Goal: Task Accomplishment & Management: Manage account settings

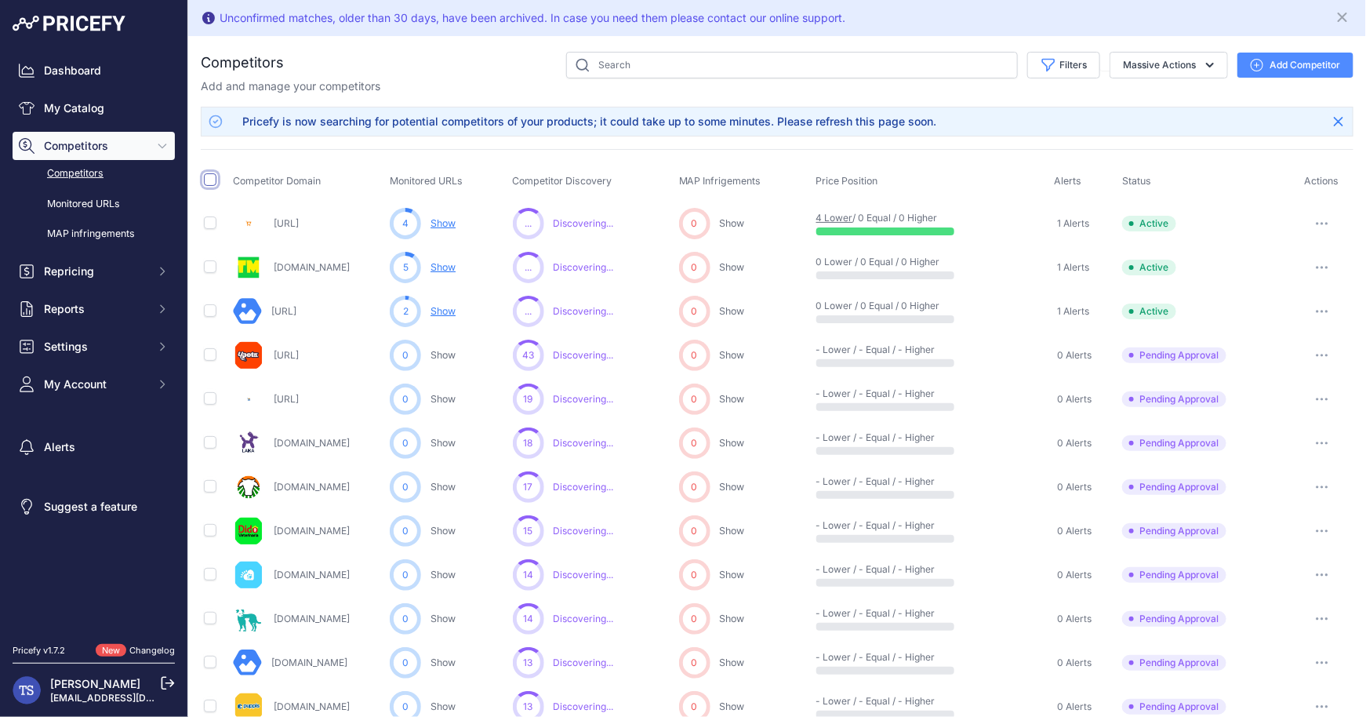
click at [204, 174] on input "checkbox" at bounding box center [210, 179] width 13 height 13
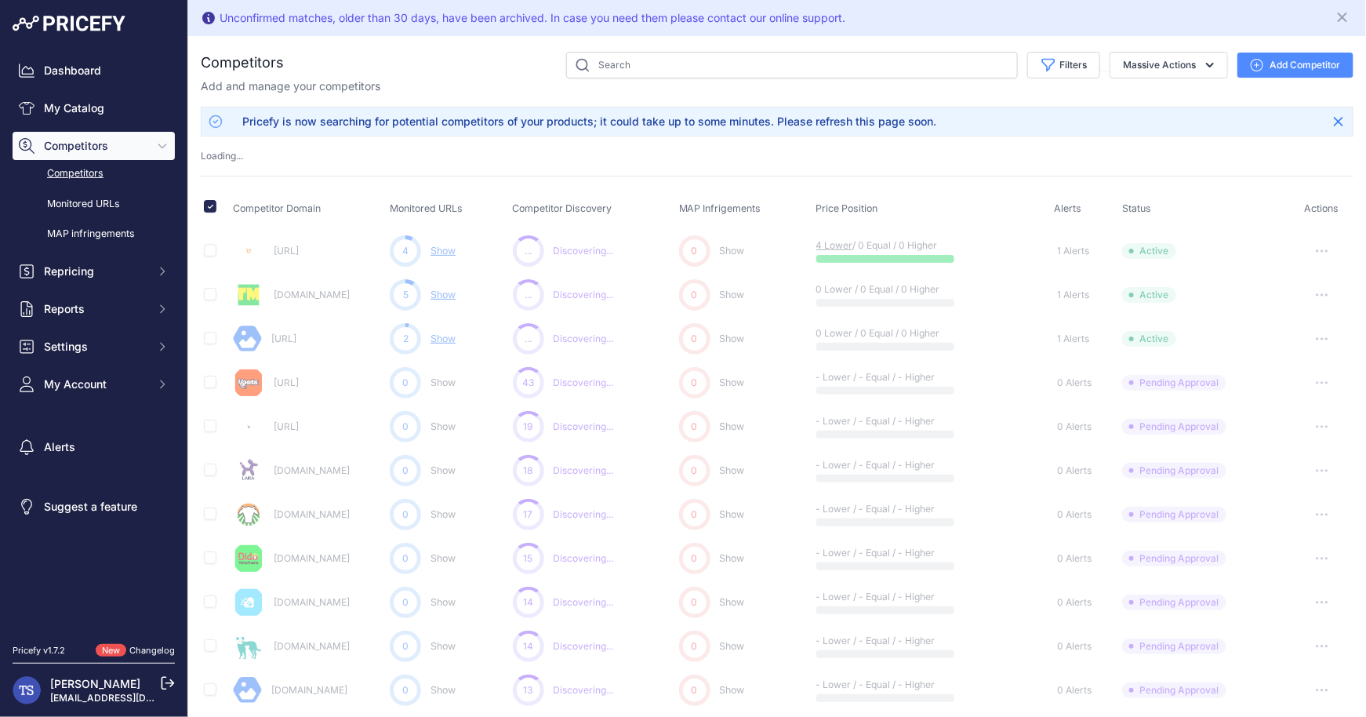
click at [197, 199] on div "You are not connected to the internet. Competitors" at bounding box center [777, 714] width 1178 height 1356
click at [299, 168] on div "Competitors" at bounding box center [777, 714] width 1153 height 1325
click at [212, 208] on input "checkbox" at bounding box center [210, 206] width 13 height 13
checkbox input "false"
click at [1316, 245] on button "button" at bounding box center [1322, 251] width 31 height 22
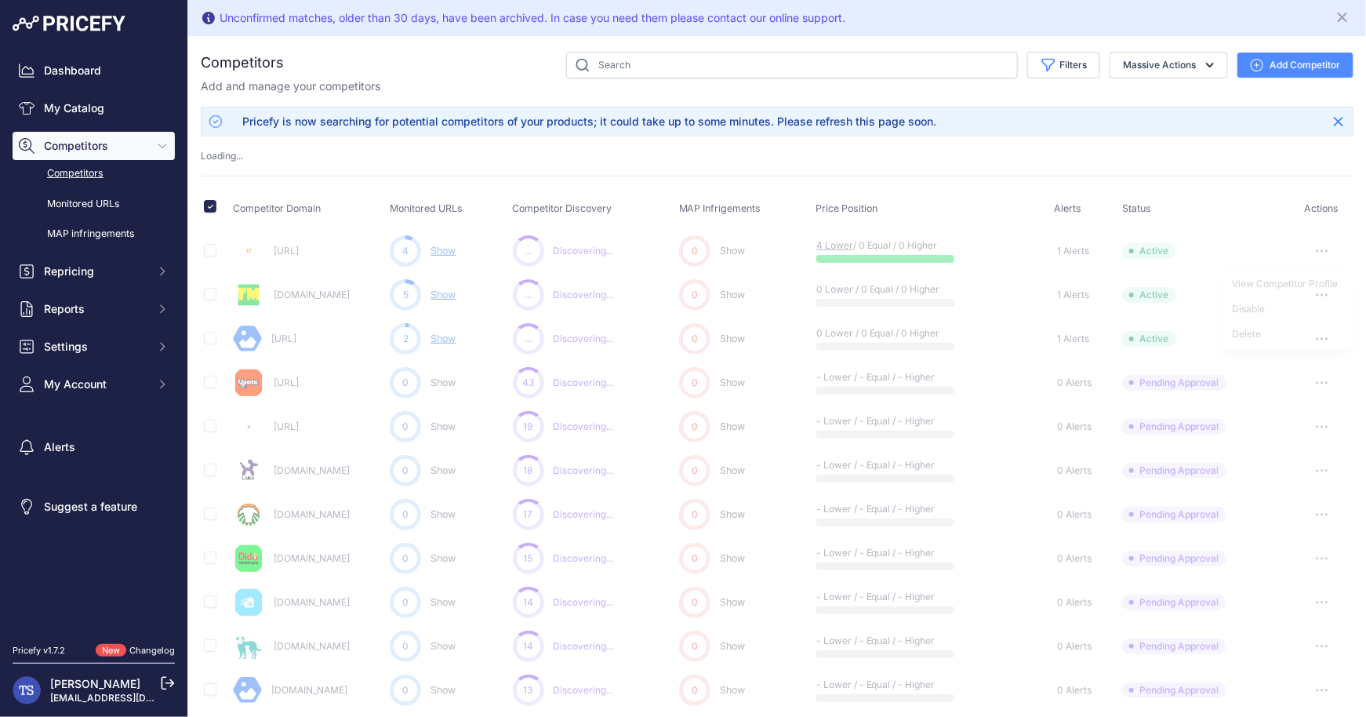
checkbox input "true"
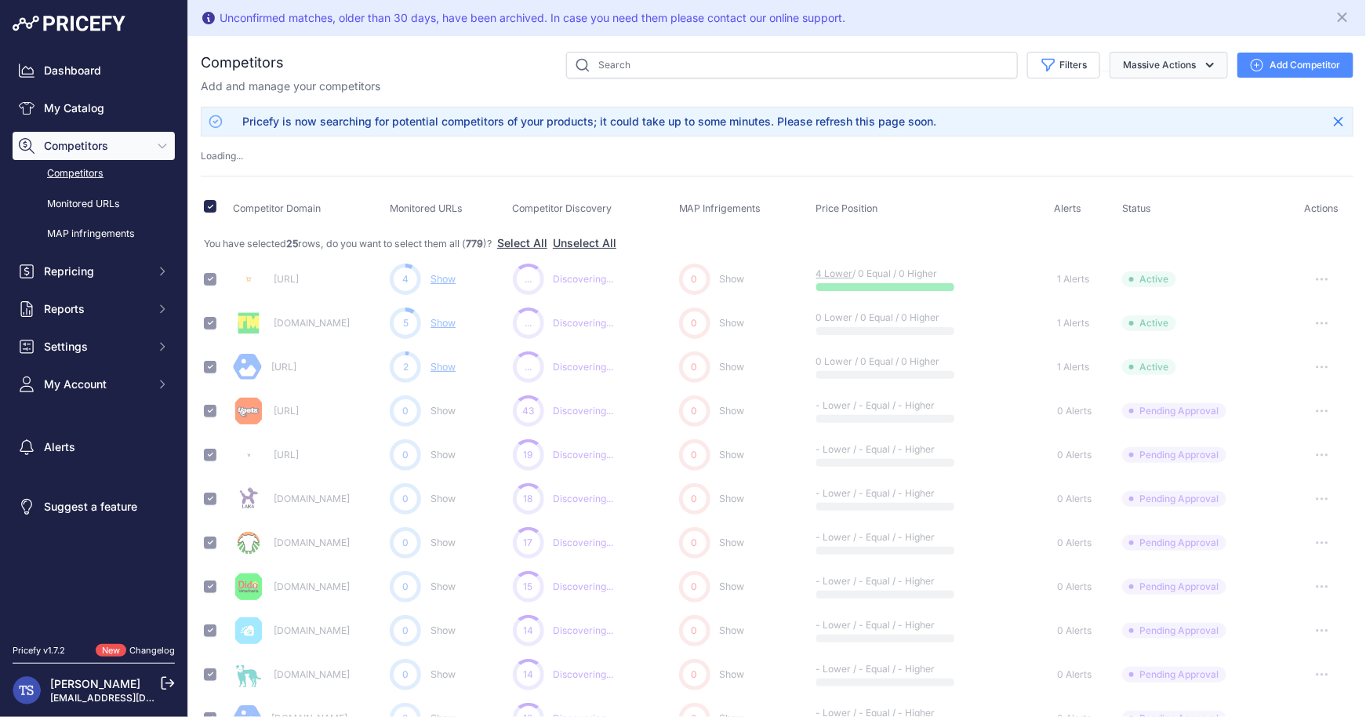
click at [1206, 64] on icon "button" at bounding box center [1210, 65] width 16 height 16
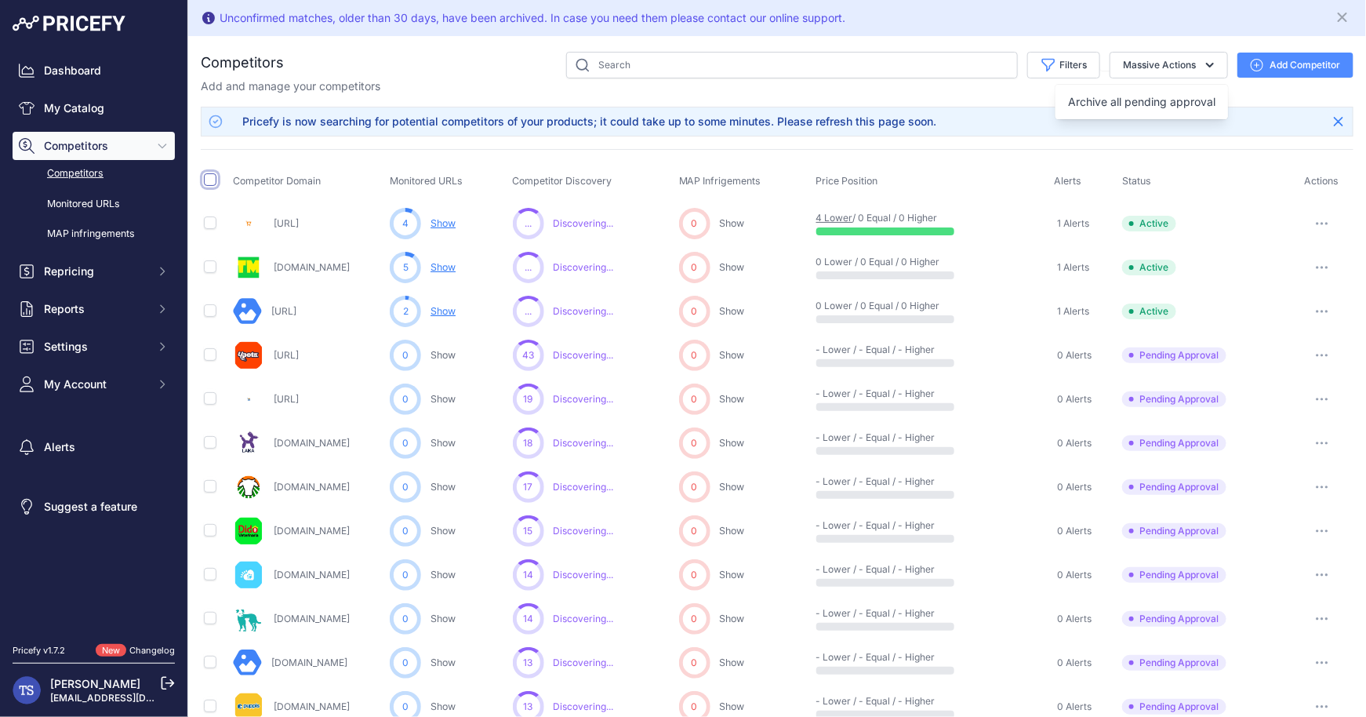
click at [209, 181] on input "checkbox" at bounding box center [210, 179] width 13 height 13
checkbox input "true"
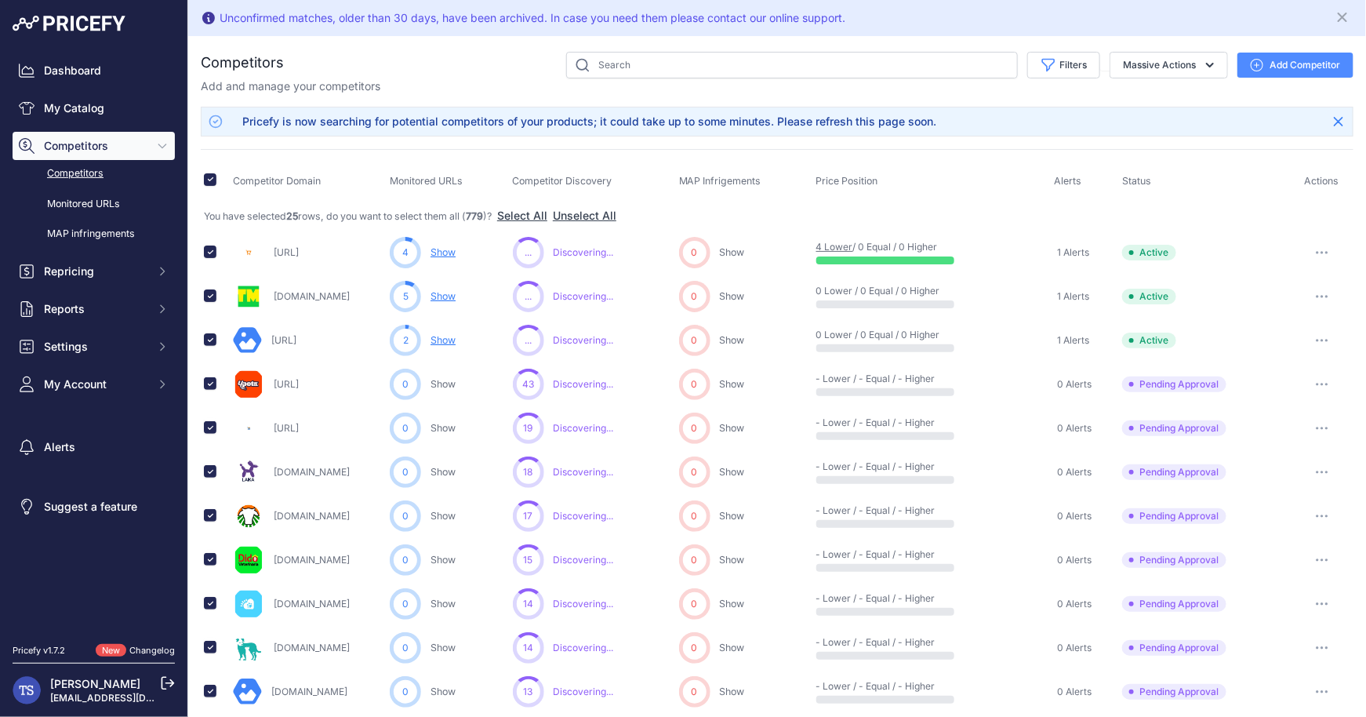
click at [1318, 245] on button "button" at bounding box center [1322, 253] width 31 height 22
click at [1274, 316] on button "Disable" at bounding box center [1285, 310] width 131 height 25
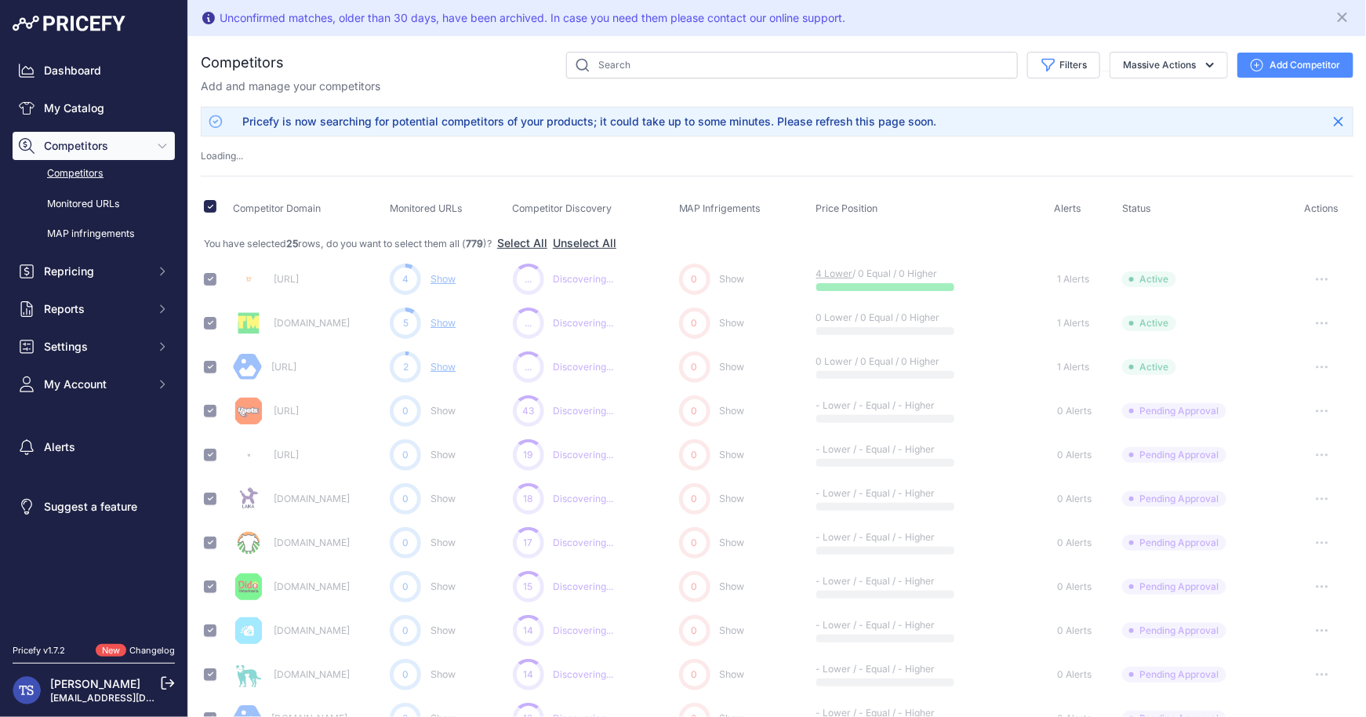
click at [1321, 323] on icon "button" at bounding box center [1322, 324] width 2 height 2
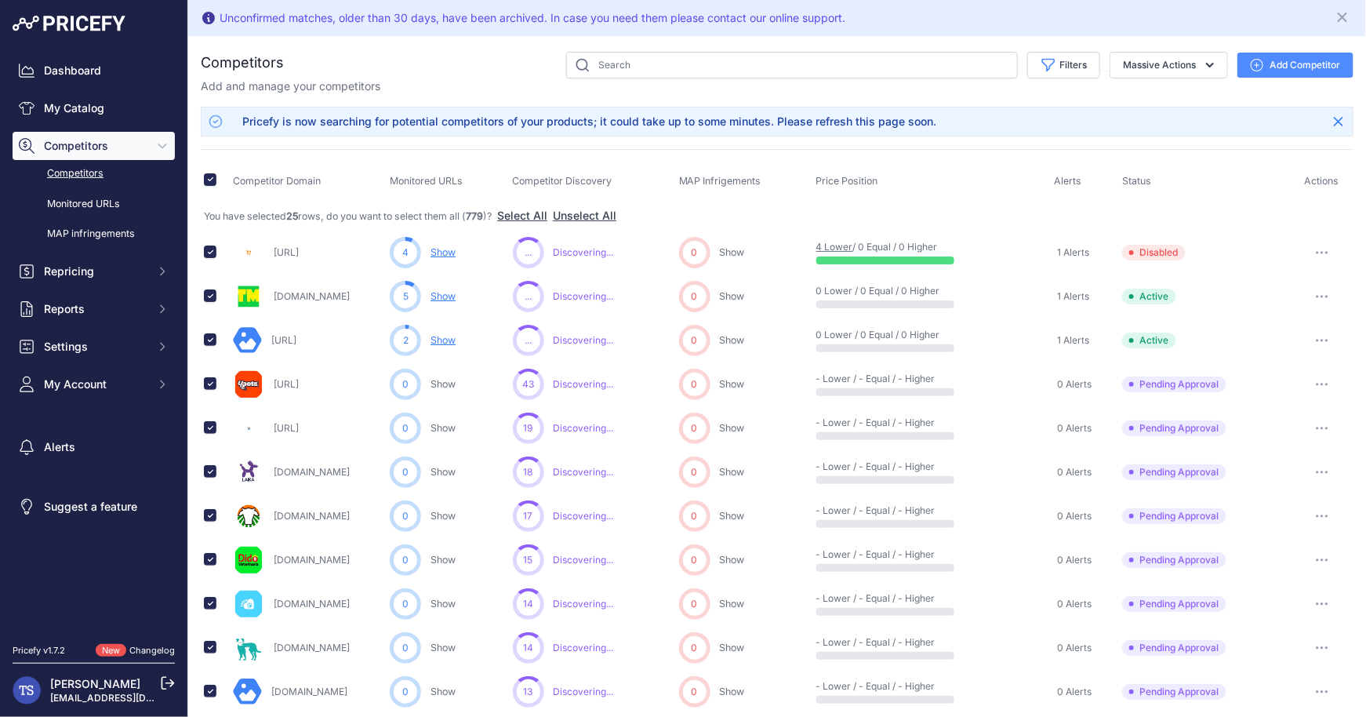
click at [1320, 295] on icon "button" at bounding box center [1322, 296] width 13 height 3
click at [1283, 348] on button "Disable" at bounding box center [1285, 354] width 131 height 25
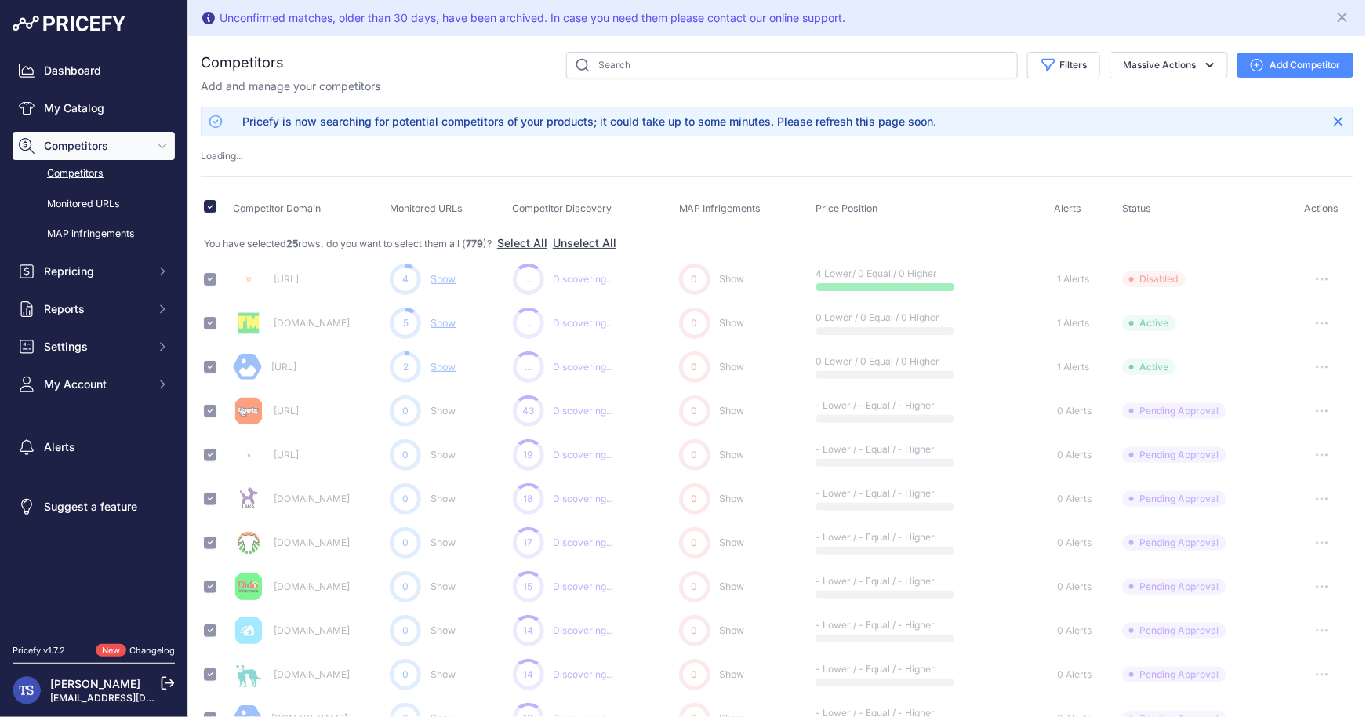
click at [1326, 362] on button "button" at bounding box center [1322, 367] width 31 height 22
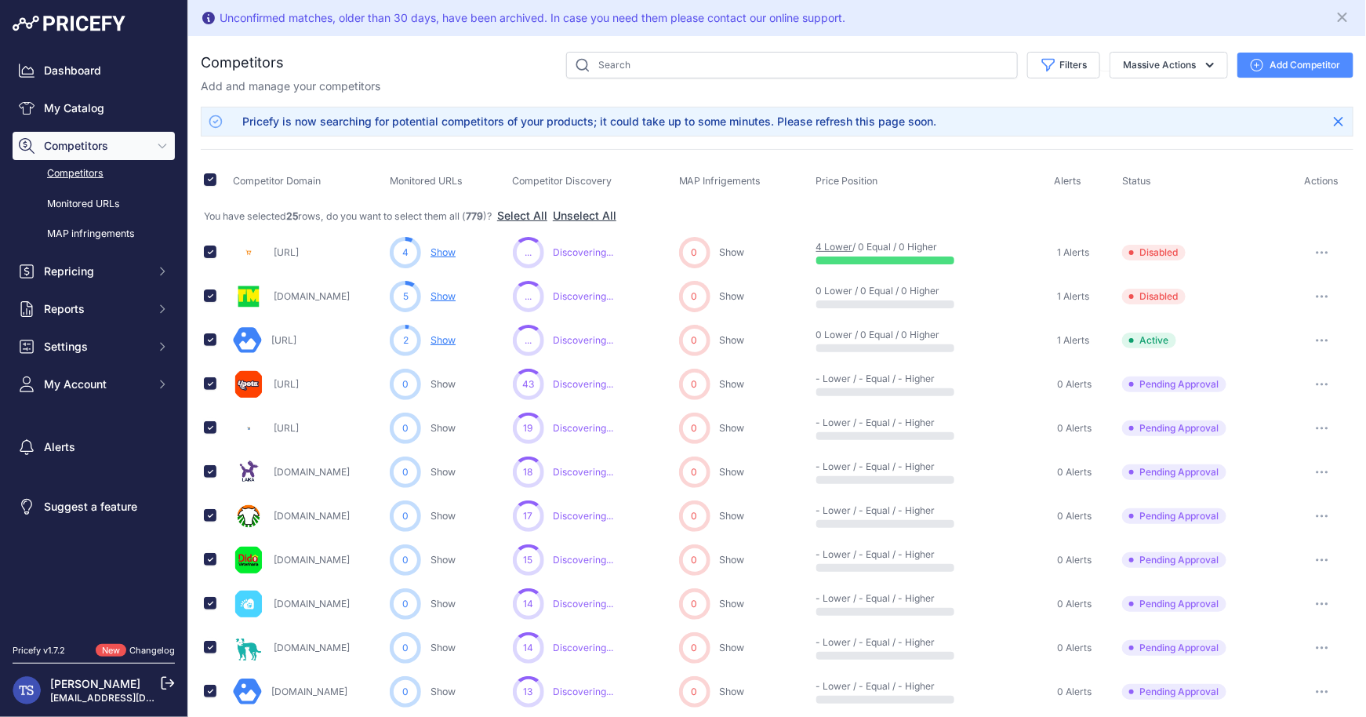
click at [1322, 335] on button "button" at bounding box center [1322, 340] width 31 height 22
click at [1274, 391] on button "Disable" at bounding box center [1285, 398] width 131 height 25
click at [90, 197] on link "Monitored URLs" at bounding box center [94, 204] width 162 height 27
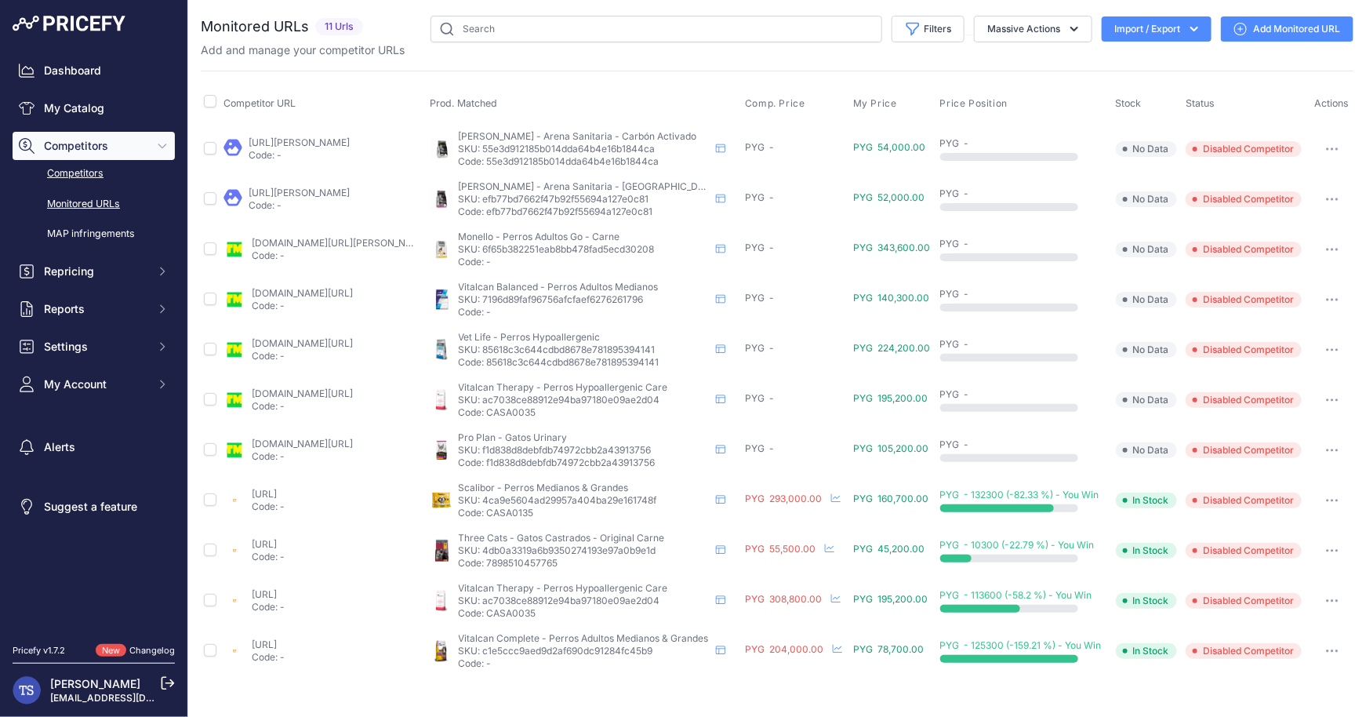
click at [84, 175] on link "Competitors" at bounding box center [94, 173] width 162 height 27
click at [77, 107] on link "My Catalog" at bounding box center [94, 108] width 162 height 28
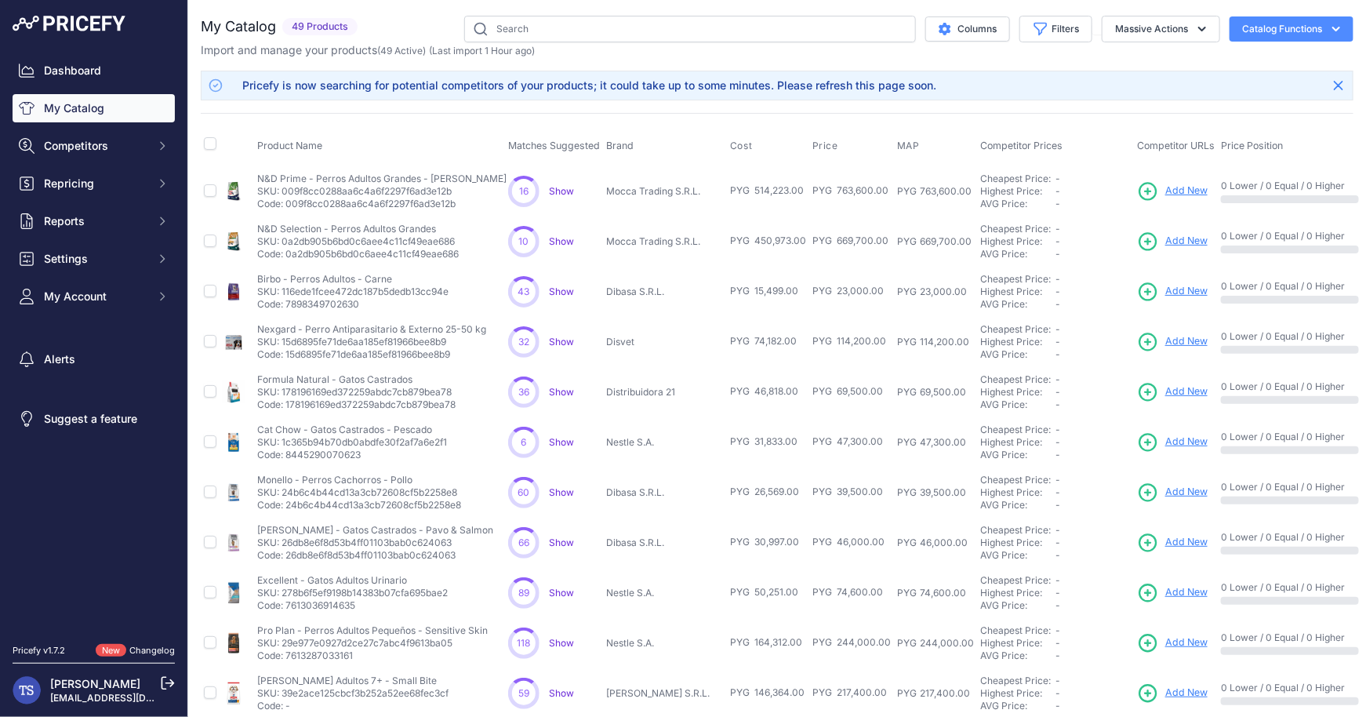
drag, startPoint x: 256, startPoint y: 176, endPoint x: 478, endPoint y: 182, distance: 221.3
click at [478, 182] on div "N&D Prime - Perros Adultos Grandes - Cordero N&D Prime - Perros Adultos Grandes…" at bounding box center [379, 192] width 245 height 38
copy p "N&D Prime - Perros Adultos Grandes - Cordero"
click at [1165, 191] on span "Add New" at bounding box center [1186, 191] width 42 height 15
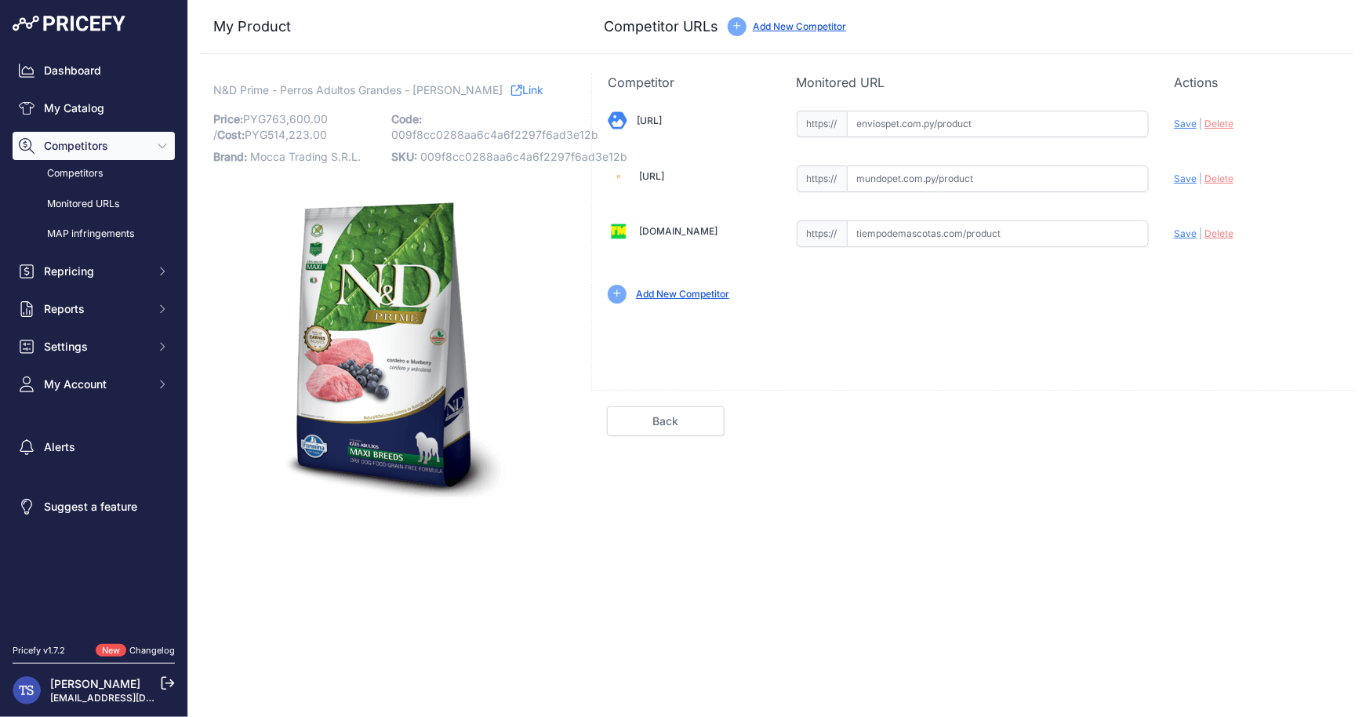
click at [944, 230] on input "text" at bounding box center [998, 233] width 303 height 27
paste input "https://enviospet.com.py/product/641226c1bab76d18dda37867/101kg-adulto-raza-gra…"
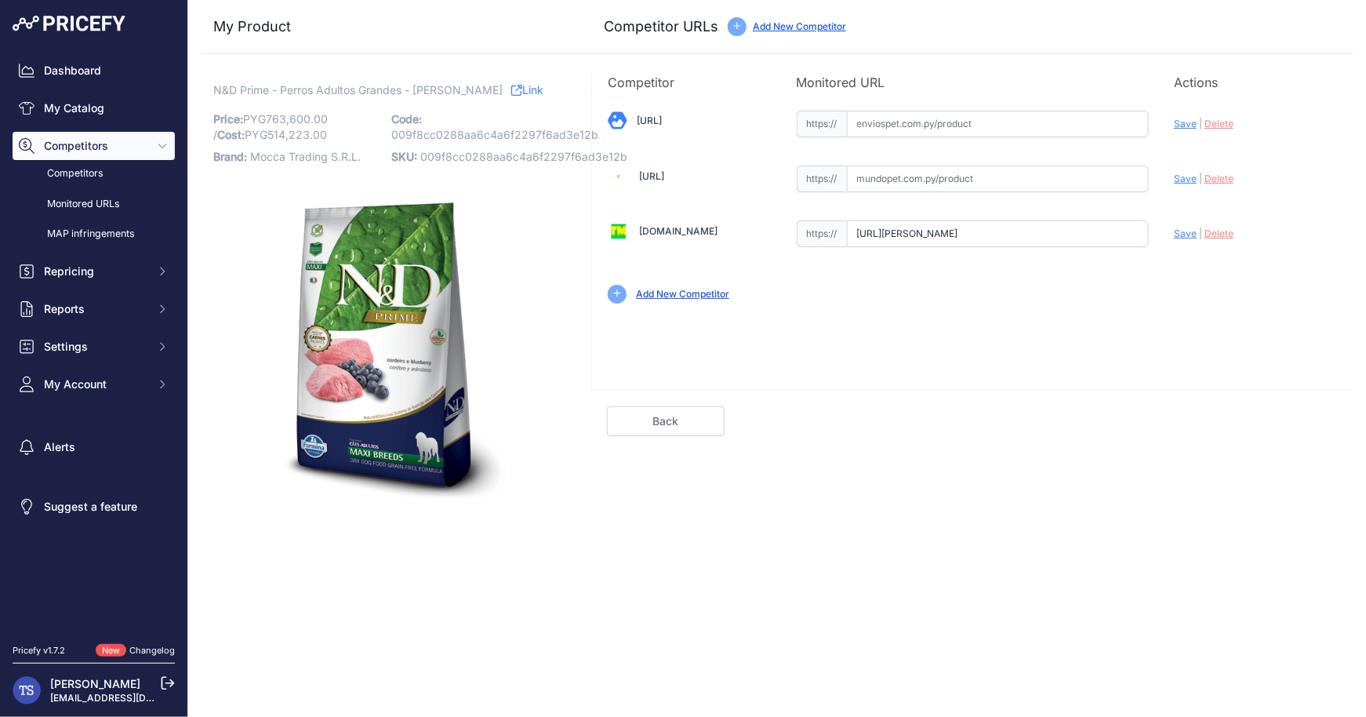
type input "enviospet.com.py/product/641226c1bab76d18dda37867/101kg-adulto-raza-grande-cord…"
click at [1189, 236] on span "Save" at bounding box center [1185, 233] width 23 height 12
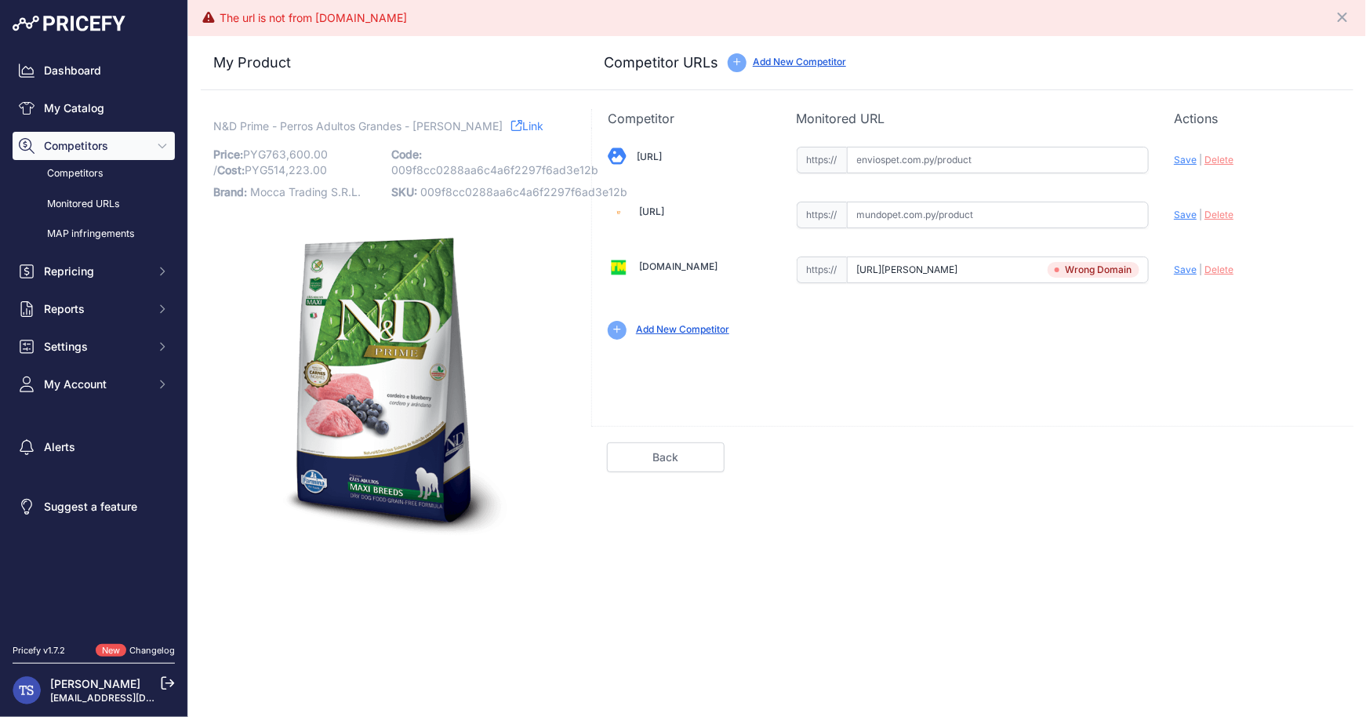
click at [1210, 266] on span "Delete" at bounding box center [1219, 270] width 29 height 12
click at [966, 158] on input "text" at bounding box center [998, 160] width 303 height 27
paste input "https://enviospet.com.py/product/641226c1bab76d18dda37867/101kg-adulto-raza-gra…"
click at [1184, 158] on span "Save" at bounding box center [1185, 160] width 23 height 12
type input "https://enviospet.com.py/product/641226c1bab76d18dda37867/101kg-adulto-raza-gra…"
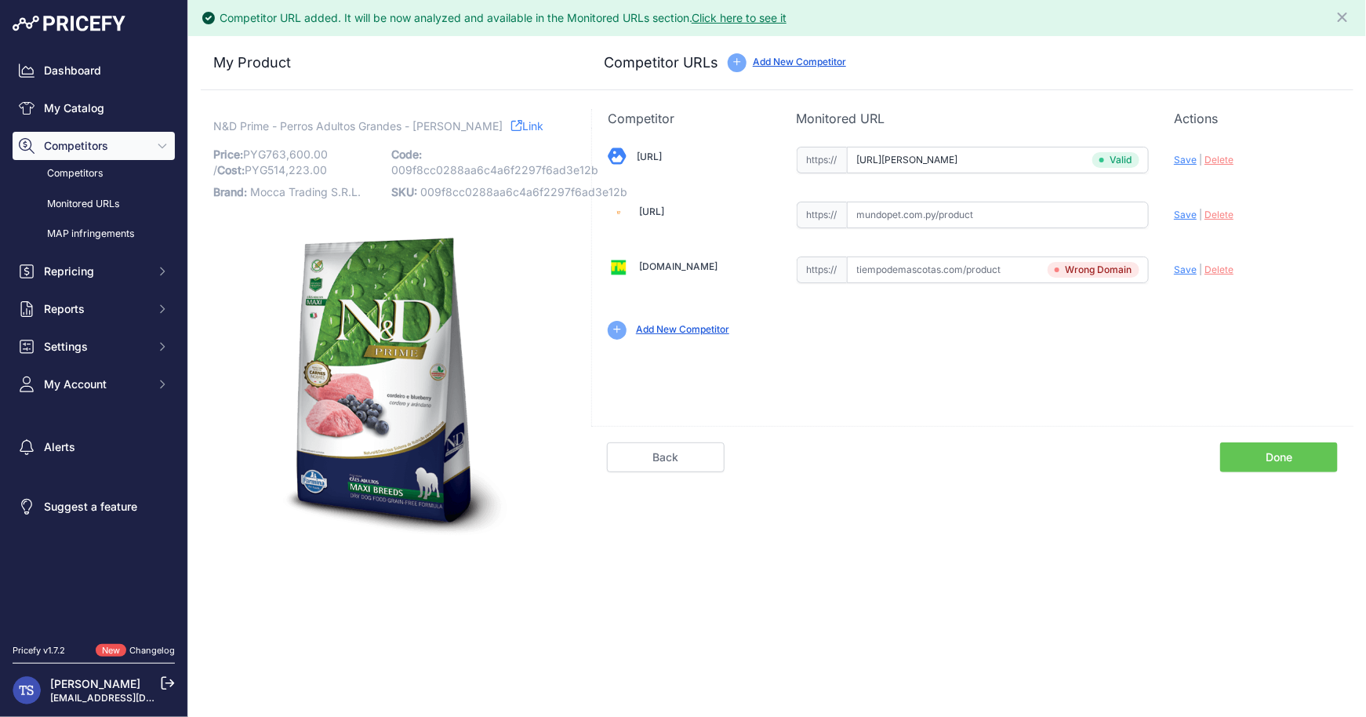
click at [1216, 267] on span "Delete" at bounding box center [1219, 270] width 29 height 12
click at [1255, 474] on div "Competitor Monitored URL Actions Valid Invalid Save | Delete Analyzing Valid" at bounding box center [972, 334] width 762 height 451
click at [1260, 465] on link "Done" at bounding box center [1279, 457] width 118 height 30
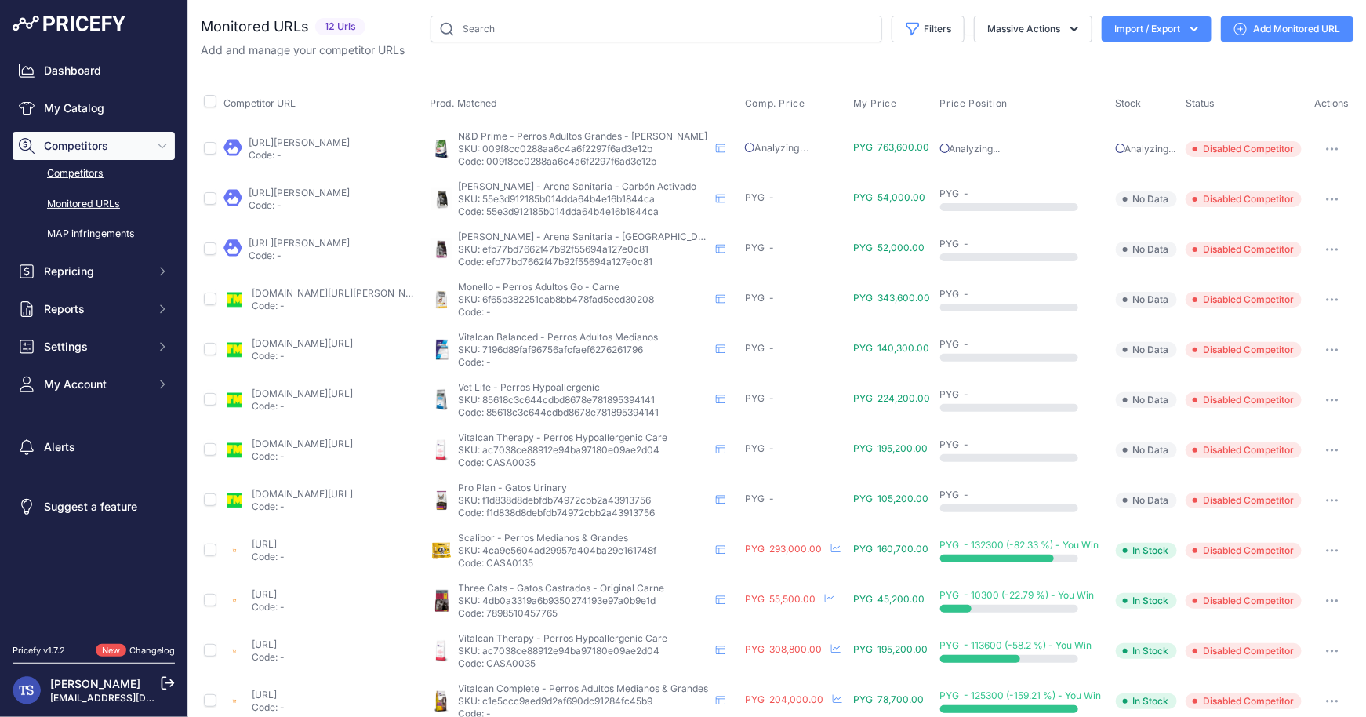
click at [98, 176] on link "Competitors" at bounding box center [94, 173] width 162 height 27
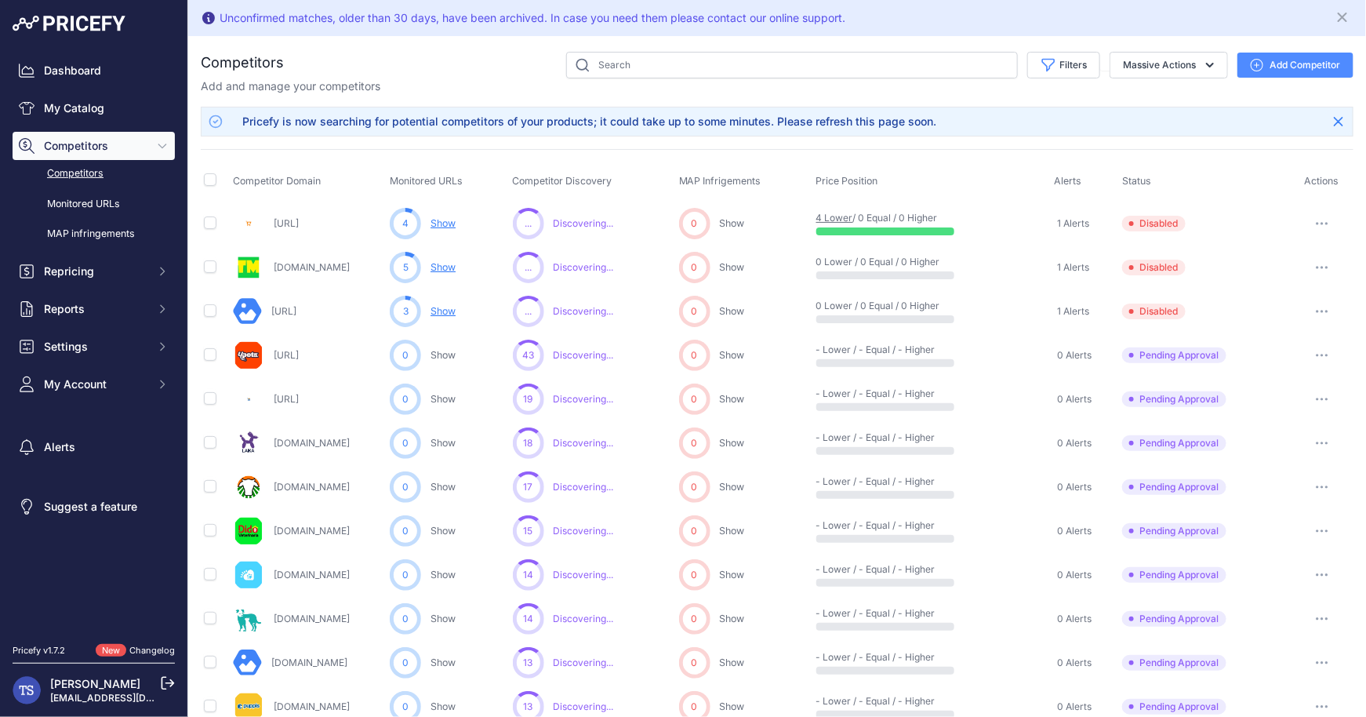
click at [1318, 310] on icon "button" at bounding box center [1322, 311] width 13 height 3
click at [1263, 359] on button "Enable" at bounding box center [1285, 369] width 131 height 25
click at [82, 107] on link "My Catalog" at bounding box center [94, 108] width 162 height 28
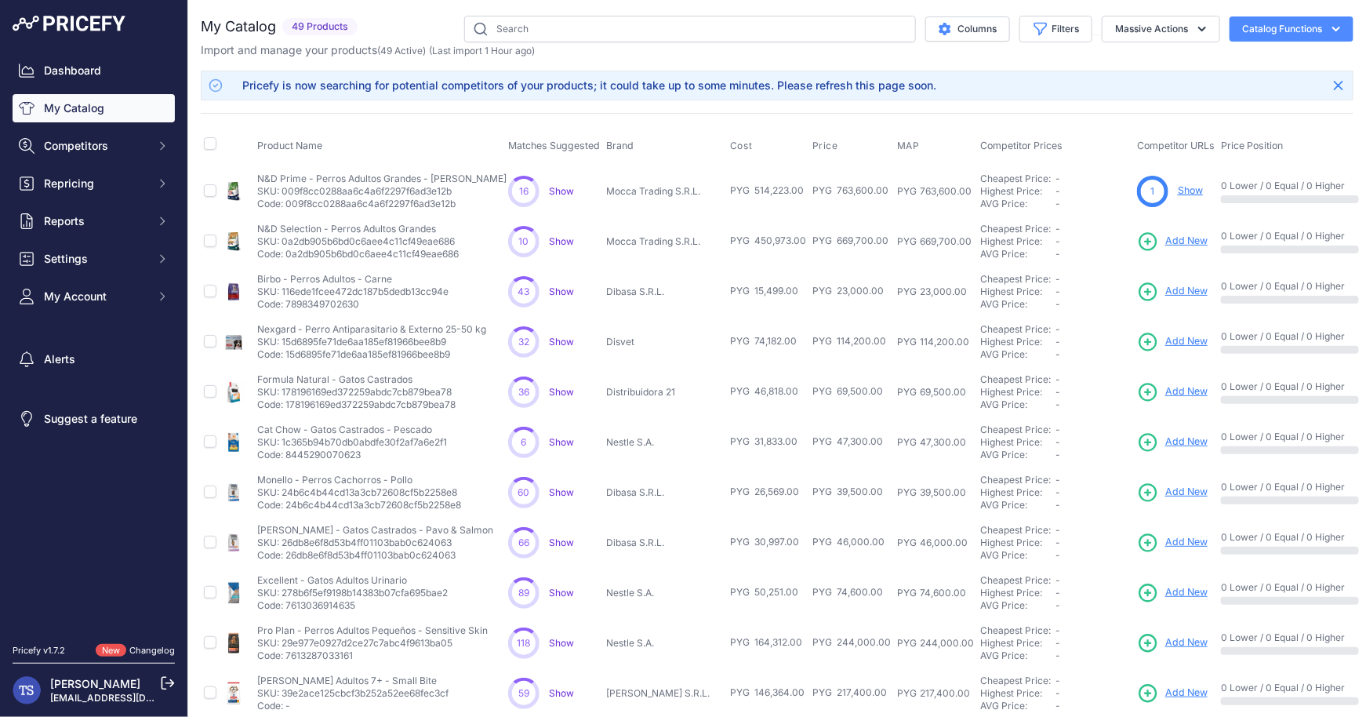
click at [549, 187] on span "Show" at bounding box center [561, 191] width 25 height 12
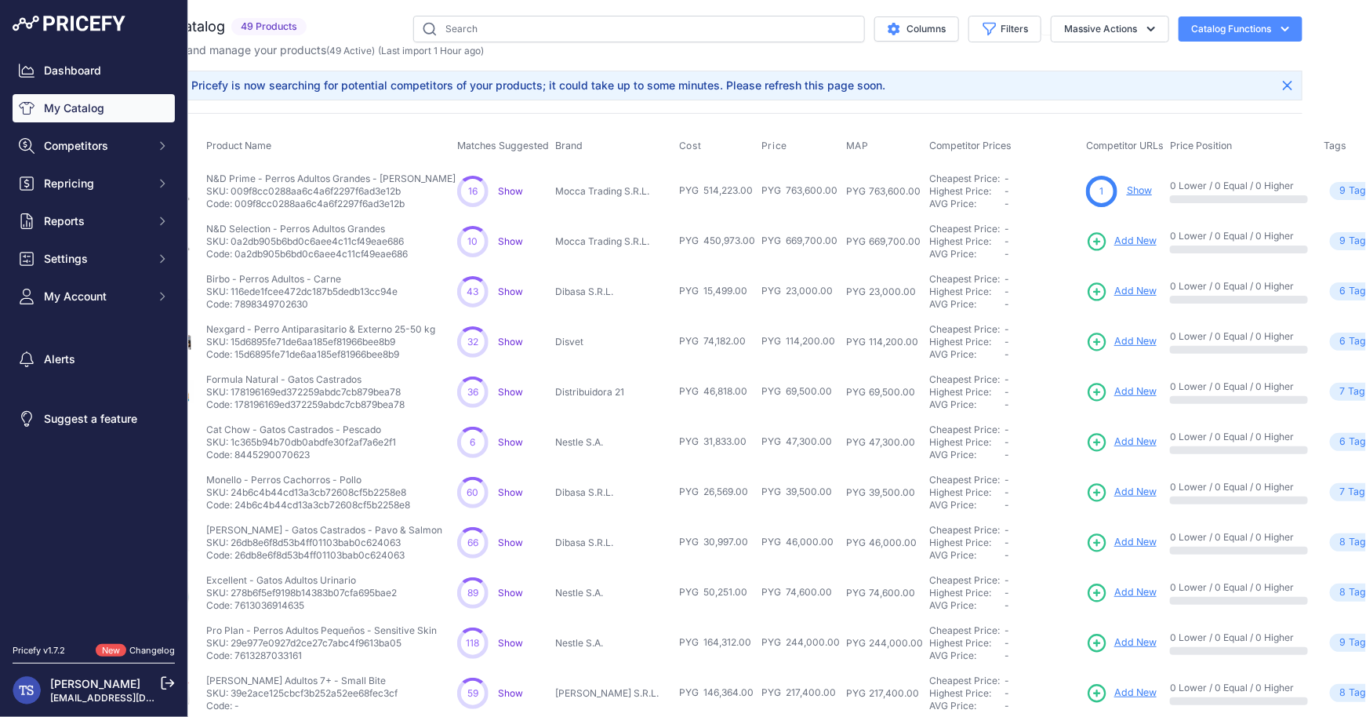
scroll to position [0, 161]
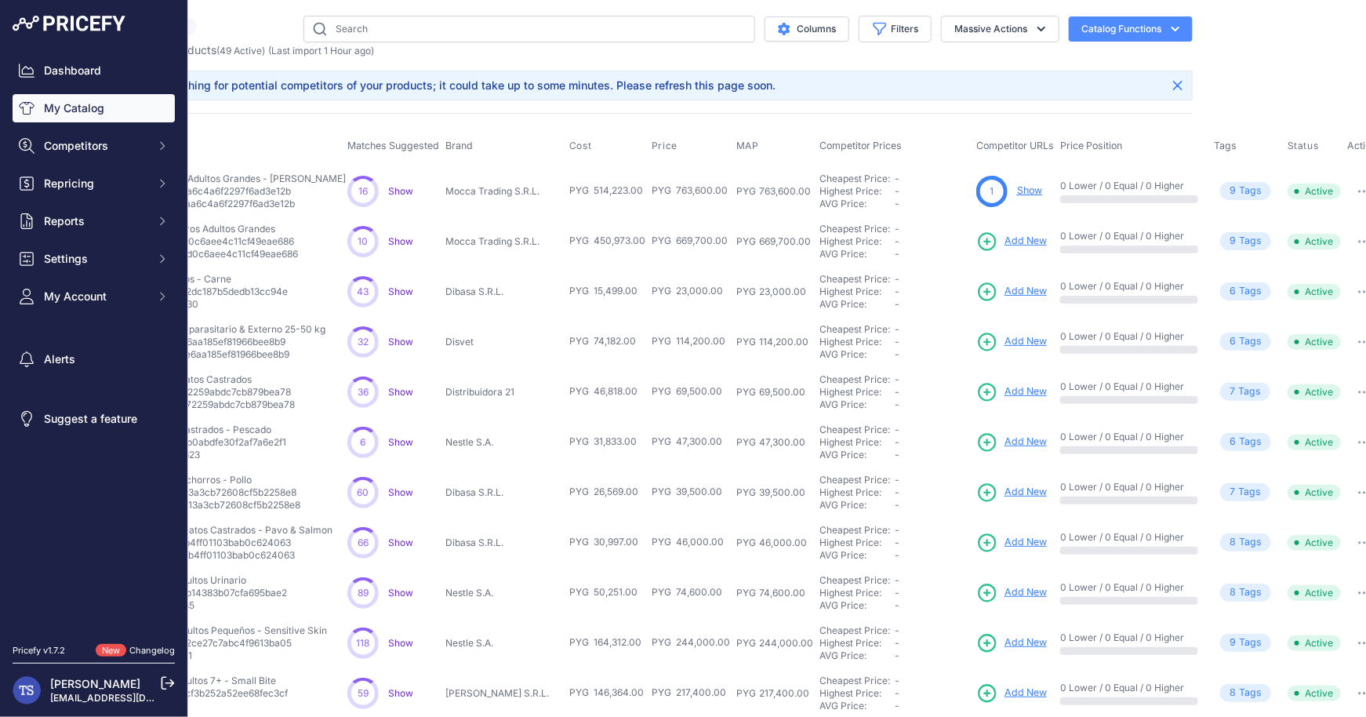
click at [1349, 191] on button "button" at bounding box center [1364, 191] width 31 height 22
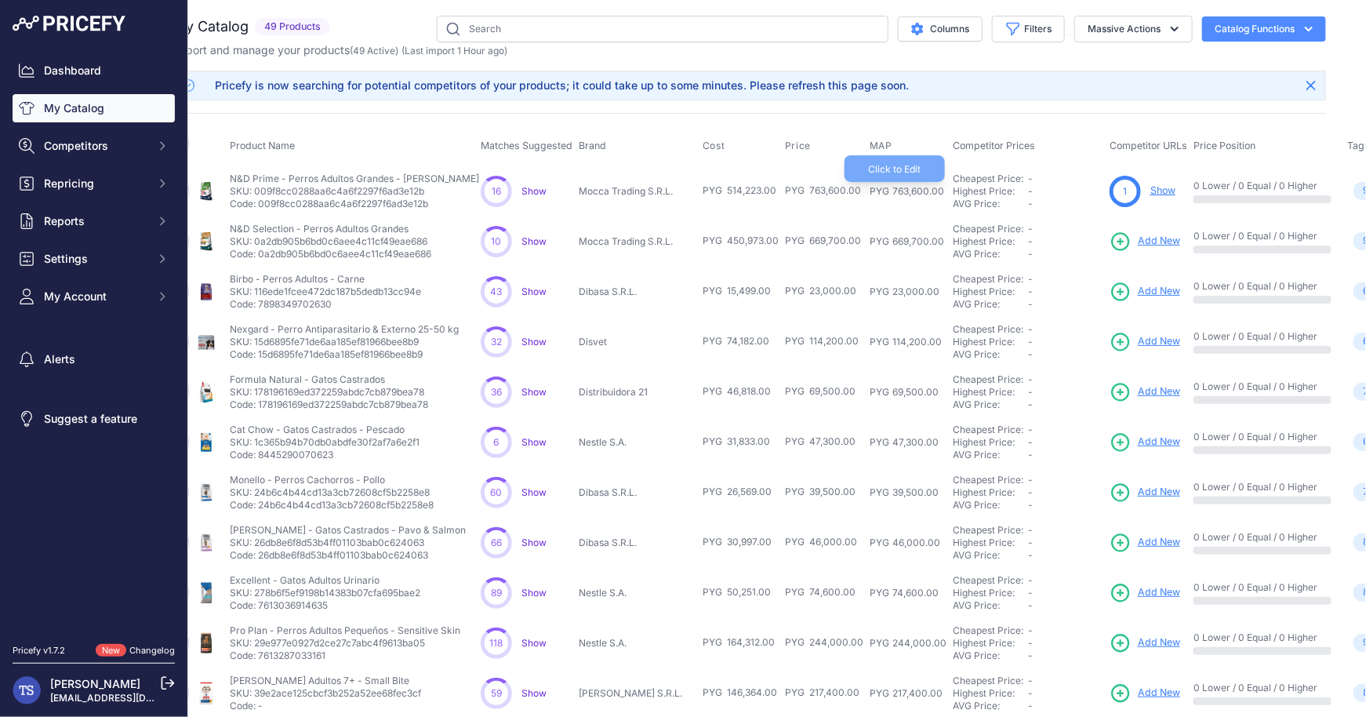
scroll to position [0, 0]
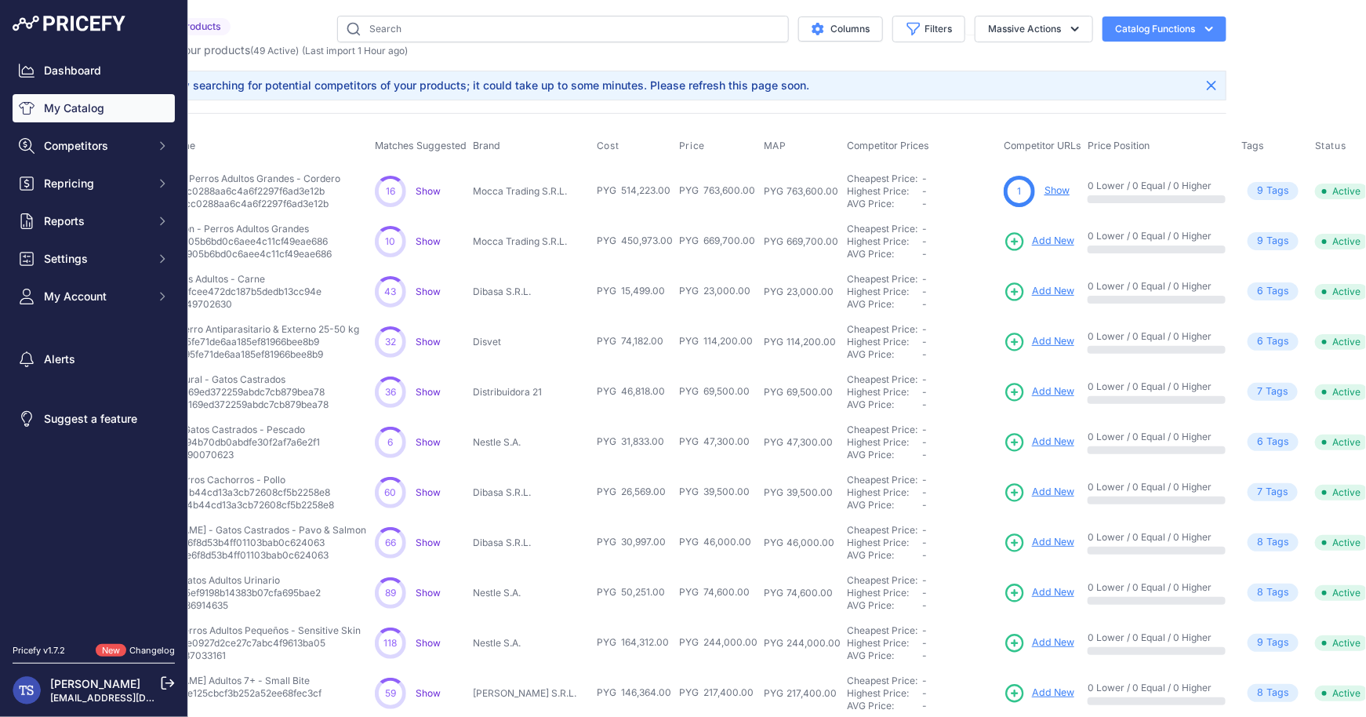
scroll to position [0, 161]
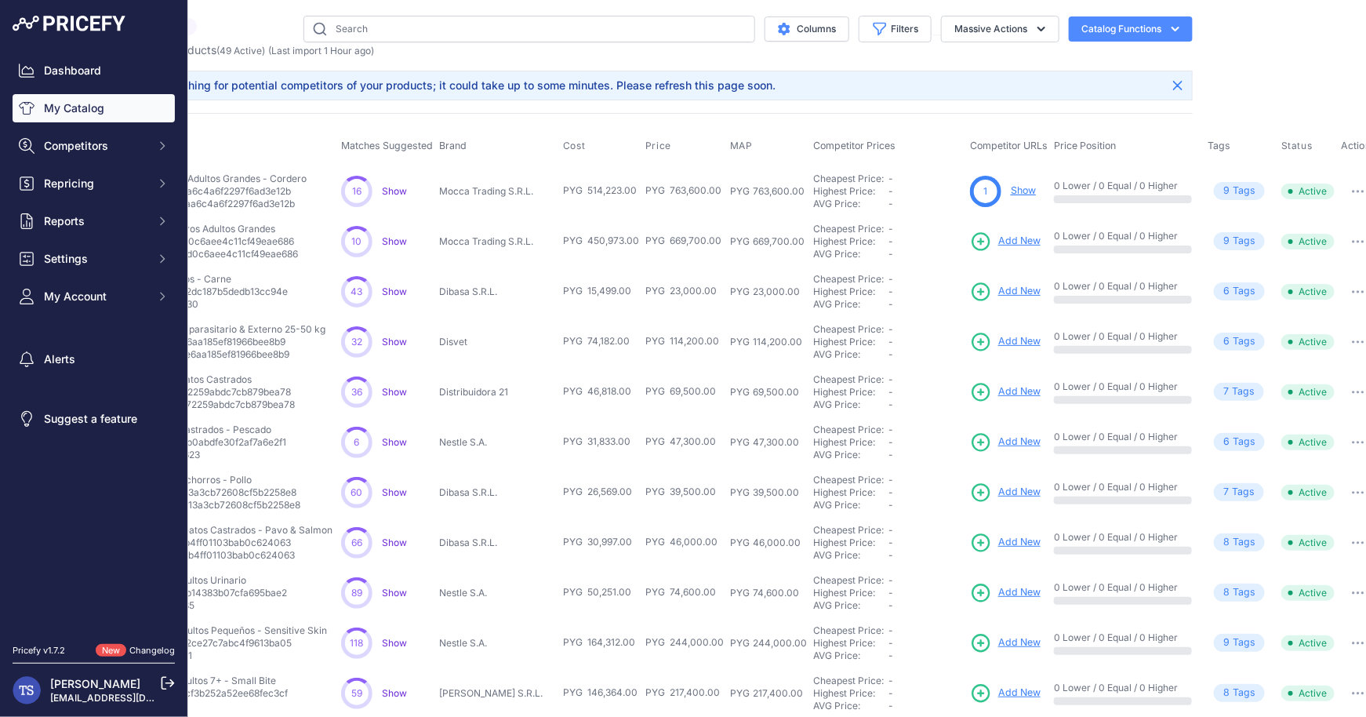
click at [1011, 191] on link "Show" at bounding box center [1023, 190] width 25 height 12
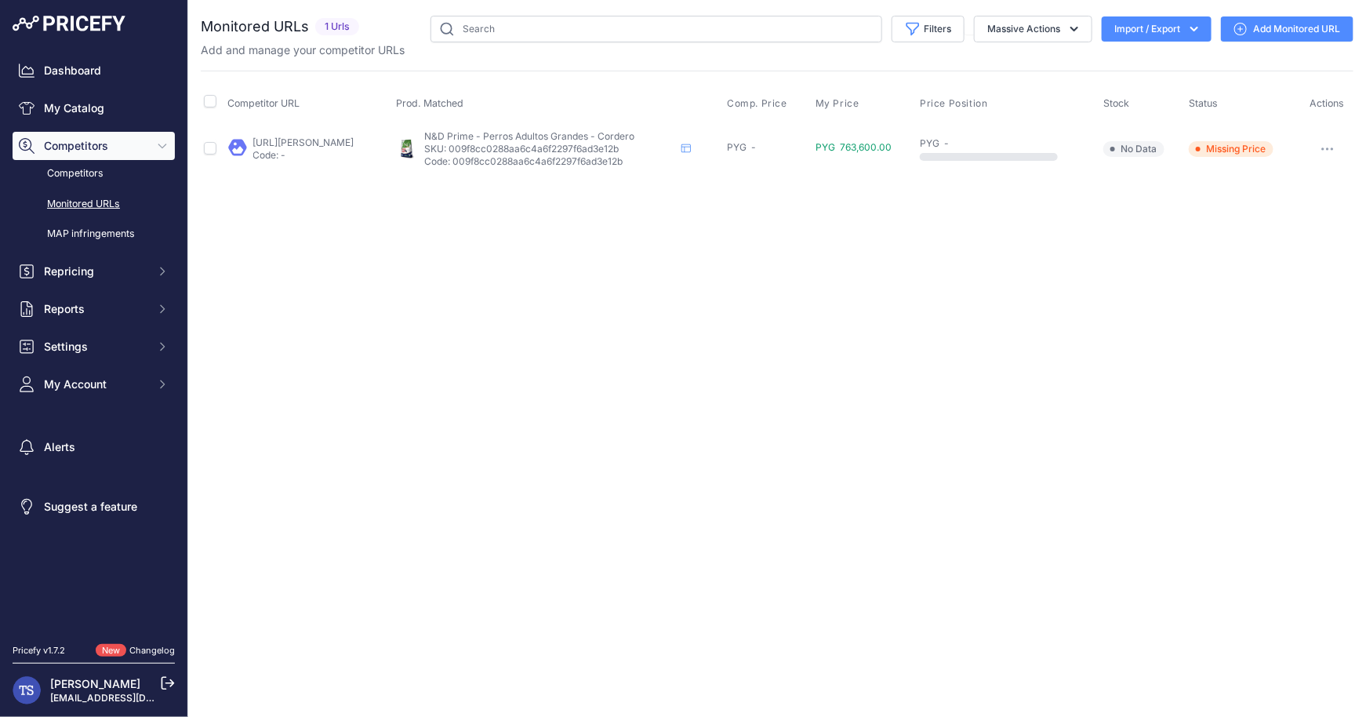
drag, startPoint x: 919, startPoint y: 144, endPoint x: 1010, endPoint y: 164, distance: 93.2
click at [1010, 164] on tr "[URL][PERSON_NAME] Code: - N&D Prime - Perros Adultos Grandes - [PERSON_NAME]" at bounding box center [777, 148] width 1153 height 51
click at [1058, 158] on div at bounding box center [989, 157] width 138 height 8
click at [1335, 138] on button "button" at bounding box center [1327, 149] width 31 height 22
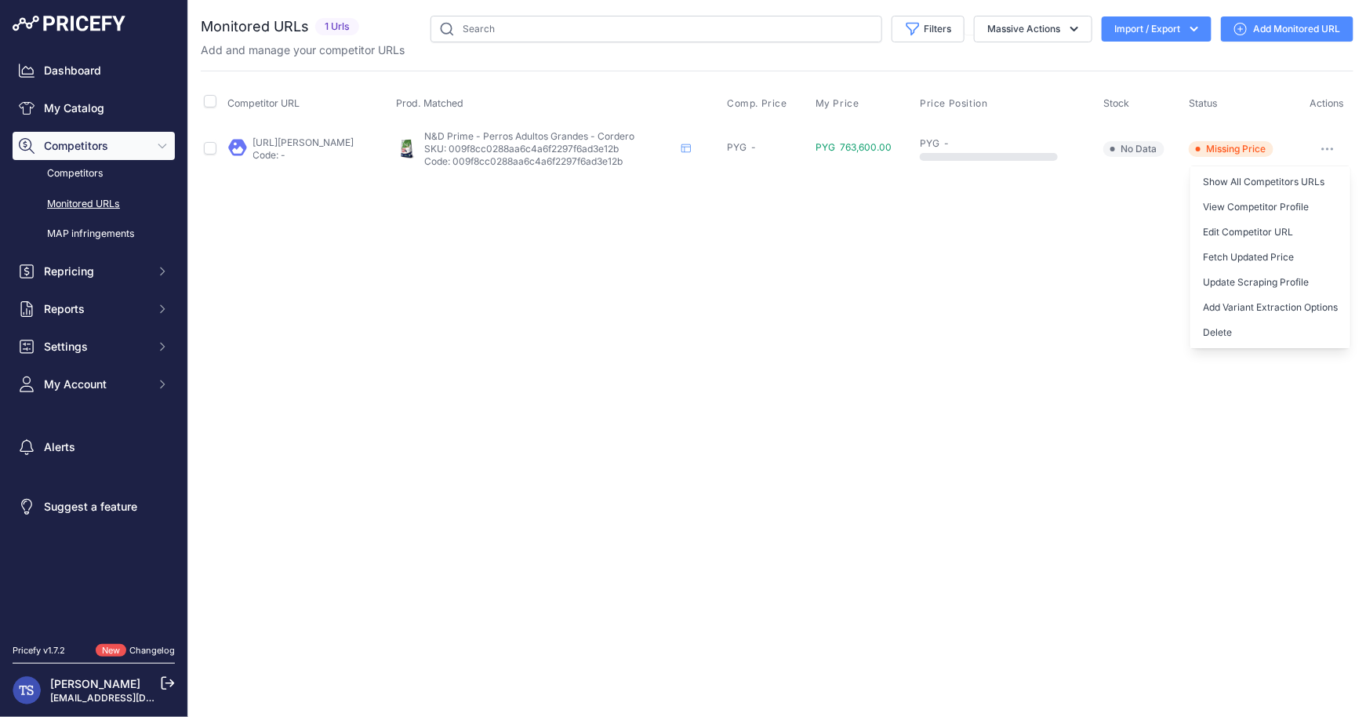
click at [1125, 141] on span "No Data" at bounding box center [1133, 149] width 61 height 16
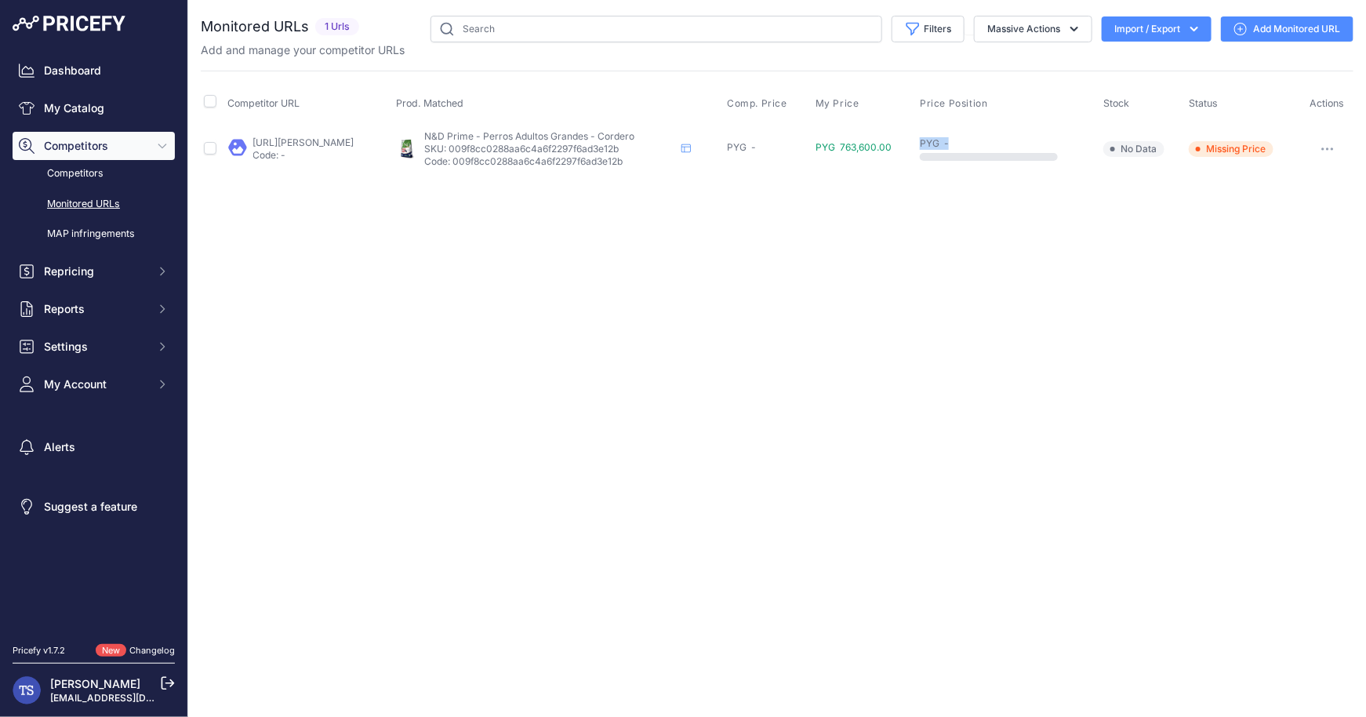
drag, startPoint x: 939, startPoint y: 146, endPoint x: 1082, endPoint y: 147, distance: 143.5
click at [1082, 147] on tr "enviospet.com.py/product/641226c1bab76d18dda37867/101kg-adulto-raza-grande-cord…" at bounding box center [777, 148] width 1153 height 51
click at [1097, 155] on div "PYG -" at bounding box center [1008, 149] width 177 height 24
drag, startPoint x: 946, startPoint y: 153, endPoint x: 1007, endPoint y: 153, distance: 61.2
click at [1007, 153] on div "PYG -" at bounding box center [1008, 149] width 177 height 24
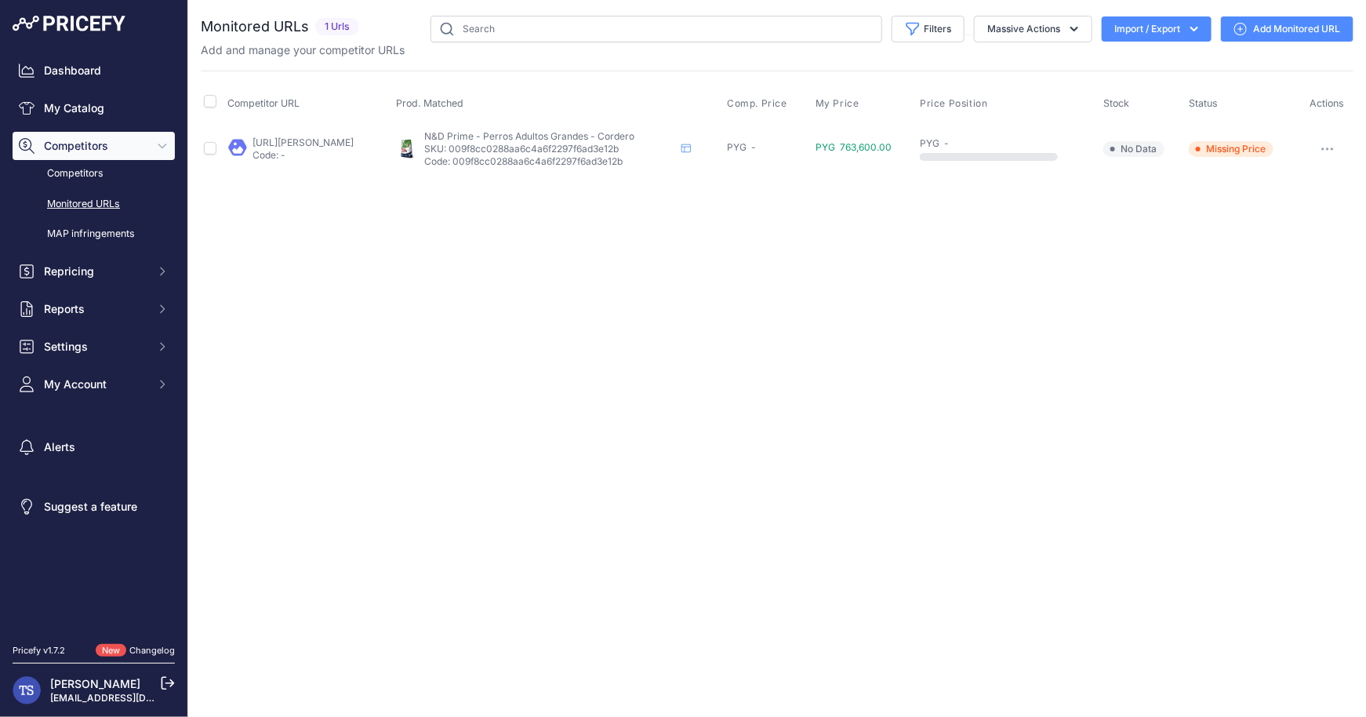
click at [1163, 148] on span "No Data" at bounding box center [1133, 149] width 61 height 16
click at [1333, 141] on button "button" at bounding box center [1327, 149] width 31 height 22
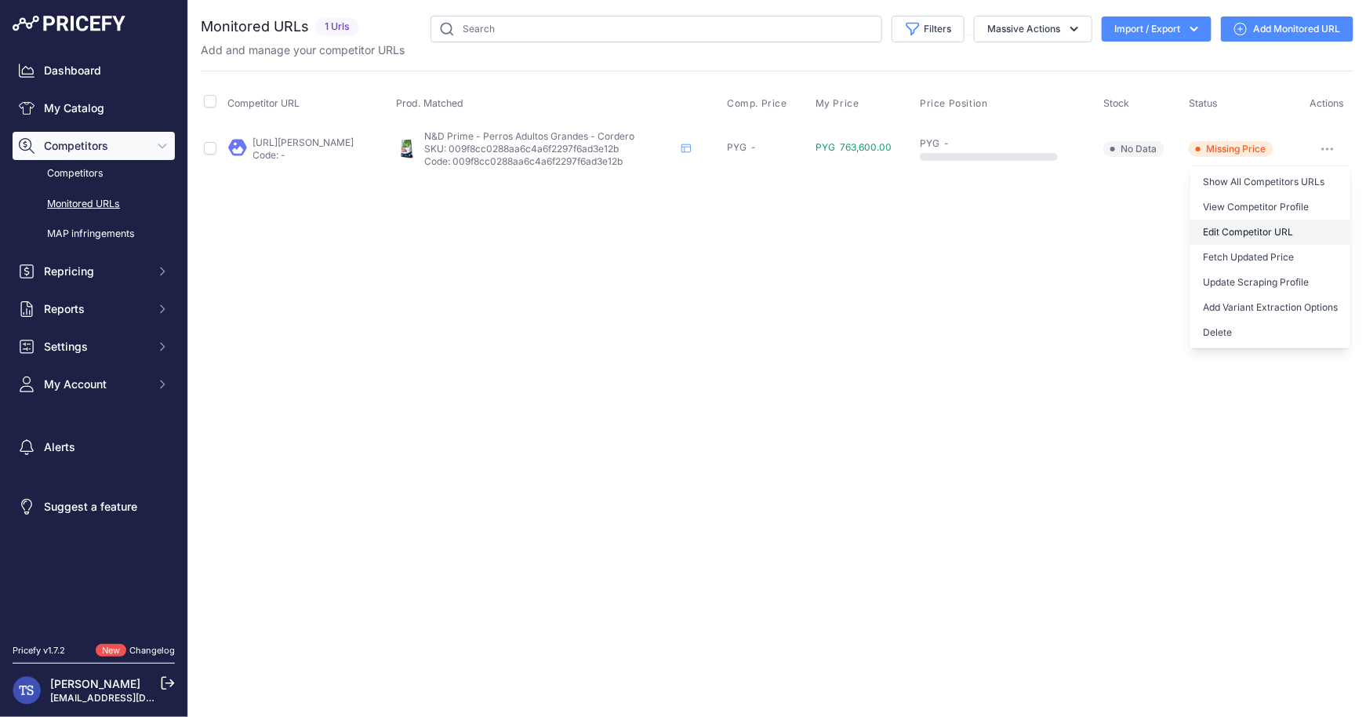
click at [1292, 235] on link "Edit Competitor URL" at bounding box center [1271, 232] width 160 height 25
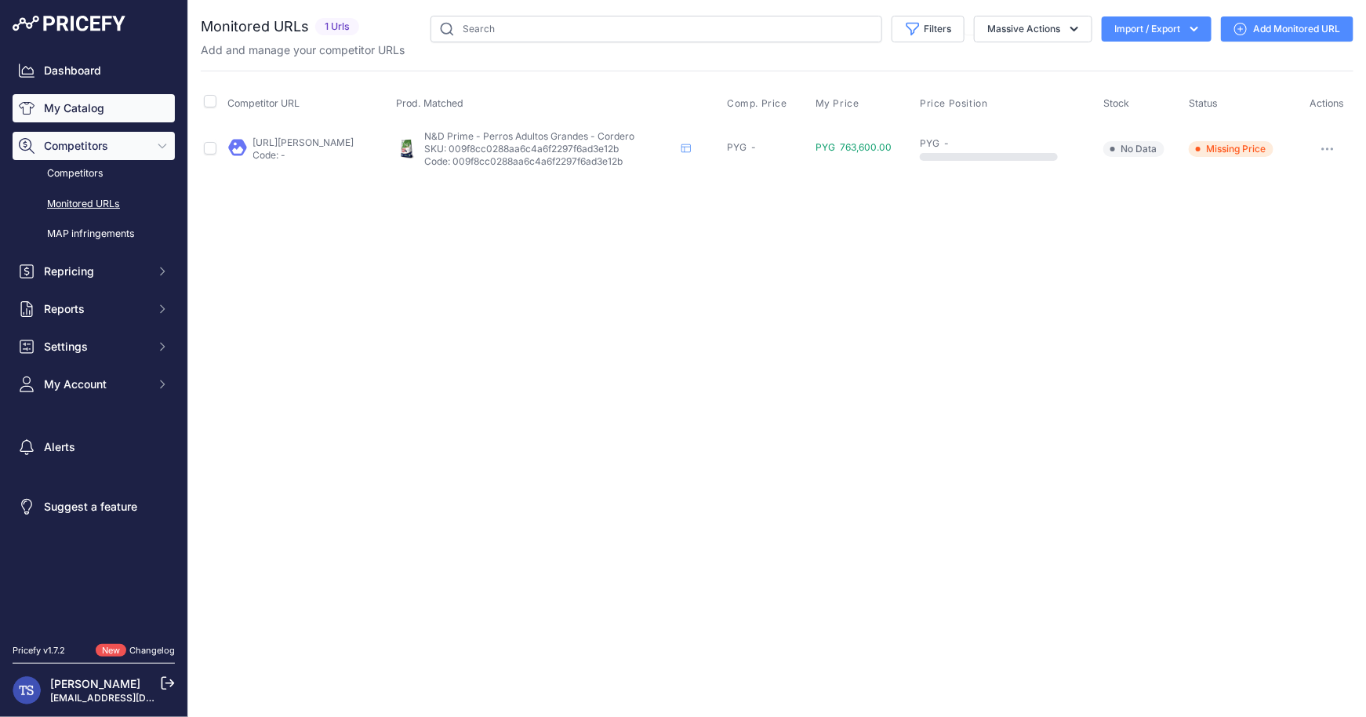
click at [61, 100] on link "My Catalog" at bounding box center [94, 108] width 162 height 28
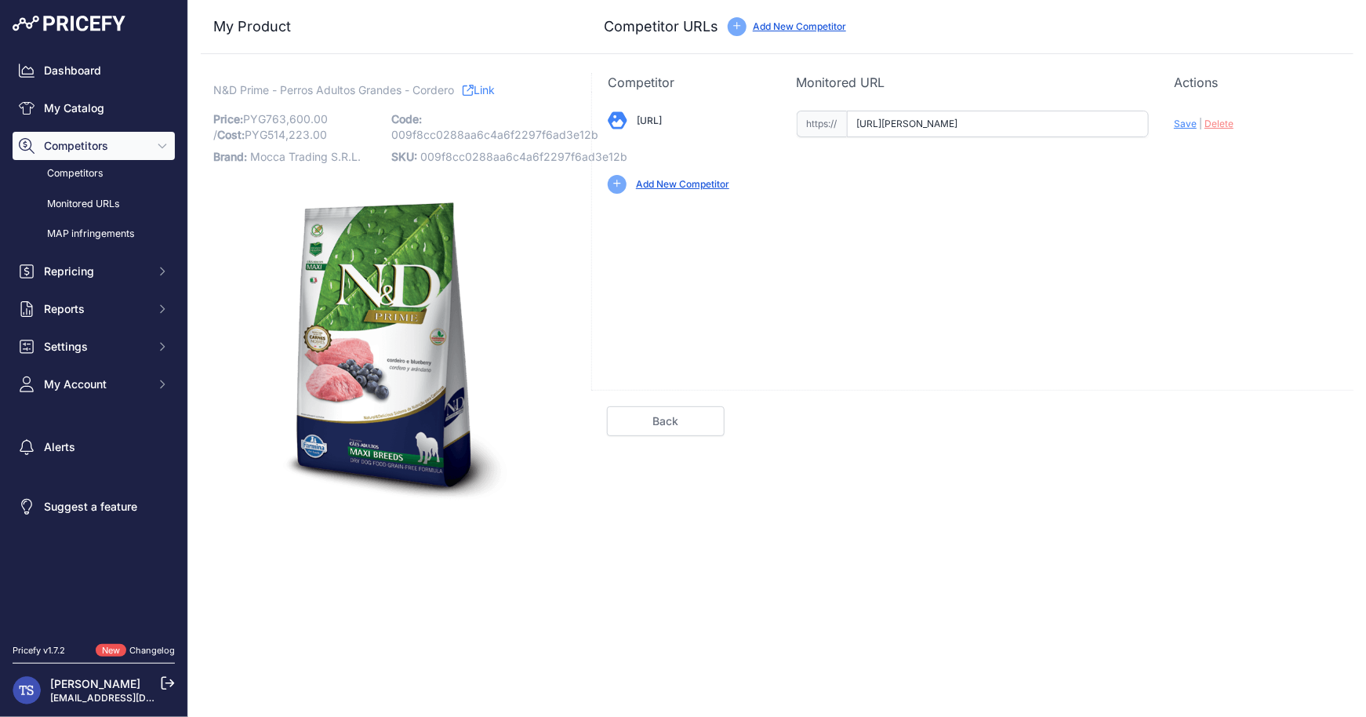
click at [969, 125] on input "[URL][PERSON_NAME]" at bounding box center [998, 124] width 303 height 27
click at [1181, 124] on span "Save" at bounding box center [1185, 124] width 23 height 12
type input "[URL][PERSON_NAME]"
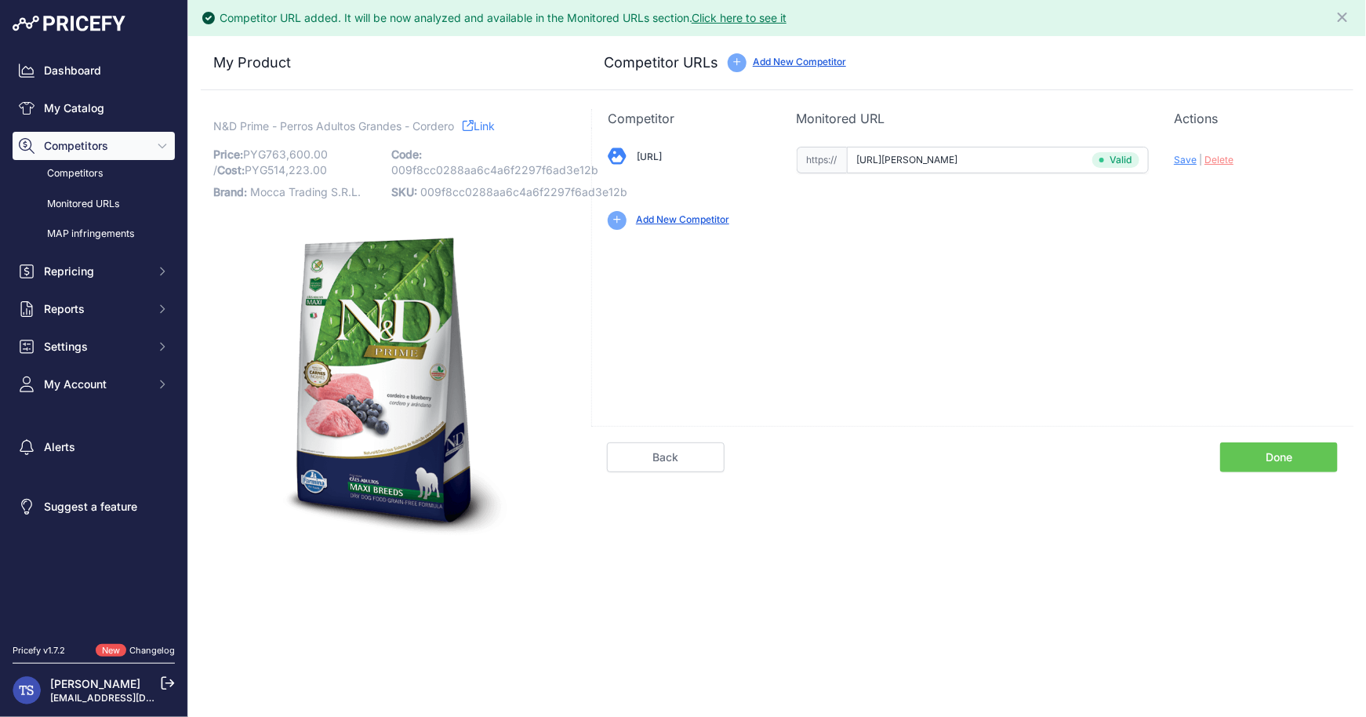
click at [1276, 450] on link "Done" at bounding box center [1279, 457] width 118 height 30
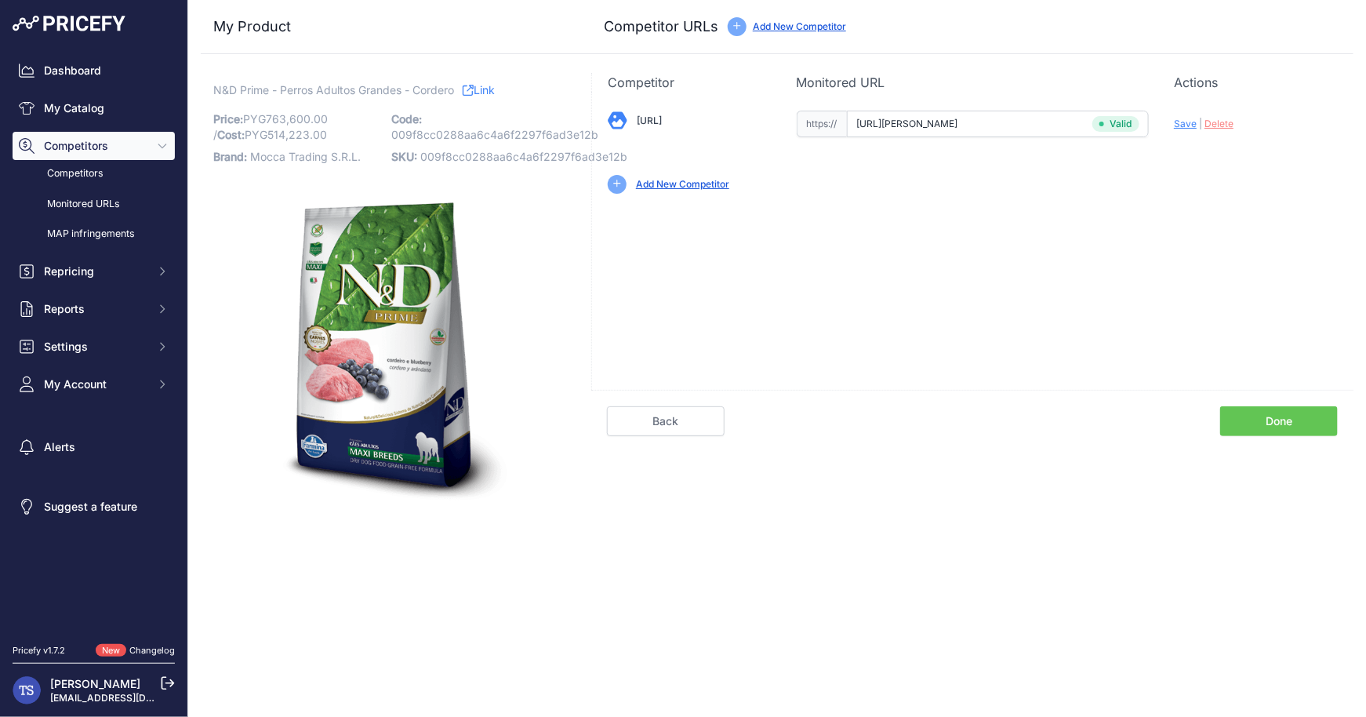
click at [1279, 418] on link "Done" at bounding box center [1279, 421] width 118 height 30
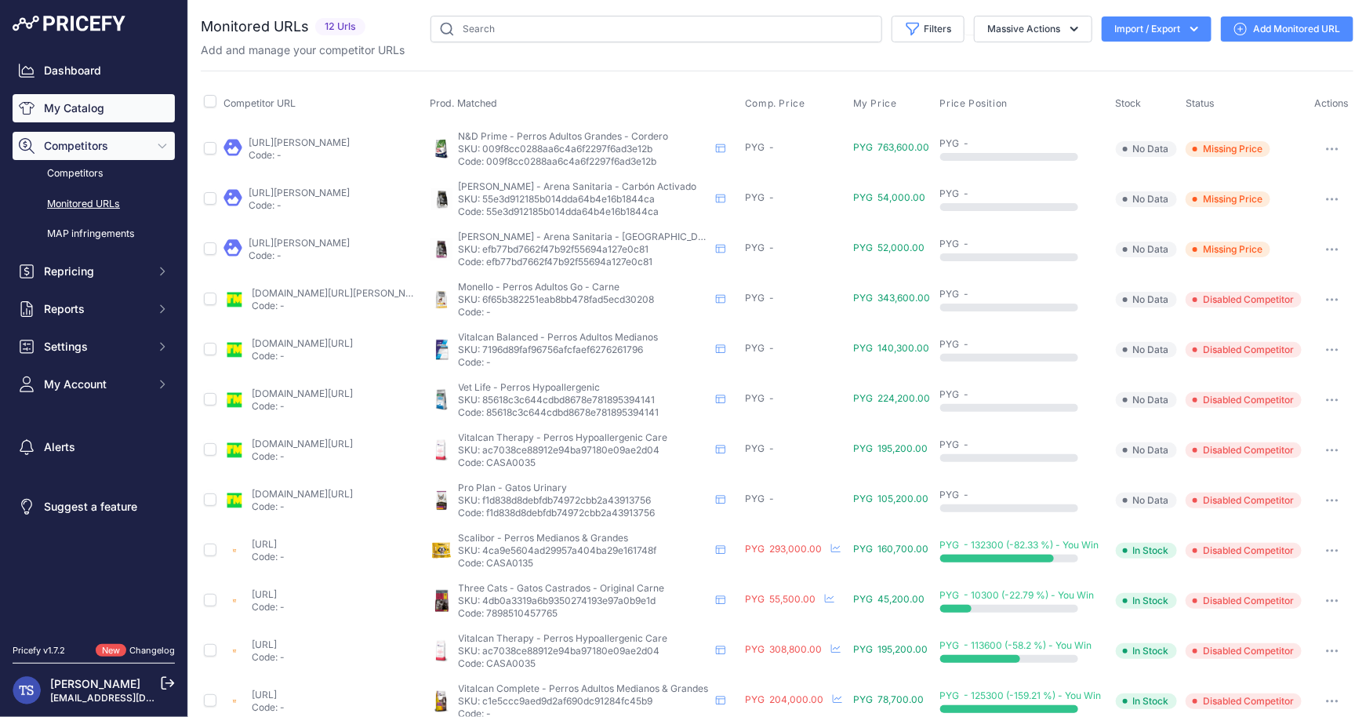
click at [93, 105] on link "My Catalog" at bounding box center [94, 108] width 162 height 28
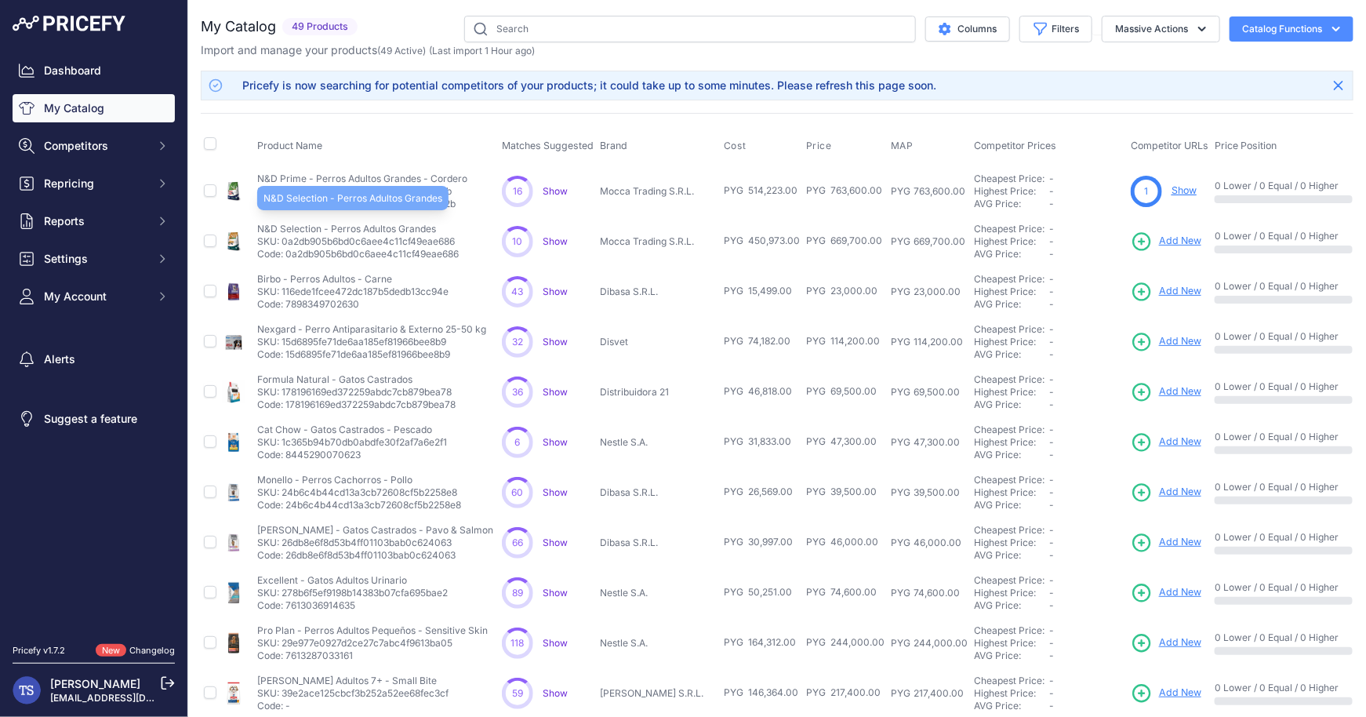
drag, startPoint x: 256, startPoint y: 224, endPoint x: 438, endPoint y: 229, distance: 182.0
click at [438, 229] on td "N&D Selection - Perros Adultos Grandes N&D Selection - Perros Adultos Grandes S…" at bounding box center [376, 241] width 245 height 50
copy p "N&D Selection - Perros Adultos Grandes"
click at [1171, 235] on span "Add New" at bounding box center [1180, 241] width 42 height 15
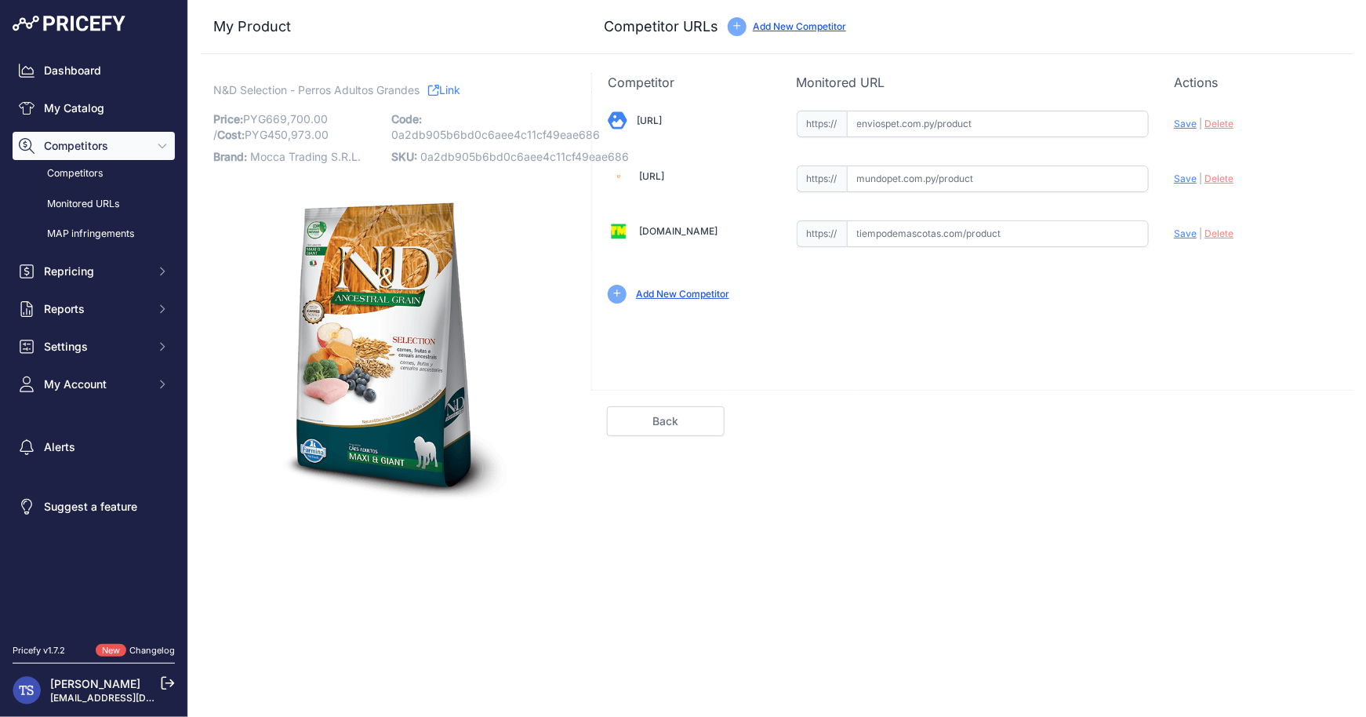
click at [941, 124] on input "text" at bounding box center [998, 124] width 303 height 27
paste input "https://enviospet.com.py/product/65b7f9cd05d5e802b1988f47/101kg-adulto-raza-gra…"
click at [1181, 122] on span "Save" at bounding box center [1185, 124] width 23 height 12
type input "[URL][PERSON_NAME]"
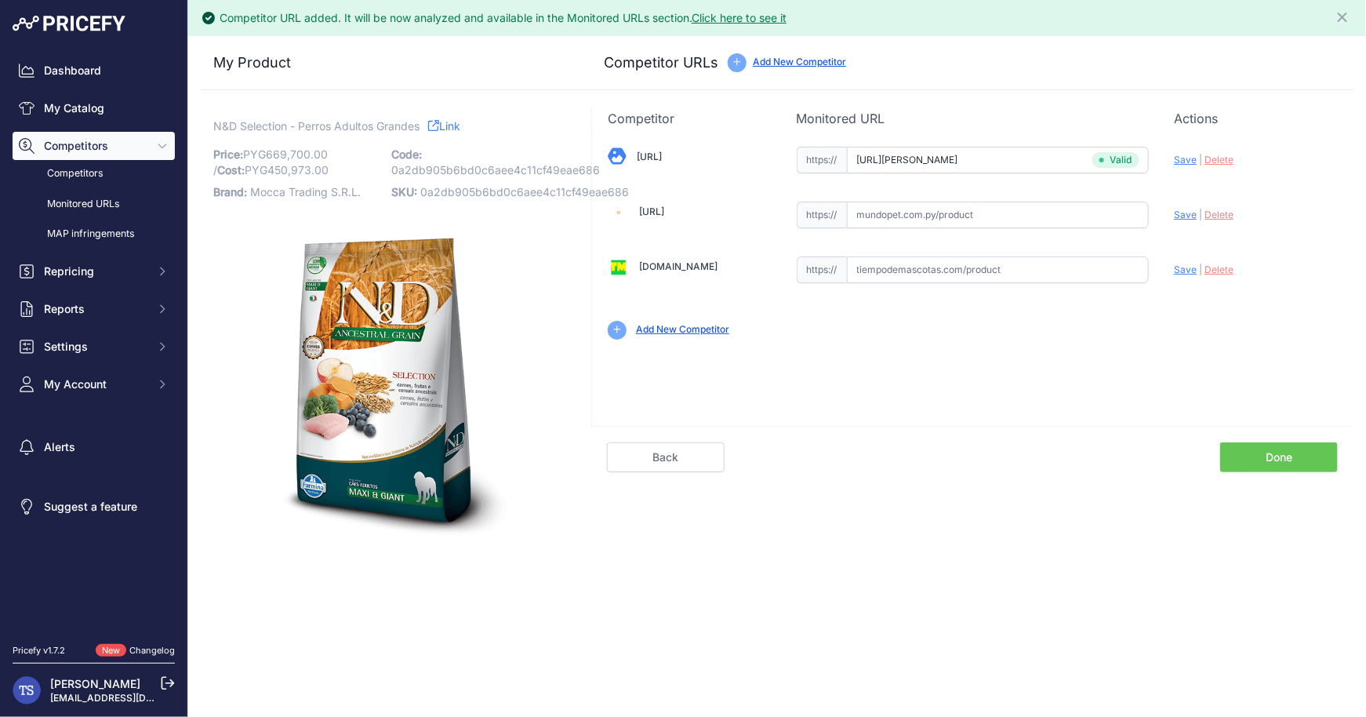
click at [1302, 463] on link "Done" at bounding box center [1279, 457] width 118 height 30
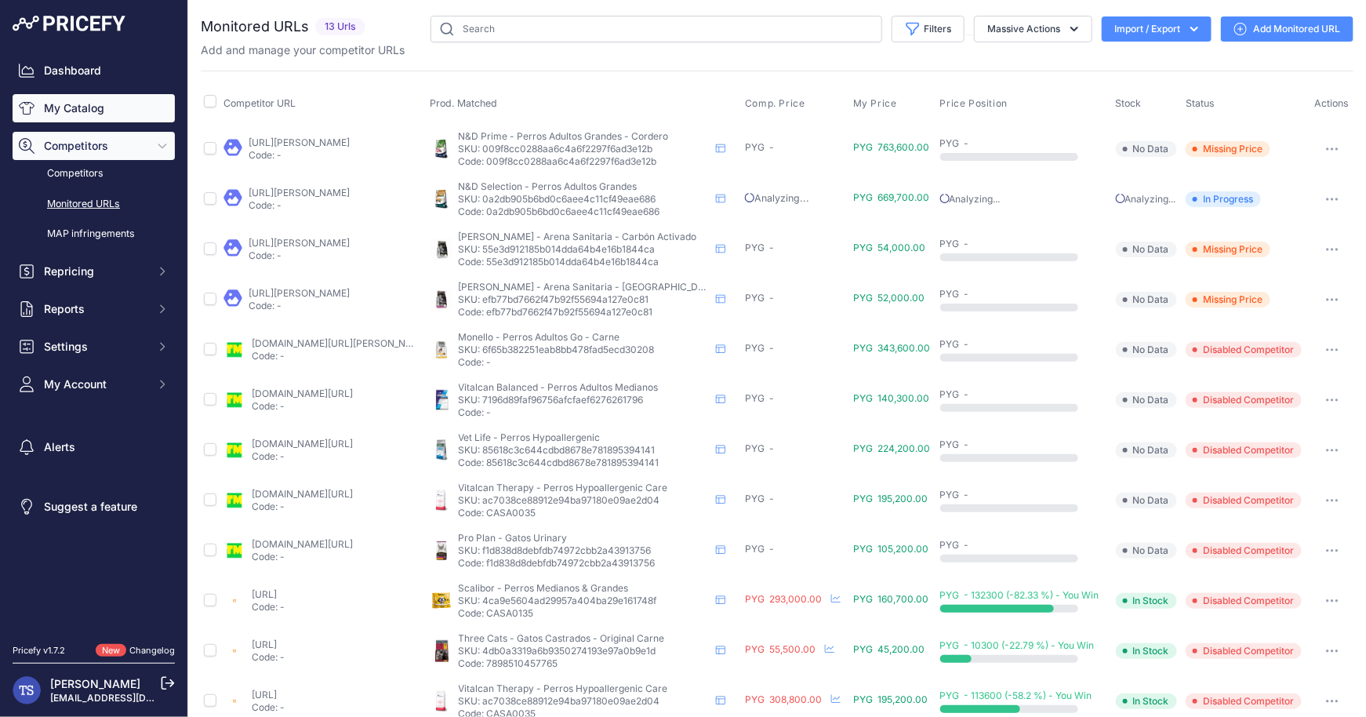
click at [131, 111] on link "My Catalog" at bounding box center [94, 108] width 162 height 28
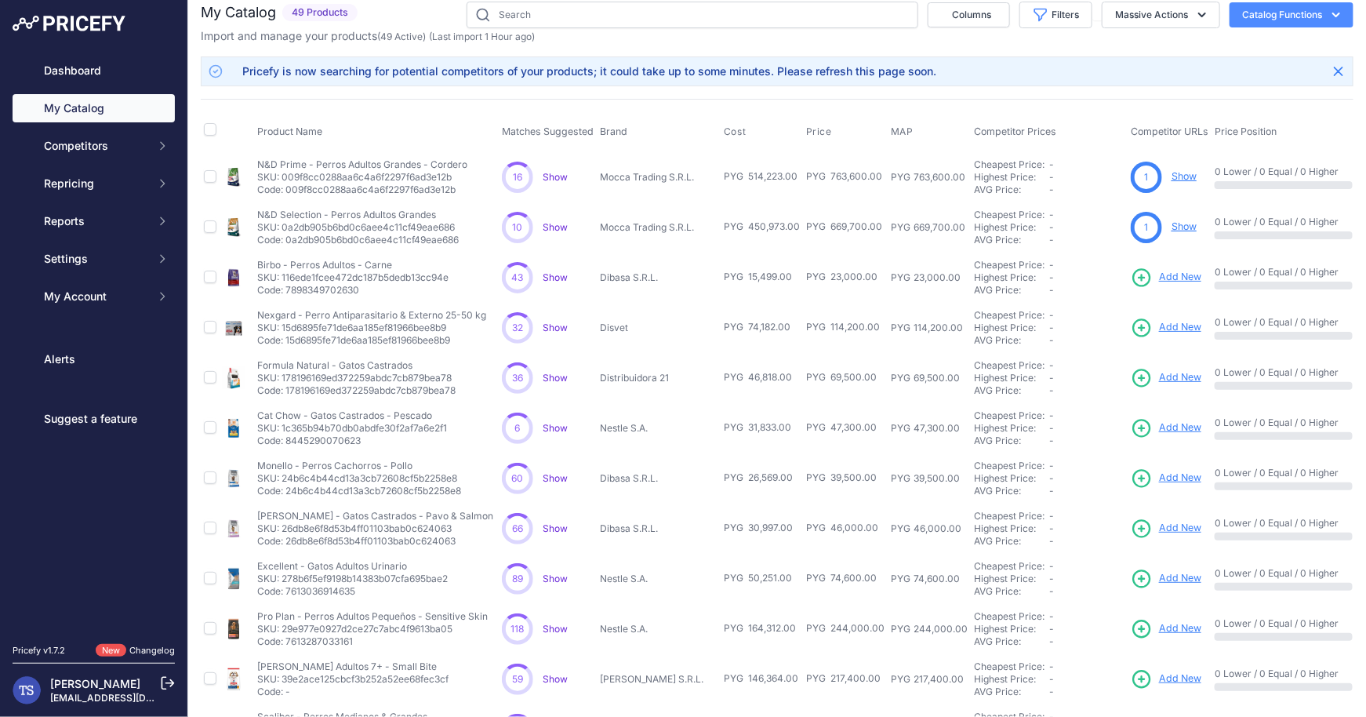
scroll to position [16, 0]
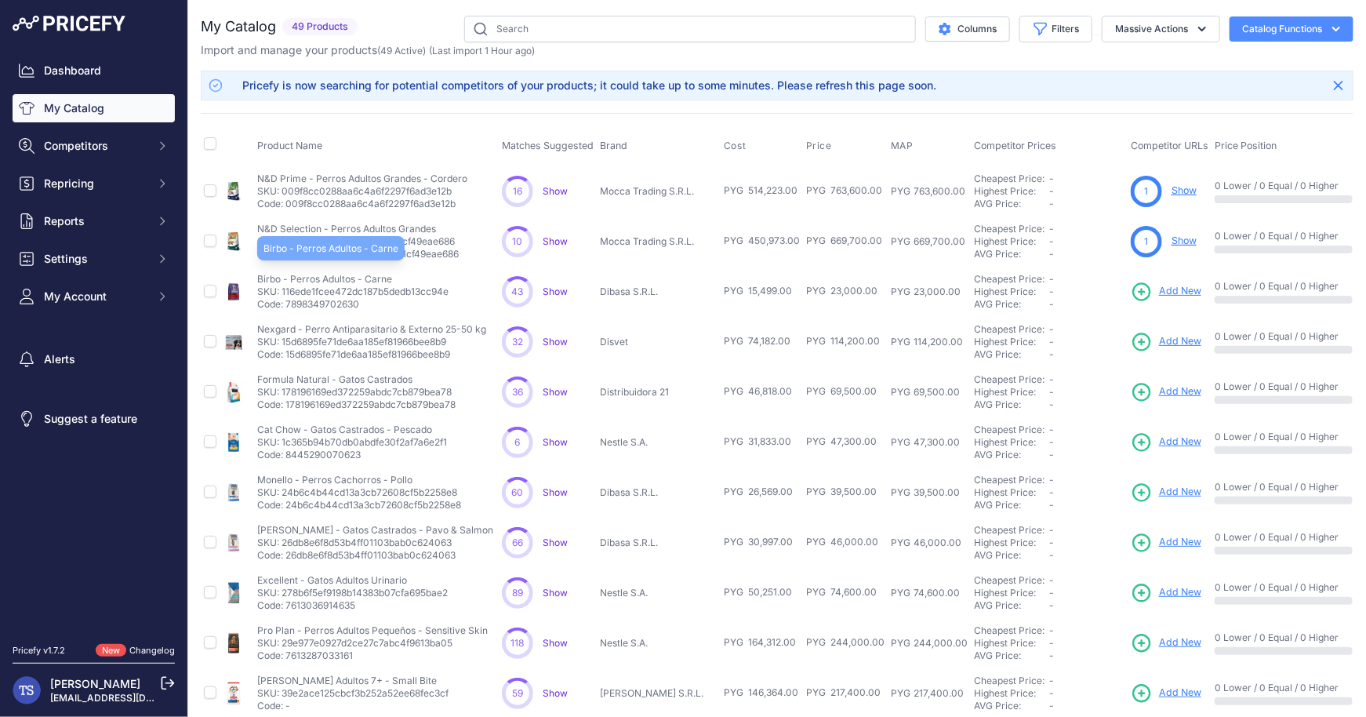
drag, startPoint x: 259, startPoint y: 275, endPoint x: 390, endPoint y: 275, distance: 131.0
click at [390, 275] on p "Birbo - Perros Adultos - Carne" at bounding box center [352, 279] width 191 height 13
copy p "Birbo - Perros Adultos - Carne"
click at [1172, 290] on span "Add New" at bounding box center [1180, 291] width 42 height 15
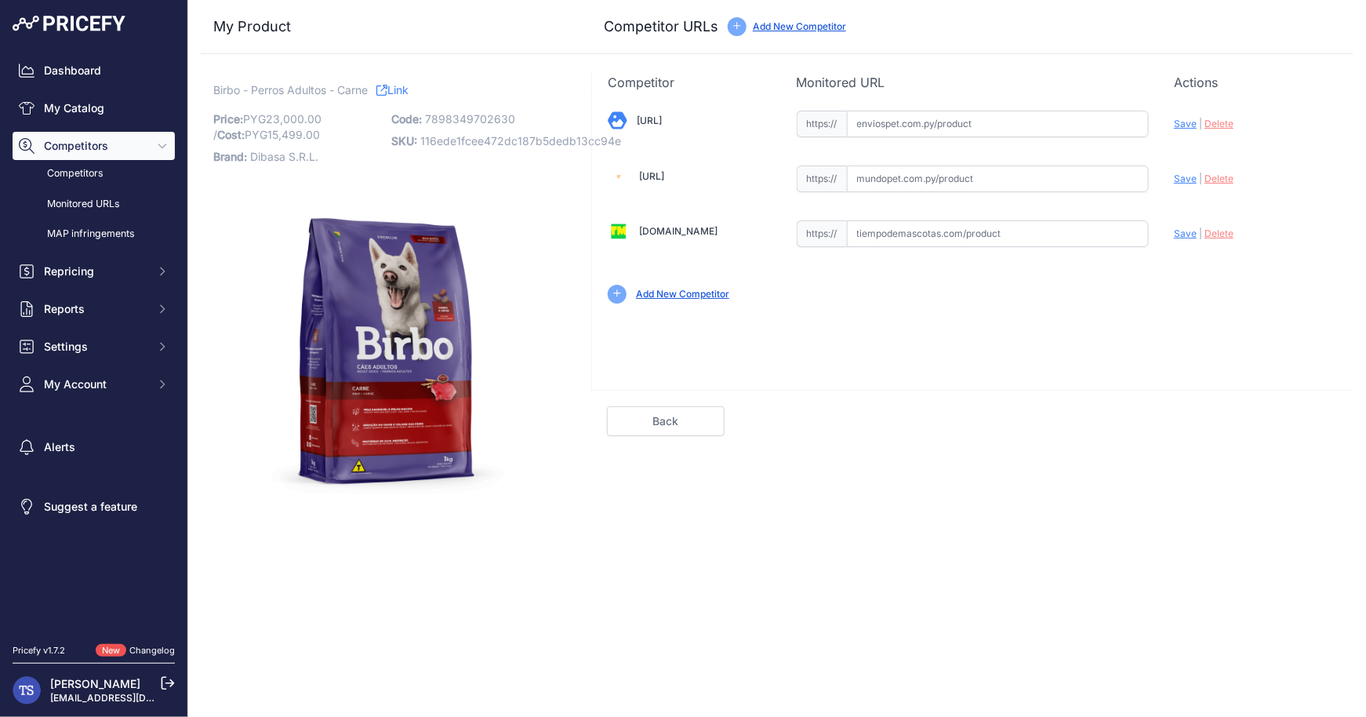
click at [883, 122] on input "text" at bounding box center [998, 124] width 303 height 27
paste input "https://enviospet.com.py/product/66def167399129056860e8d9/1kg-adulto-carne-birb…"
click at [1182, 132] on div "Update Profile Save | Delete Analyzing" at bounding box center [1256, 122] width 164 height 30
click at [1186, 122] on span "Save" at bounding box center [1185, 124] width 23 height 12
type input "[URL]"
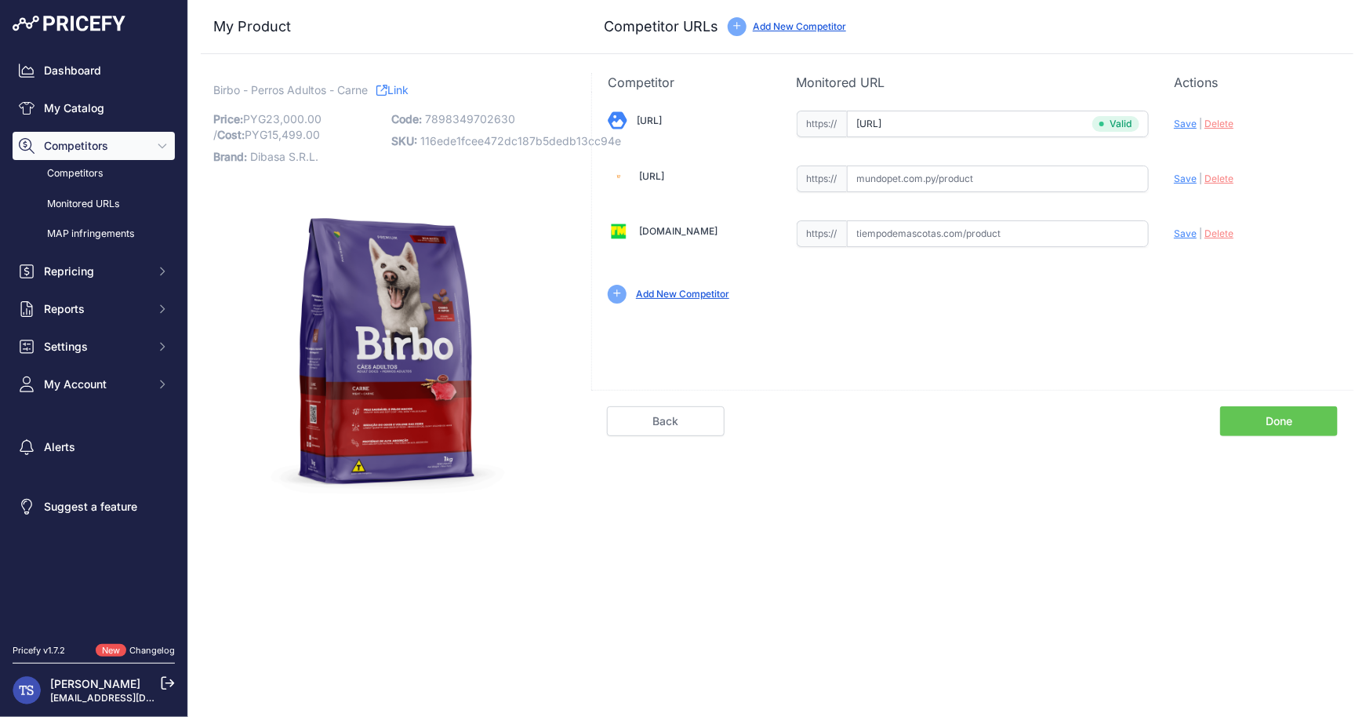
click at [1274, 427] on link "Done" at bounding box center [1279, 421] width 118 height 30
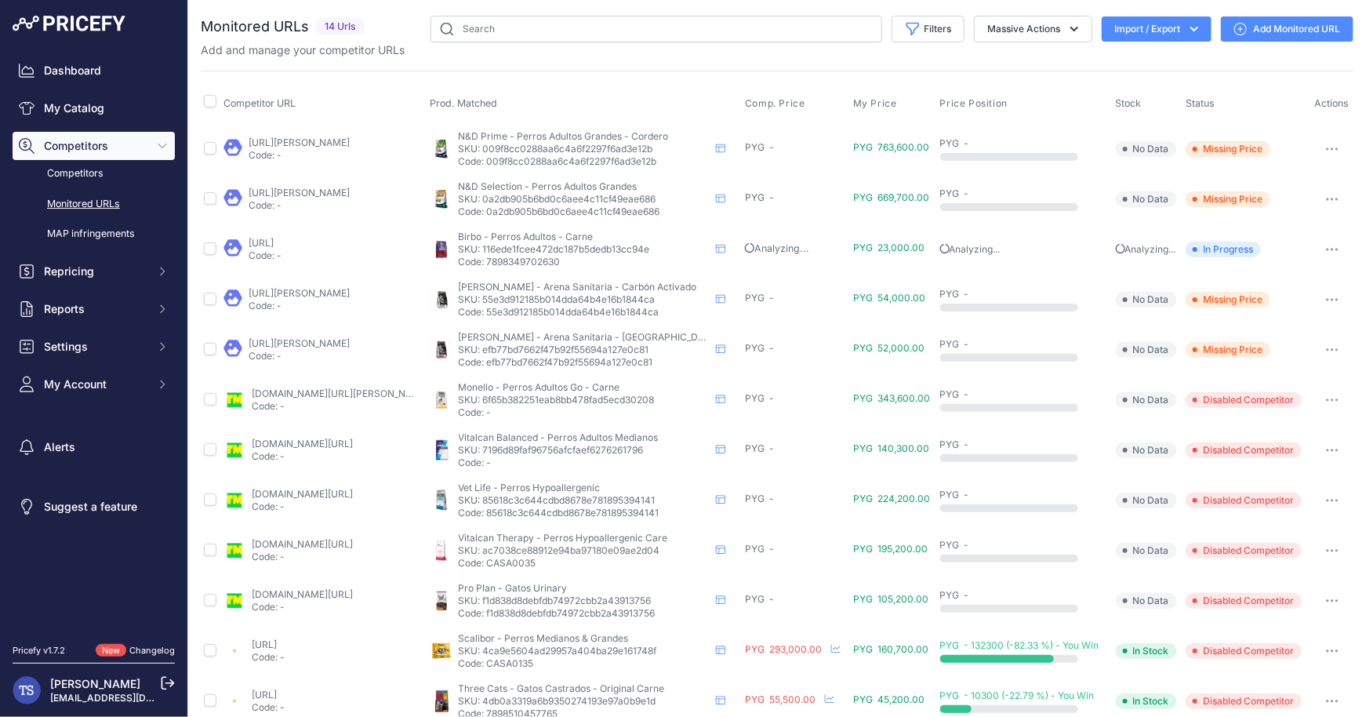
scroll to position [29, 0]
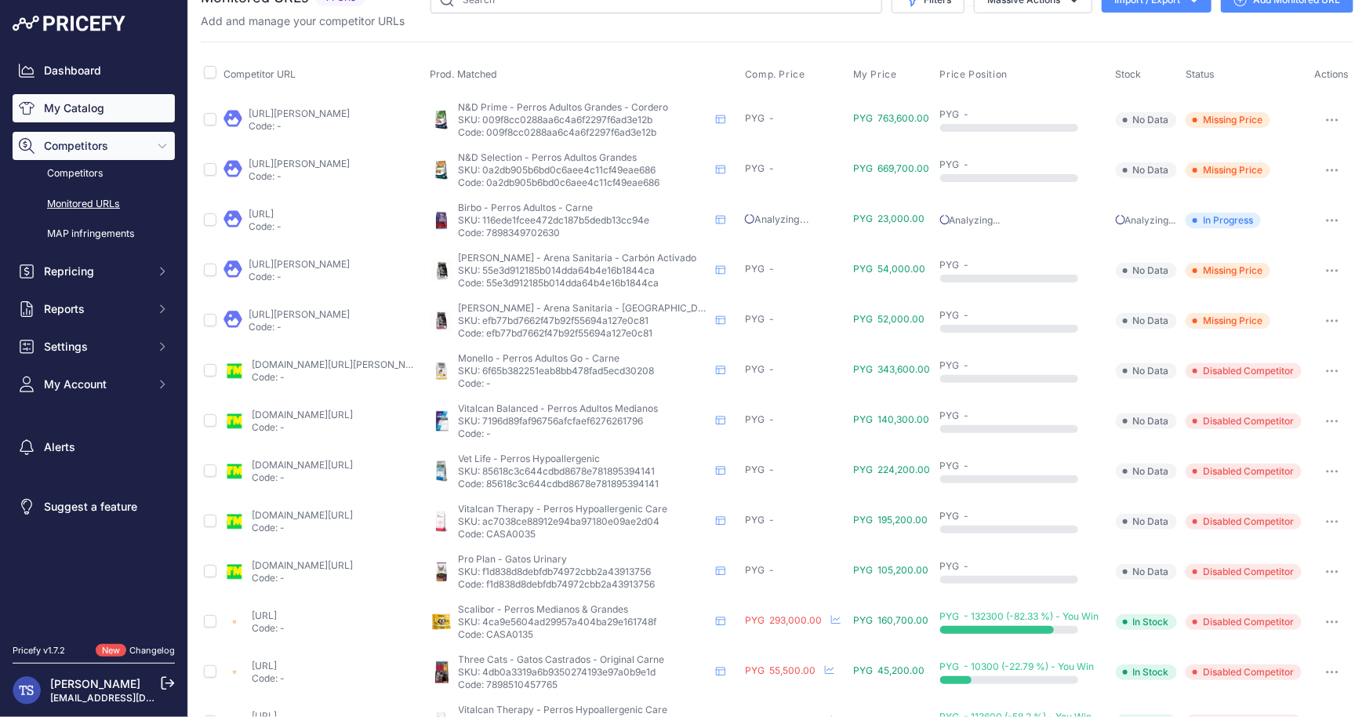
click at [72, 111] on link "My Catalog" at bounding box center [94, 108] width 162 height 28
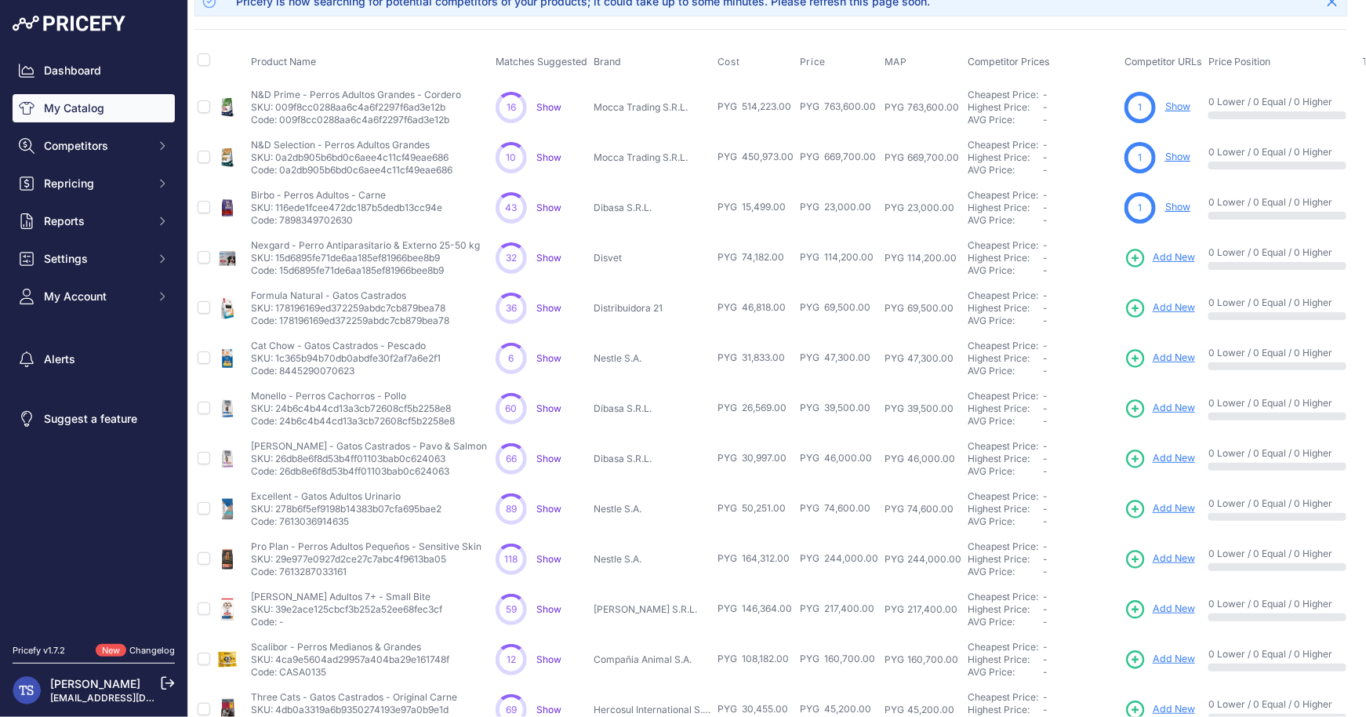
scroll to position [84, 0]
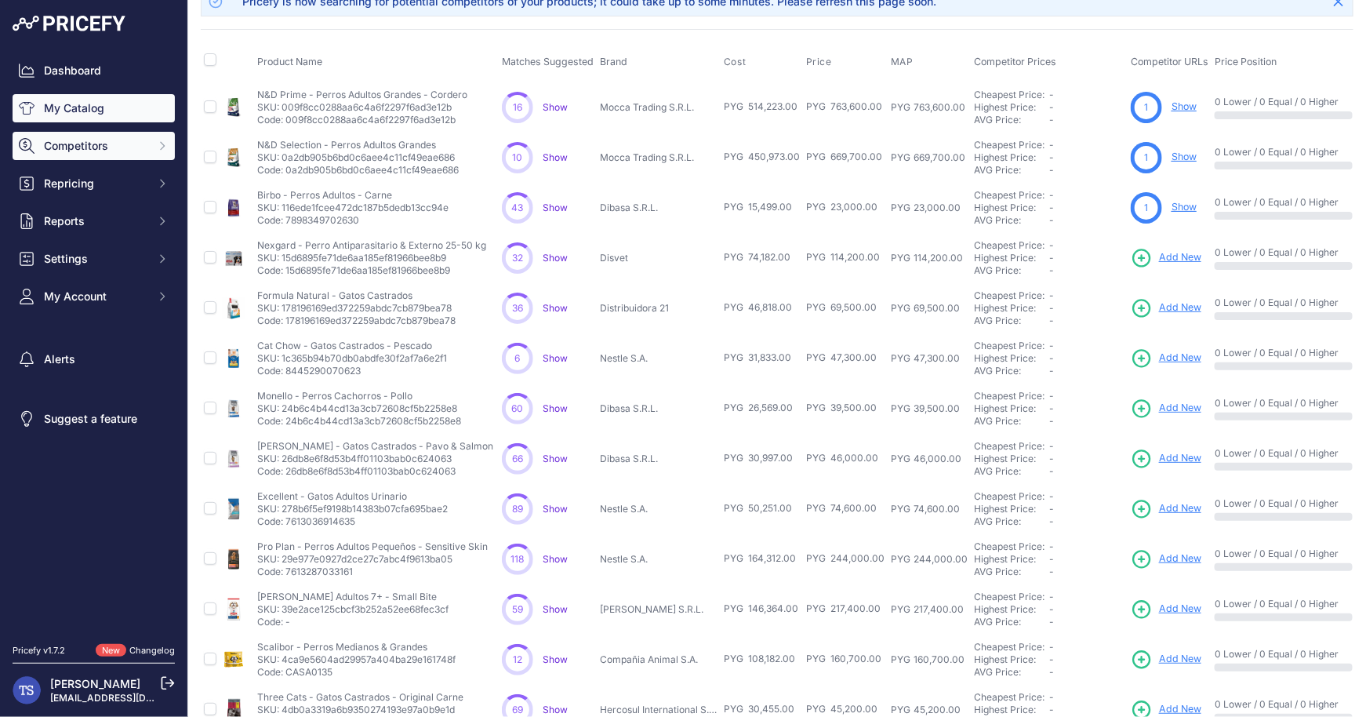
click at [127, 151] on span "Competitors" at bounding box center [95, 146] width 103 height 16
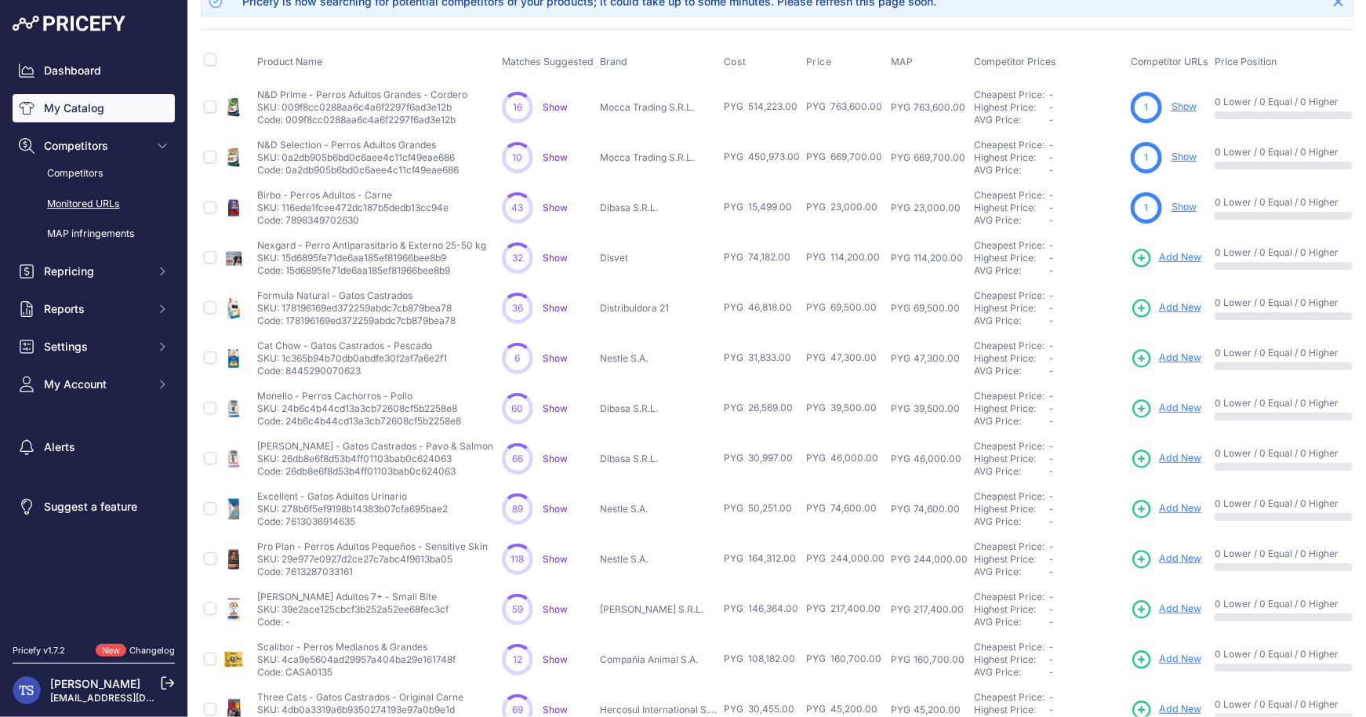
click at [106, 197] on link "Monitored URLs" at bounding box center [94, 204] width 162 height 27
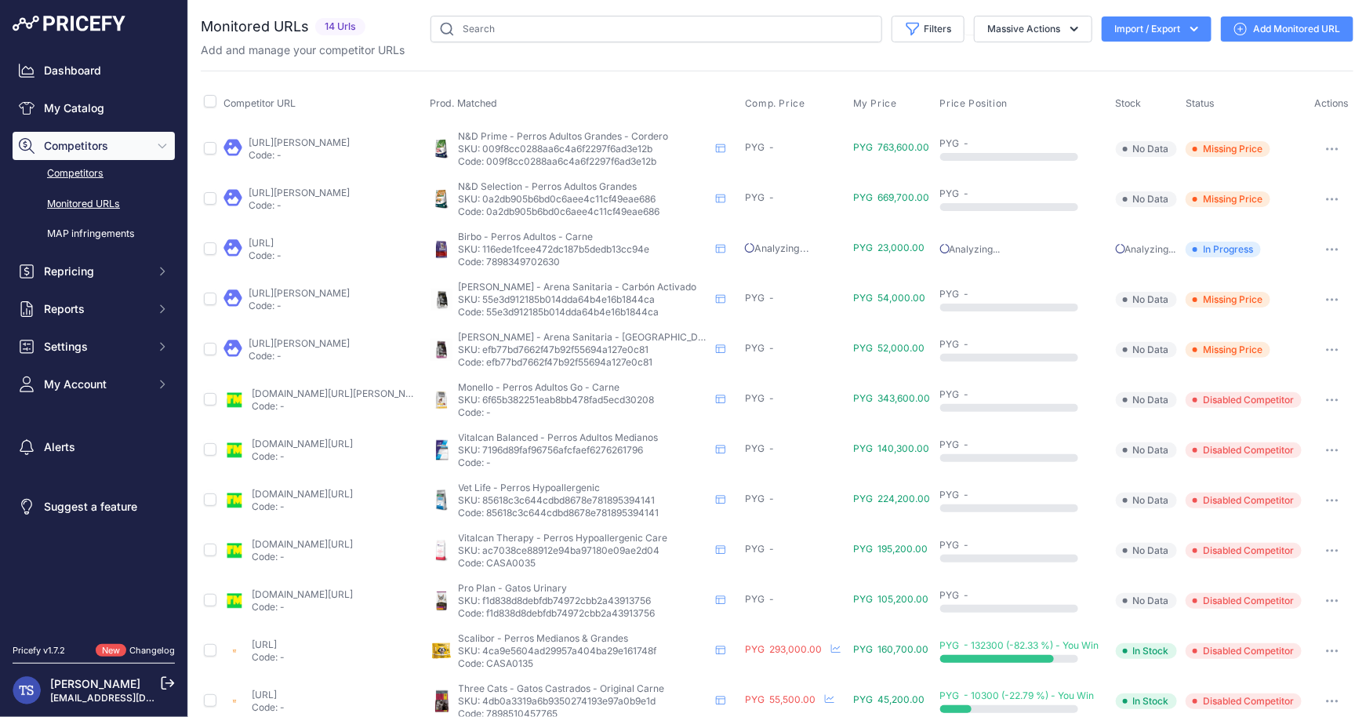
click at [89, 172] on link "Competitors" at bounding box center [94, 173] width 162 height 27
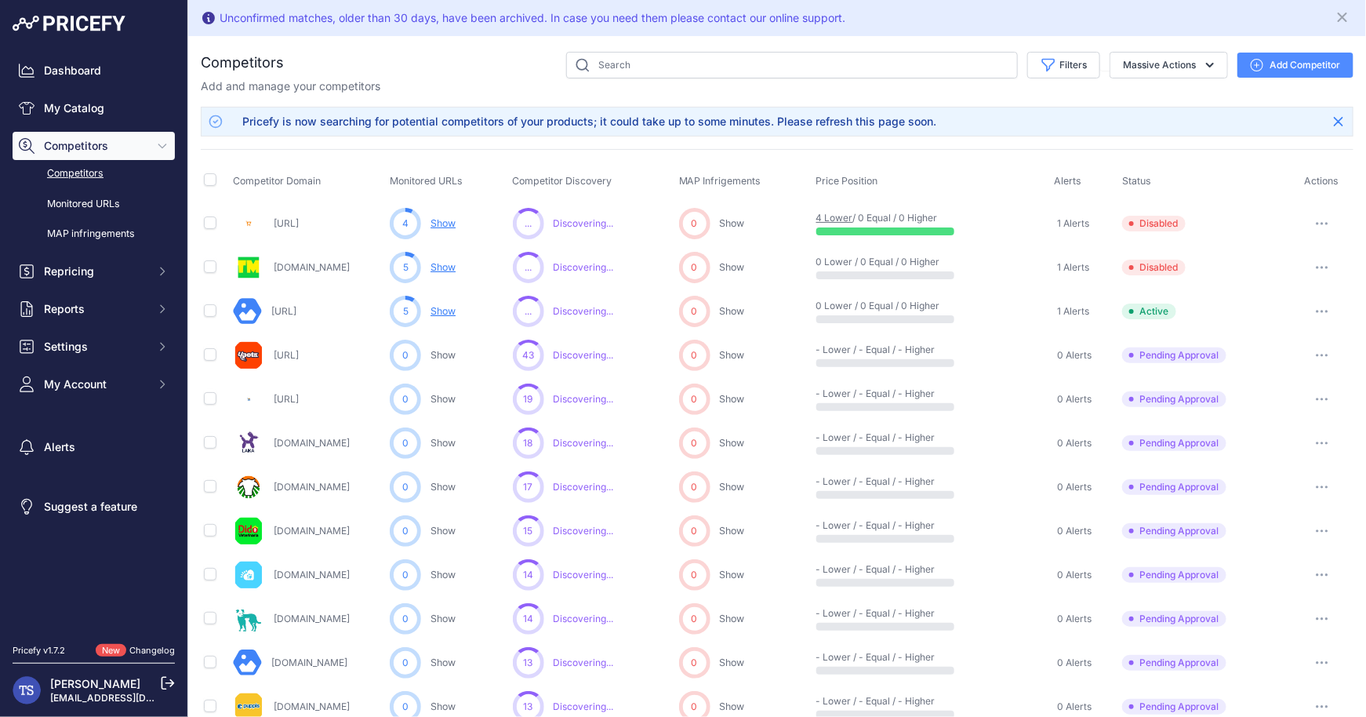
click at [1318, 269] on button "button" at bounding box center [1322, 267] width 31 height 22
click at [1269, 325] on button "Enable" at bounding box center [1285, 325] width 131 height 25
click at [1322, 219] on button "button" at bounding box center [1322, 224] width 31 height 22
click at [1282, 277] on button "Enable" at bounding box center [1285, 281] width 131 height 25
click at [87, 205] on link "Monitored URLs" at bounding box center [94, 204] width 162 height 27
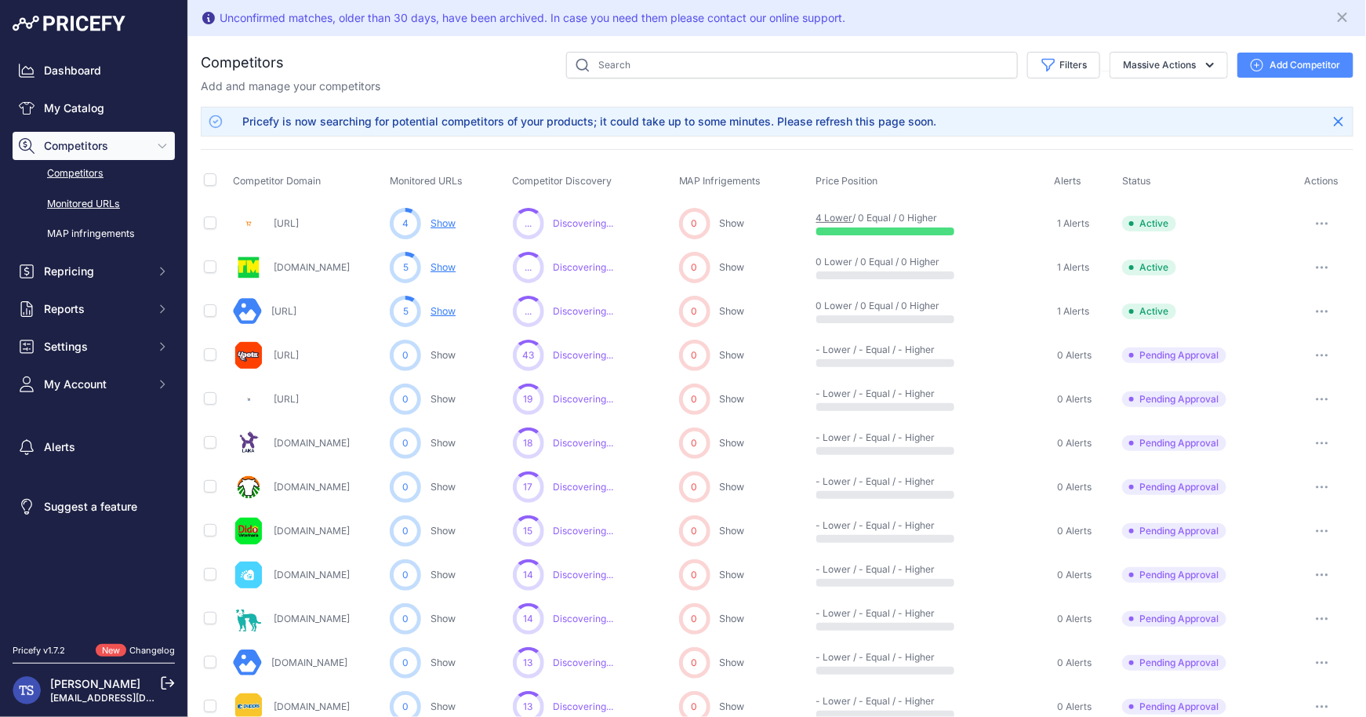
click at [87, 205] on link "Monitored URLs" at bounding box center [94, 204] width 162 height 27
click at [91, 110] on link "My Catalog" at bounding box center [94, 108] width 162 height 28
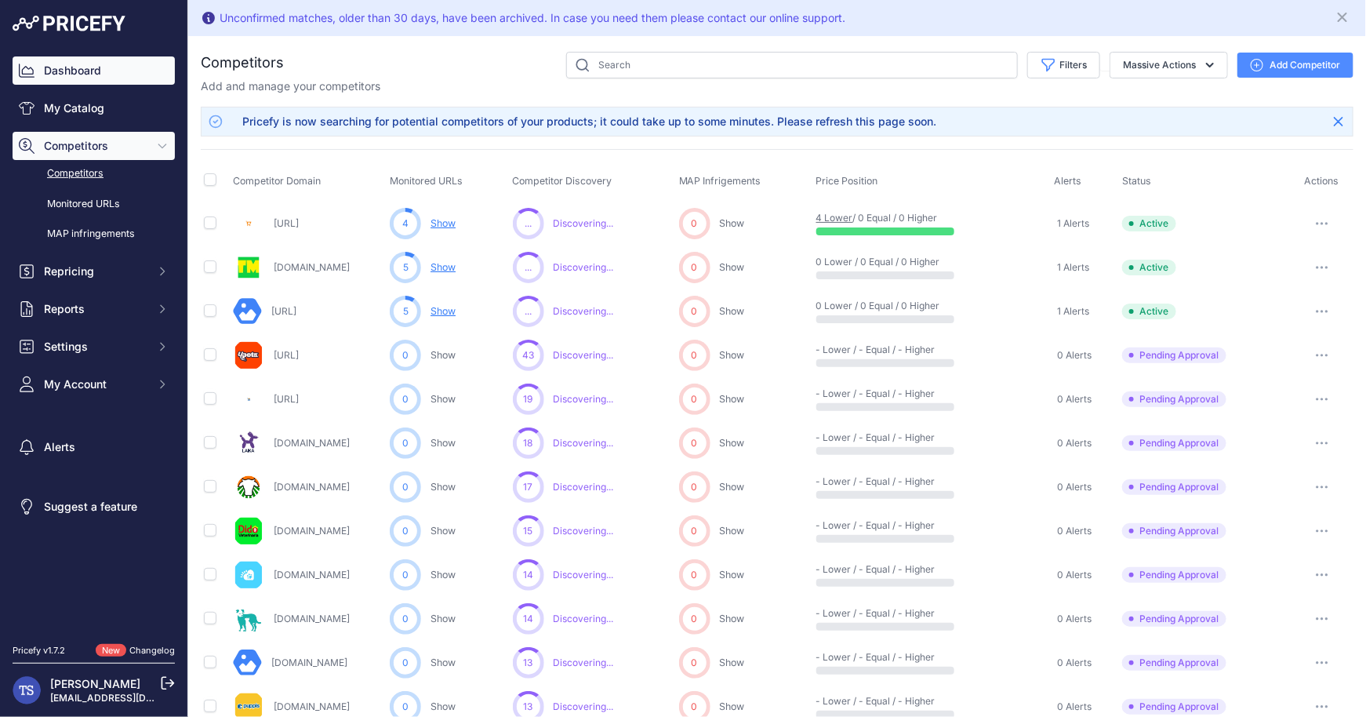
click at [91, 71] on link "Dashboard" at bounding box center [94, 70] width 162 height 28
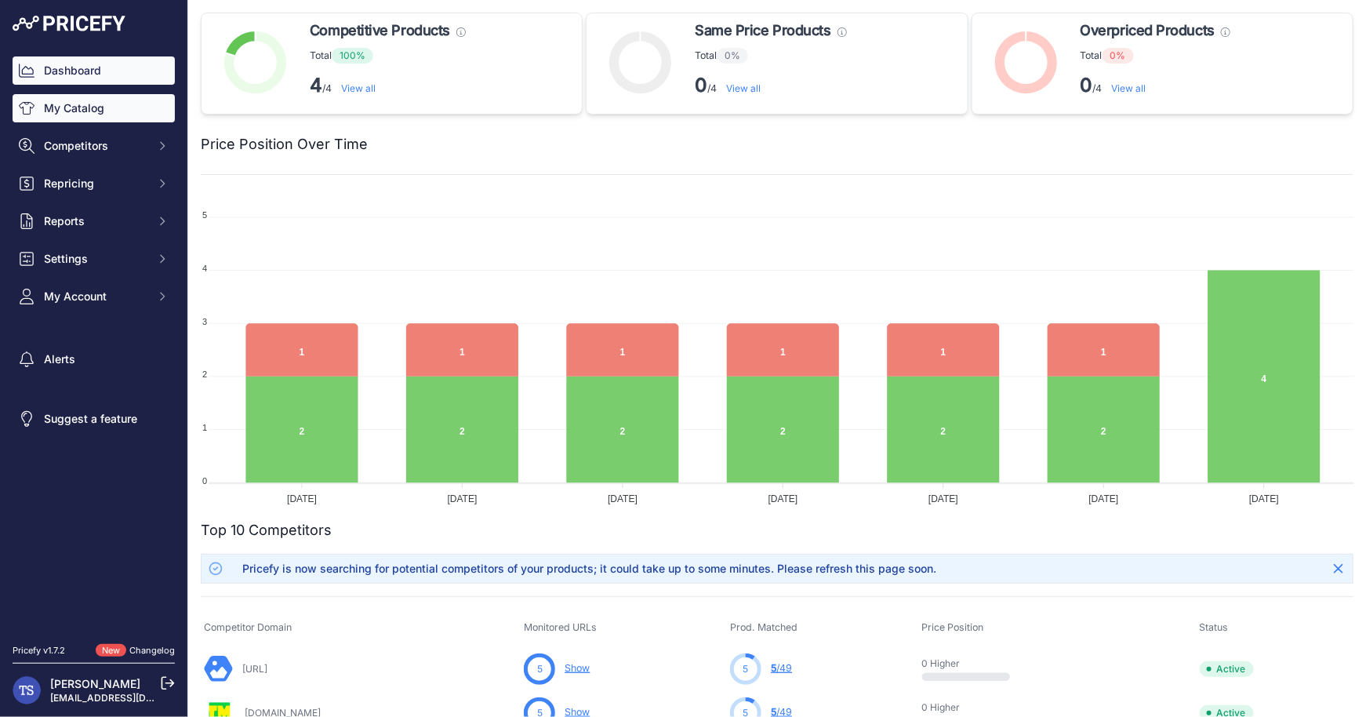
click at [88, 109] on link "My Catalog" at bounding box center [94, 108] width 162 height 28
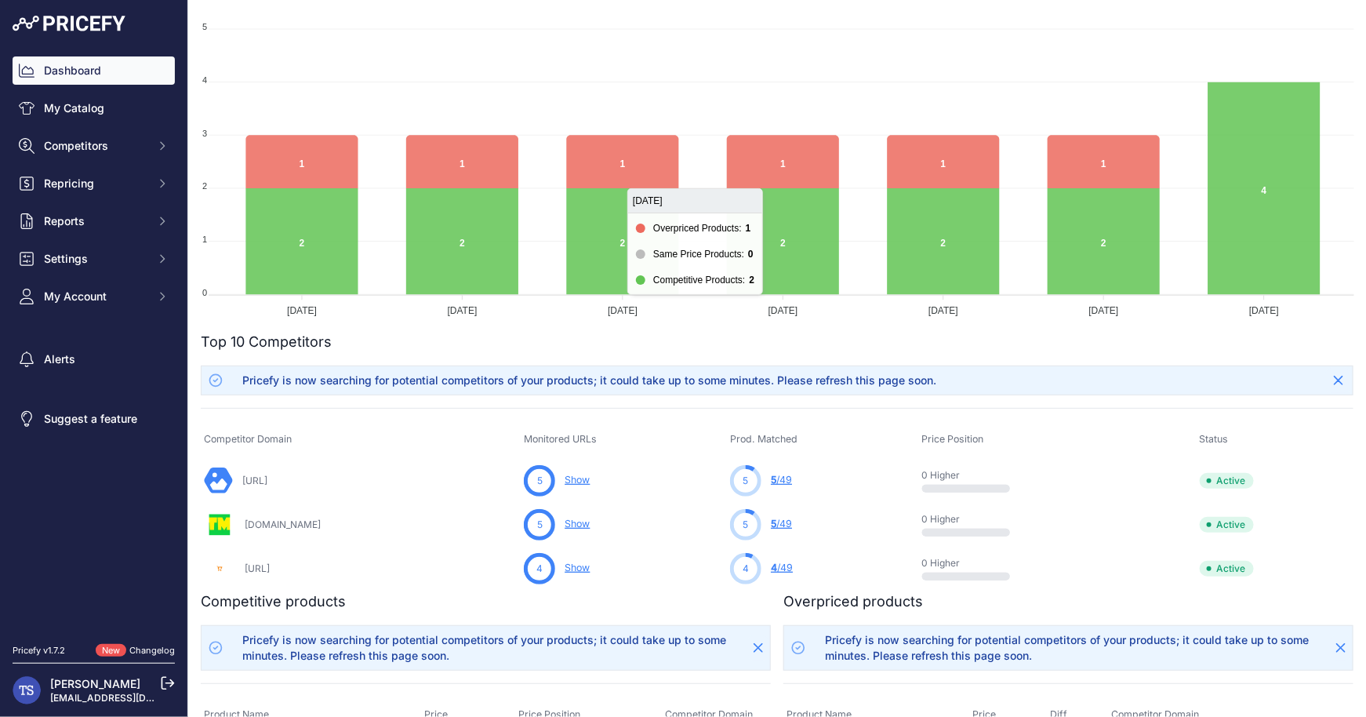
scroll to position [191, 0]
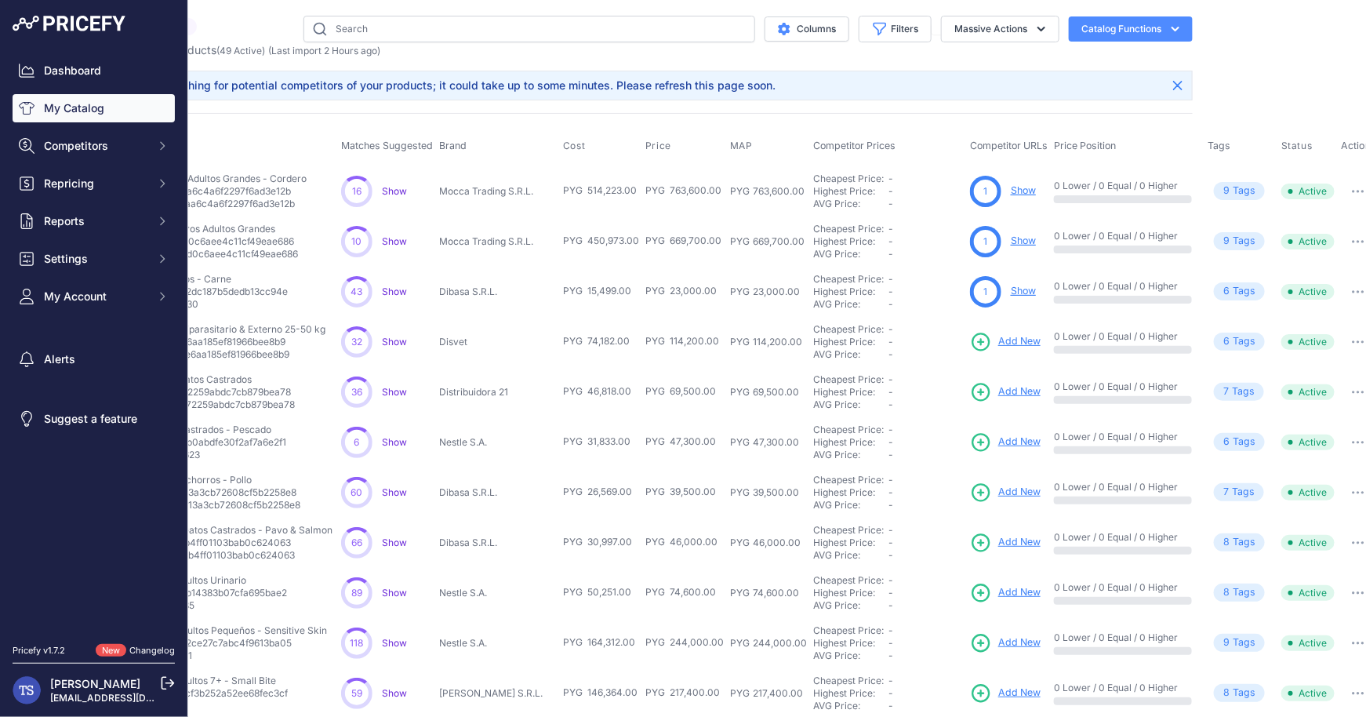
scroll to position [0, 154]
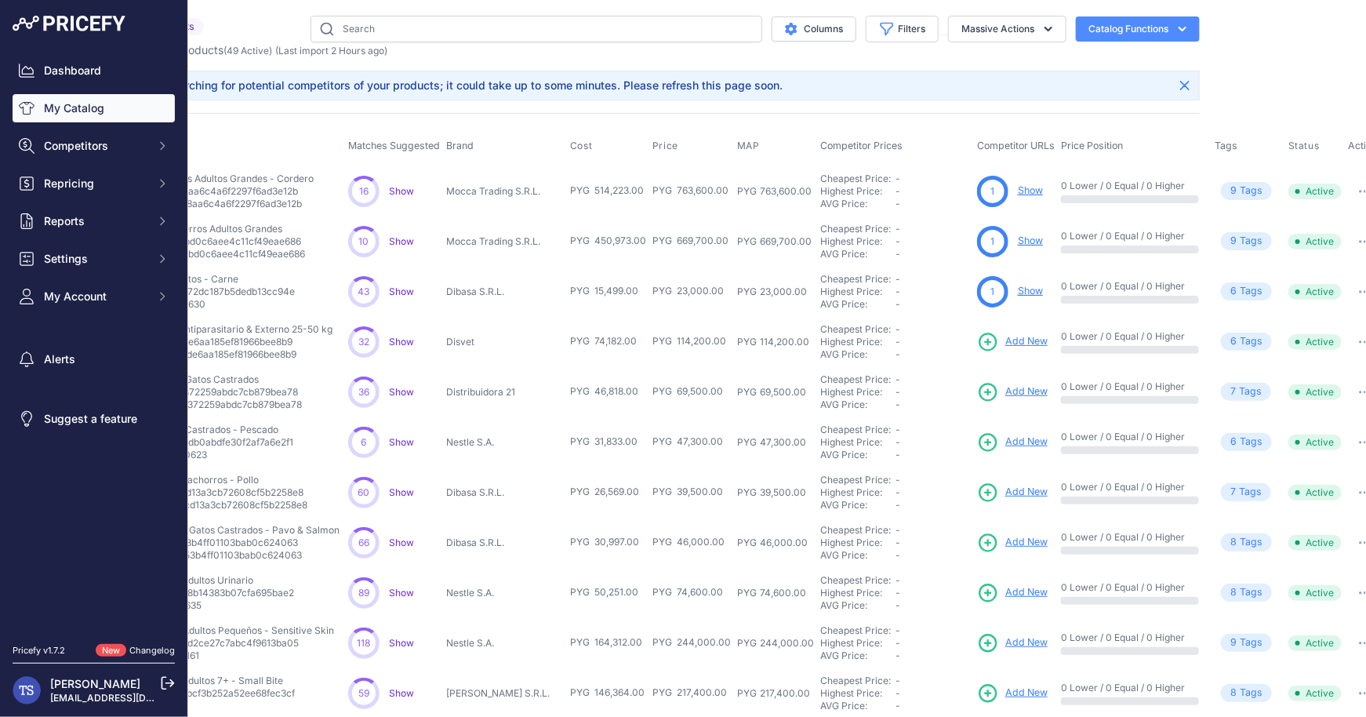
click at [1022, 187] on link "Show" at bounding box center [1030, 190] width 25 height 12
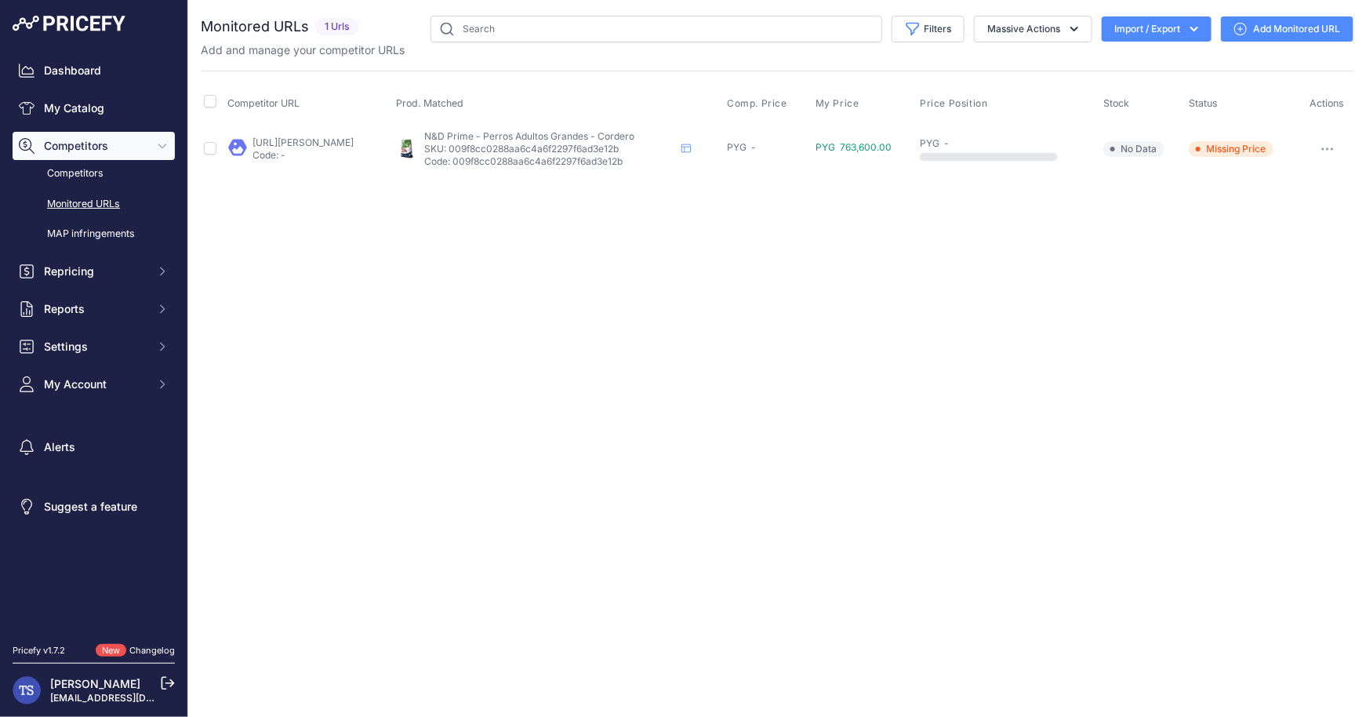
click at [311, 140] on link "[URL][PERSON_NAME]" at bounding box center [303, 142] width 101 height 12
click at [540, 143] on p "SKU: 009f8cc0288aa6c4a6f2297f6ad3e12b" at bounding box center [549, 149] width 251 height 13
click at [539, 133] on span "N&D Prime - Perros Adultos Grandes - Cordero" at bounding box center [529, 136] width 210 height 12
click at [95, 101] on link "My Catalog" at bounding box center [94, 108] width 162 height 28
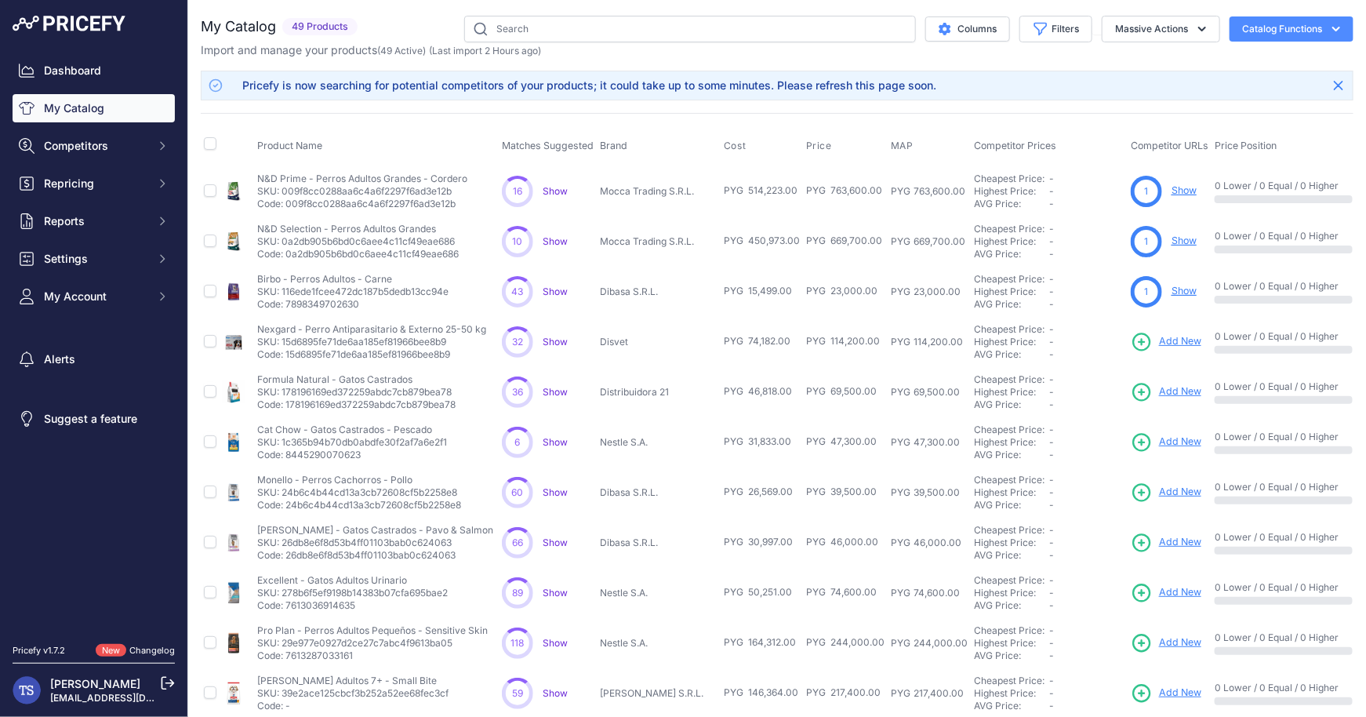
click at [409, 192] on p "SKU: 009f8cc0288aa6c4a6f2297f6ad3e12b" at bounding box center [362, 191] width 210 height 13
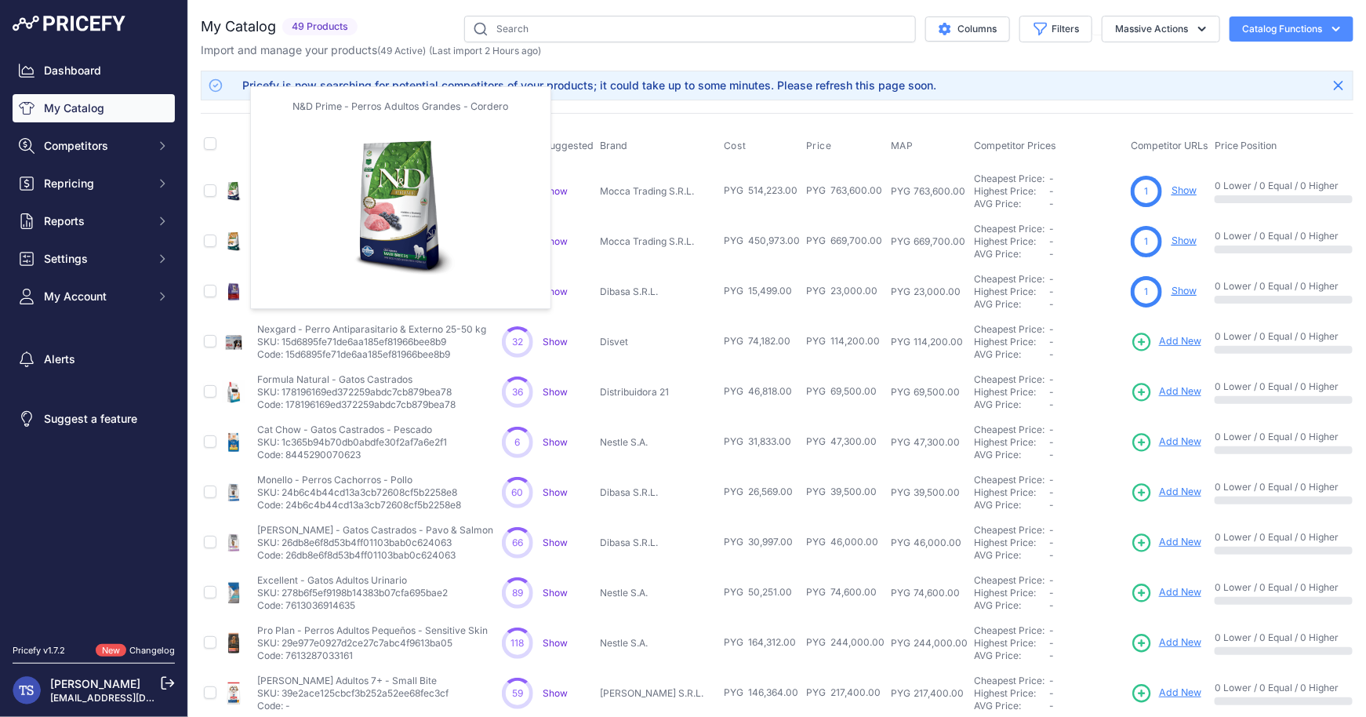
click at [238, 186] on img at bounding box center [234, 191] width 22 height 22
click at [233, 188] on img at bounding box center [234, 191] width 22 height 22
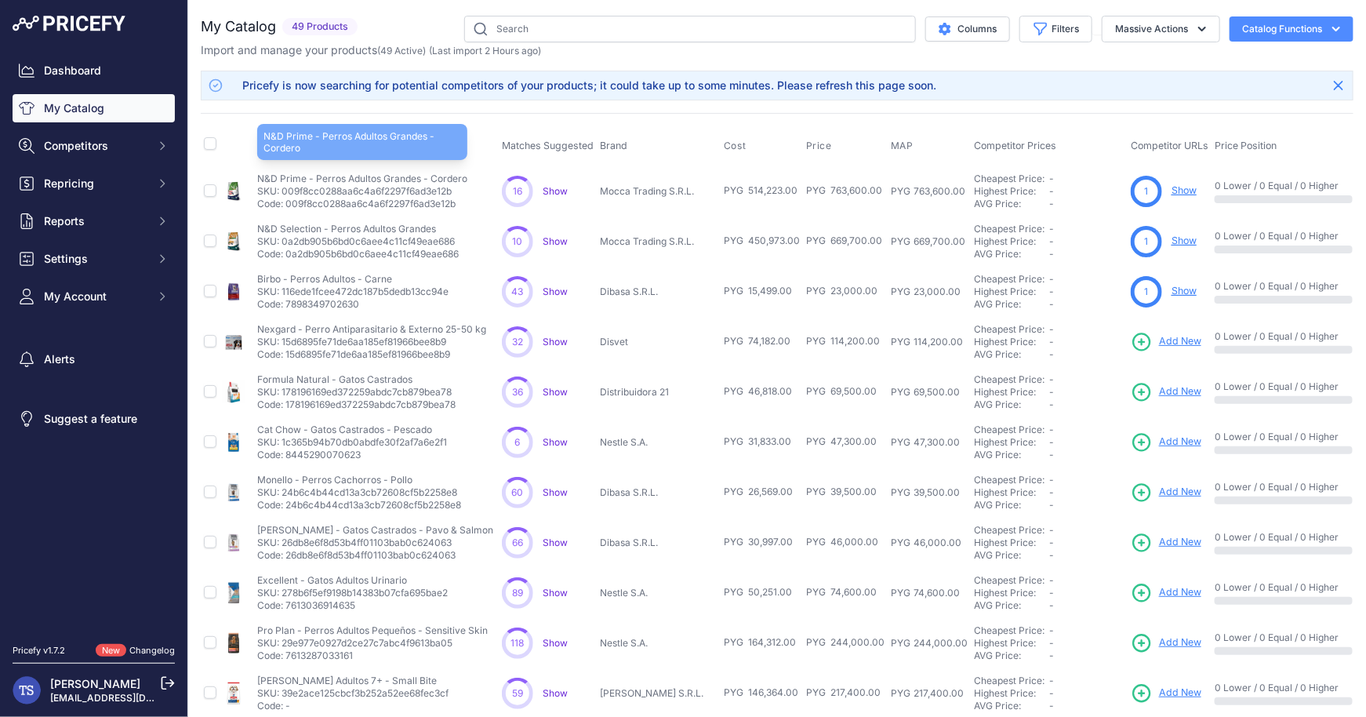
click at [293, 173] on p "N&D Prime - Perros Adultos Grandes - Cordero" at bounding box center [362, 179] width 210 height 13
click at [289, 180] on p "N&D Prime - Perros Adultos Grandes - Cordero" at bounding box center [362, 179] width 210 height 13
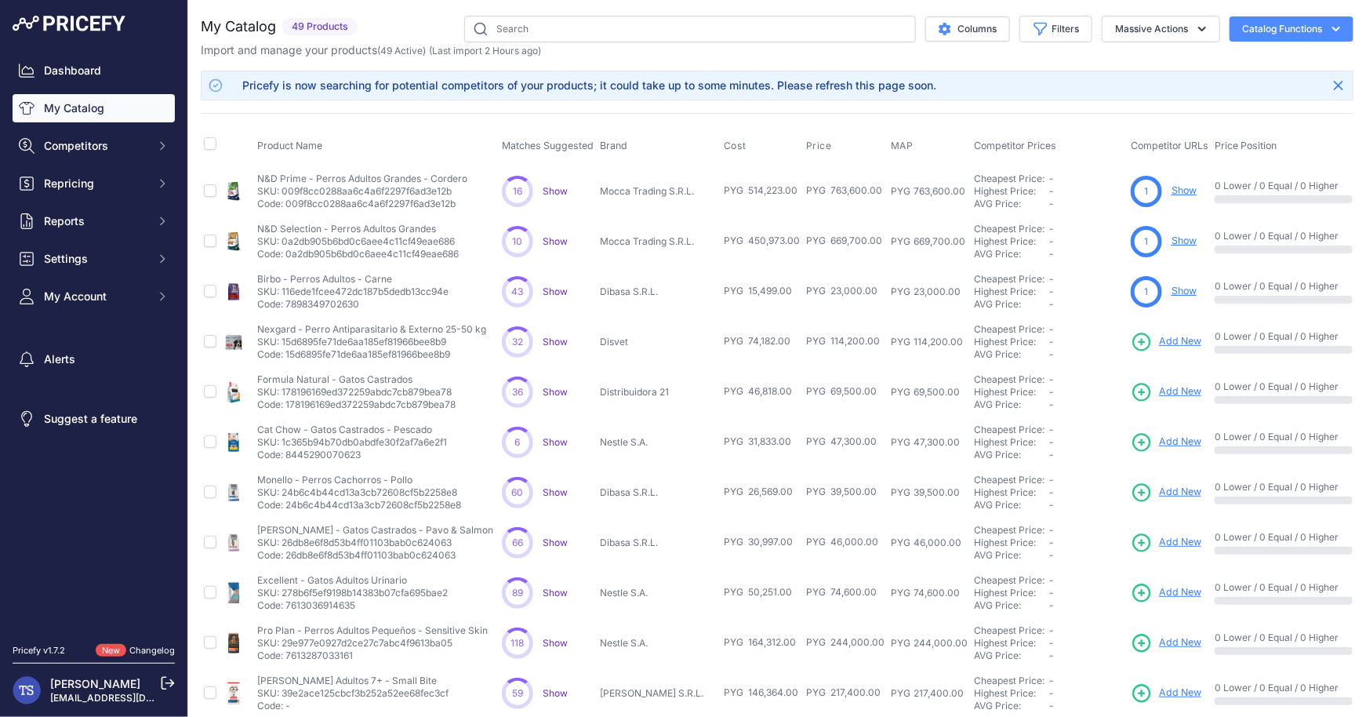
click at [639, 200] on td "Mocca Trading S.R.L." at bounding box center [659, 190] width 124 height 51
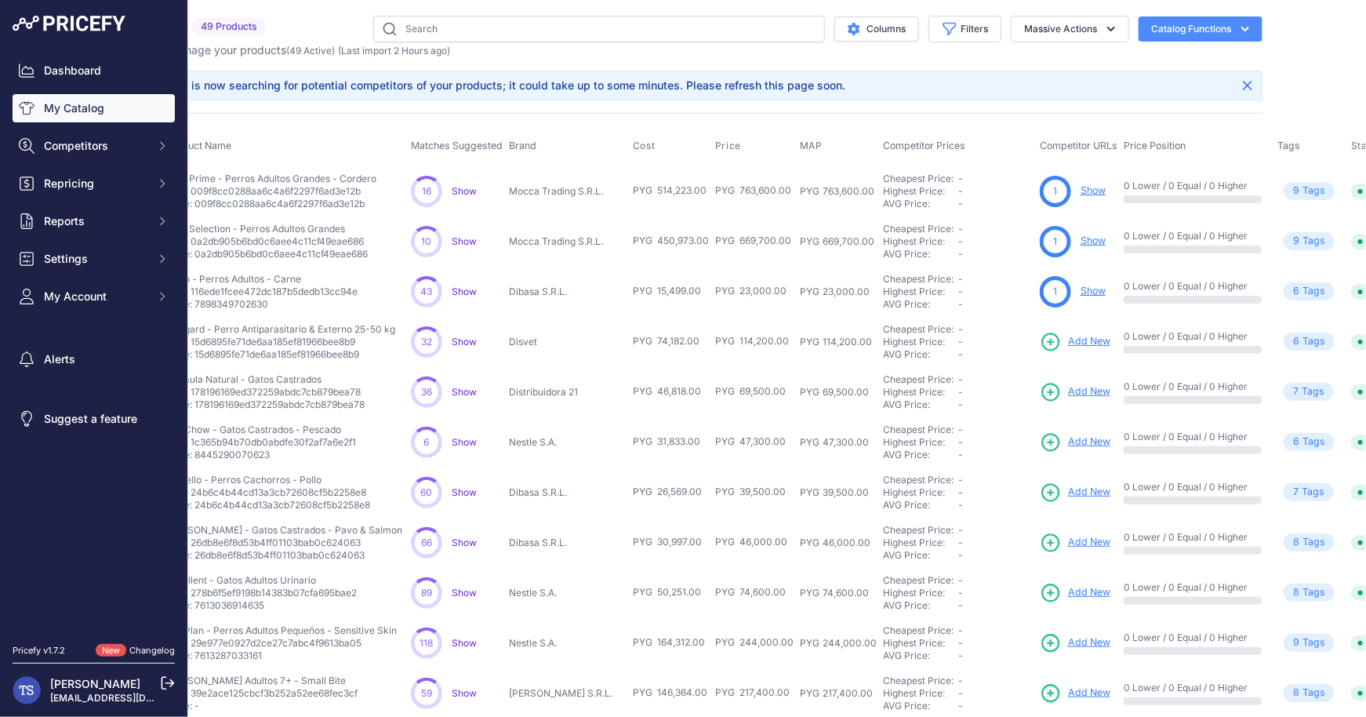
scroll to position [0, 114]
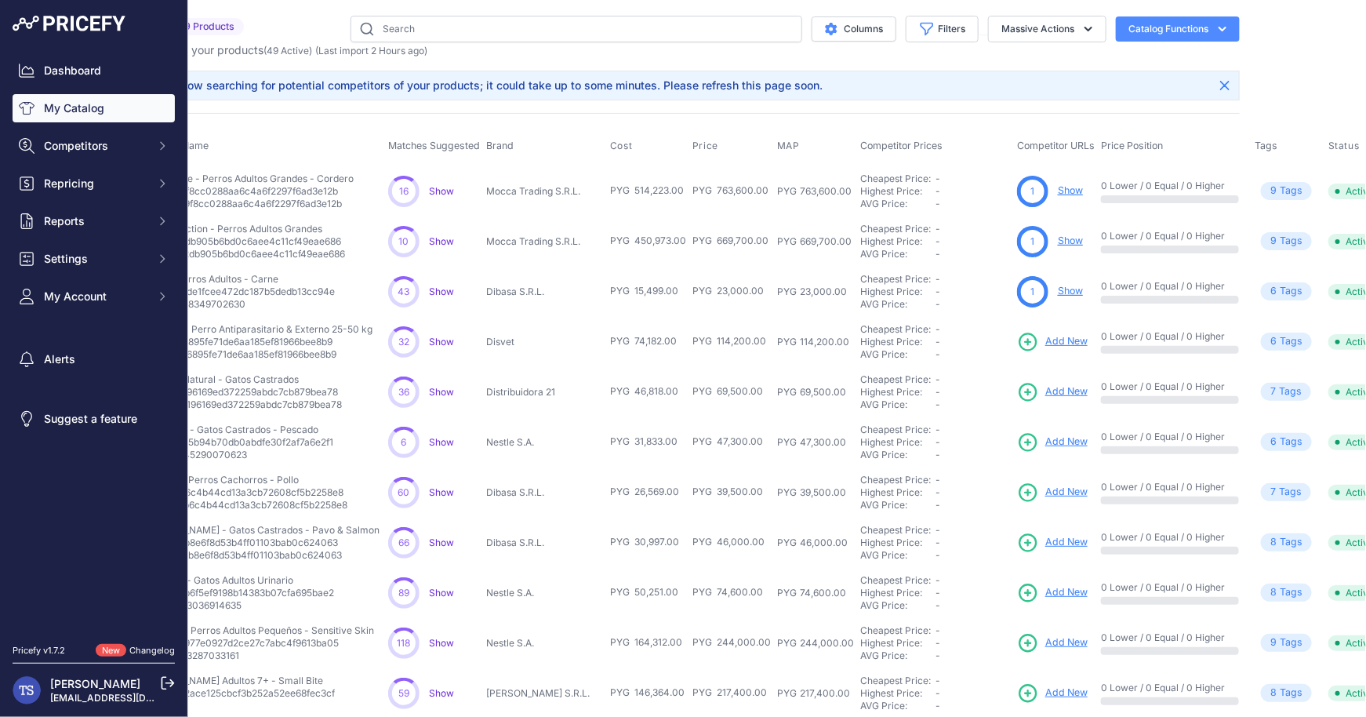
click at [867, 187] on div "Highest Price:" at bounding box center [897, 191] width 75 height 13
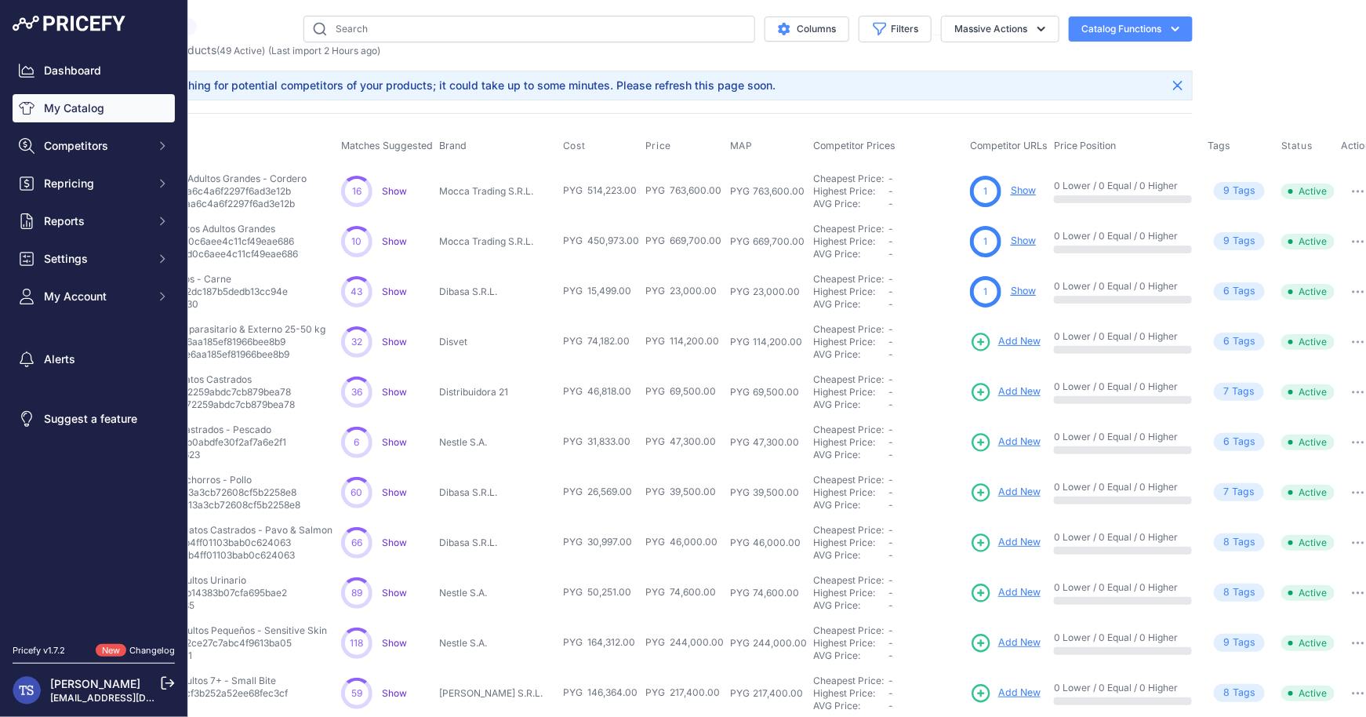
click at [1347, 186] on button "button" at bounding box center [1358, 191] width 31 height 22
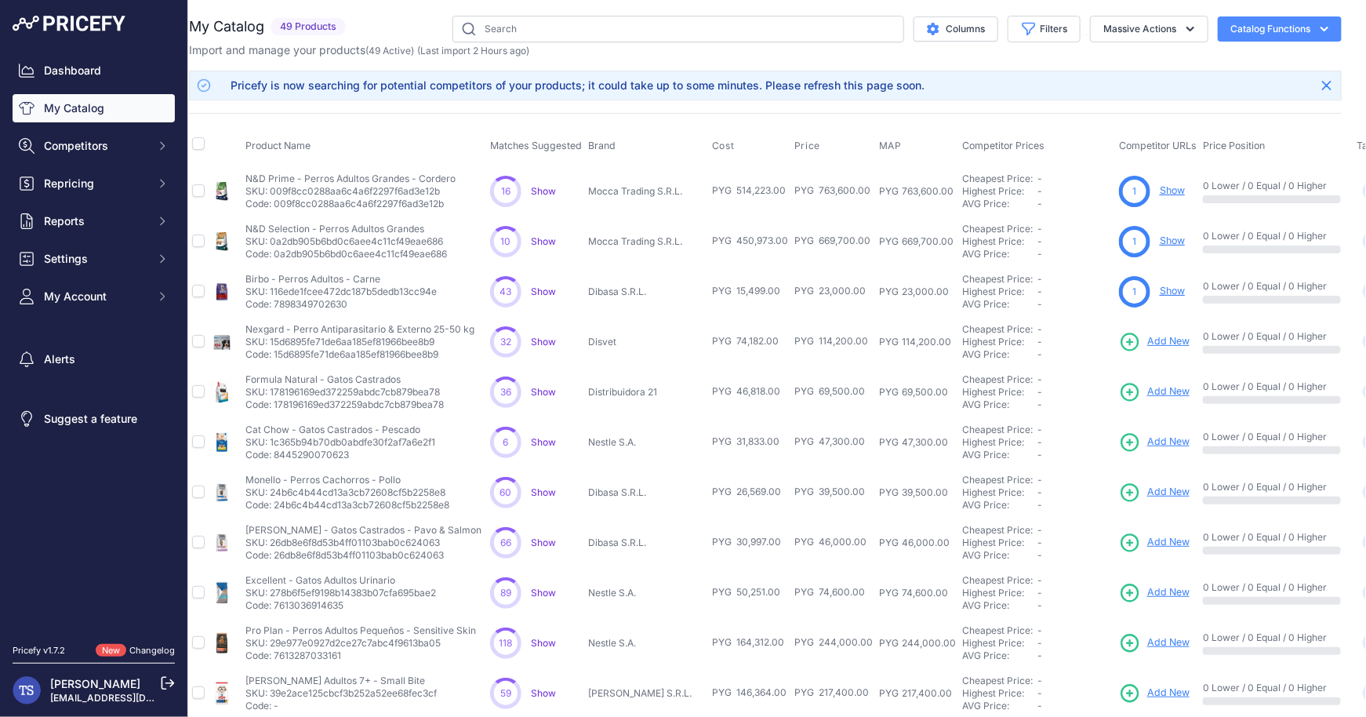
scroll to position [0, 0]
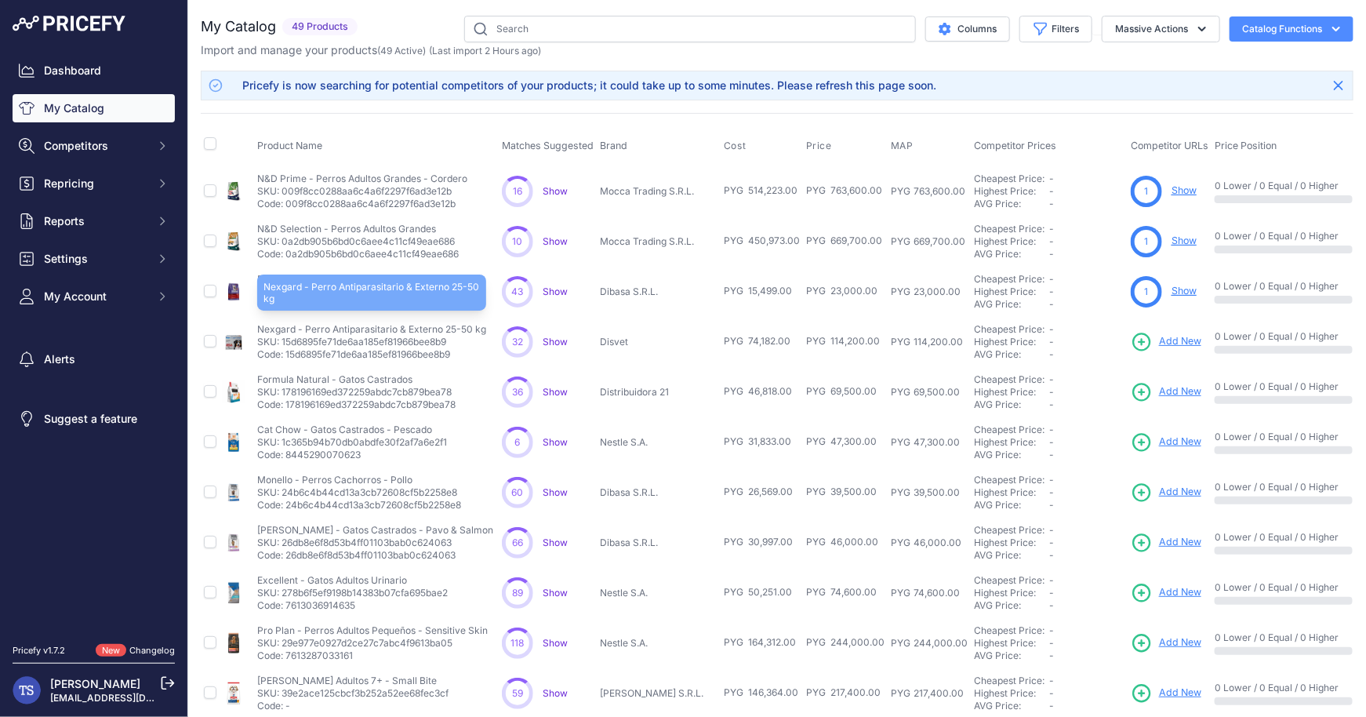
drag, startPoint x: 256, startPoint y: 324, endPoint x: 483, endPoint y: 322, distance: 226.7
click at [483, 323] on p "Nexgard - Perro Antiparasitario & Externo 25-50 kg" at bounding box center [371, 329] width 229 height 13
copy p "Nexgard - Perro Antiparasitario & Externo 25-50 kg"
click at [1159, 341] on span "Add New" at bounding box center [1180, 341] width 42 height 15
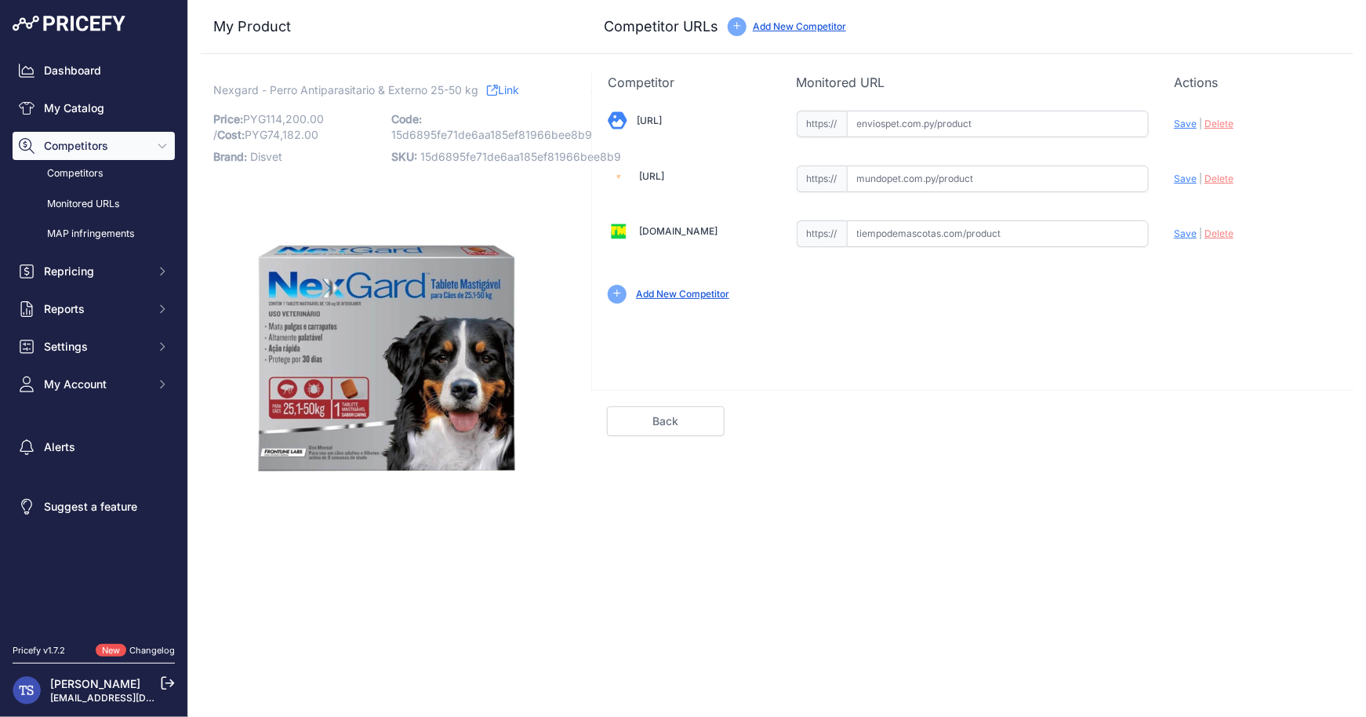
click at [932, 116] on input "text" at bounding box center [998, 124] width 303 height 27
paste input "https://enviospet.com.py/product/62ebbb781f682936251fe01b/25-50kg-perros-1-tabl…"
click at [1189, 122] on span "Save" at bounding box center [1185, 124] width 23 height 12
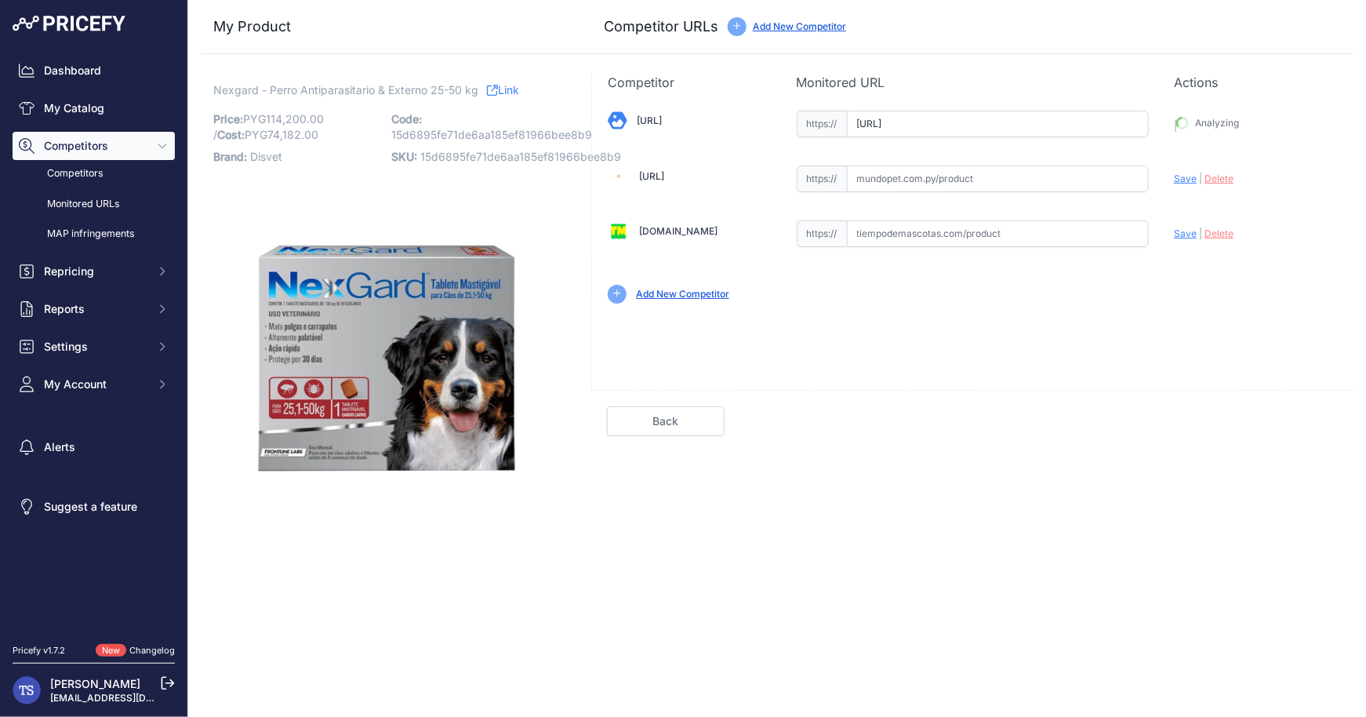
type input "https://enviospet.com.py/product/62ebbb781f682936251fe01b/25-50kg-perros-1-tabl…"
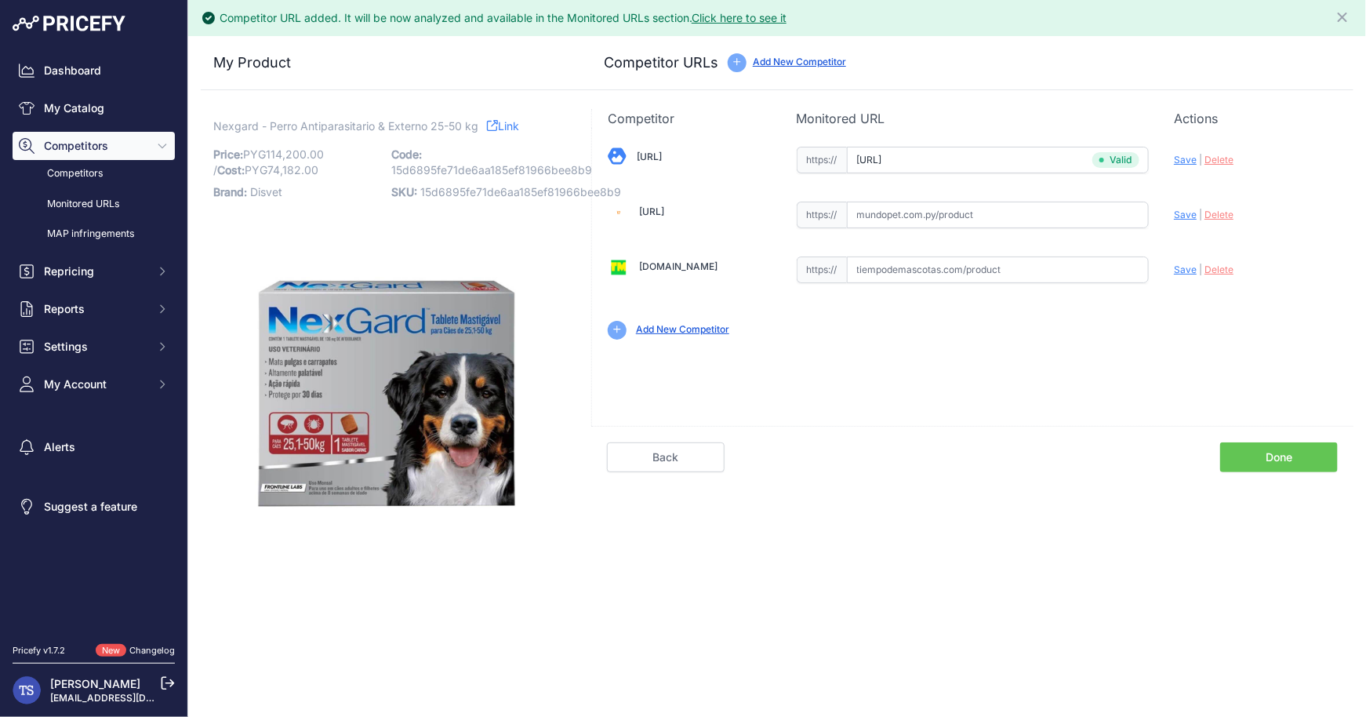
click at [1266, 451] on link "Done" at bounding box center [1279, 457] width 118 height 30
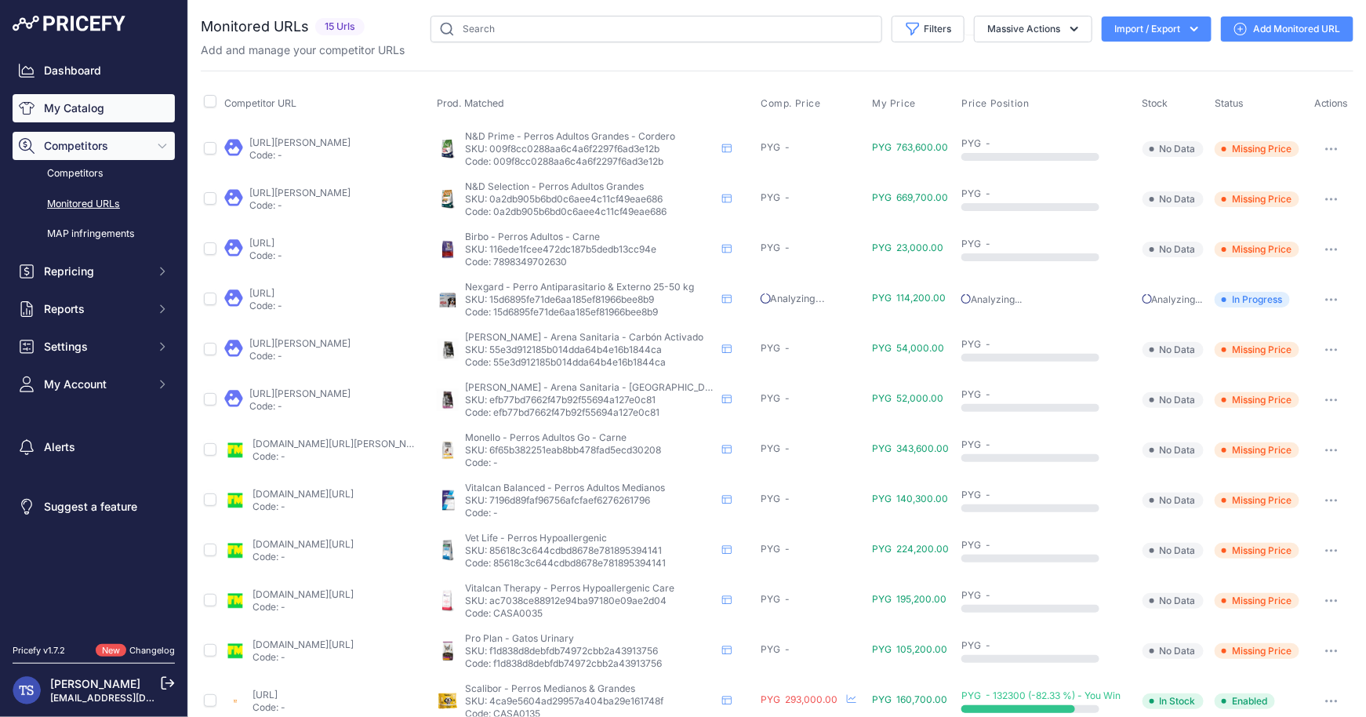
click at [114, 102] on link "My Catalog" at bounding box center [94, 108] width 162 height 28
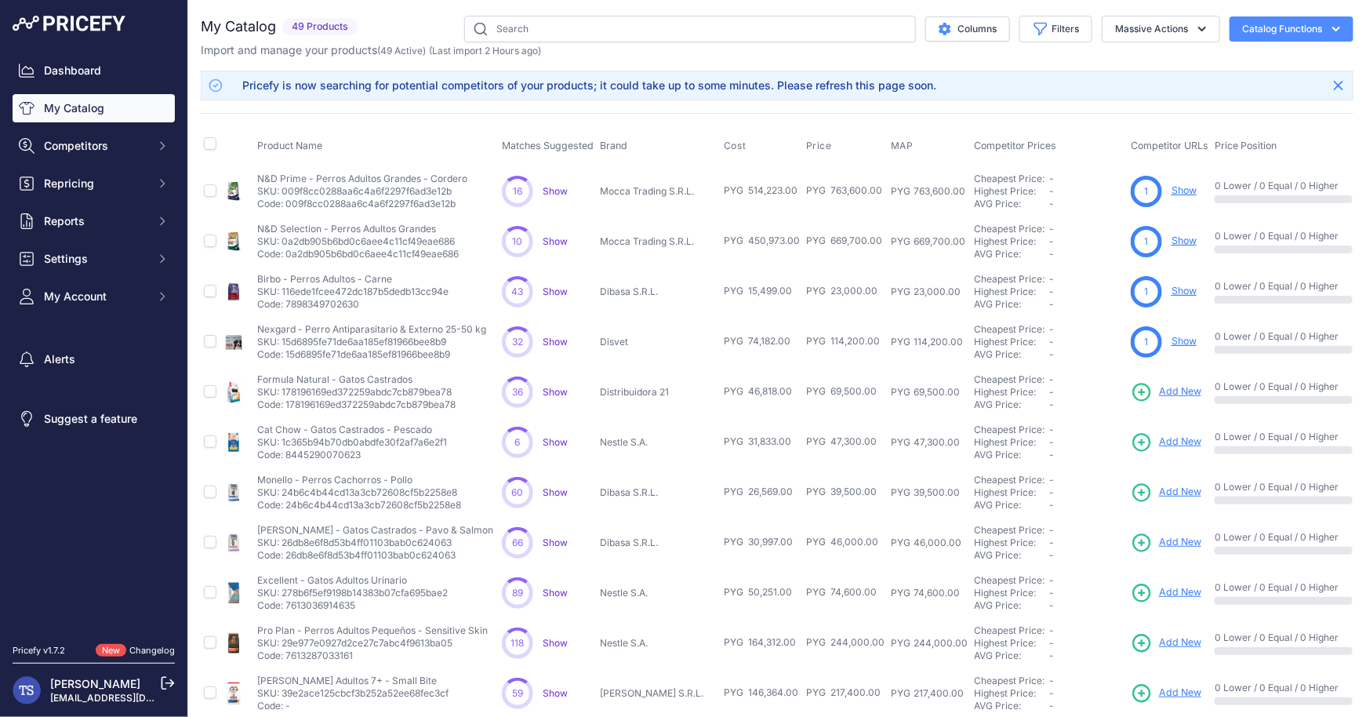
click at [1165, 390] on span "Add New" at bounding box center [1180, 391] width 42 height 15
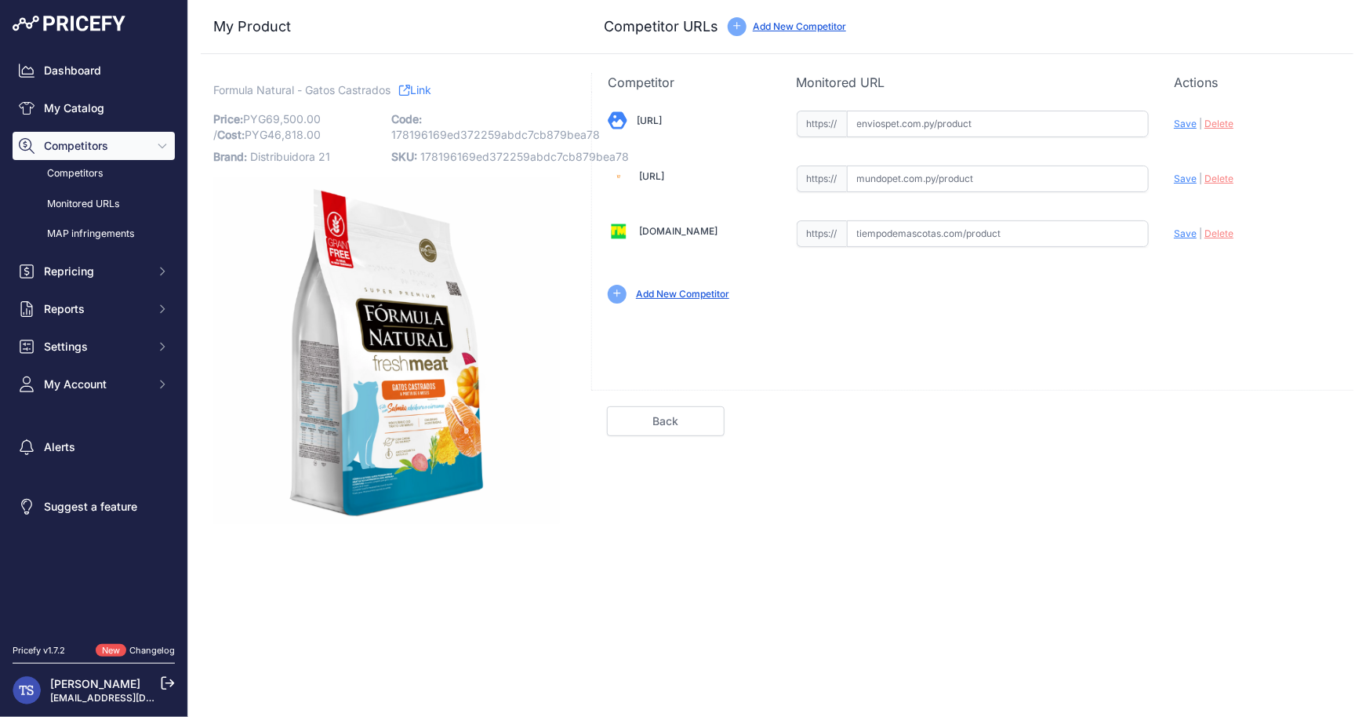
click at [936, 122] on input "text" at bounding box center [998, 124] width 303 height 27
paste input "[URL][PERSON_NAME]"
drag, startPoint x: 1218, startPoint y: 121, endPoint x: 1178, endPoint y: 111, distance: 41.3
click at [1178, 111] on div "Update Profile Save | [GEOGRAPHIC_DATA] Analyzing" at bounding box center [1256, 119] width 164 height 24
click at [1184, 126] on span "Save" at bounding box center [1185, 124] width 23 height 12
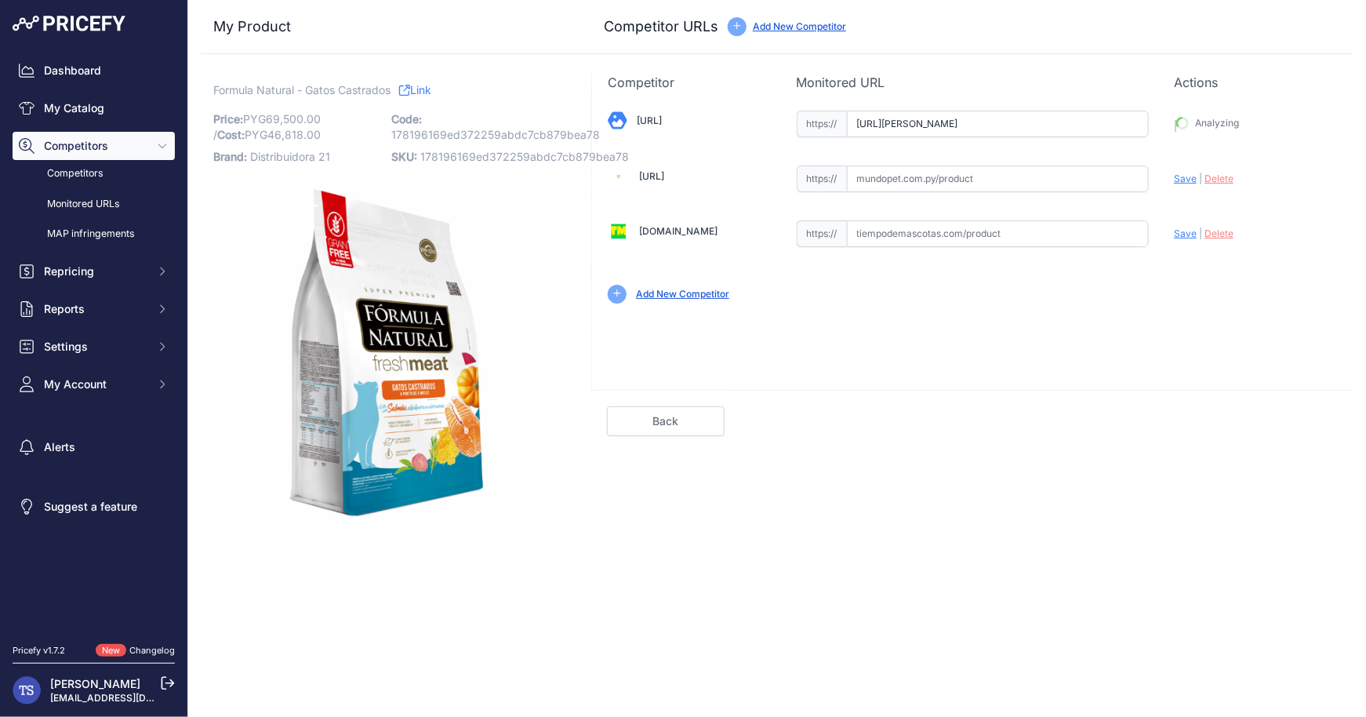
type input "[URL][PERSON_NAME]"
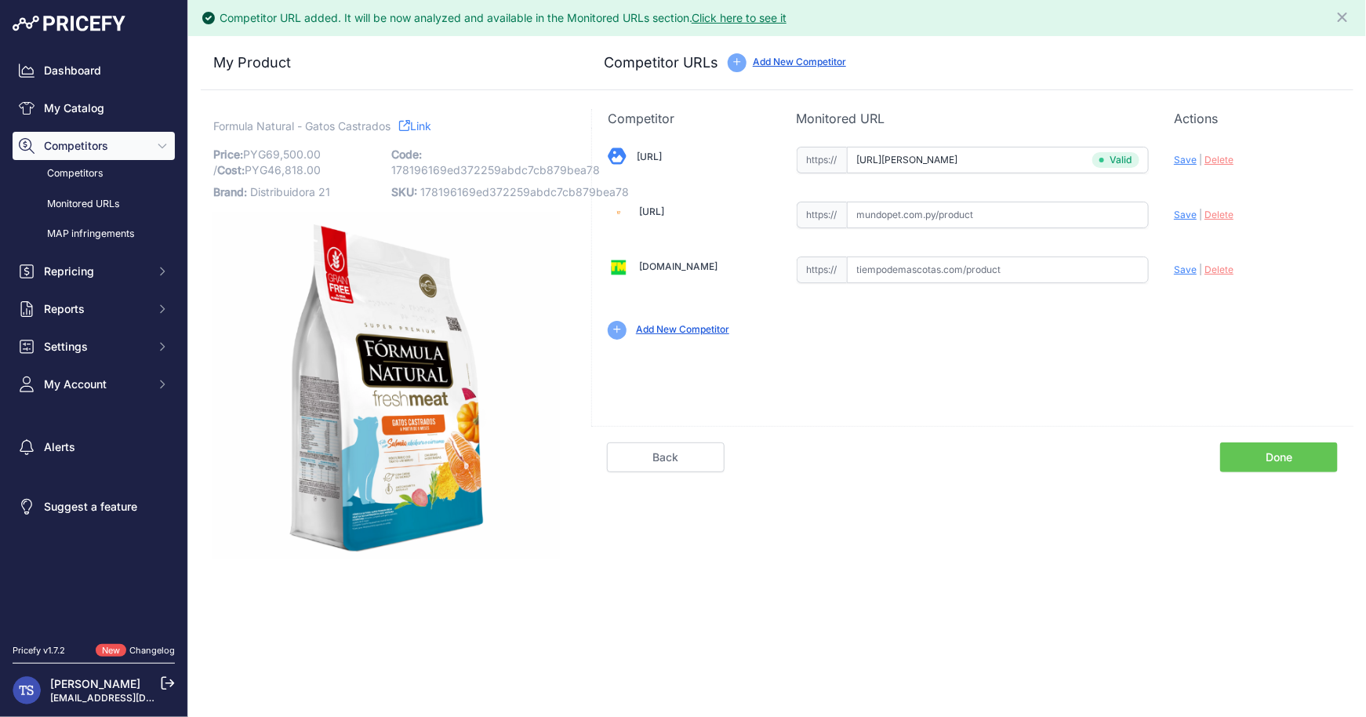
click at [1264, 453] on link "Done" at bounding box center [1279, 457] width 118 height 30
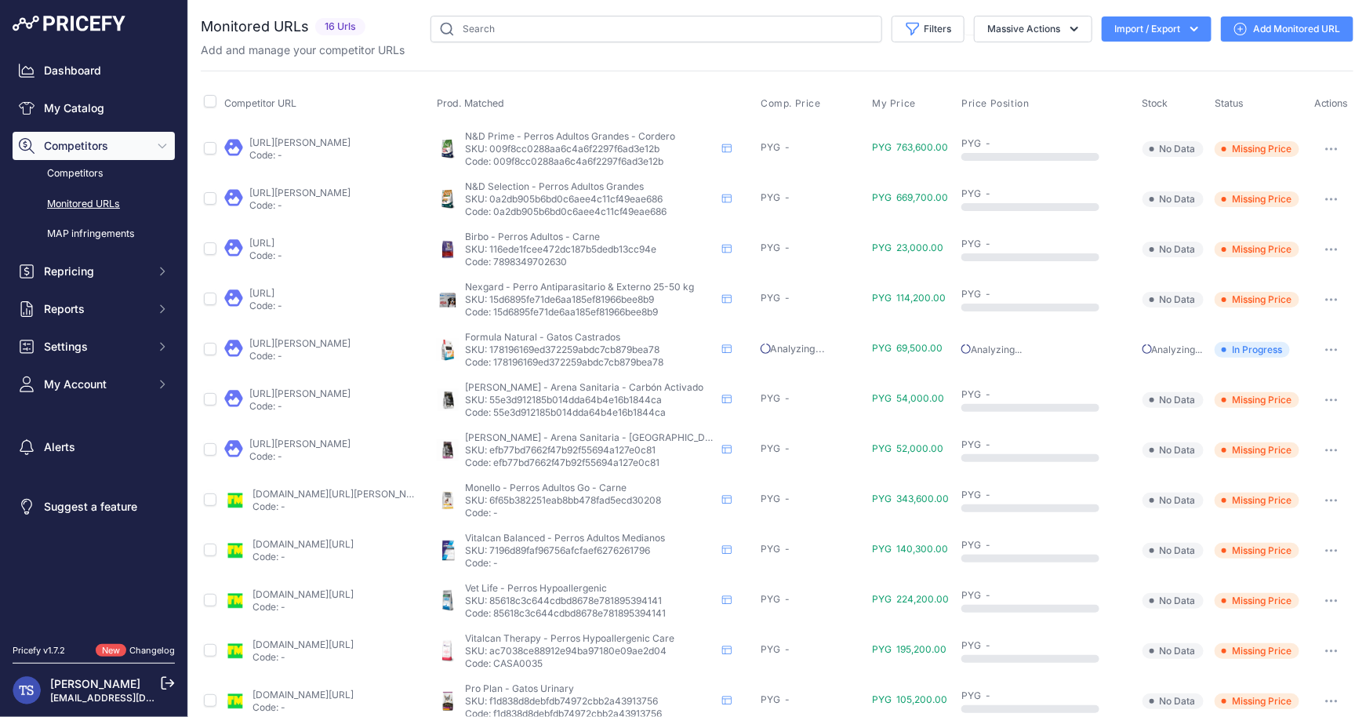
click at [1322, 349] on button "button" at bounding box center [1331, 350] width 31 height 22
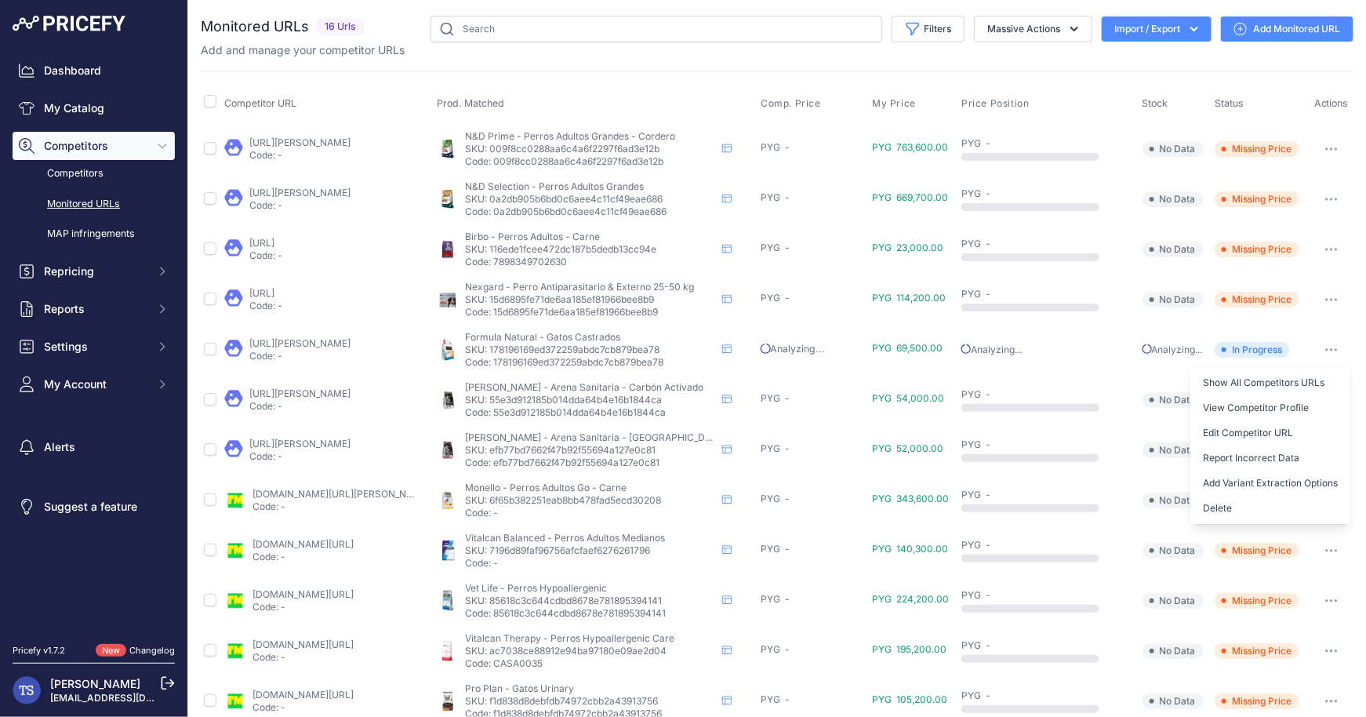
click at [1006, 367] on td "Analyzing..." at bounding box center [1048, 350] width 180 height 50
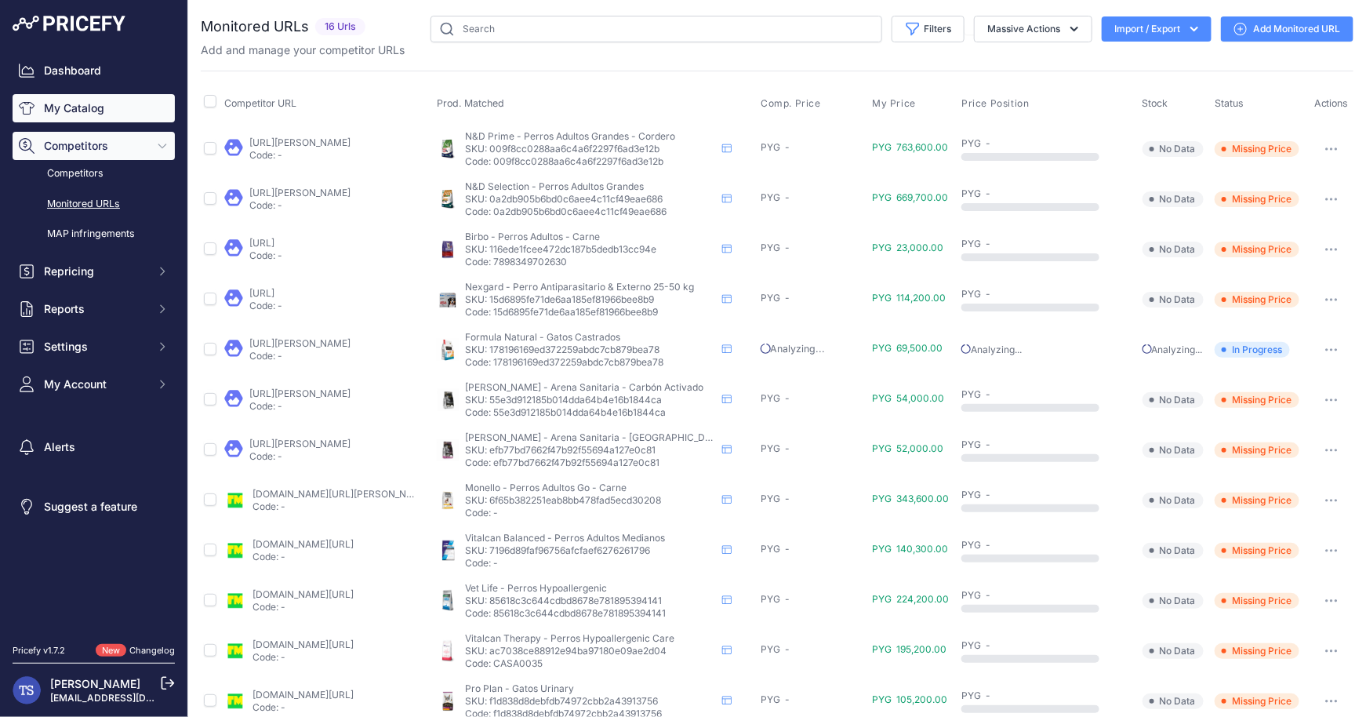
click at [88, 111] on link "My Catalog" at bounding box center [94, 108] width 162 height 28
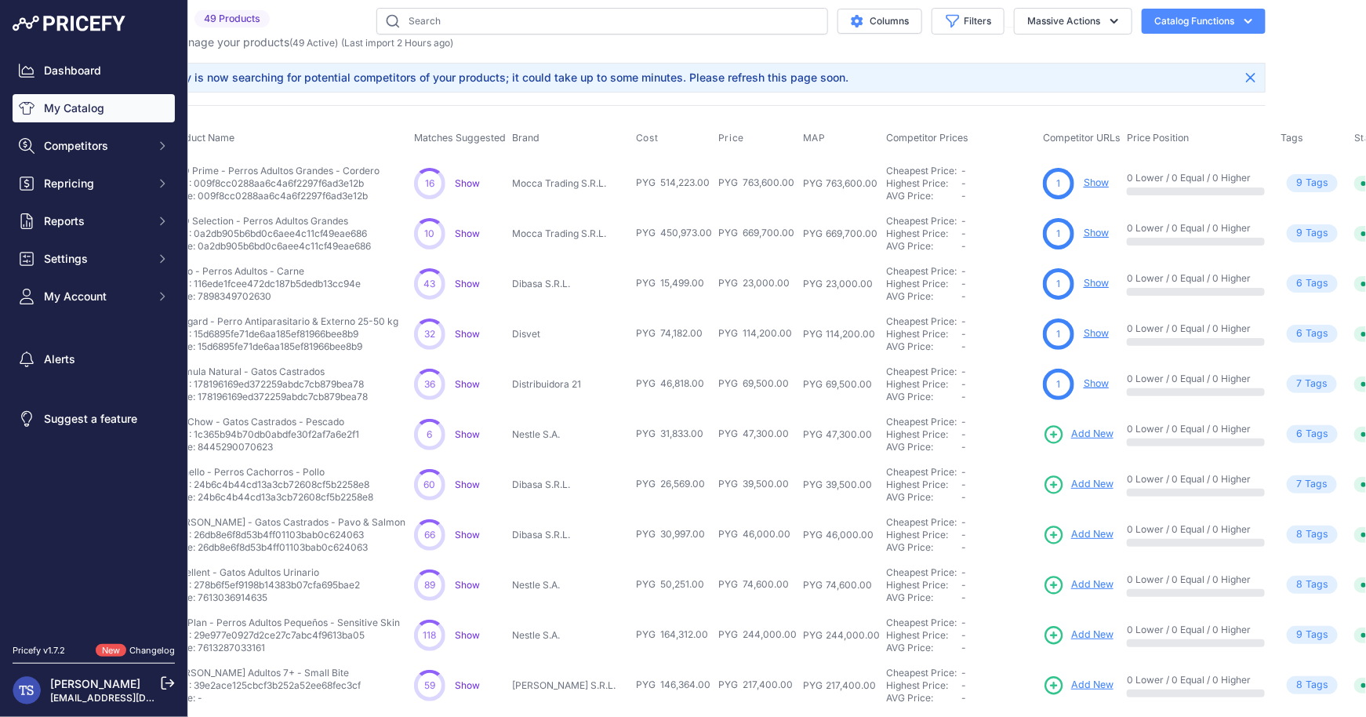
scroll to position [8, 161]
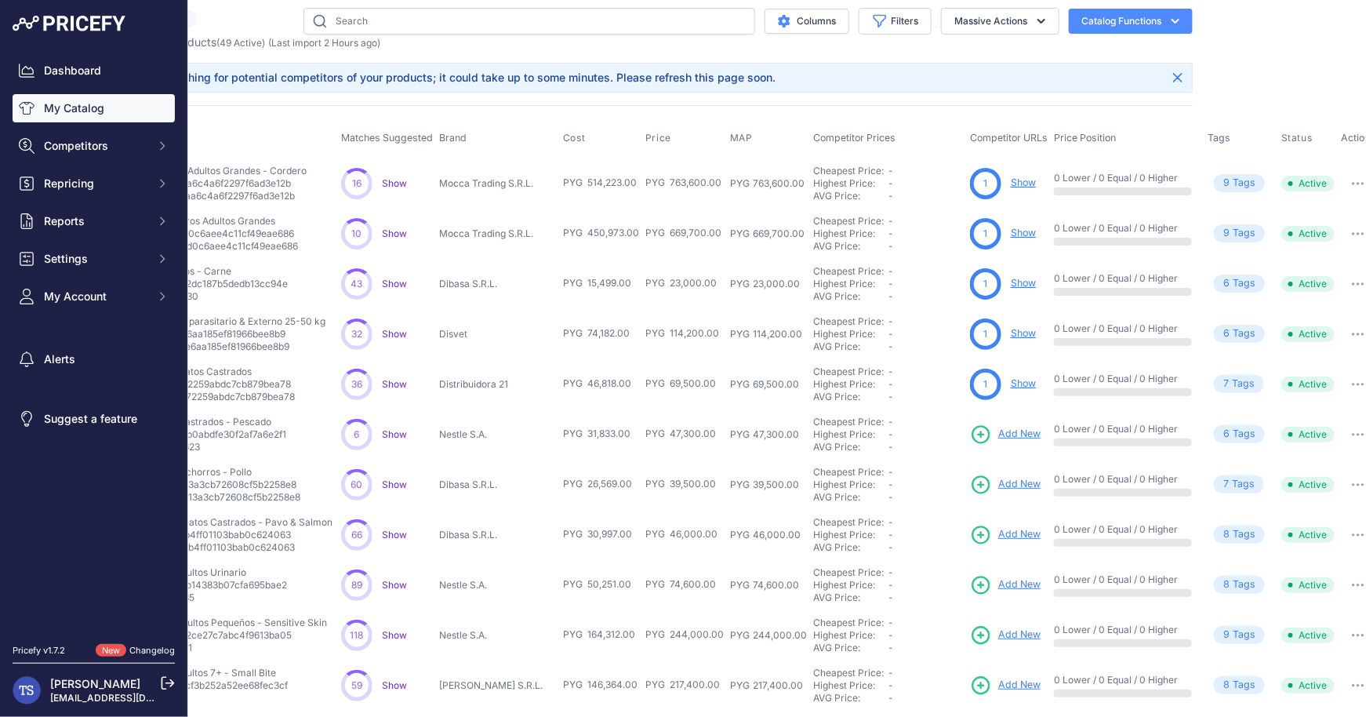
click at [1011, 381] on link "Show" at bounding box center [1023, 383] width 25 height 12
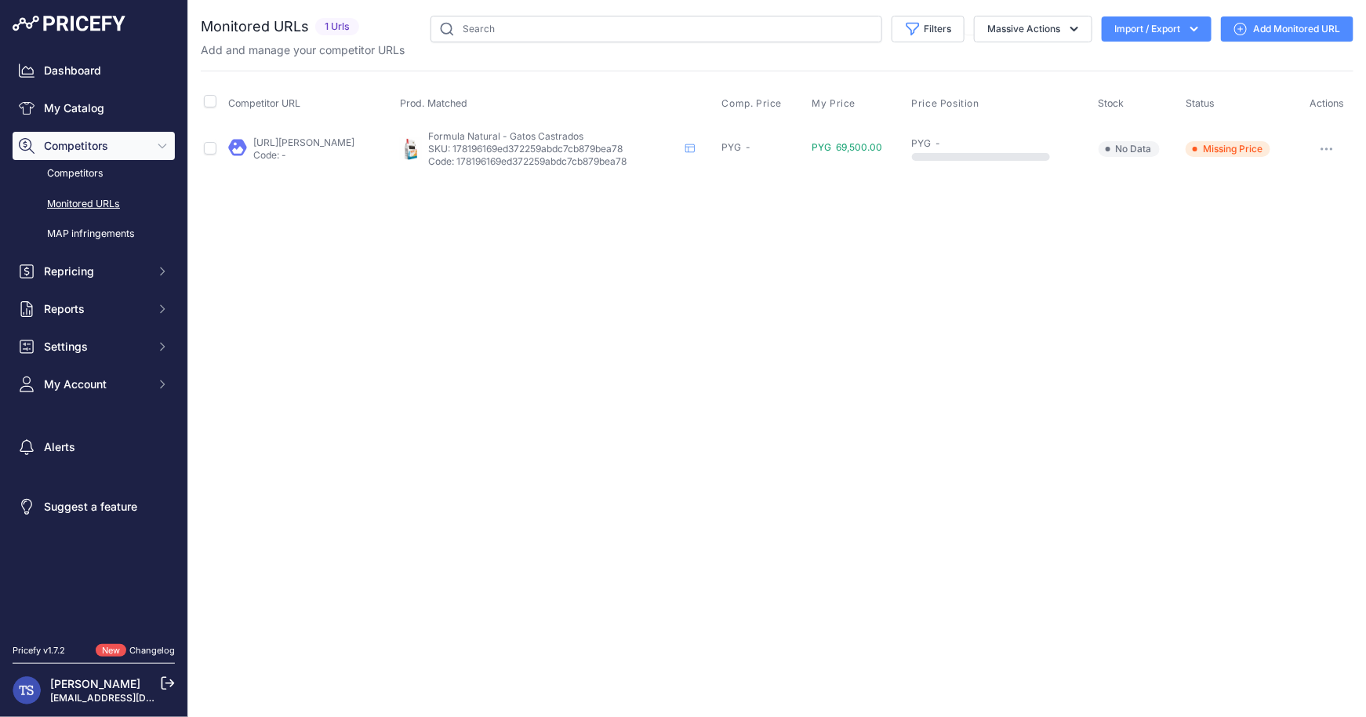
click at [1318, 147] on button "button" at bounding box center [1326, 149] width 31 height 22
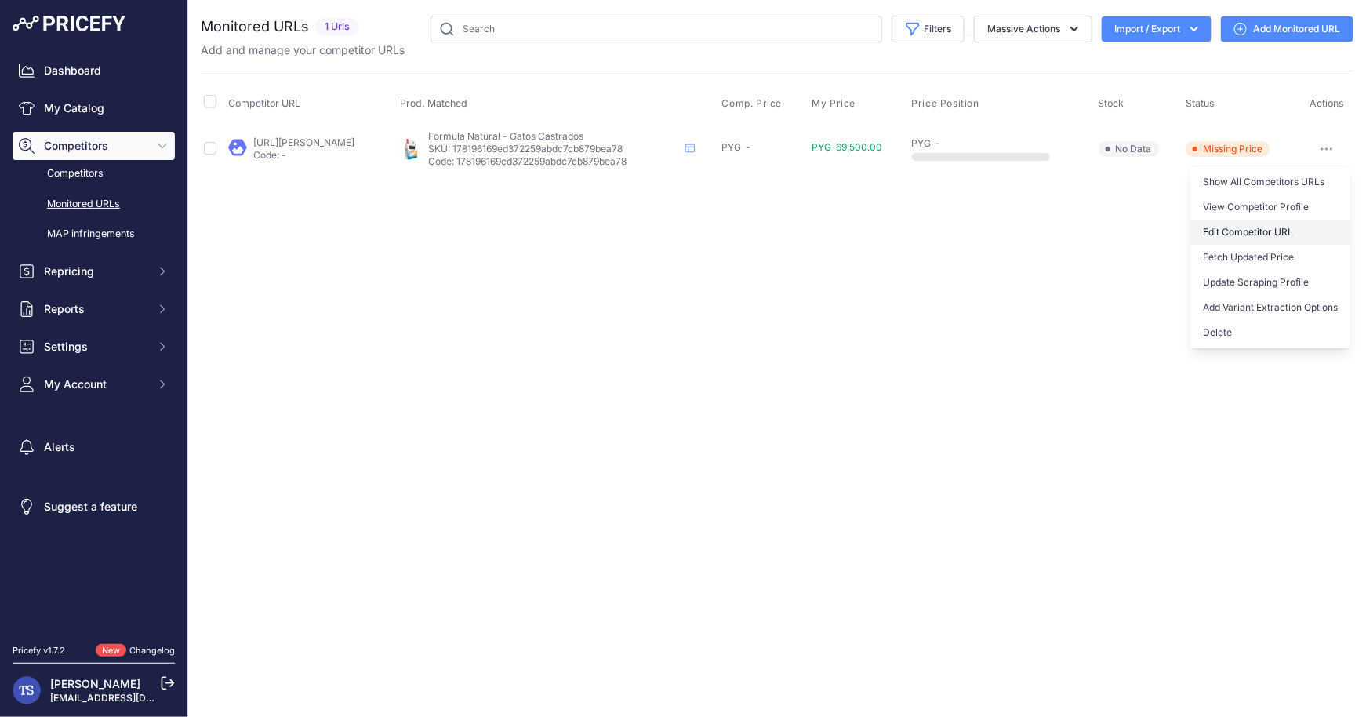
click at [1272, 225] on link "Edit Competitor URL" at bounding box center [1271, 232] width 160 height 25
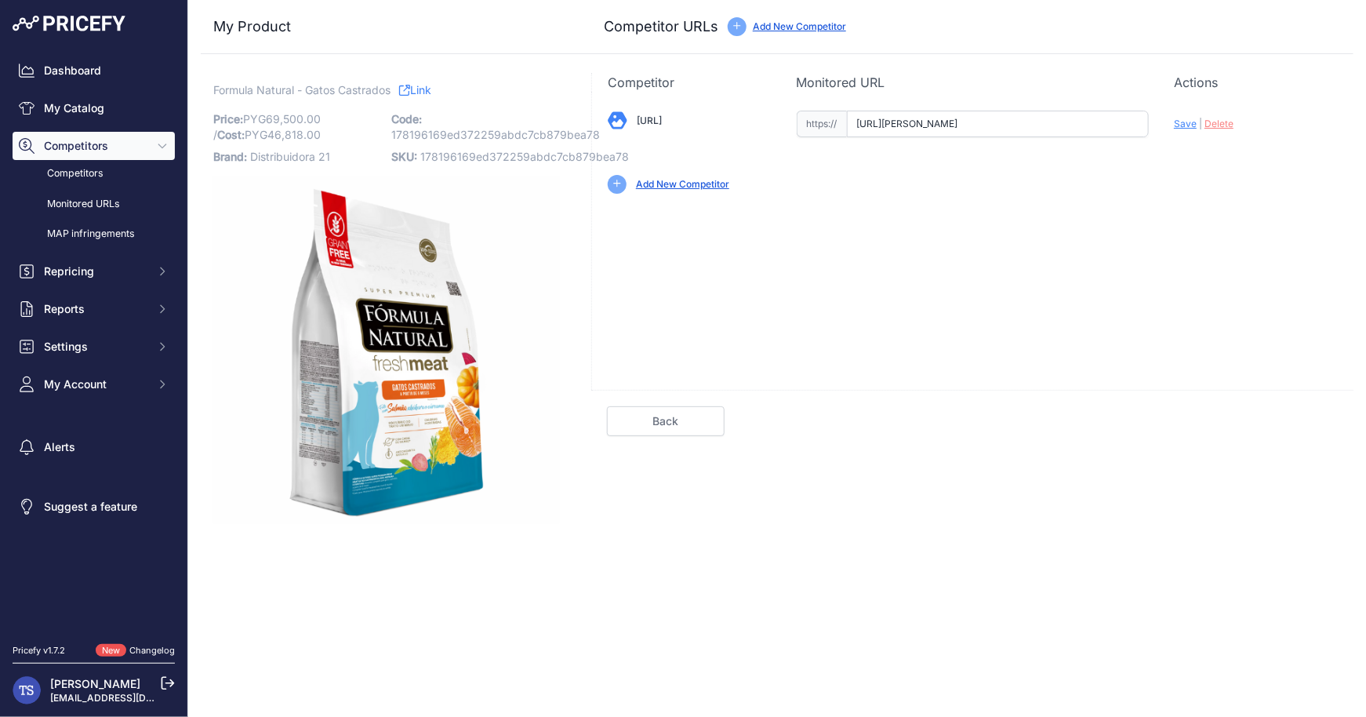
click at [943, 130] on input "[URL][PERSON_NAME]" at bounding box center [998, 124] width 303 height 27
click at [1207, 122] on span "Delete" at bounding box center [1219, 124] width 29 height 12
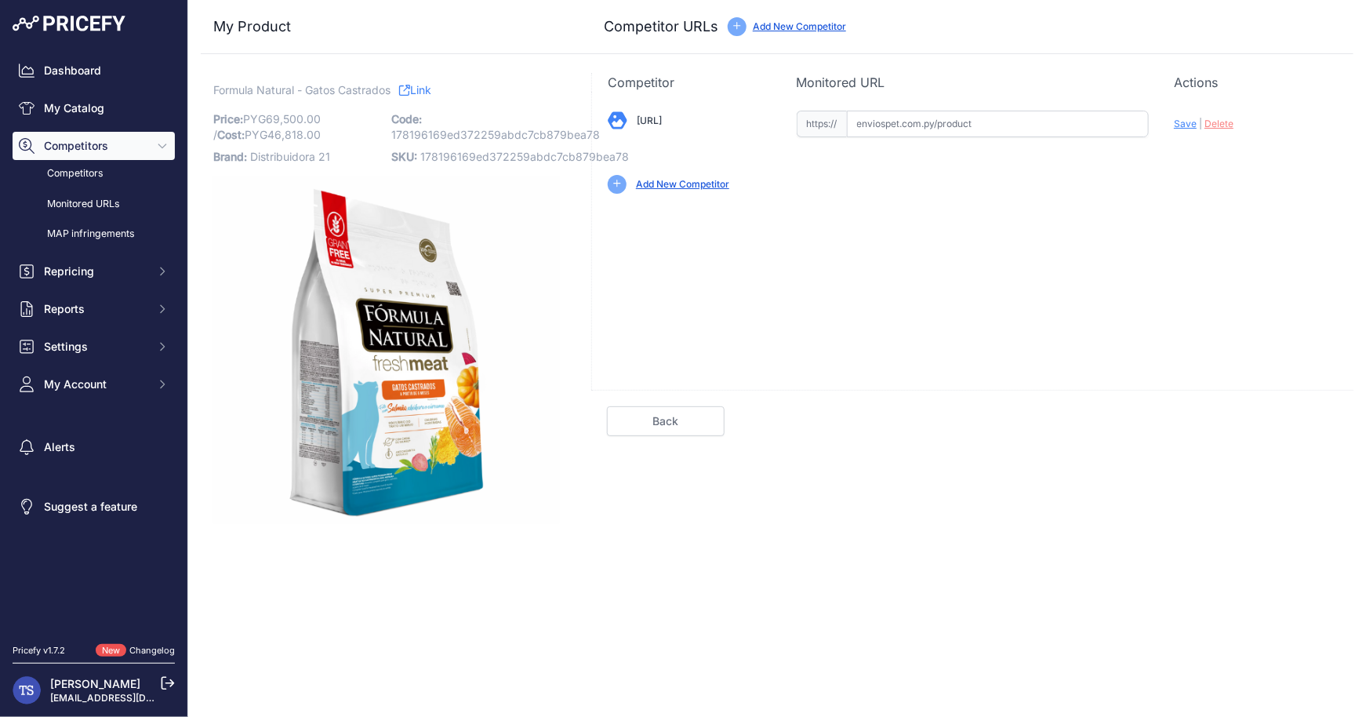
click at [667, 420] on link "Back" at bounding box center [666, 421] width 118 height 30
click at [688, 412] on link "Back" at bounding box center [666, 421] width 118 height 30
click at [660, 424] on link "Back" at bounding box center [666, 421] width 118 height 30
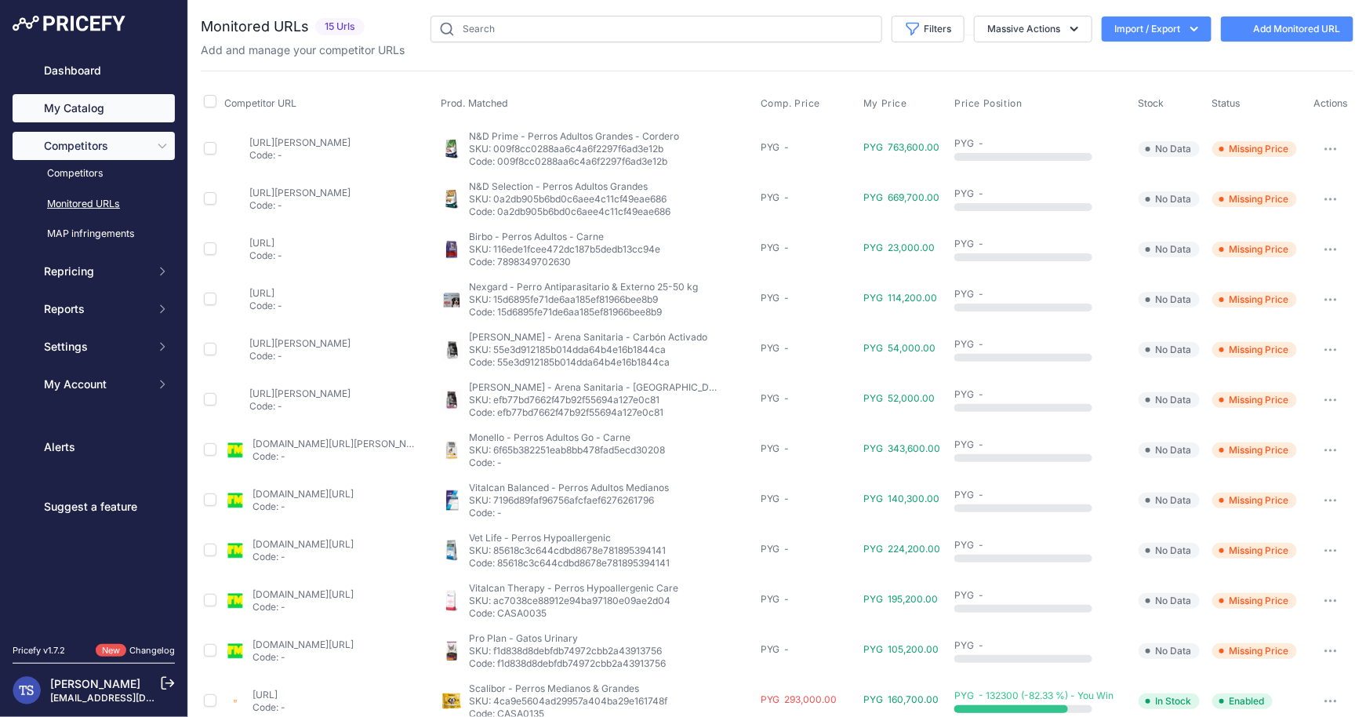
click at [101, 107] on link "My Catalog" at bounding box center [94, 108] width 162 height 28
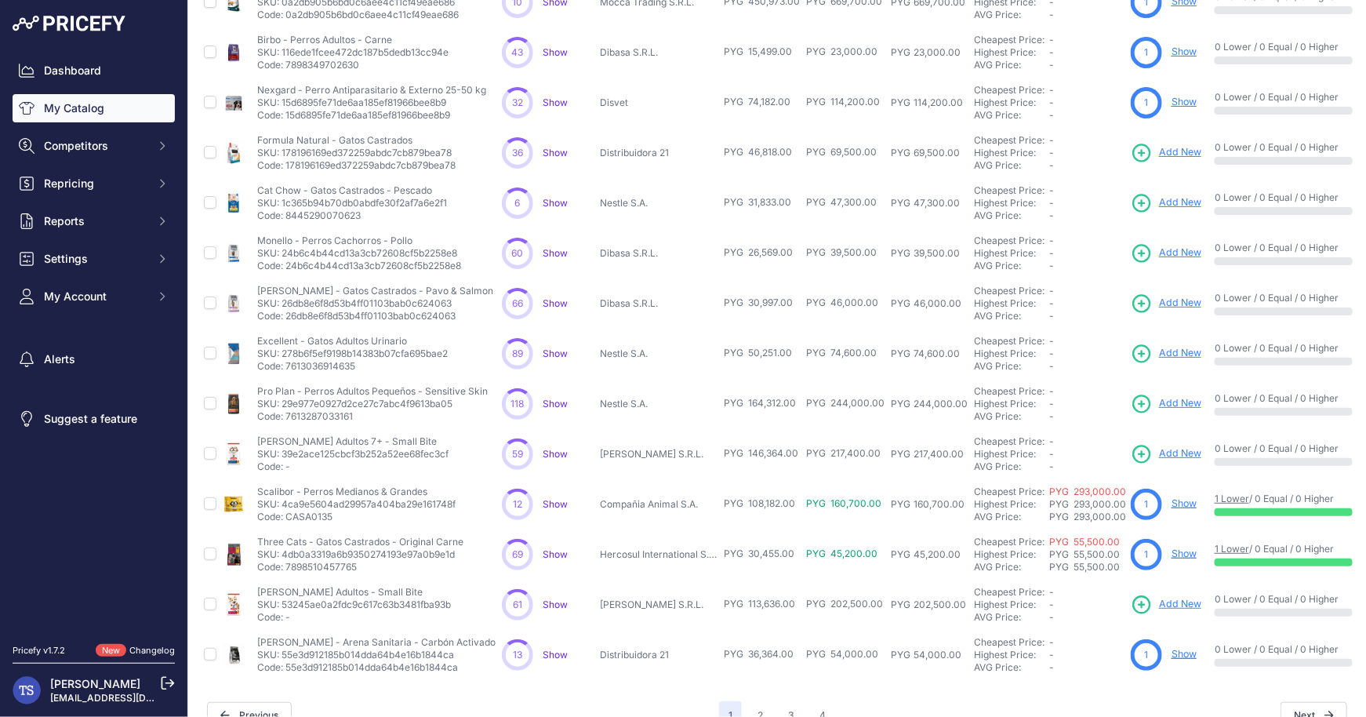
scroll to position [265, 0]
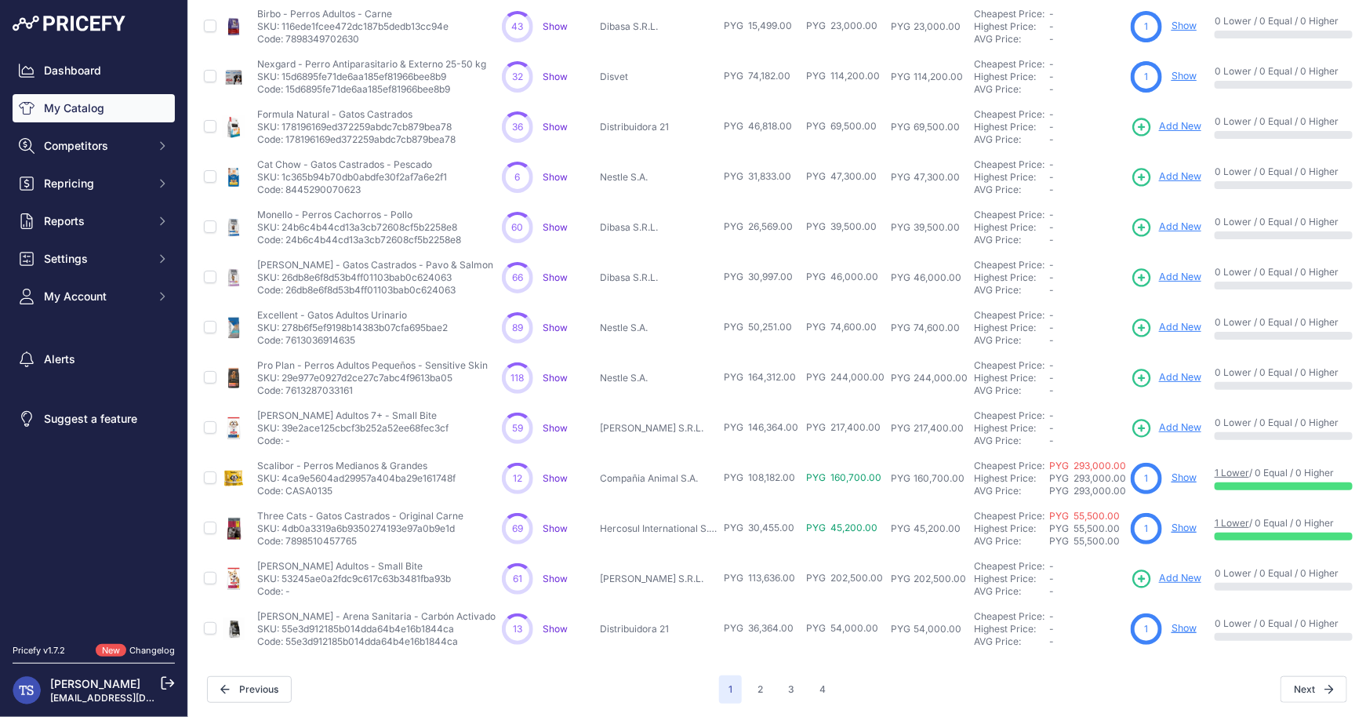
click at [1174, 625] on link "Show" at bounding box center [1184, 628] width 25 height 12
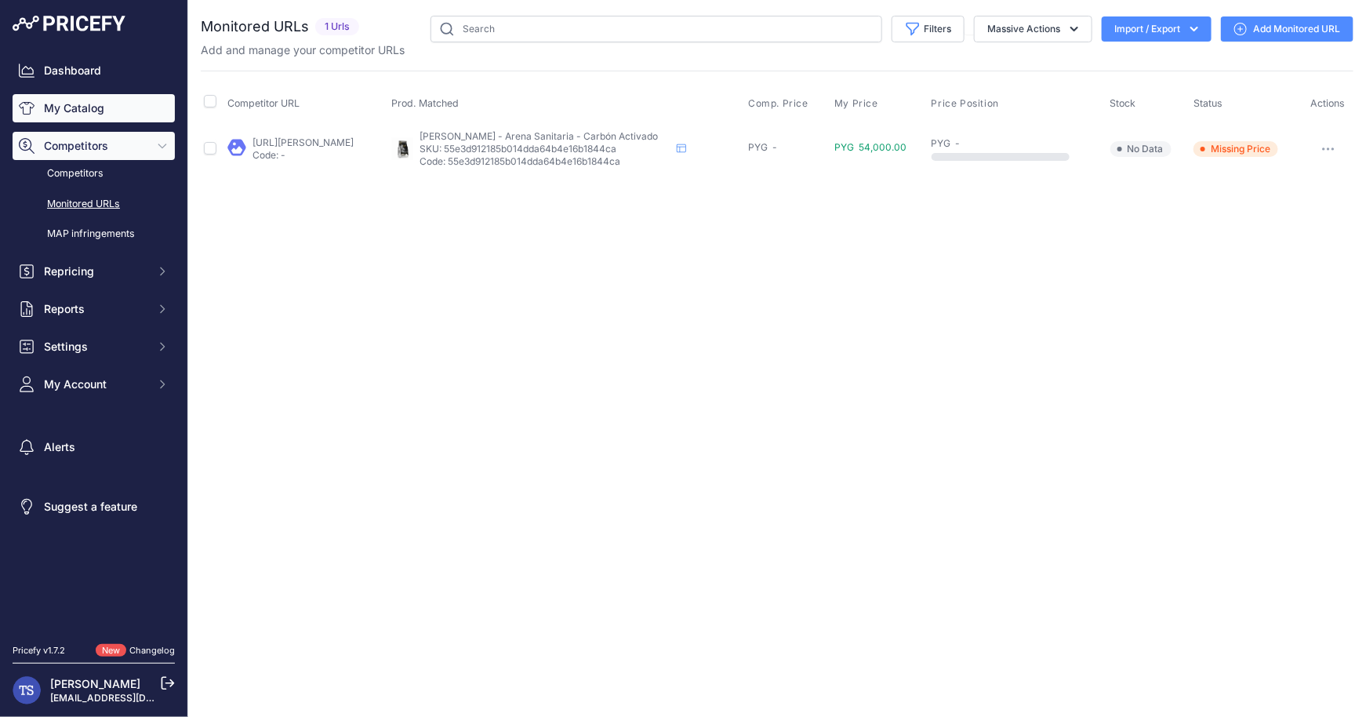
click at [71, 108] on link "My Catalog" at bounding box center [94, 108] width 162 height 28
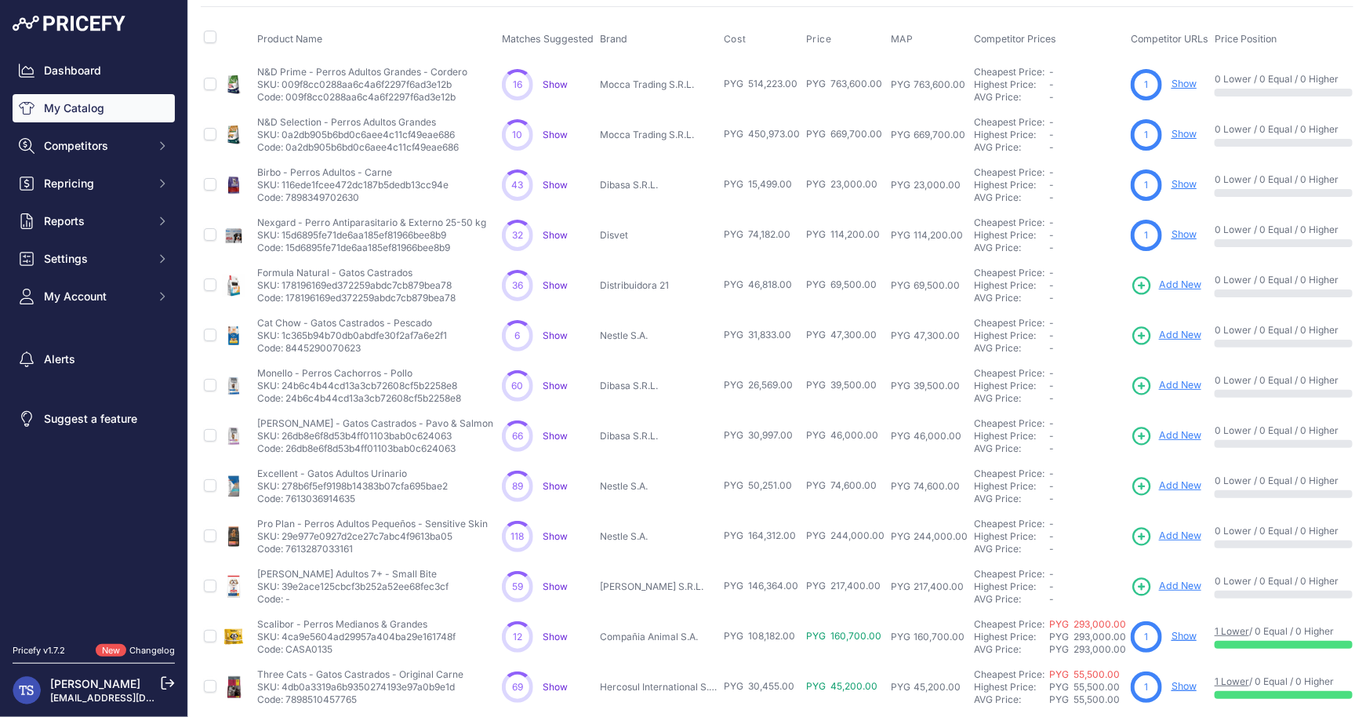
scroll to position [95, 0]
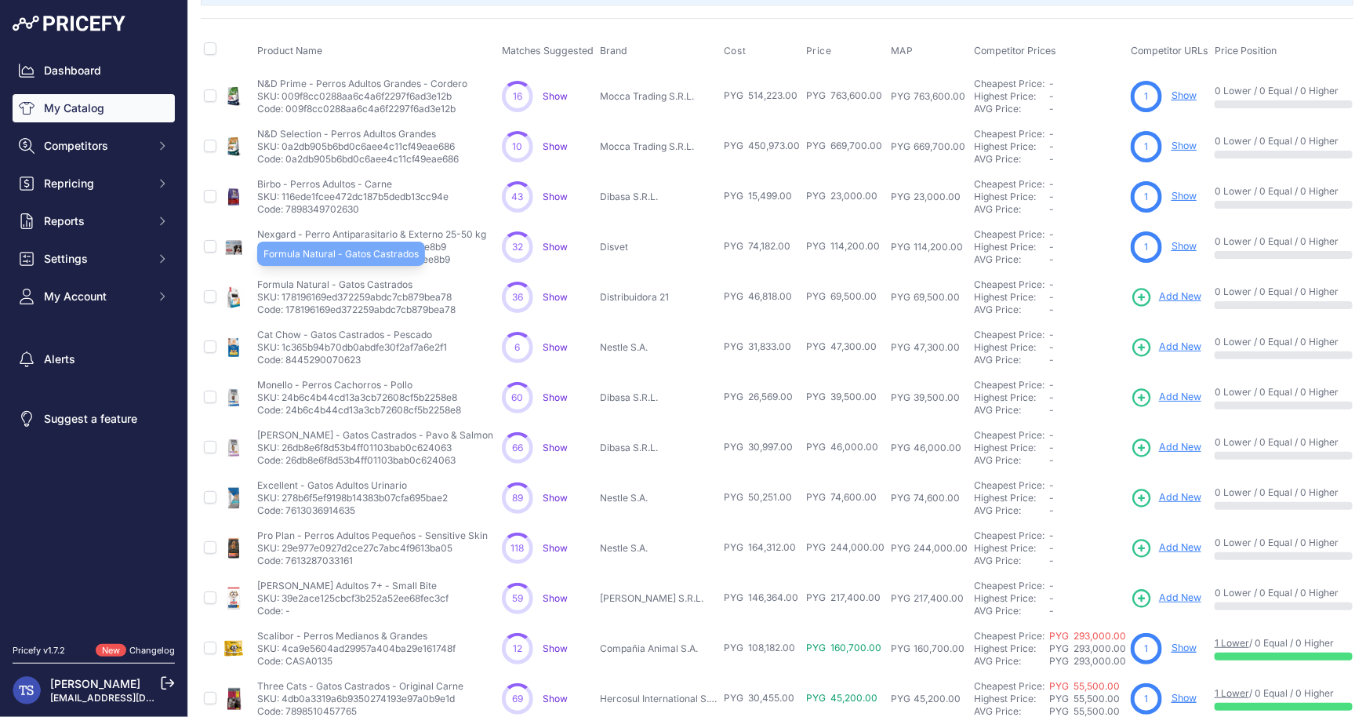
drag, startPoint x: 255, startPoint y: 281, endPoint x: 413, endPoint y: 278, distance: 157.7
click at [413, 278] on td "Formula Natural - Gatos Castrados Formula Natural - Gatos Castrados SKU: 178196…" at bounding box center [376, 297] width 245 height 50
copy p "Formula Natural - Gatos Castrados"
click at [1160, 296] on span "Add New" at bounding box center [1180, 296] width 42 height 15
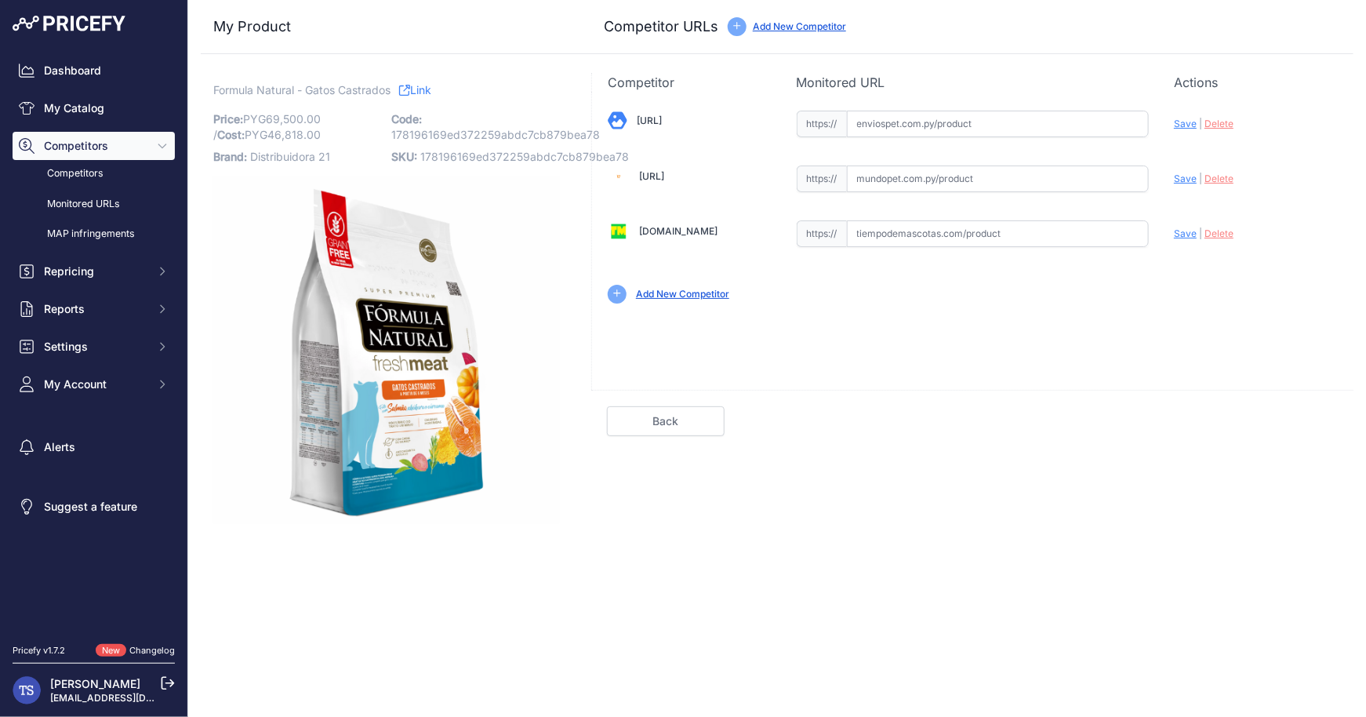
click at [894, 117] on input "text" at bounding box center [998, 124] width 303 height 27
paste input "https://enviospet.com.py/product/65f464c7a98d854fb823833f/1kg-gato-castrado-for…"
click at [1188, 118] on span "Save" at bounding box center [1185, 124] width 23 height 12
type input "[URL]"
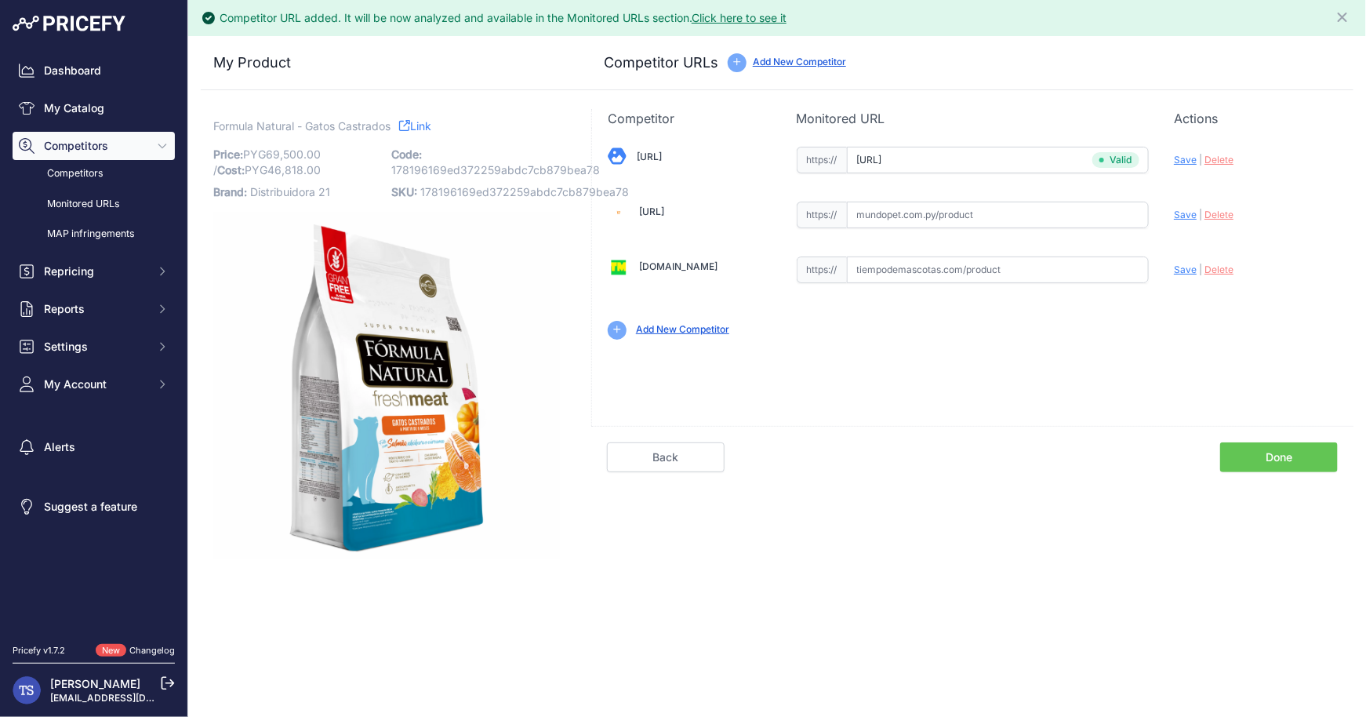
click at [1284, 450] on link "Done" at bounding box center [1279, 457] width 118 height 30
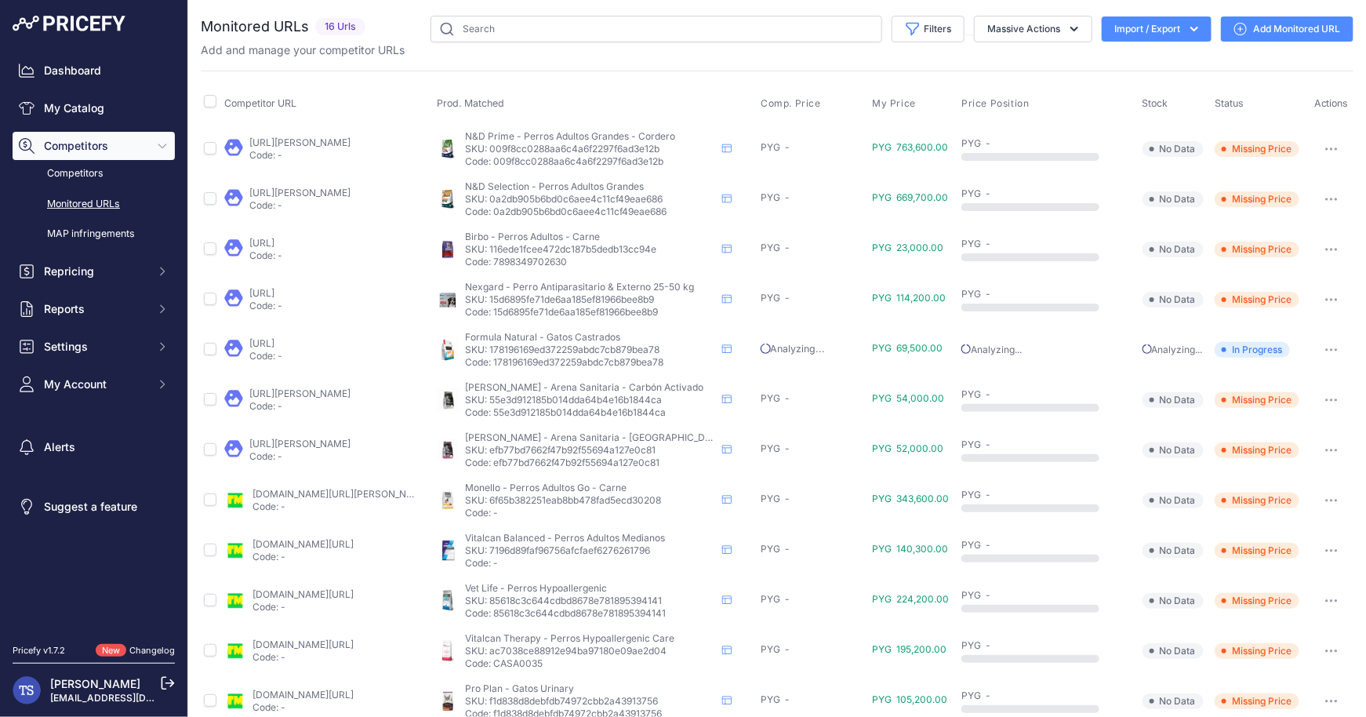
scroll to position [34, 0]
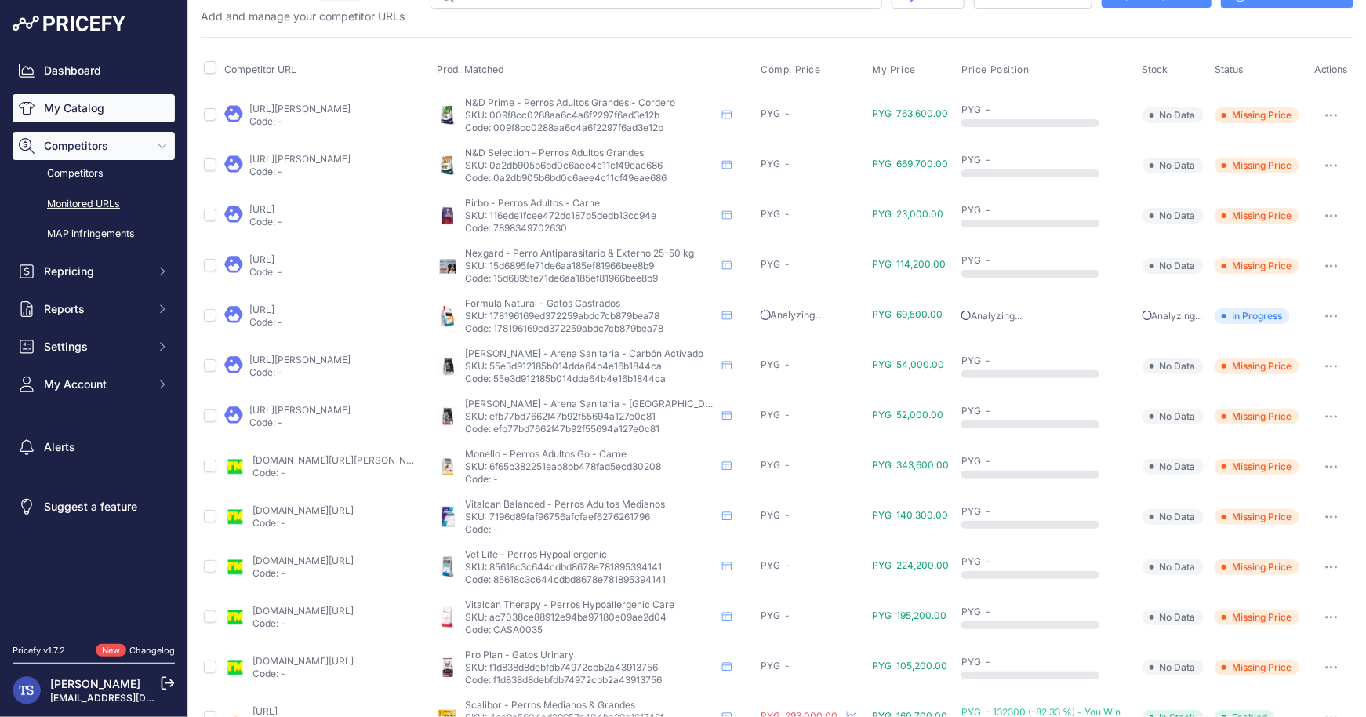
click at [87, 107] on link "My Catalog" at bounding box center [94, 108] width 162 height 28
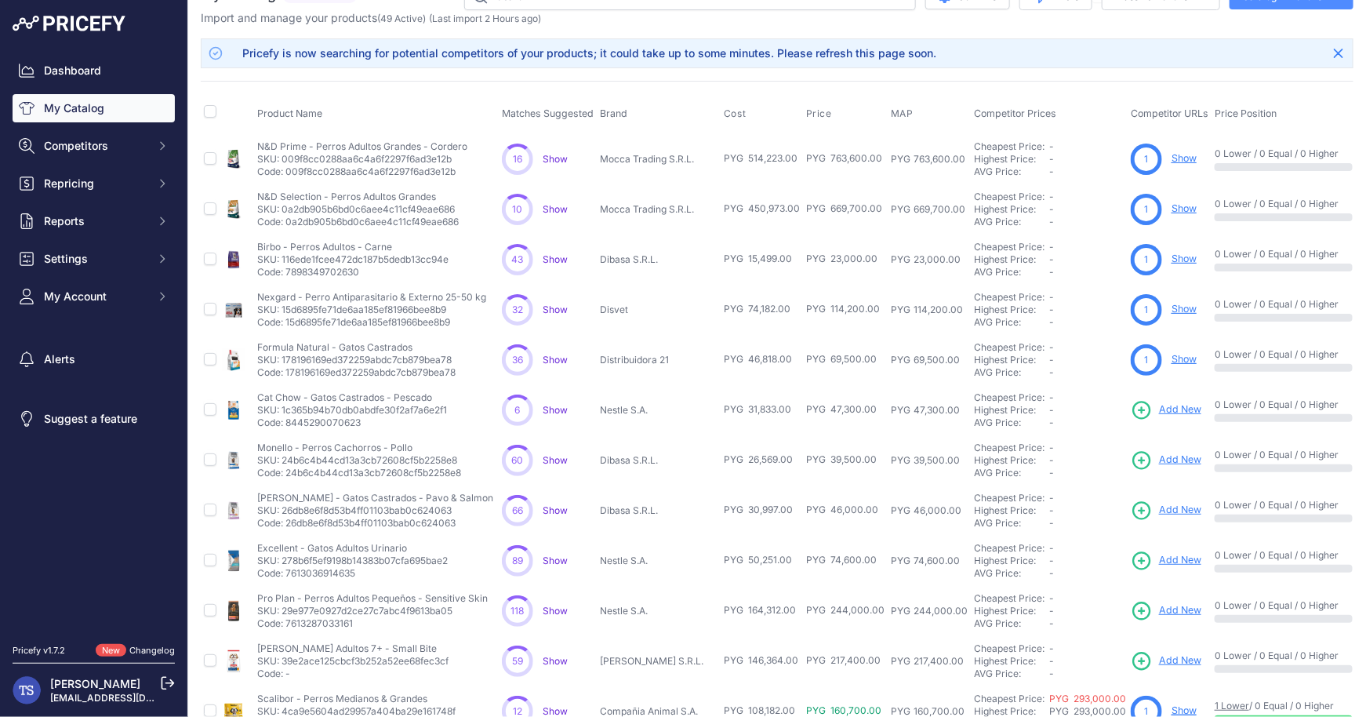
scroll to position [34, 0]
drag, startPoint x: 256, startPoint y: 394, endPoint x: 342, endPoint y: 394, distance: 85.5
click at [342, 394] on p "Cat Chow - Gatos Castrados - Pescado" at bounding box center [352, 396] width 190 height 13
click at [1162, 408] on span "Add New" at bounding box center [1180, 408] width 42 height 15
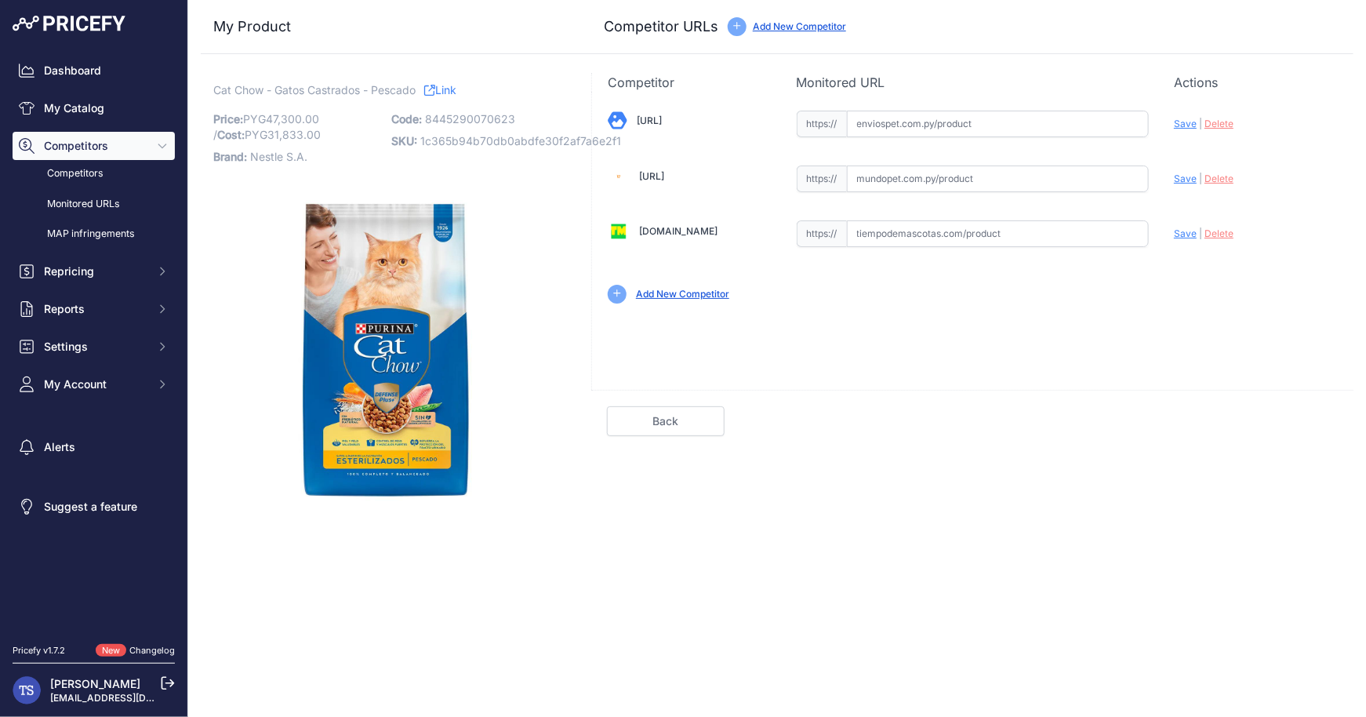
click at [960, 124] on input "text" at bounding box center [998, 124] width 303 height 27
paste input "[URL]"
click at [1187, 119] on span "Save" at bounding box center [1185, 124] width 23 height 12
click at [969, 116] on input "[URL]" at bounding box center [998, 124] width 303 height 27
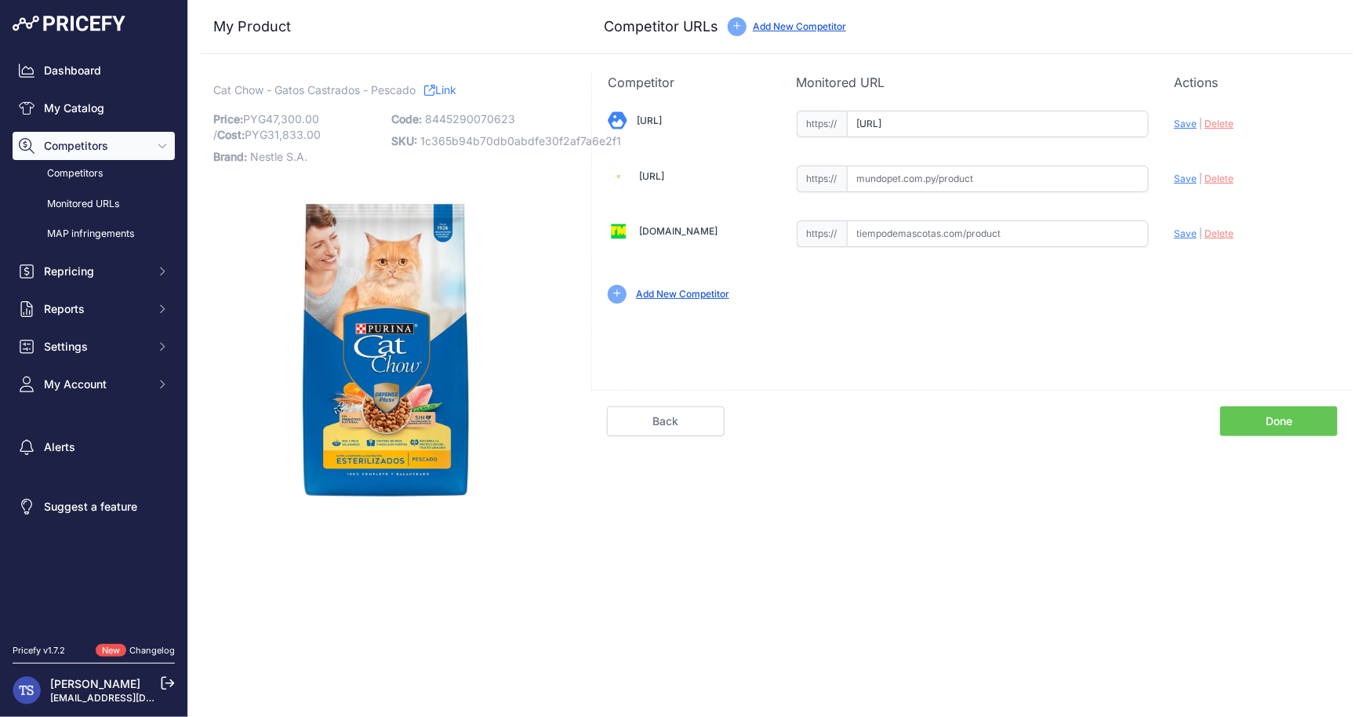
click at [969, 116] on input "enviospet.com.py/product/62ebbb78649833031c4b1294/1kg-gato-adulto-pescado-cat-c…" at bounding box center [998, 124] width 303 height 27
paste input "https://enviospet.com.py/product/6390f9d8cca92f2c432aa04d/1kg-adulto-esteriliza…"
click at [1180, 118] on span "Save" at bounding box center [1185, 124] width 23 height 12
type input "https://enviospet.com.py/product/6390f9d8cca92f2c432aa04d/1kg-adulto-esteriliza…"
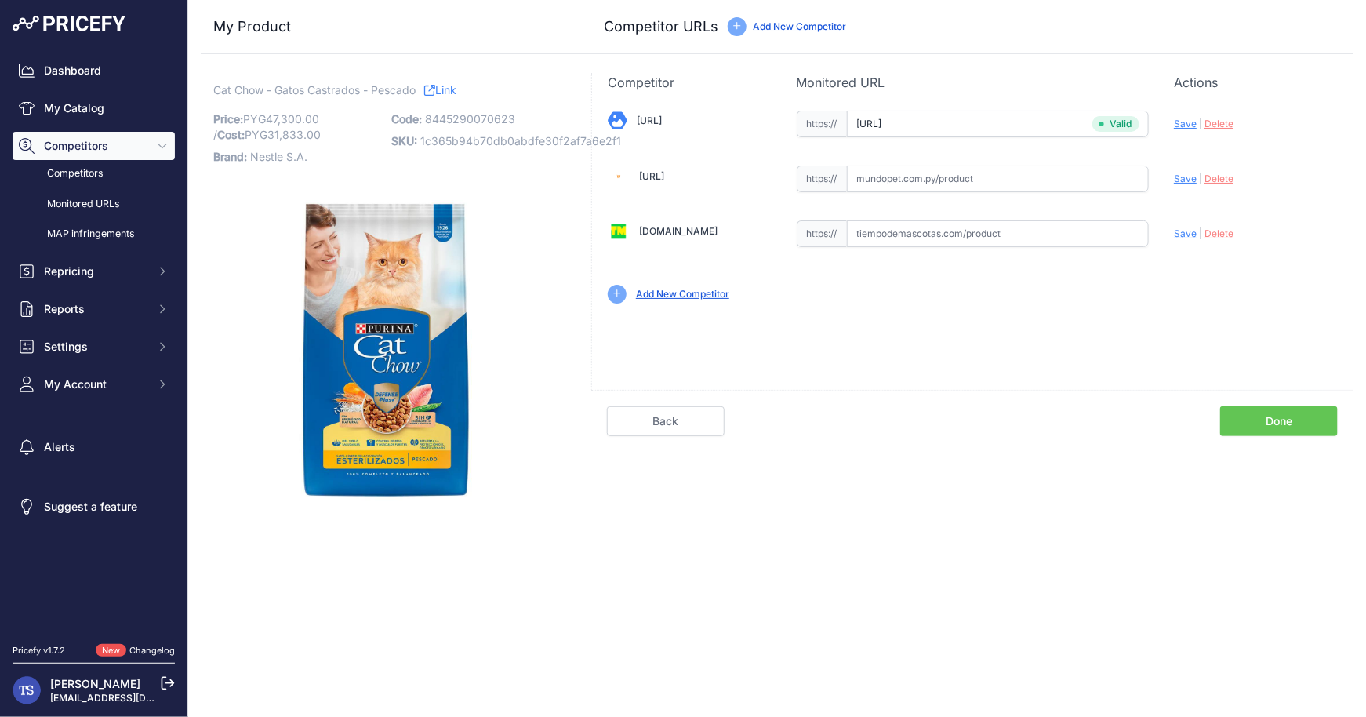
click at [1285, 424] on link "Done" at bounding box center [1279, 421] width 118 height 30
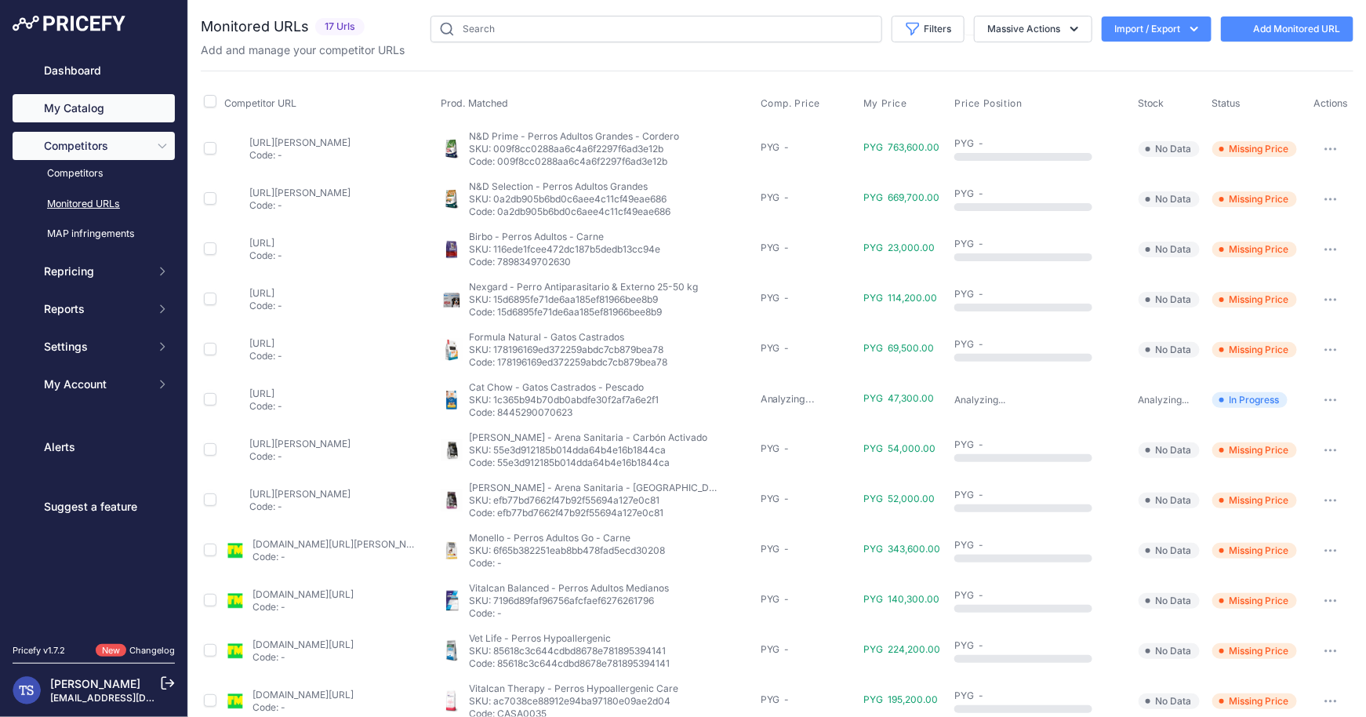
click at [103, 108] on link "My Catalog" at bounding box center [94, 108] width 162 height 28
click at [104, 104] on link "My Catalog" at bounding box center [94, 108] width 162 height 28
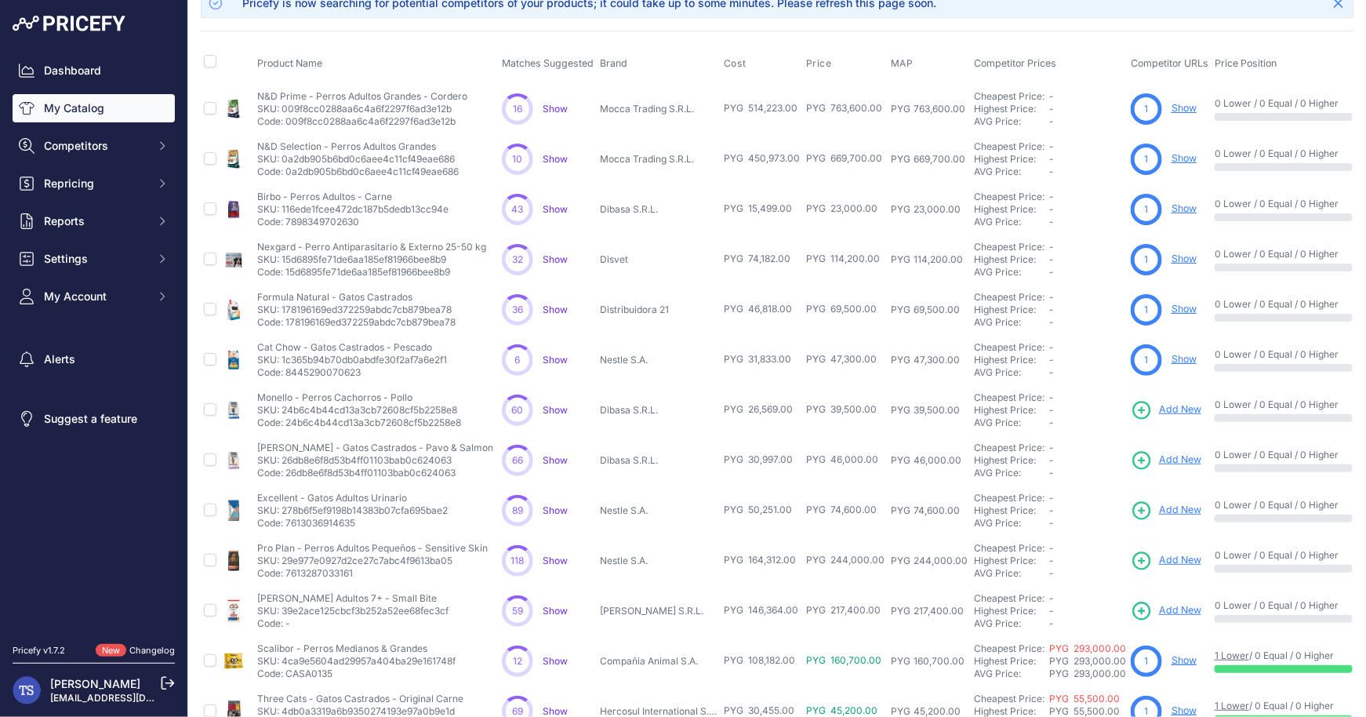
scroll to position [89, 0]
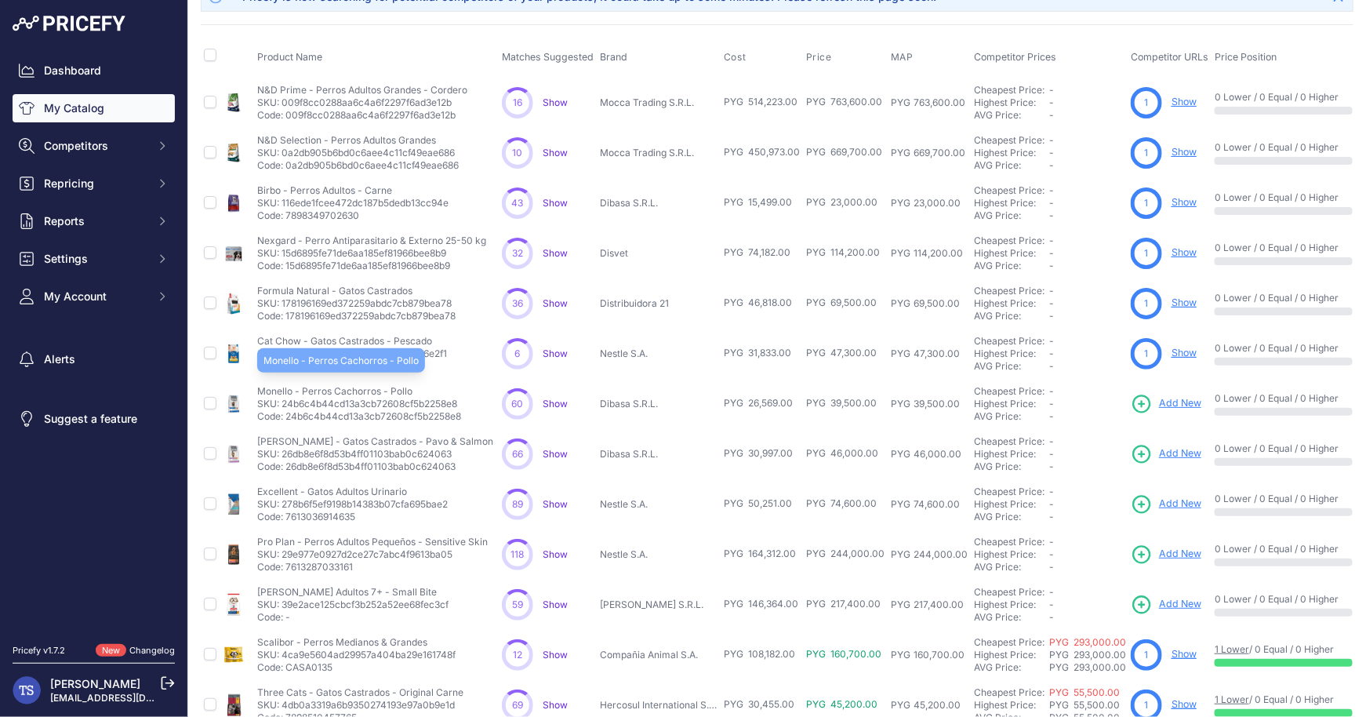
drag, startPoint x: 260, startPoint y: 391, endPoint x: 424, endPoint y: 392, distance: 163.1
click at [424, 392] on p "Monello - Perros Cachorros - Pollo" at bounding box center [359, 391] width 204 height 13
copy p "Monello - Perros Cachorros - Pollo"
click at [1159, 397] on span "Add New" at bounding box center [1180, 403] width 42 height 15
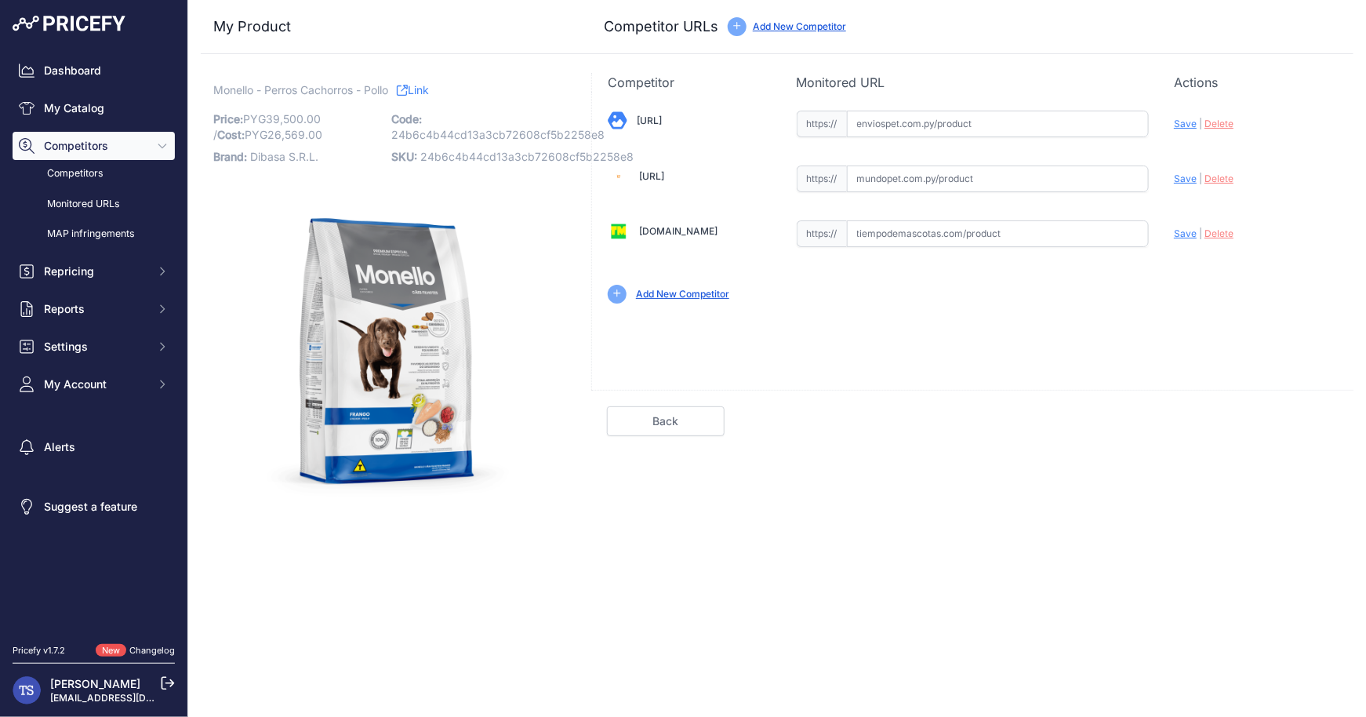
click at [914, 120] on input "text" at bounding box center [998, 124] width 303 height 27
paste input "[URL]"
click at [1182, 118] on span "Save" at bounding box center [1185, 124] width 23 height 12
type input "[URL]"
click at [1261, 423] on link "Done" at bounding box center [1279, 421] width 118 height 30
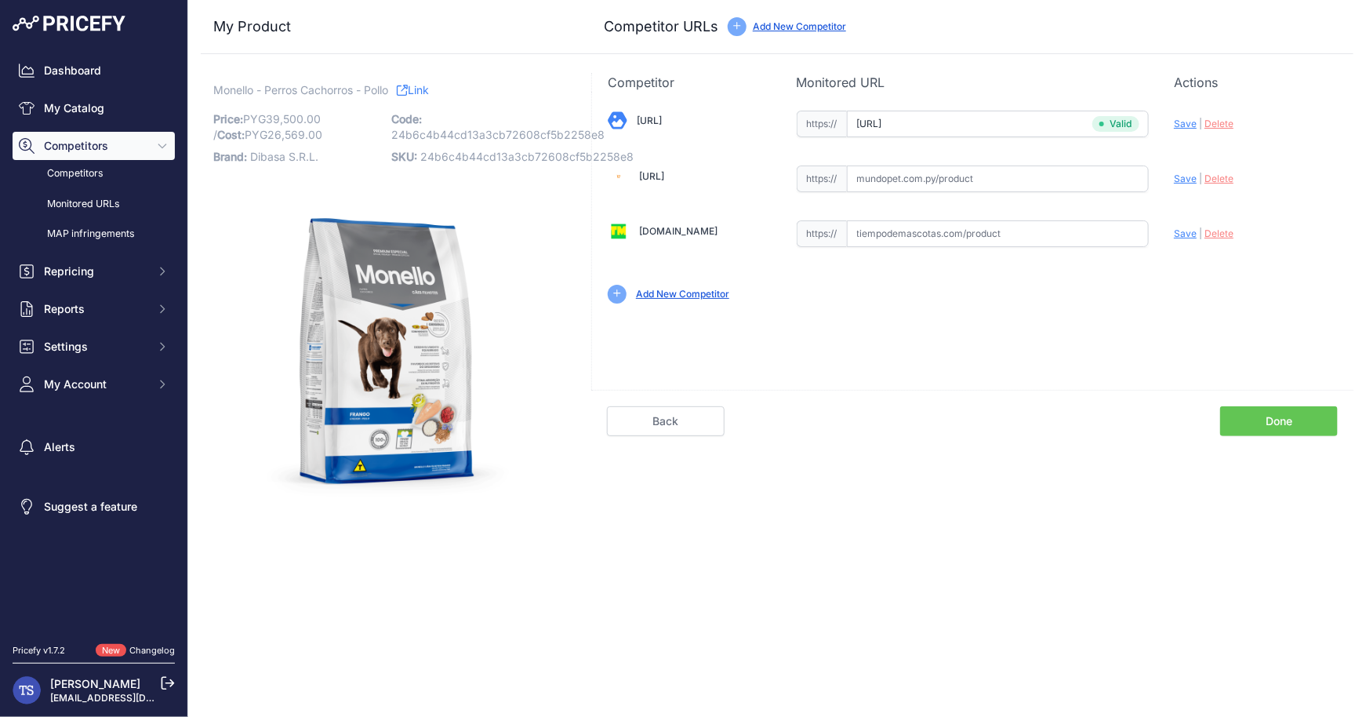
click at [1296, 427] on link "Done" at bounding box center [1279, 421] width 118 height 30
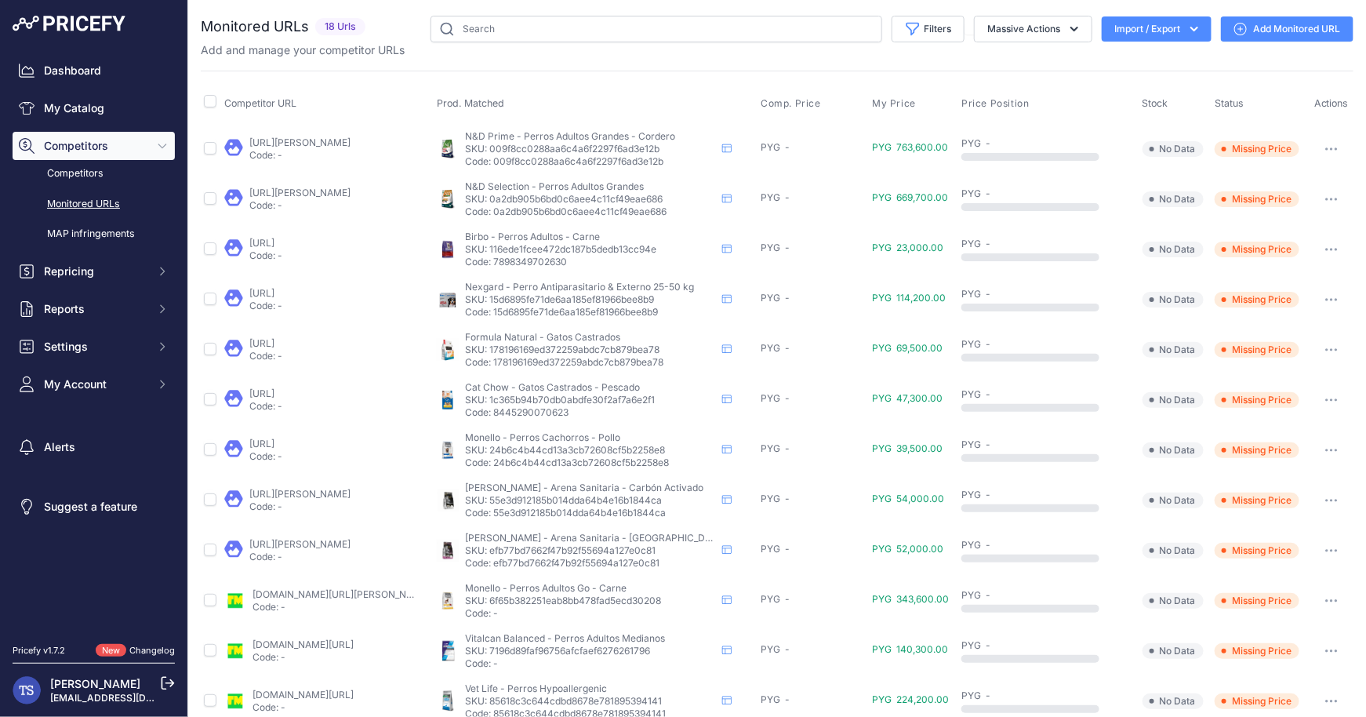
scroll to position [6, 0]
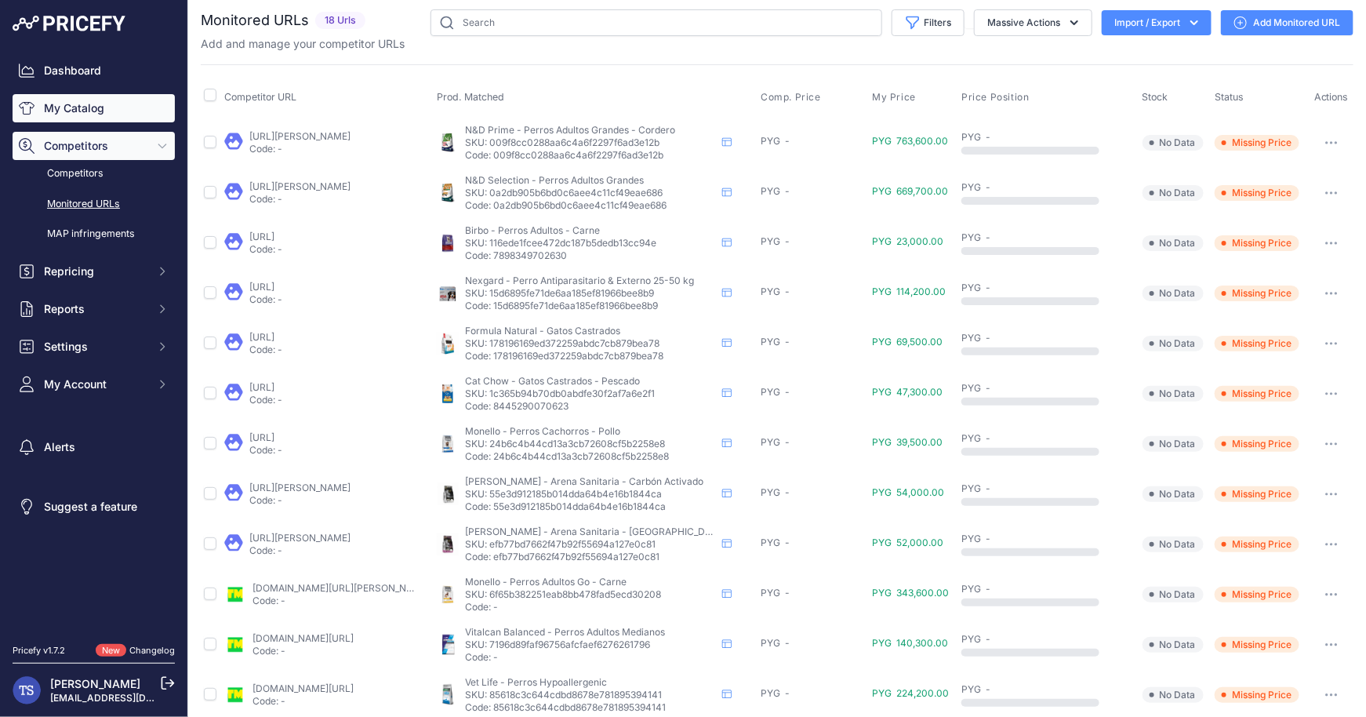
click at [100, 113] on link "My Catalog" at bounding box center [94, 108] width 162 height 28
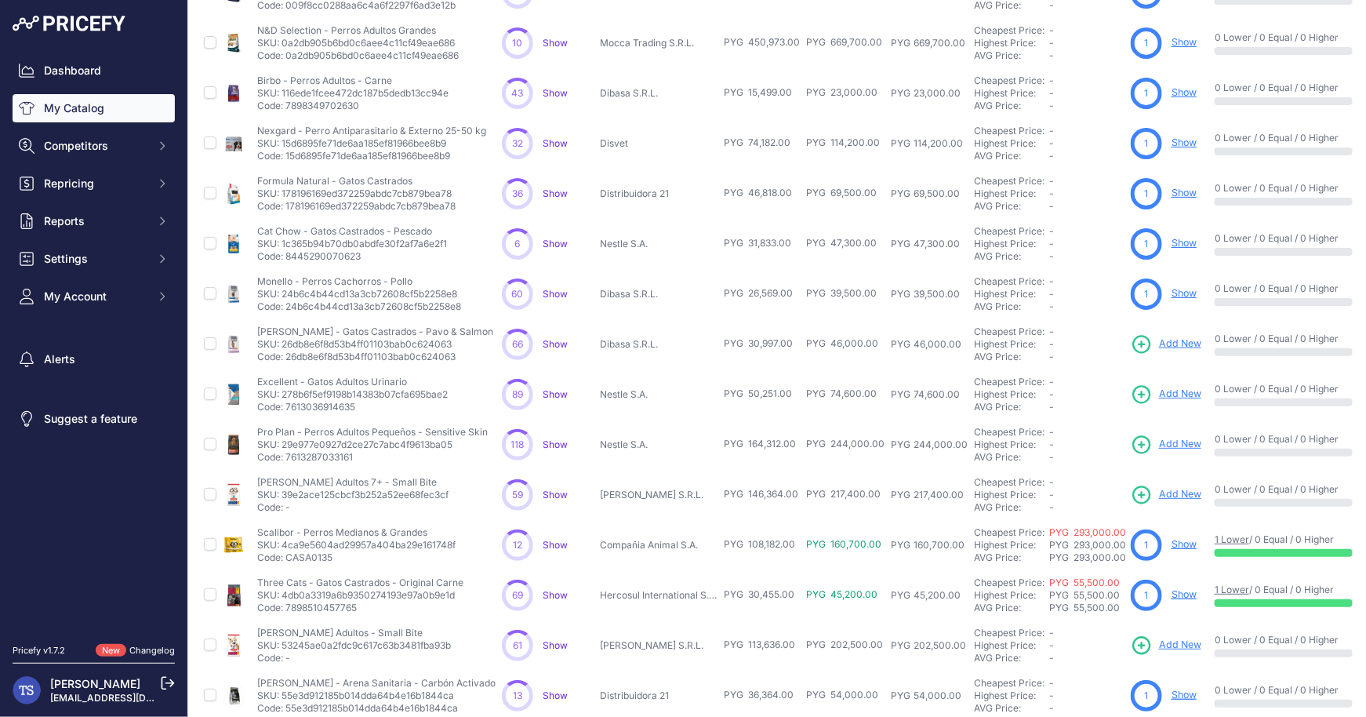
scroll to position [180, 0]
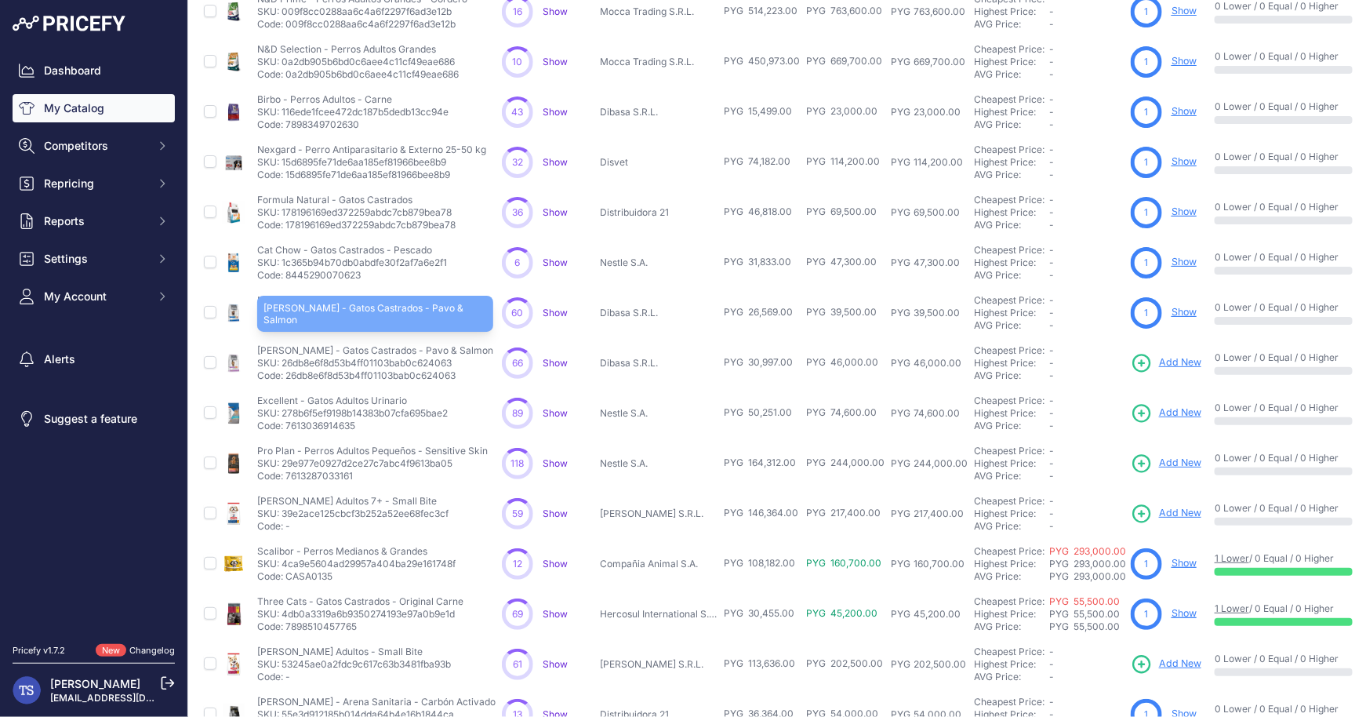
drag, startPoint x: 250, startPoint y: 347, endPoint x: 349, endPoint y: 345, distance: 98.8
click at [349, 345] on tr "[PERSON_NAME] - Gatos Castrados - Pavo & Salmon" at bounding box center [870, 363] width 1339 height 50
click at [335, 345] on p "[PERSON_NAME] - Gatos Castrados - Pavo & Salmon" at bounding box center [375, 350] width 236 height 13
drag, startPoint x: 257, startPoint y: 347, endPoint x: 456, endPoint y: 347, distance: 199.2
click at [456, 347] on p "Monello - Gatos Castrados - Pavo & Salmon" at bounding box center [375, 350] width 236 height 13
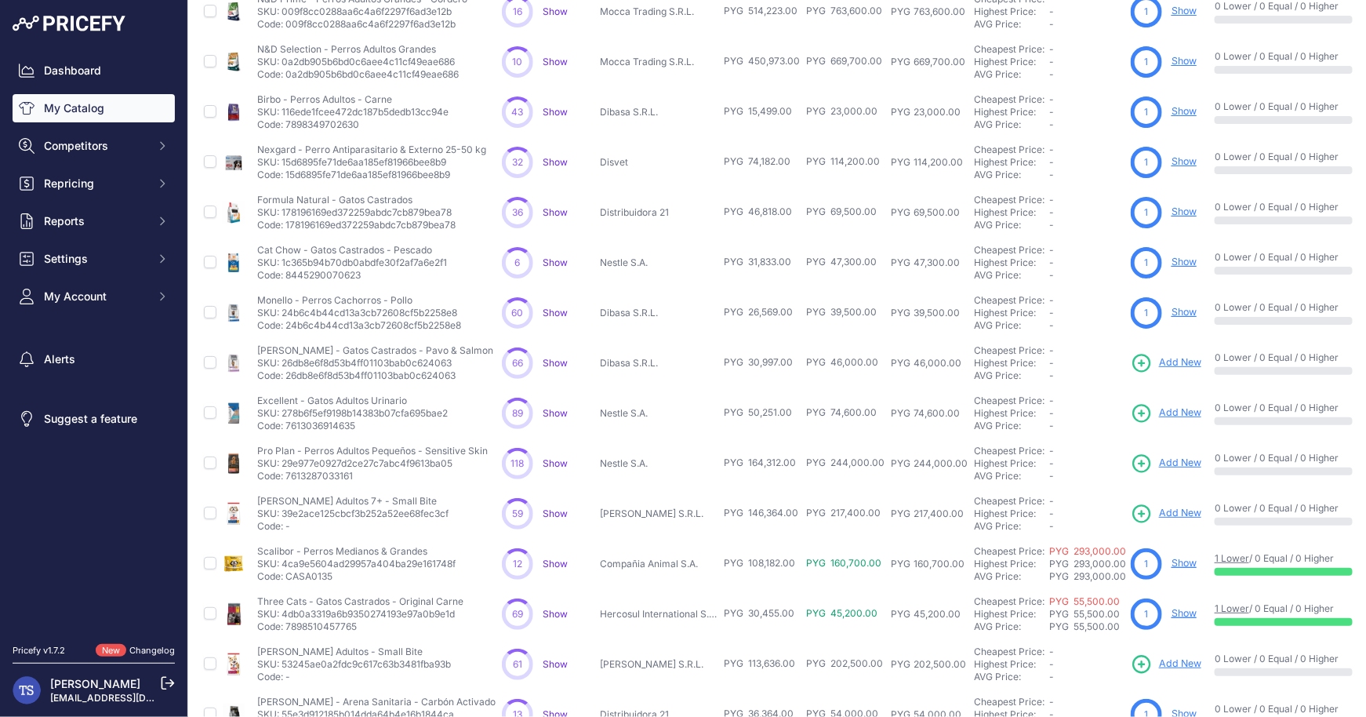
click at [1164, 359] on span "Add New" at bounding box center [1180, 362] width 42 height 15
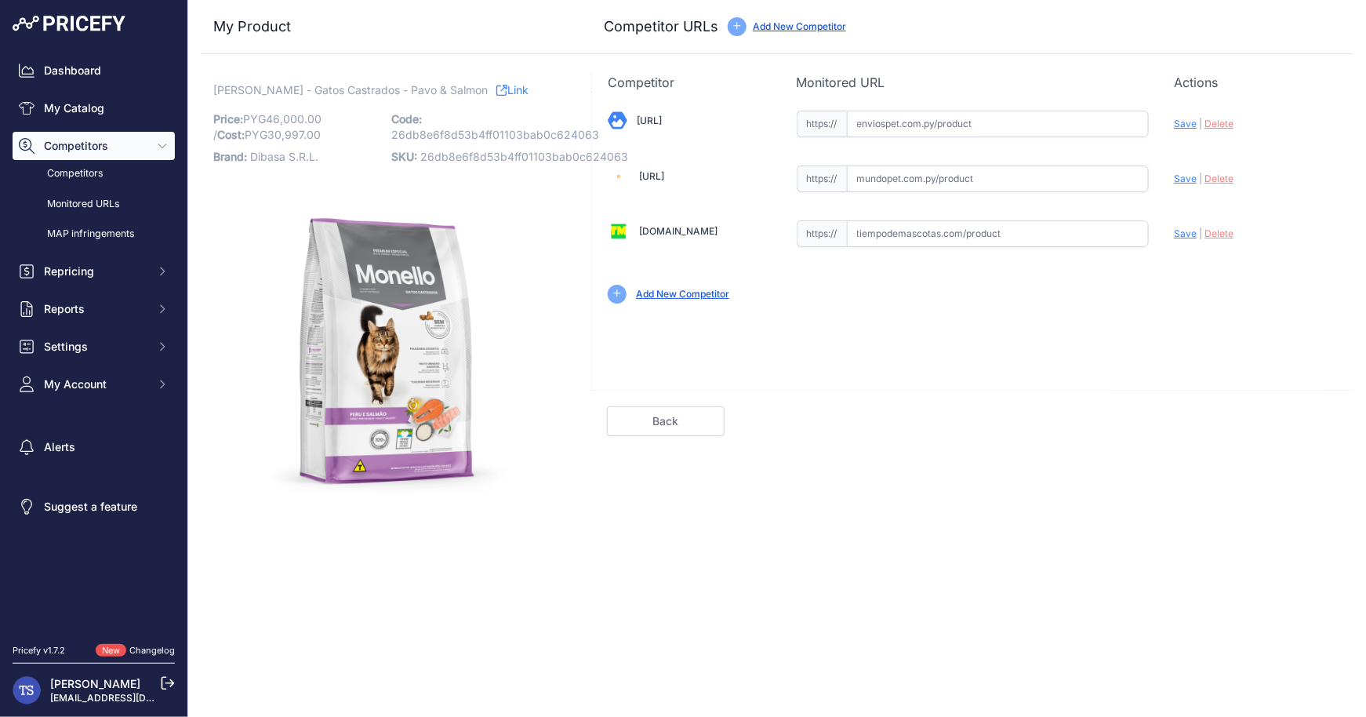
click at [945, 127] on input "text" at bounding box center [998, 124] width 303 height 27
paste input "https://enviospet.com.py/product/62ebbb78d650d35474394cf0/1kg-gato-adulto-salmo…"
click at [1175, 118] on span "Save" at bounding box center [1185, 124] width 23 height 12
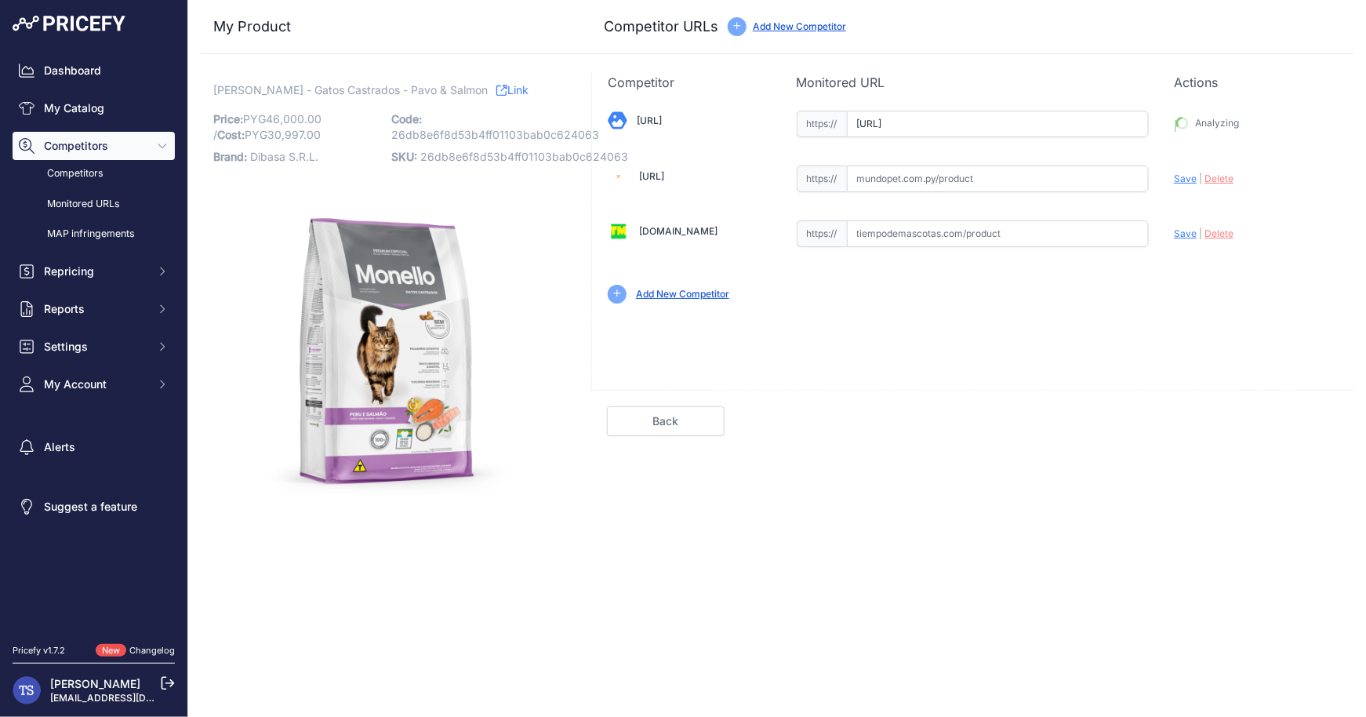
type input "https://enviospet.com.py/product/62ebbb78d650d35474394cf0/1kg-gato-adulto-salmo…"
click at [1295, 434] on link "Done" at bounding box center [1279, 421] width 118 height 30
click at [1293, 413] on link "Done" at bounding box center [1279, 421] width 118 height 30
click at [1271, 418] on link "Done" at bounding box center [1279, 421] width 118 height 30
click at [683, 416] on link "Back" at bounding box center [666, 421] width 118 height 30
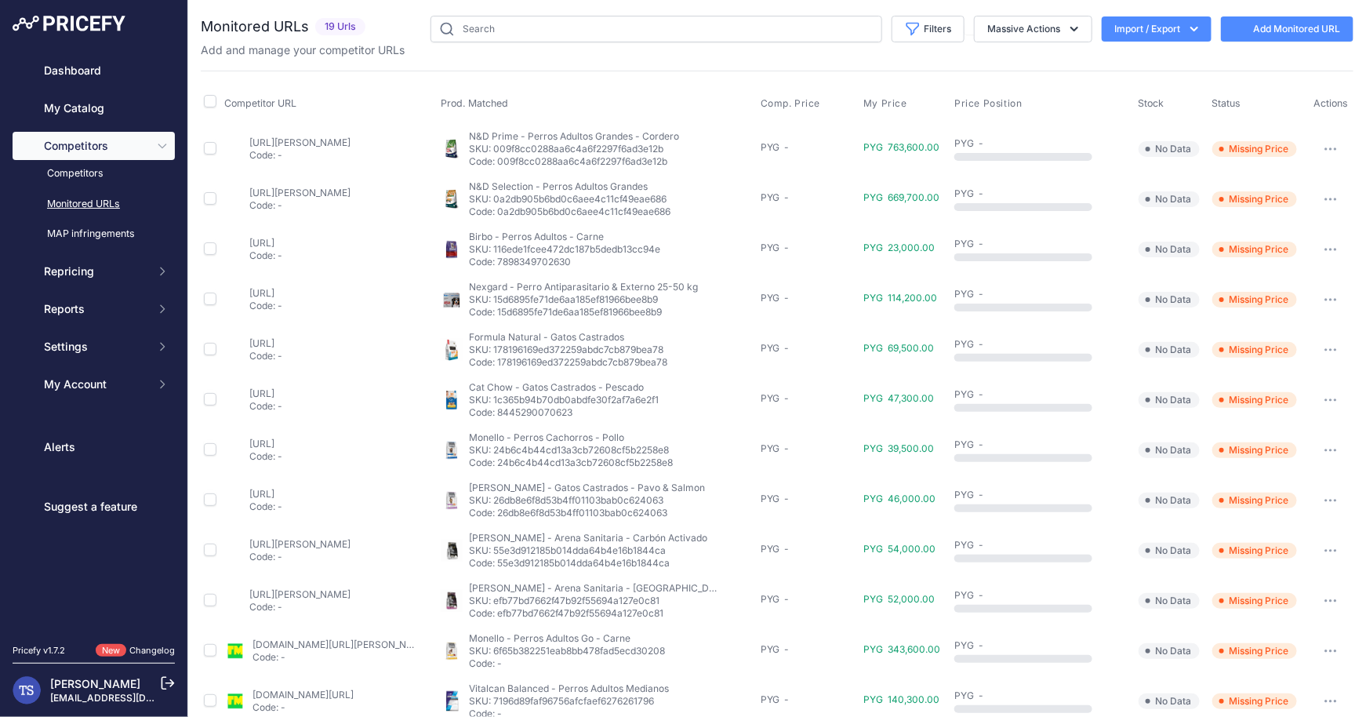
click at [90, 104] on link "My Catalog" at bounding box center [94, 108] width 162 height 28
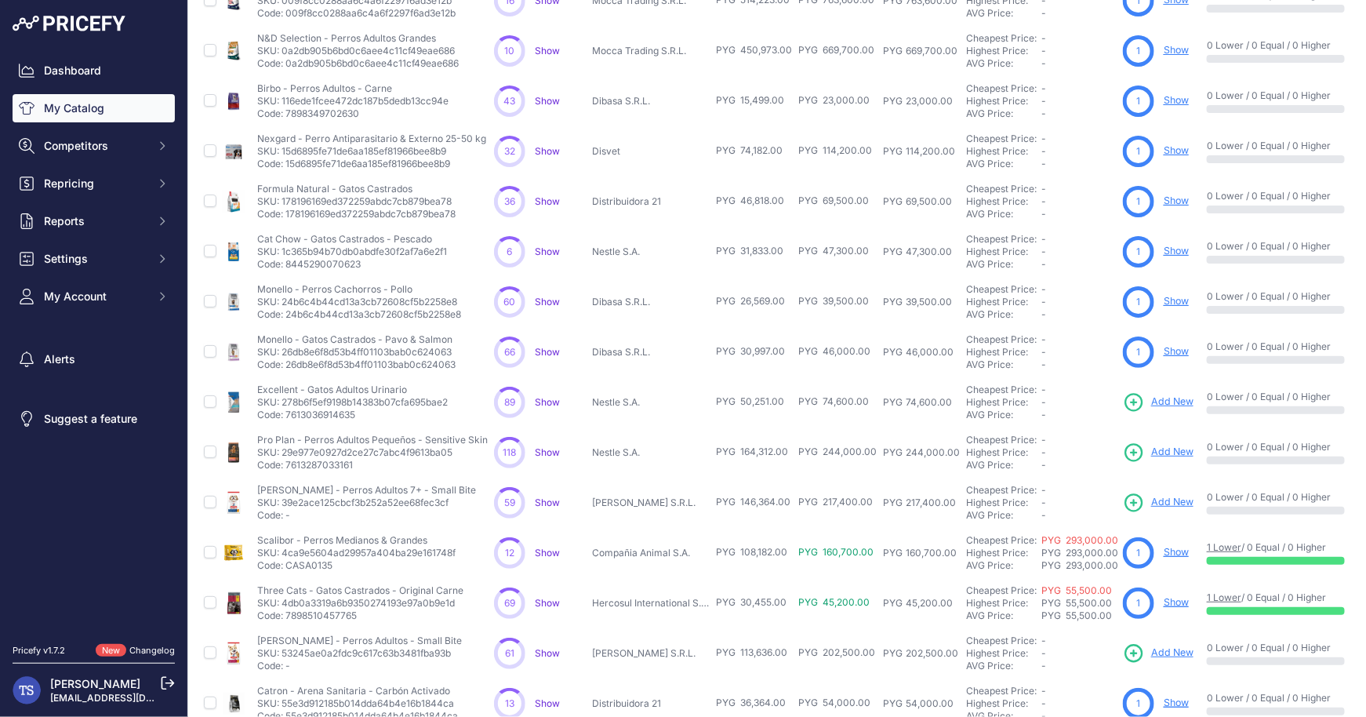
scroll to position [204, 0]
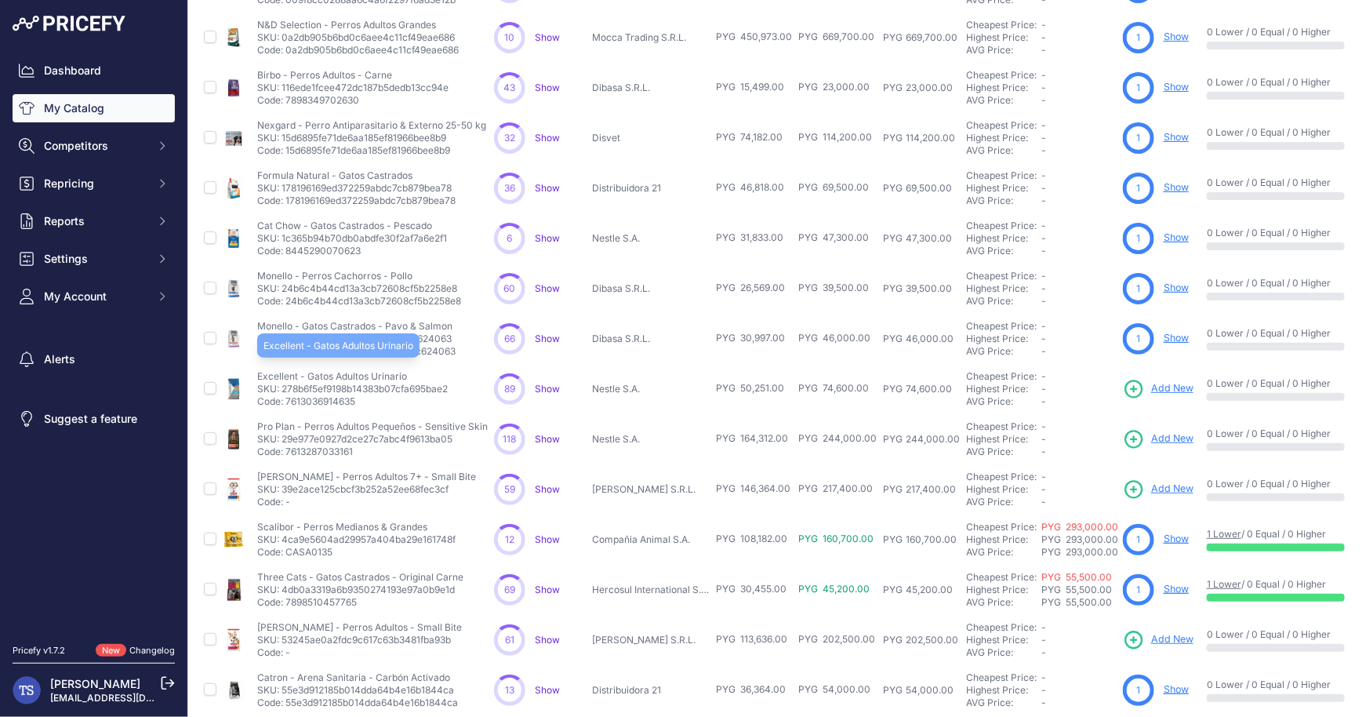
drag, startPoint x: 256, startPoint y: 376, endPoint x: 407, endPoint y: 377, distance: 150.6
click at [407, 377] on p "Excellent - Gatos Adultos Urinario" at bounding box center [352, 376] width 191 height 13
copy p "Excellent - Gatos Adultos Urinario"
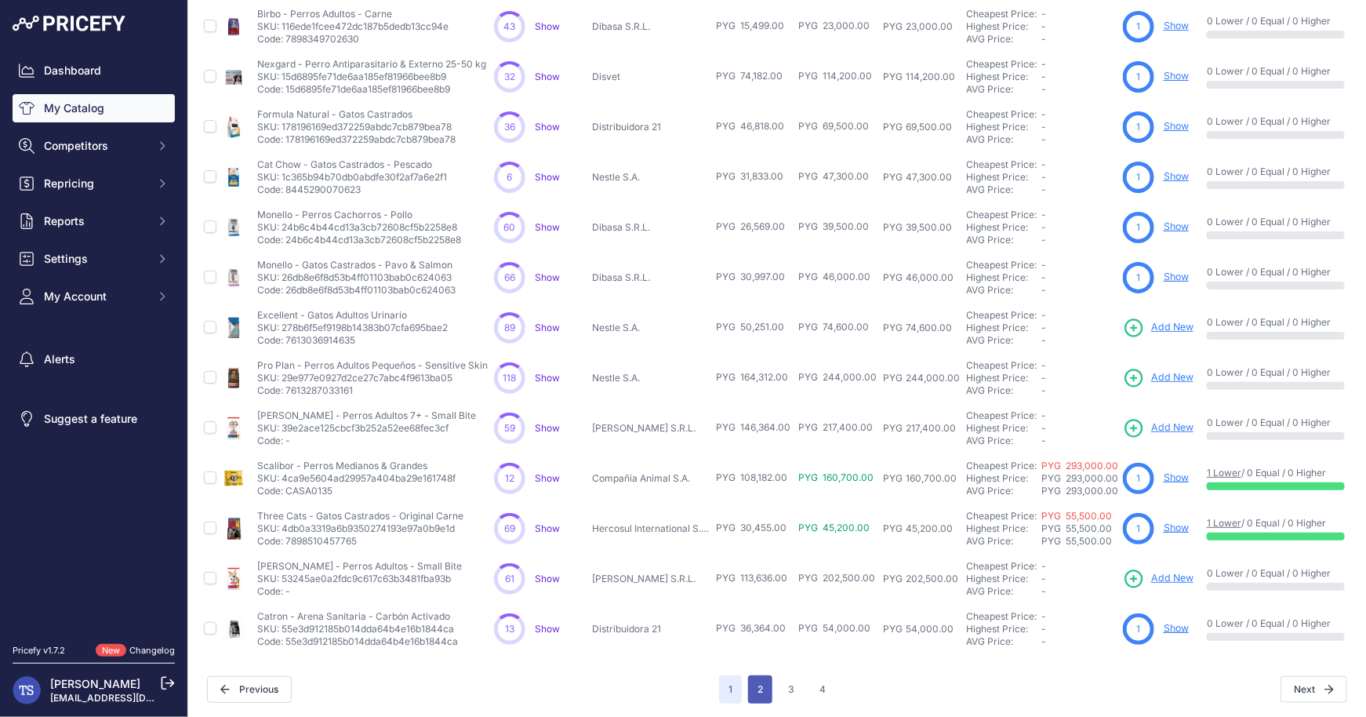
click at [766, 685] on button "2" at bounding box center [760, 689] width 24 height 28
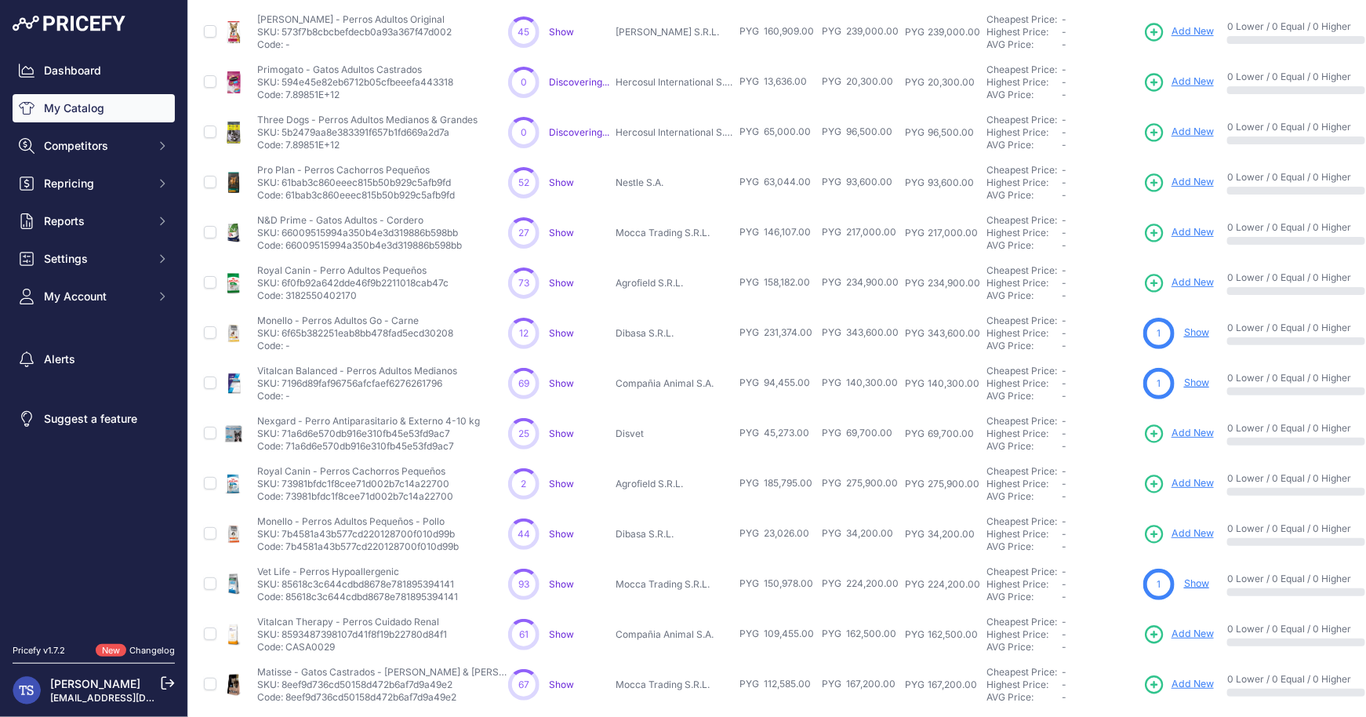
scroll to position [265, 0]
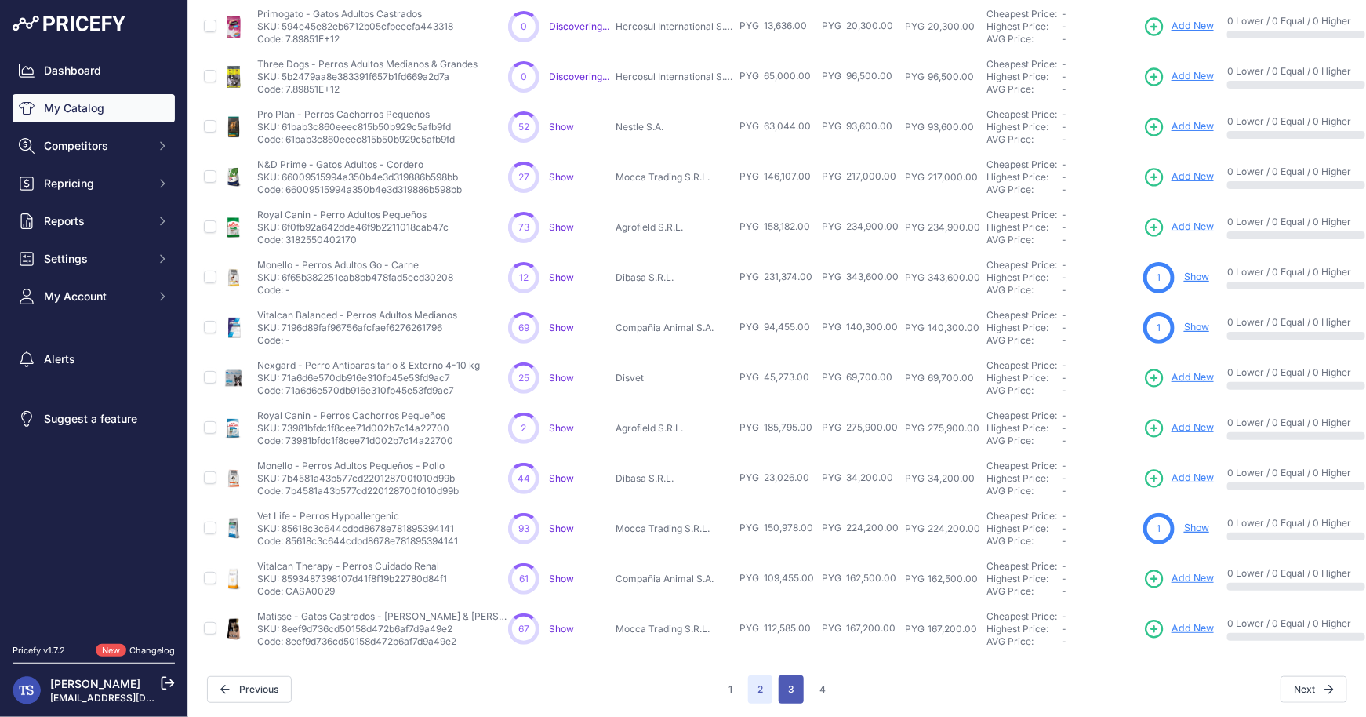
click at [783, 681] on button "3" at bounding box center [791, 689] width 25 height 28
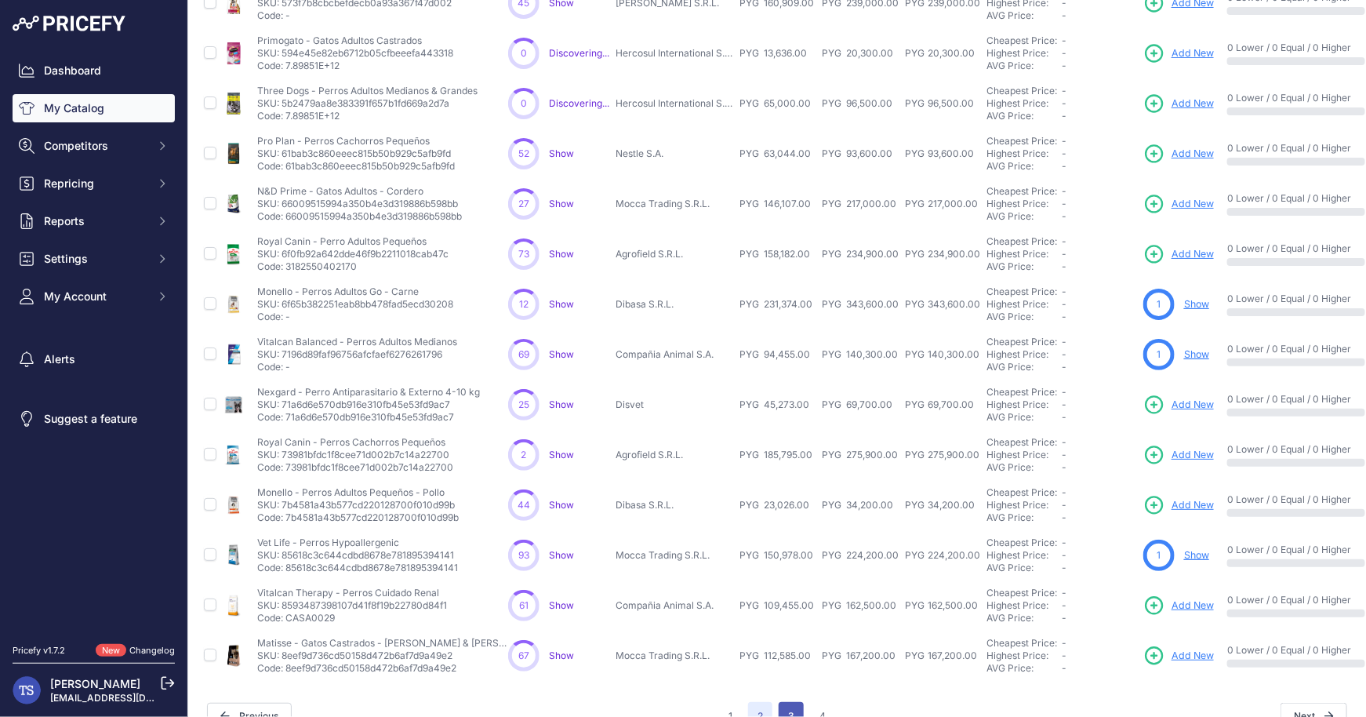
scroll to position [292, 0]
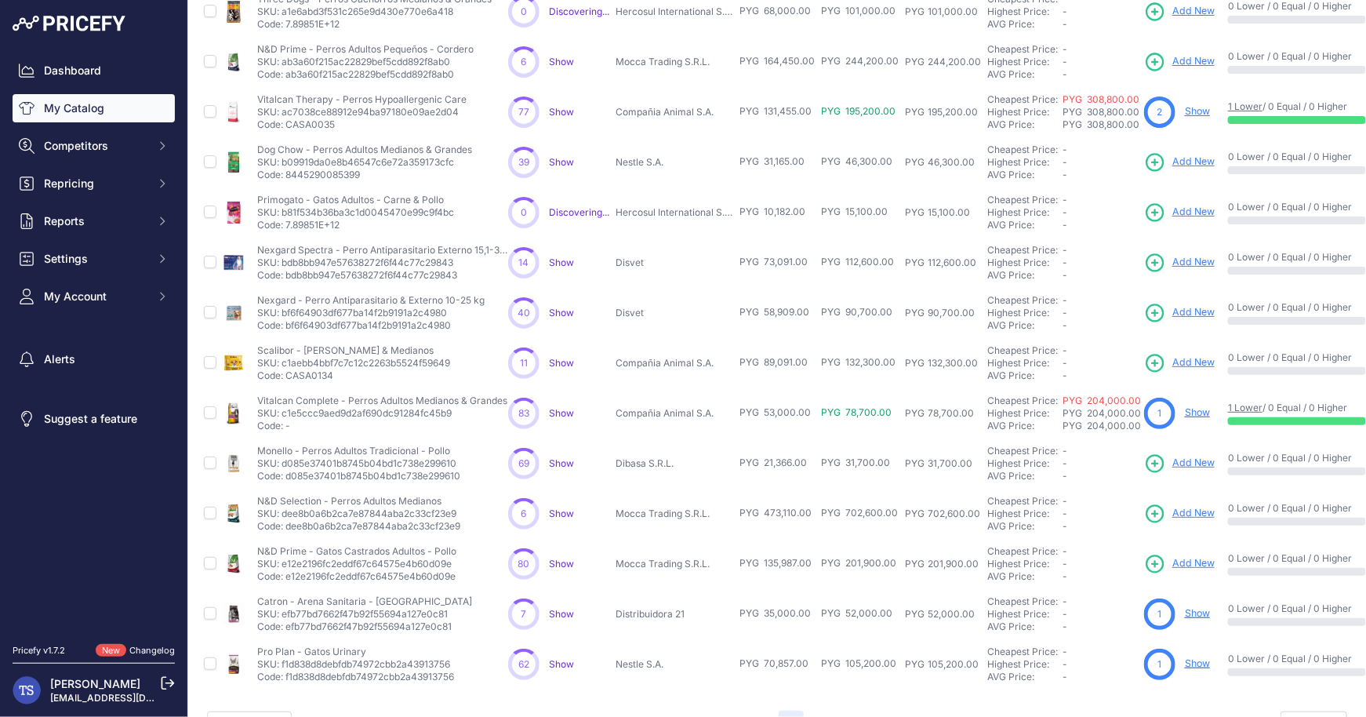
scroll to position [265, 0]
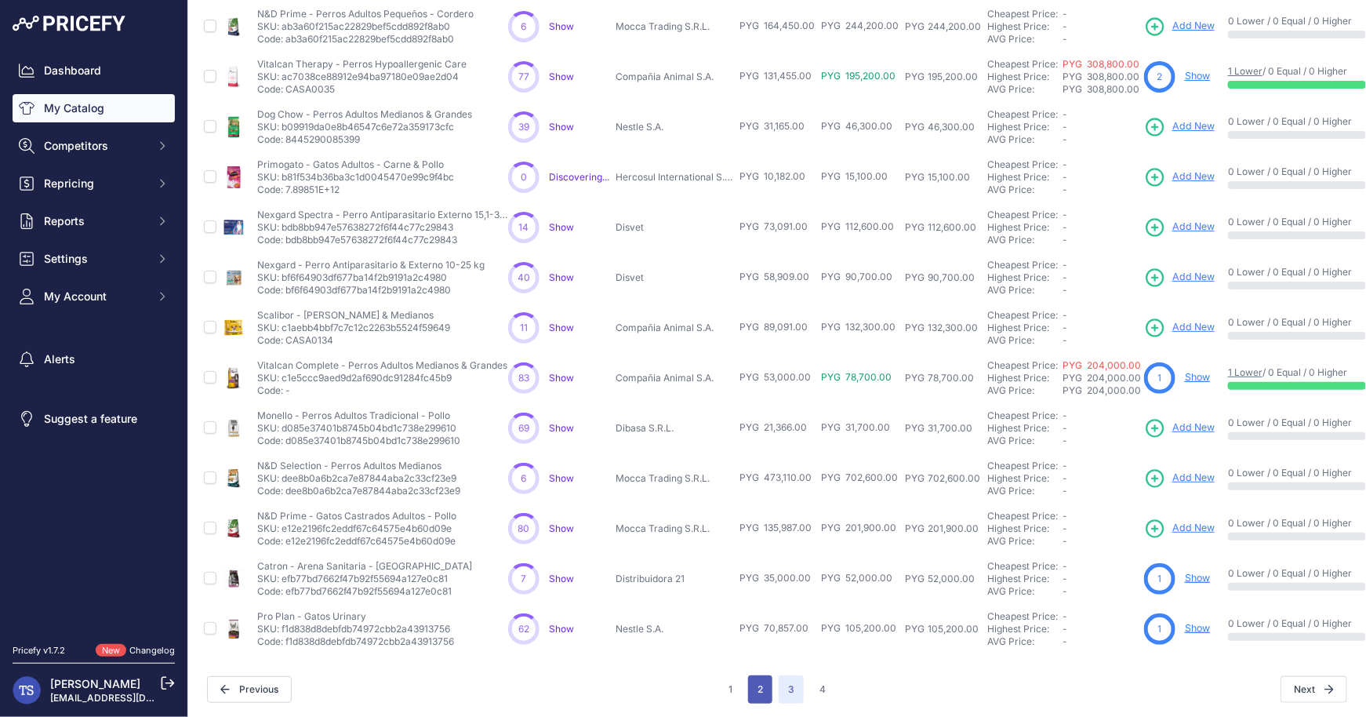
click at [748, 690] on button "2" at bounding box center [760, 689] width 24 height 28
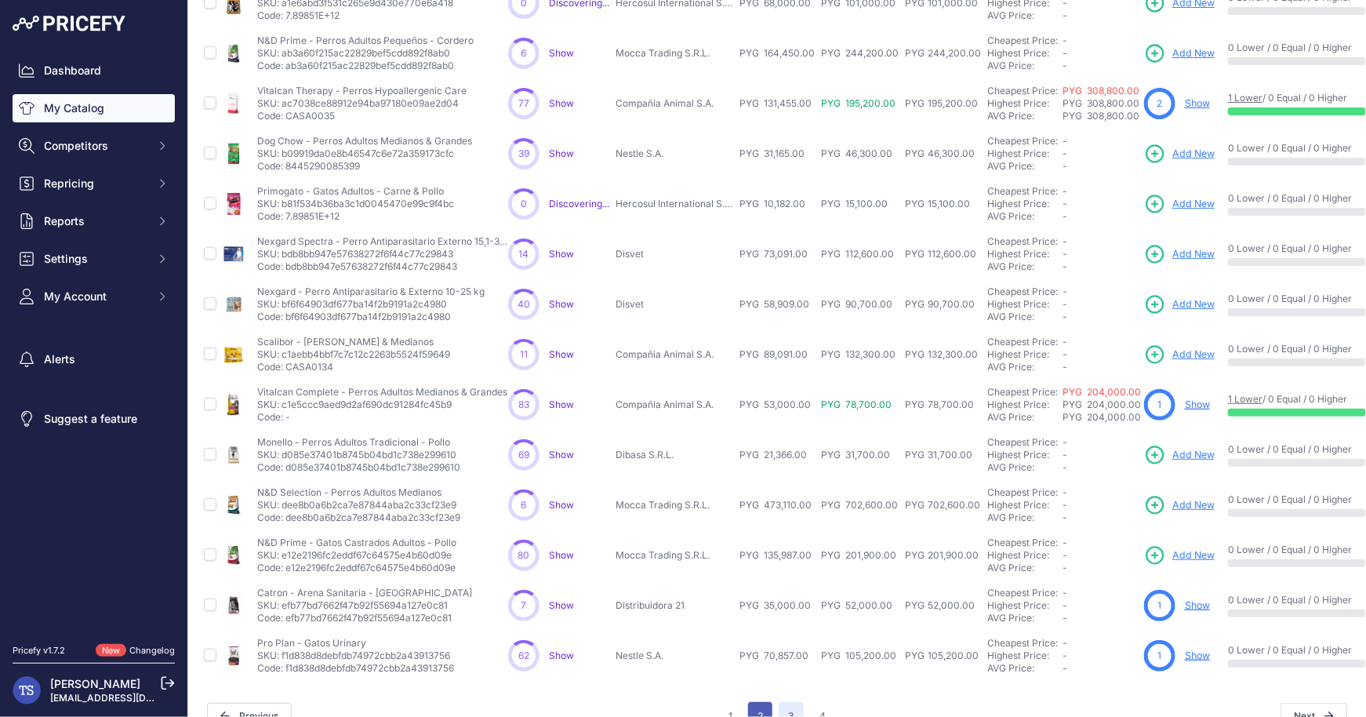
scroll to position [292, 0]
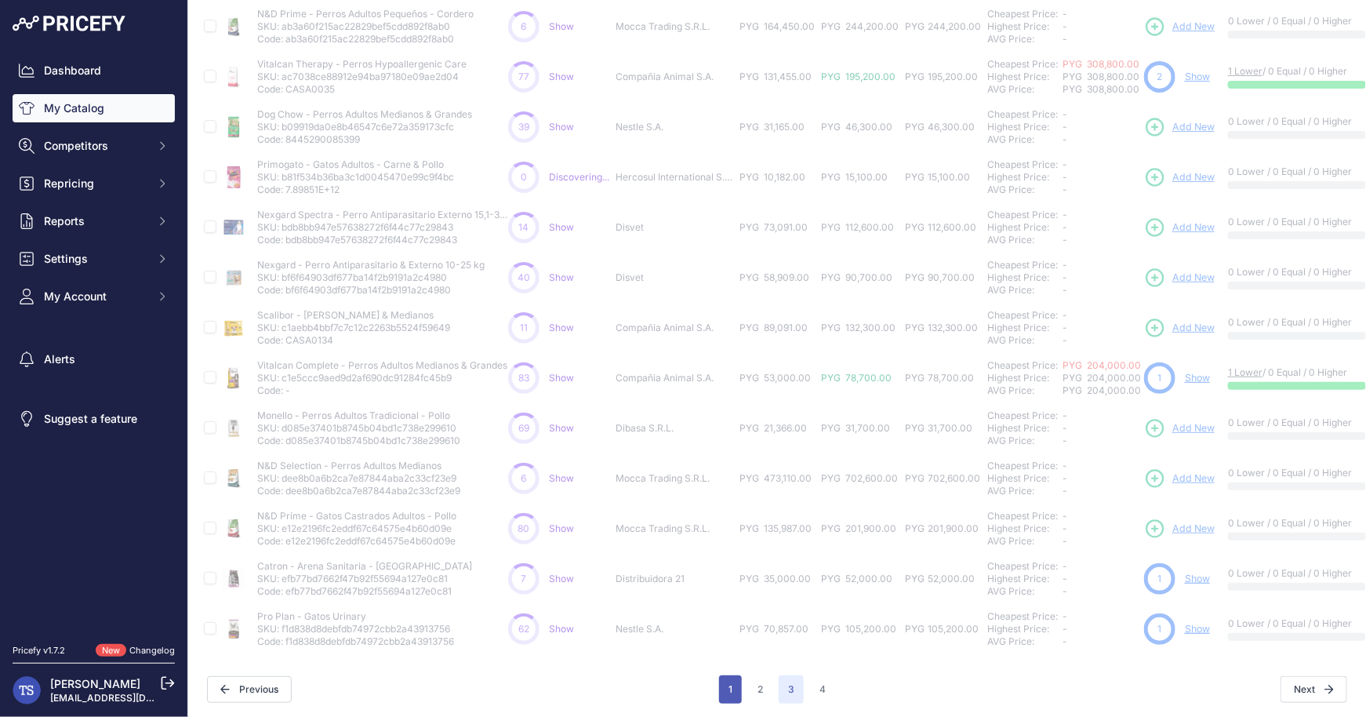
click at [733, 690] on button "1" at bounding box center [730, 689] width 23 height 28
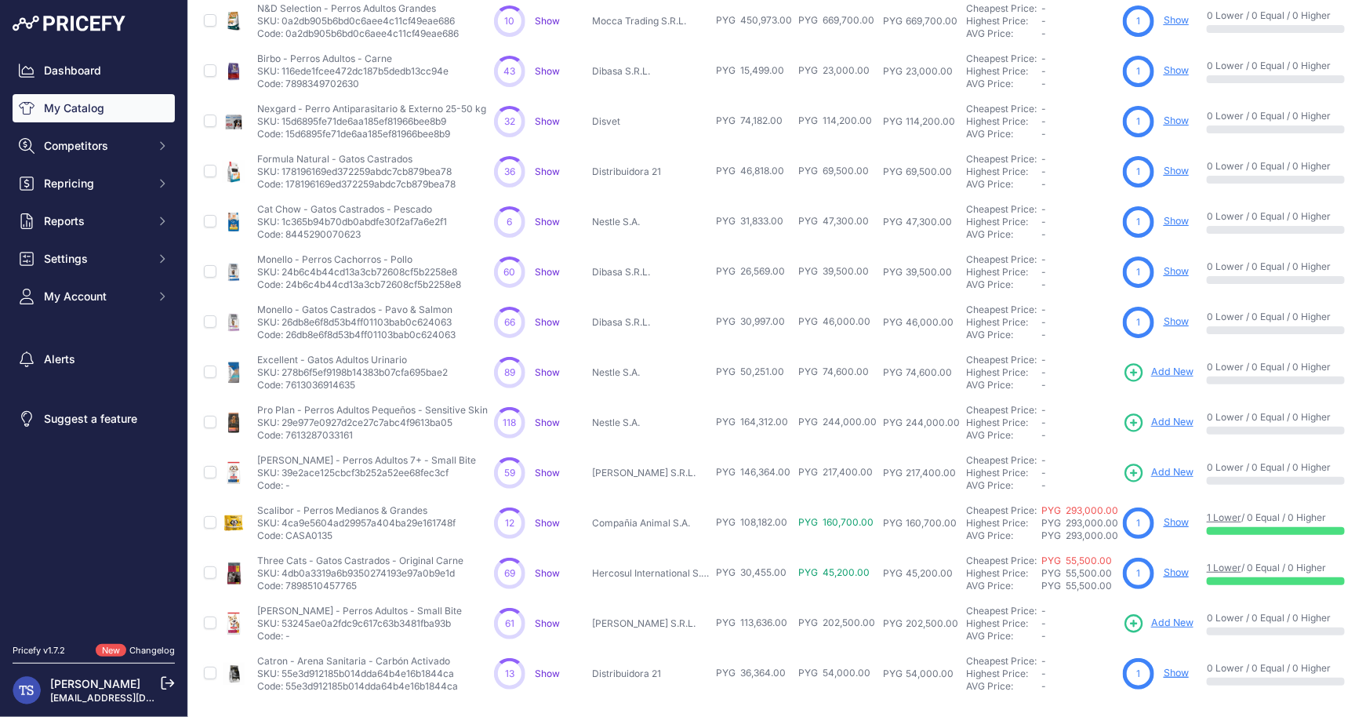
scroll to position [222, 0]
drag, startPoint x: 258, startPoint y: 355, endPoint x: 399, endPoint y: 354, distance: 141.2
click at [399, 354] on p "Excellent - Gatos Adultos Urinario" at bounding box center [352, 358] width 191 height 13
click at [391, 341] on td "Monello - Gatos Castrados - Pavo & Salmon Monello - Gatos Castrados - Pavo & Sa…" at bounding box center [372, 321] width 237 height 50
drag, startPoint x: 414, startPoint y: 353, endPoint x: 283, endPoint y: 353, distance: 131.0
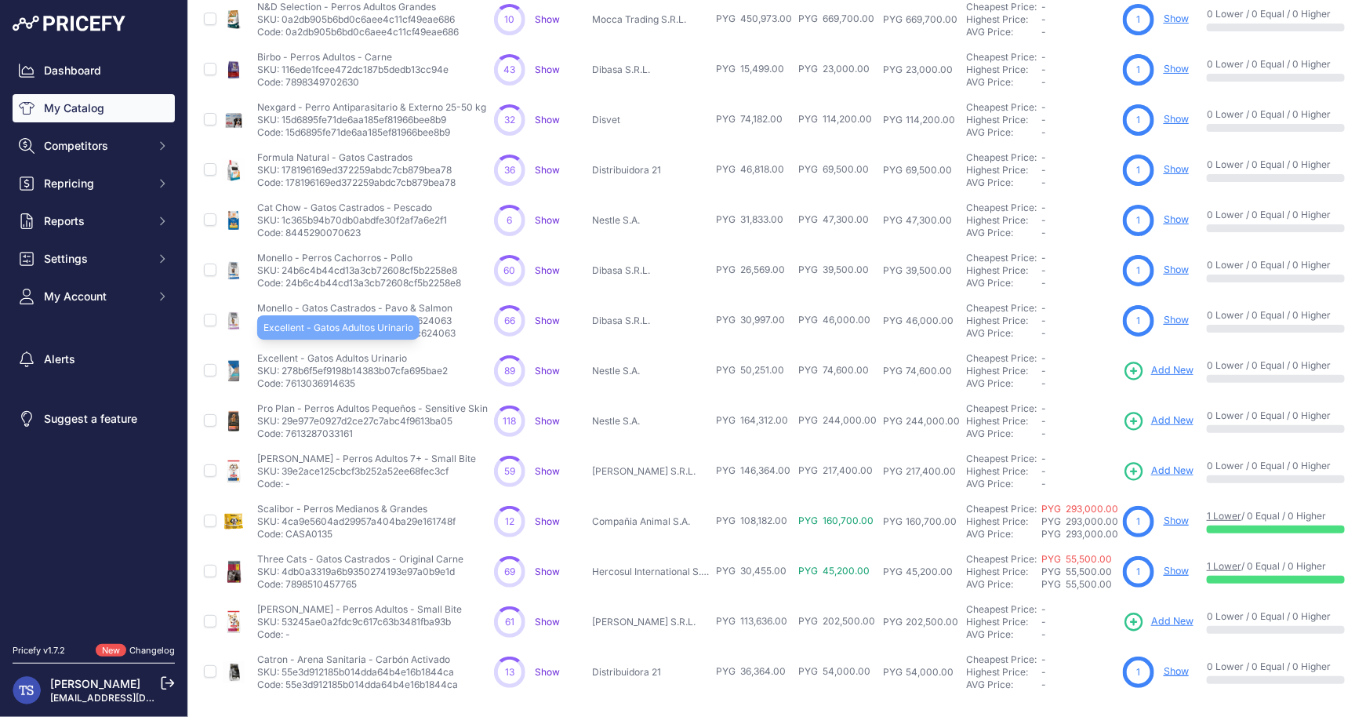
click at [283, 353] on p "Excellent - Gatos Adultos Urinario" at bounding box center [352, 358] width 191 height 13
click at [273, 353] on p "Excellent - Gatos Adultos Urinario" at bounding box center [352, 358] width 191 height 13
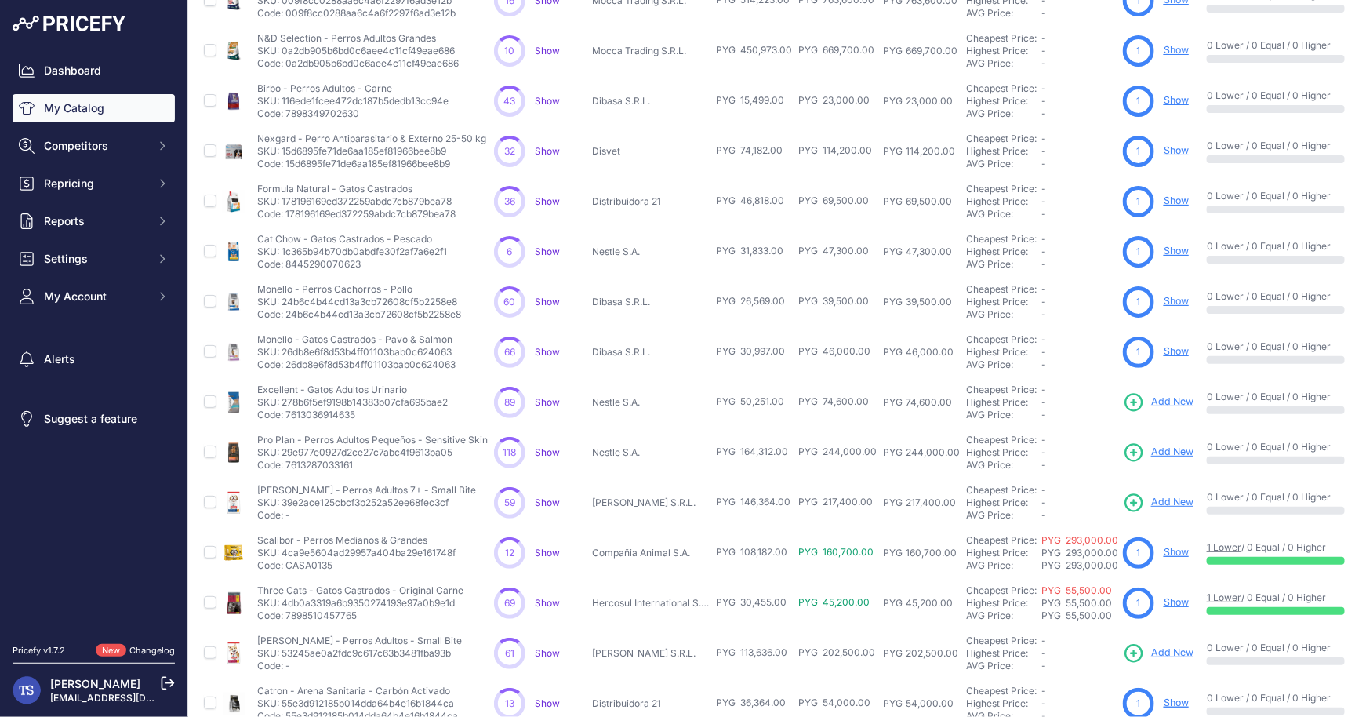
scroll to position [192, 0]
click at [93, 112] on link "My Catalog" at bounding box center [94, 108] width 162 height 28
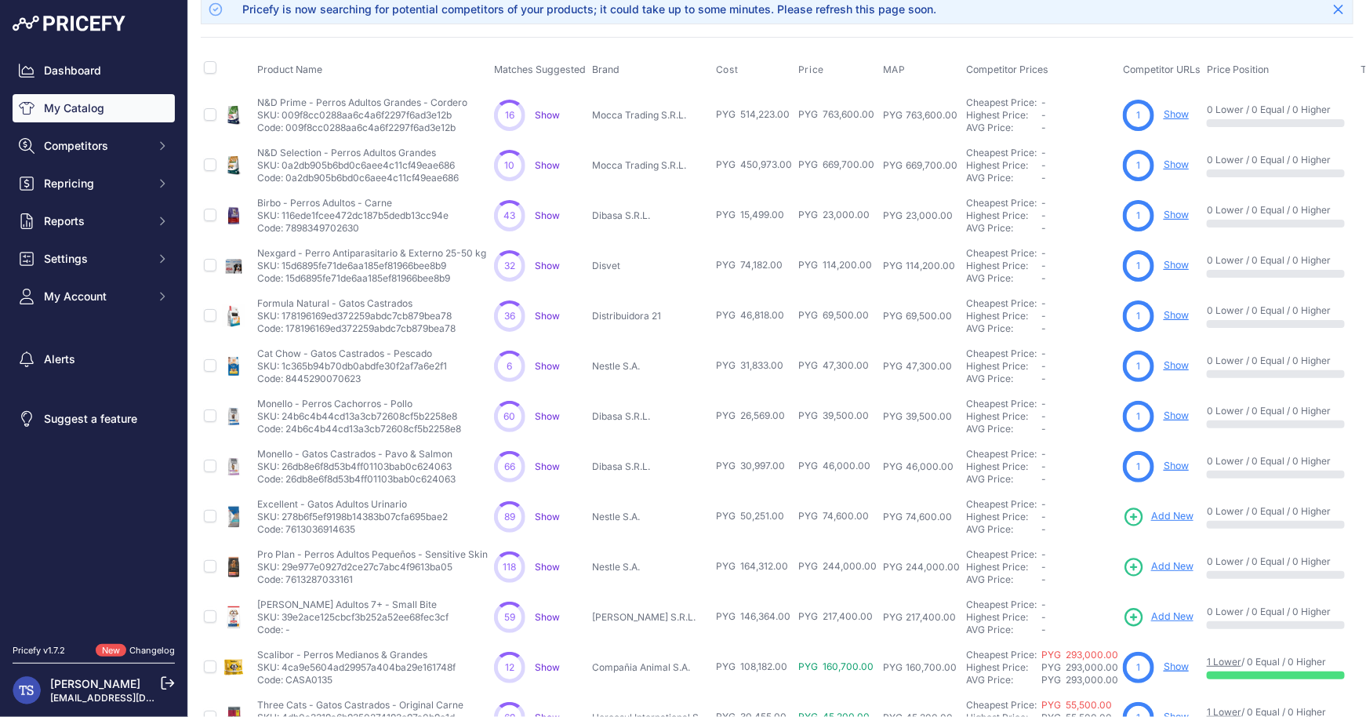
scroll to position [81, 0]
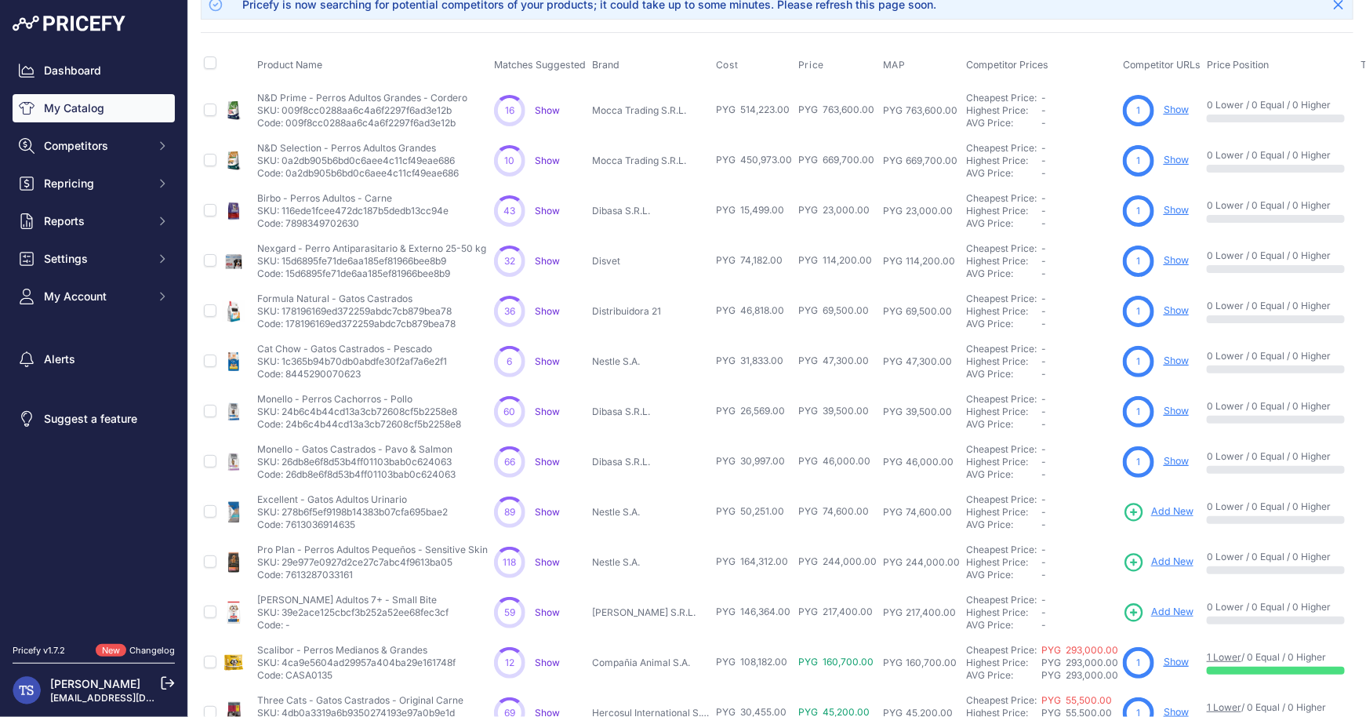
click at [1175, 509] on span "Add New" at bounding box center [1172, 511] width 42 height 15
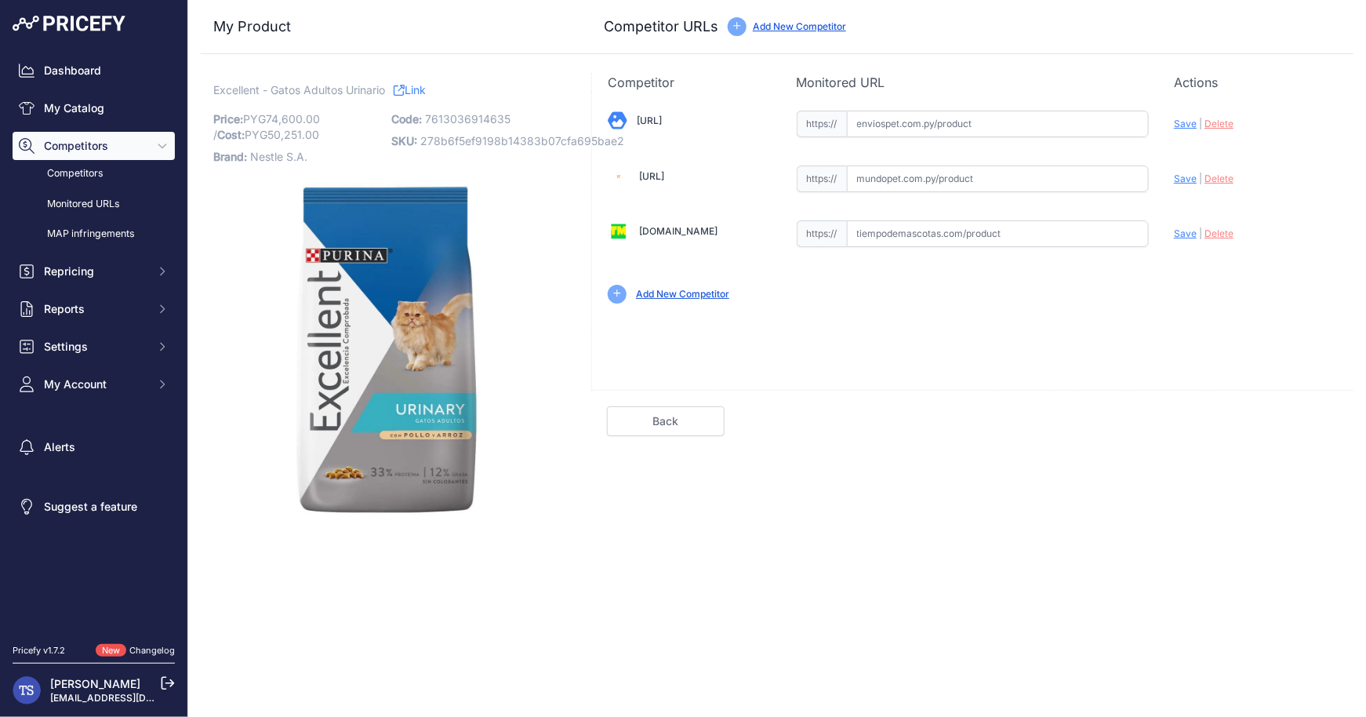
click at [962, 117] on input "text" at bounding box center [998, 124] width 303 height 27
paste input "https://enviospet.com.py/product/62ebbb7884264018322840fe/1kg-gato-problema-uri…"
click at [1185, 119] on span "Save" at bounding box center [1185, 124] width 23 height 12
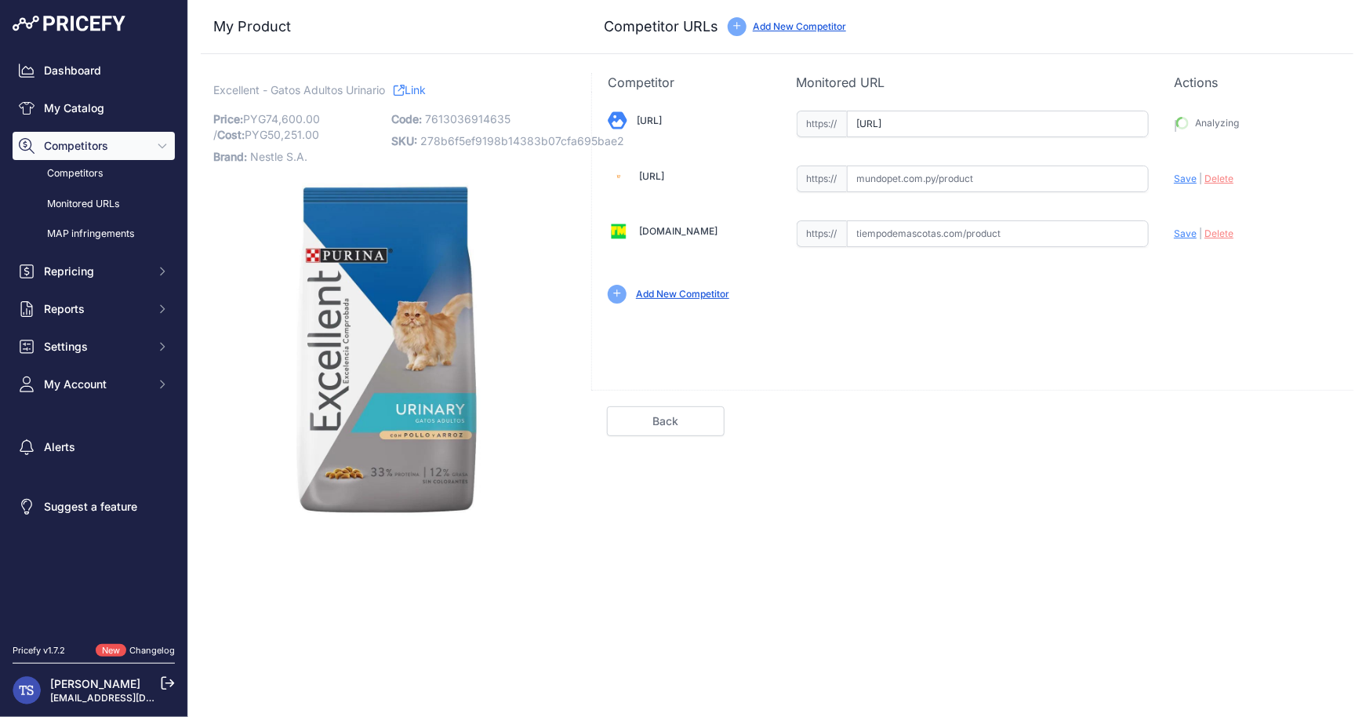
type input "[URL]"
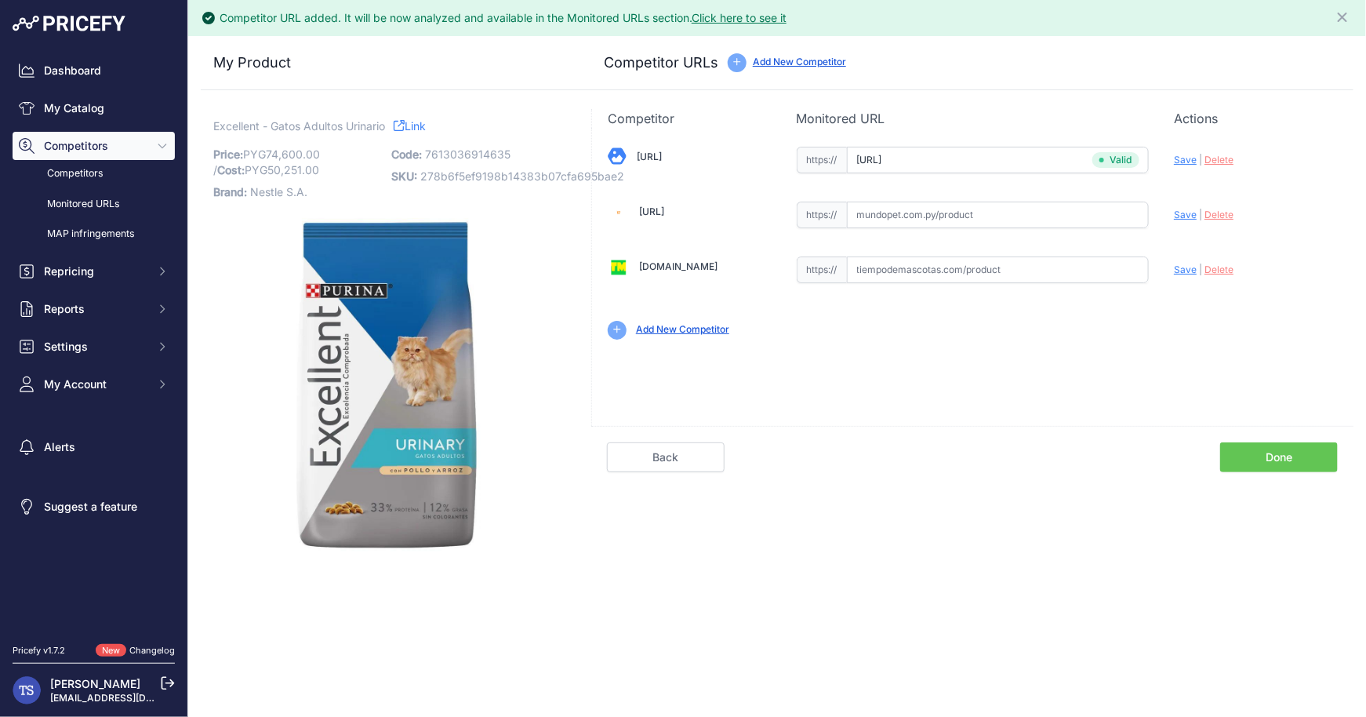
click at [1271, 455] on link "Done" at bounding box center [1279, 457] width 118 height 30
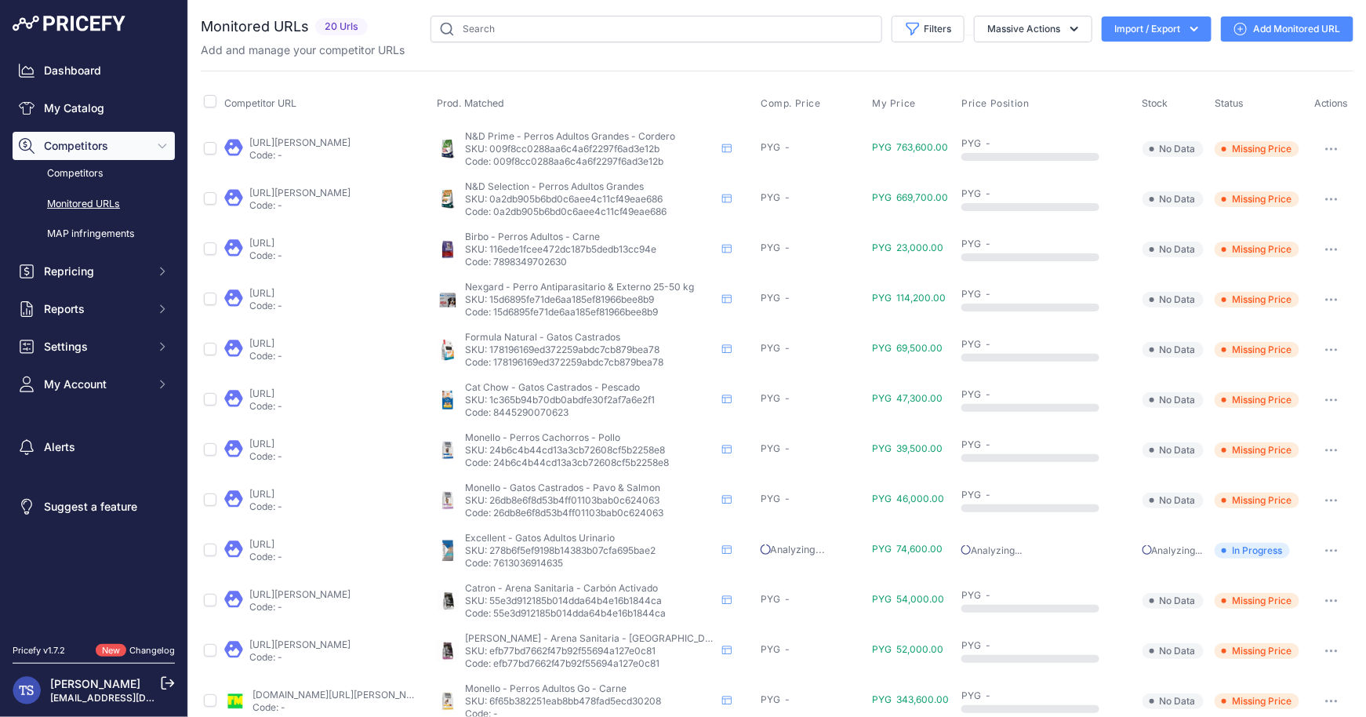
scroll to position [71, 0]
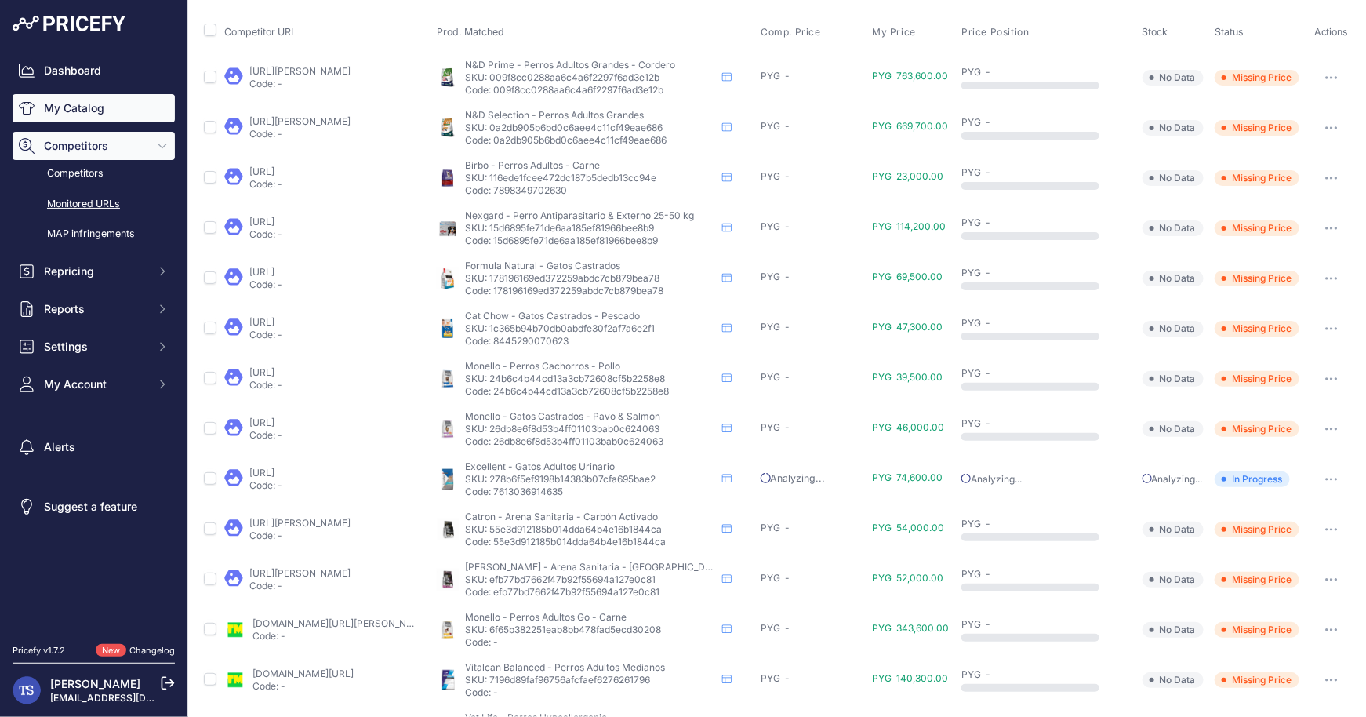
click at [109, 105] on link "My Catalog" at bounding box center [94, 108] width 162 height 28
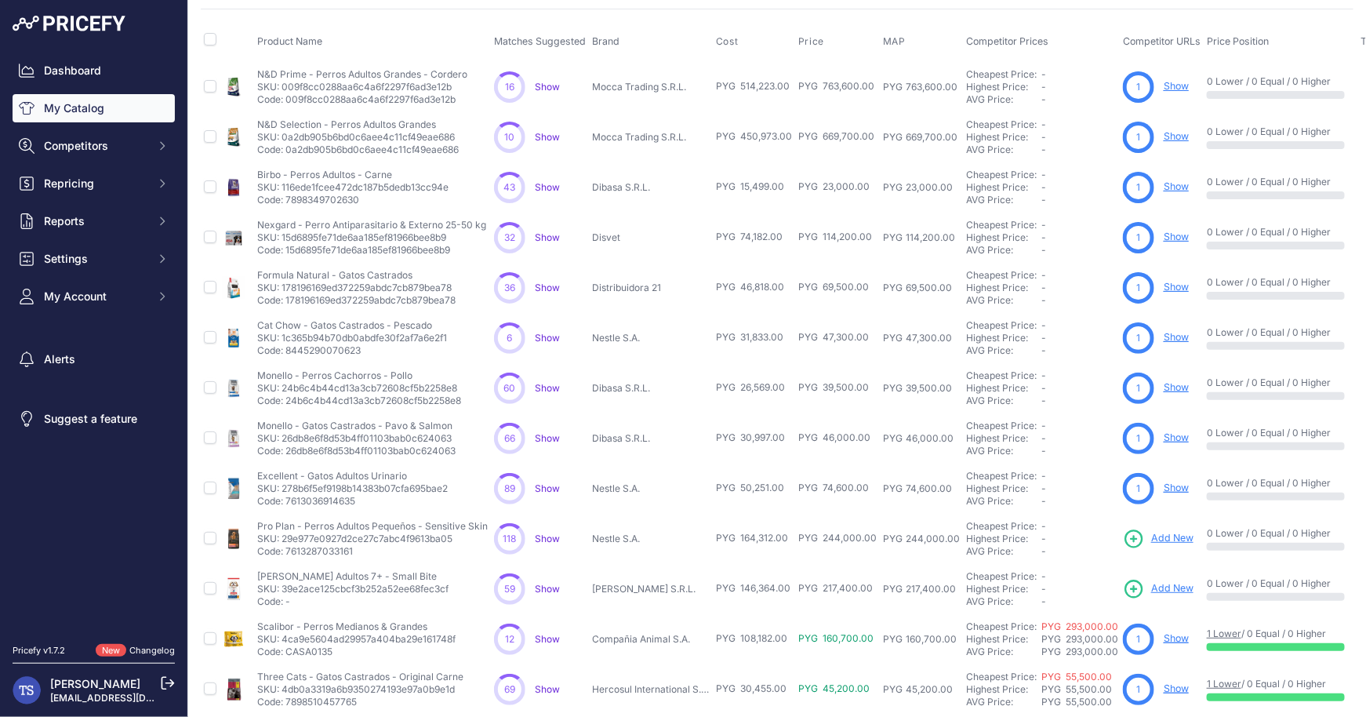
scroll to position [107, 0]
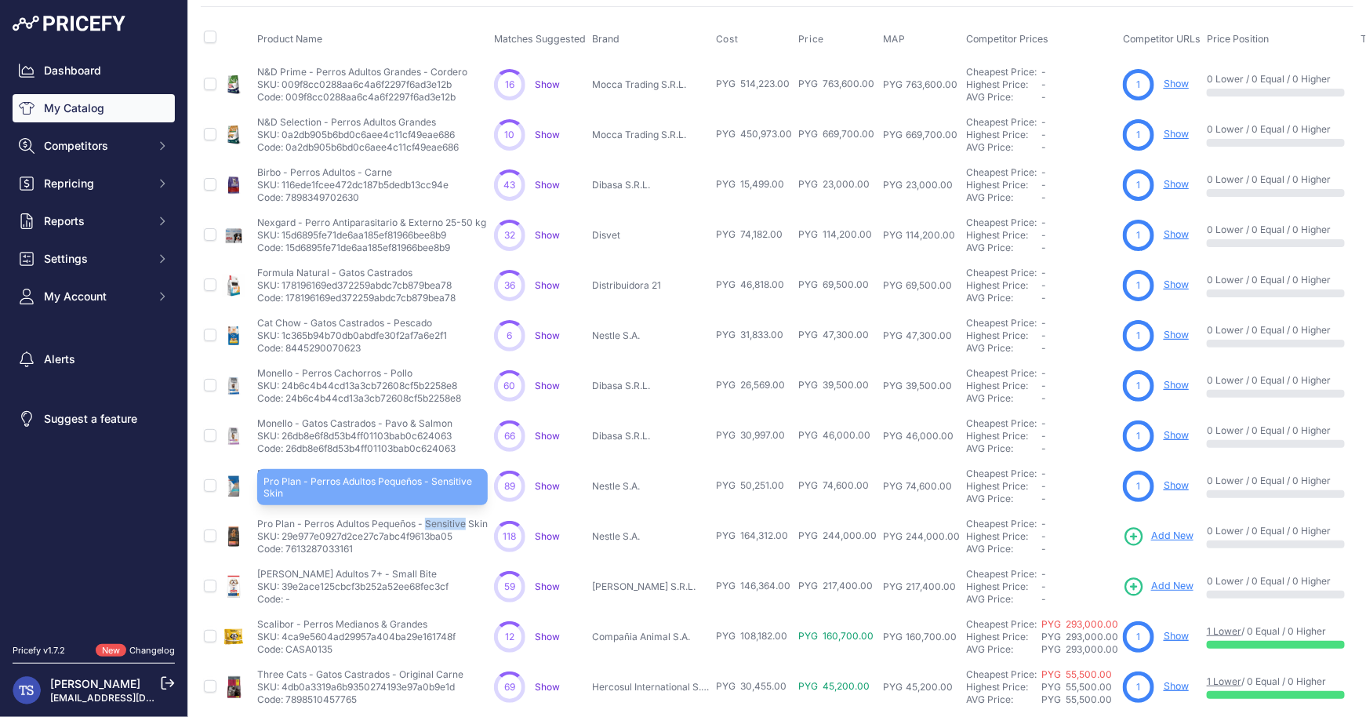
drag, startPoint x: 256, startPoint y: 520, endPoint x: 295, endPoint y: 519, distance: 38.4
click at [295, 519] on td "Pro Plan - Perros Adultos Pequeños - Sensitive Skin Pro Plan - Perros Adultos P…" at bounding box center [372, 536] width 237 height 50
click at [1162, 530] on span "Add New" at bounding box center [1172, 536] width 42 height 15
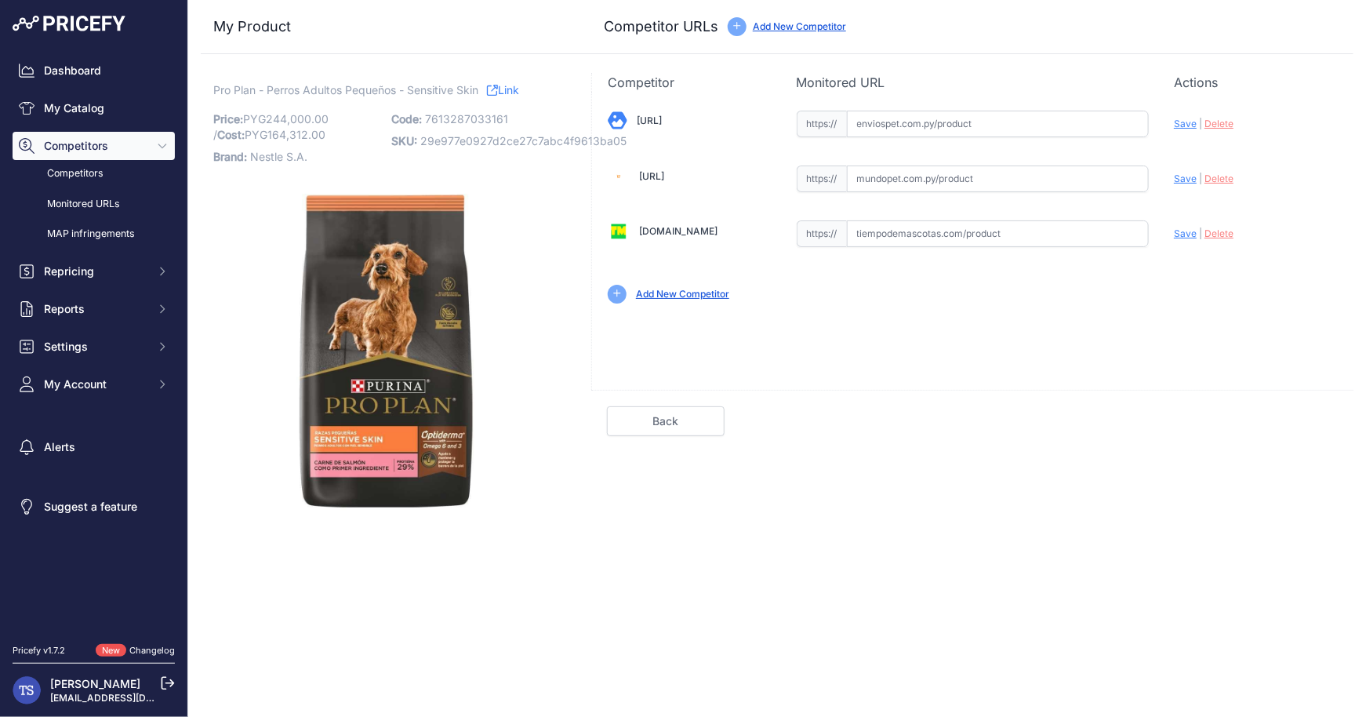
click at [943, 114] on input "text" at bounding box center [998, 124] width 303 height 27
paste input "[URL]"
click at [1198, 125] on div "Update Profile Save | [GEOGRAPHIC_DATA] Analyzing" at bounding box center [1256, 119] width 164 height 24
click at [1187, 125] on span "Save" at bounding box center [1185, 124] width 23 height 12
type input "[URL]"
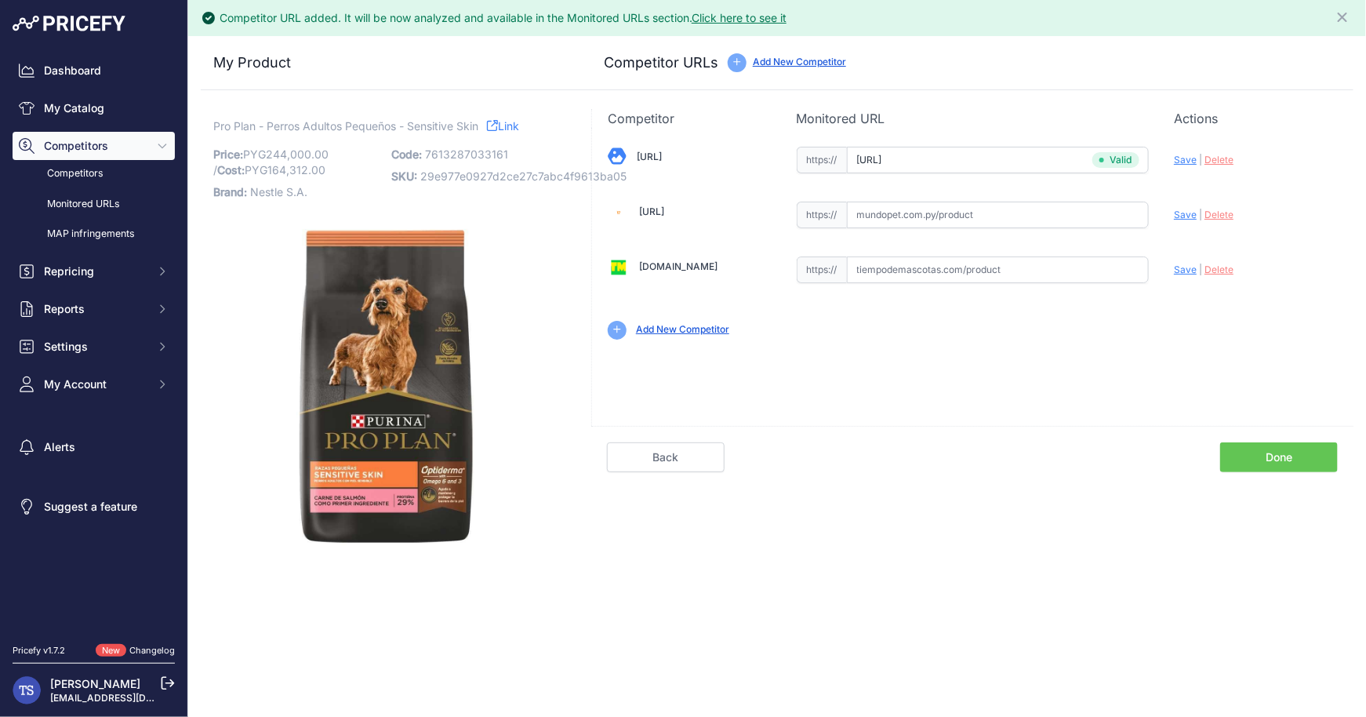
click at [1292, 460] on link "Done" at bounding box center [1279, 457] width 118 height 30
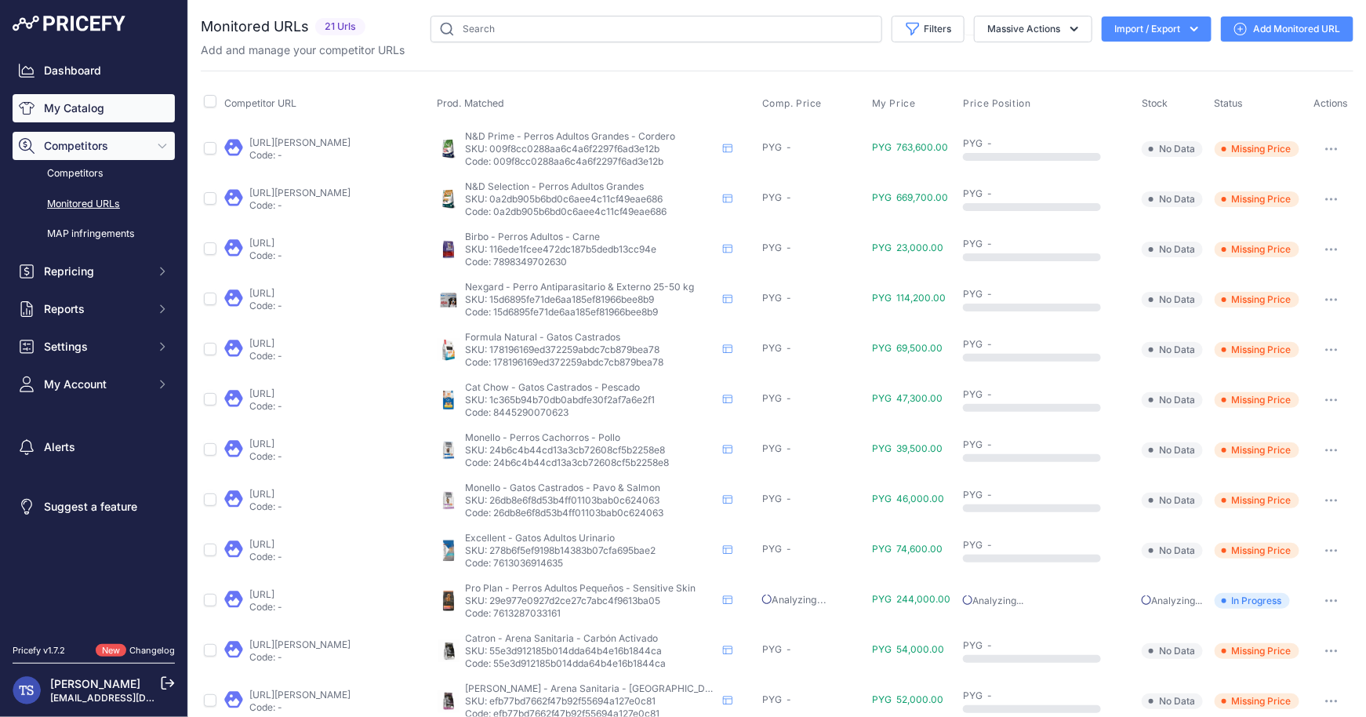
click at [96, 108] on link "My Catalog" at bounding box center [94, 108] width 162 height 28
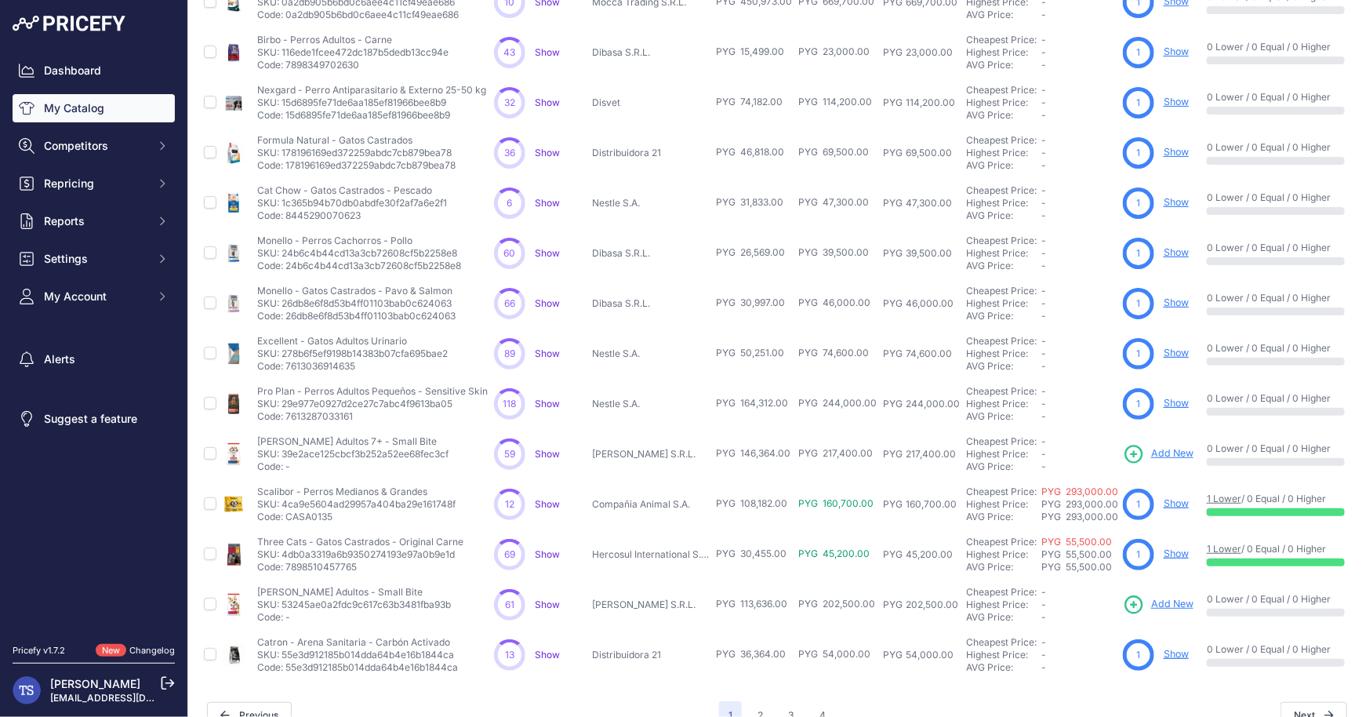
scroll to position [245, 0]
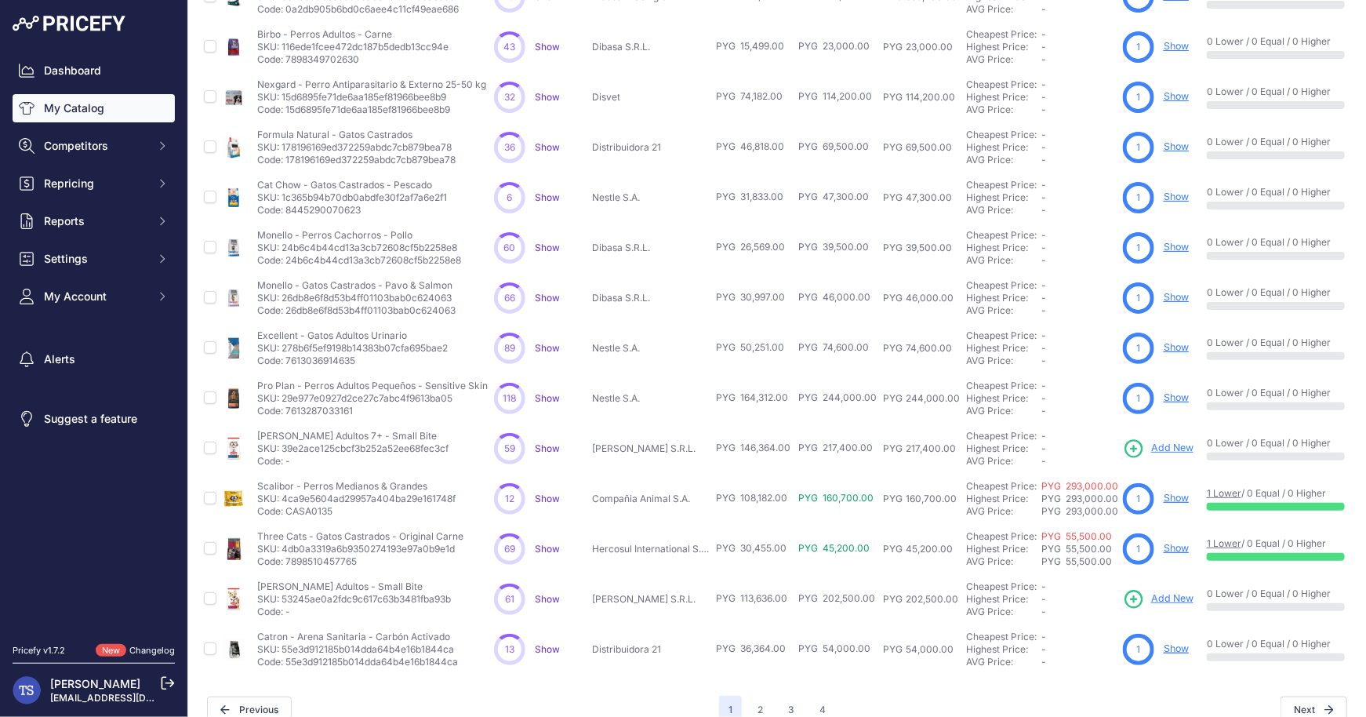
click at [256, 433] on td "Hill's - Perros Adultos 7+ - Small Bite Hill's - Perros Adultos 7+ - Small Bite…" at bounding box center [372, 449] width 237 height 50
click at [1167, 442] on span "Add New" at bounding box center [1172, 448] width 42 height 15
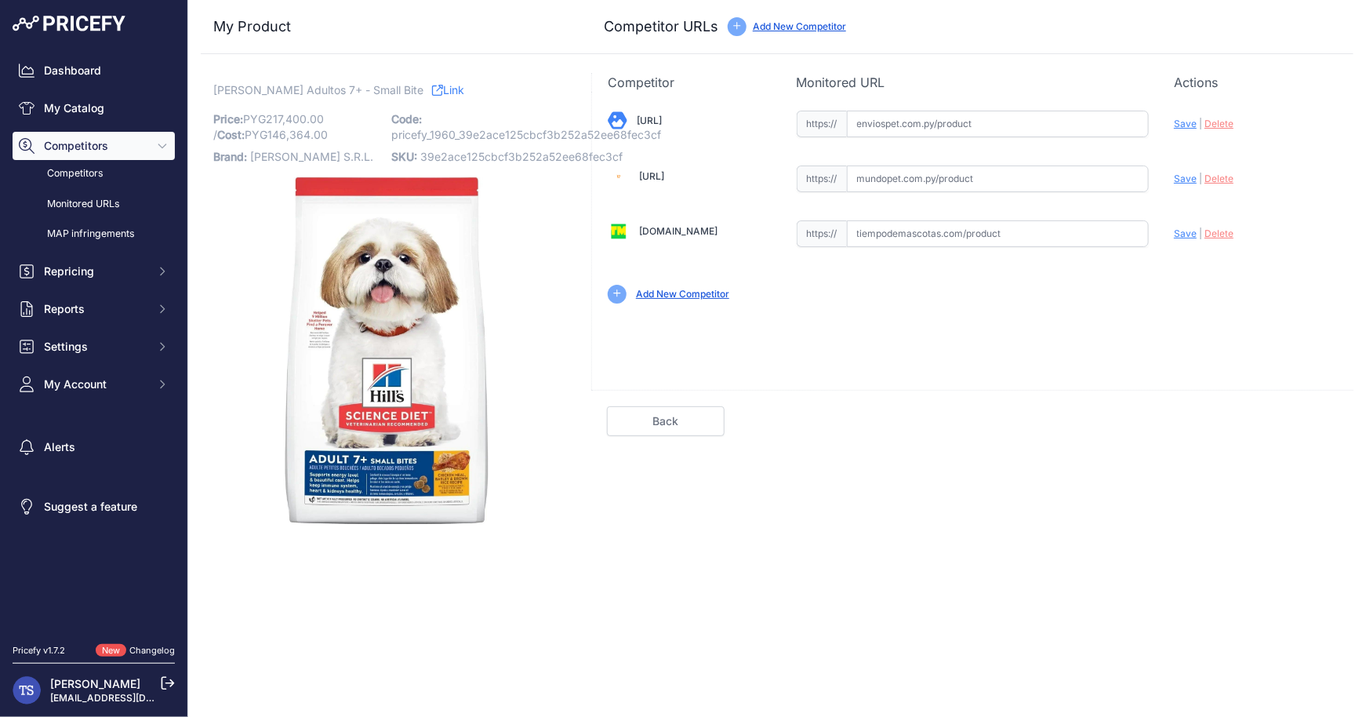
click at [953, 129] on input "text" at bounding box center [998, 124] width 303 height 27
paste input "[URL]"
click at [1183, 124] on span "Save" at bounding box center [1185, 124] width 23 height 12
type input "[URL]"
click at [1266, 422] on link "Done" at bounding box center [1279, 421] width 118 height 30
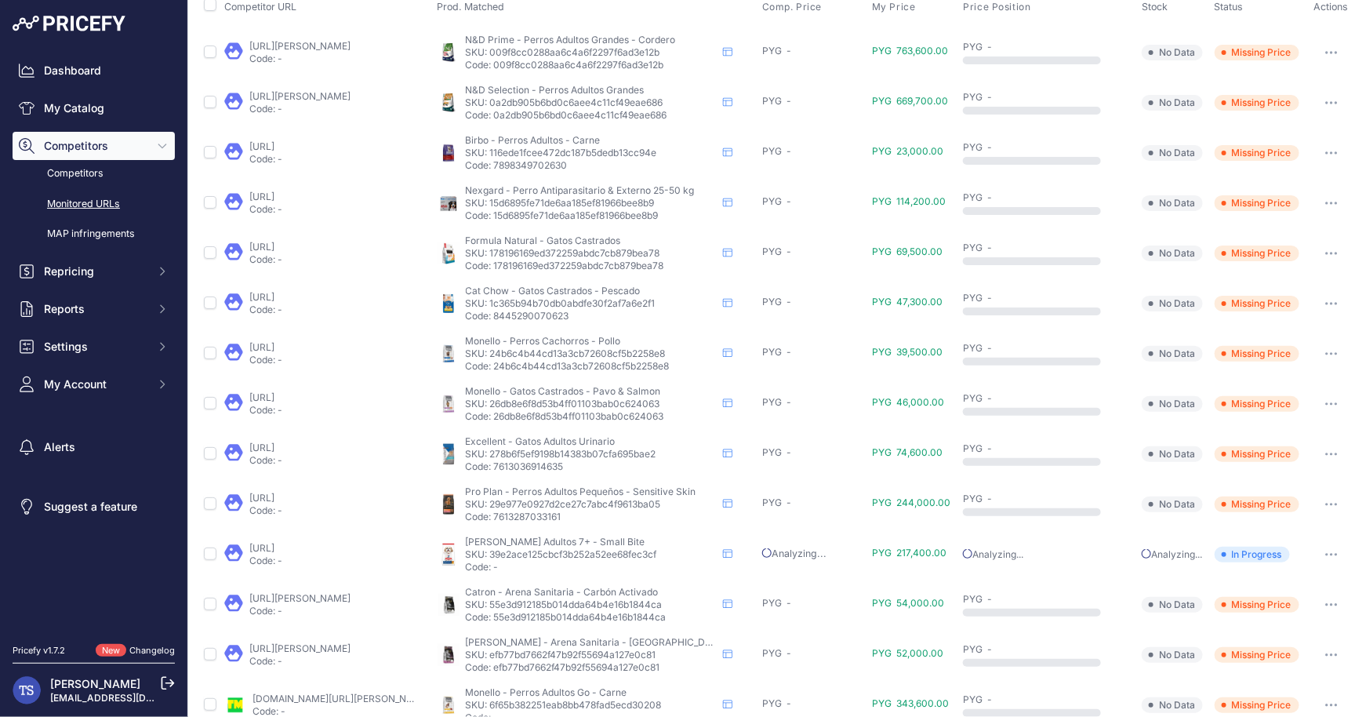
scroll to position [136, 0]
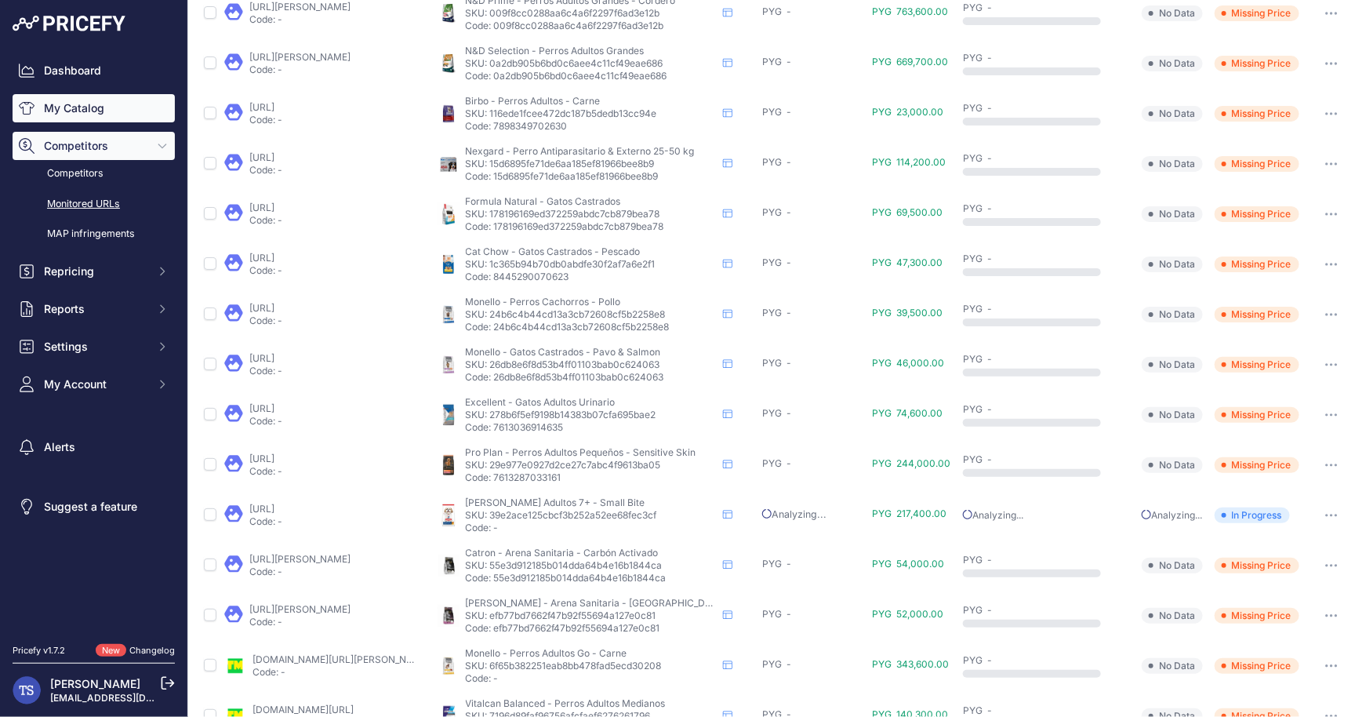
click at [74, 118] on link "My Catalog" at bounding box center [94, 108] width 162 height 28
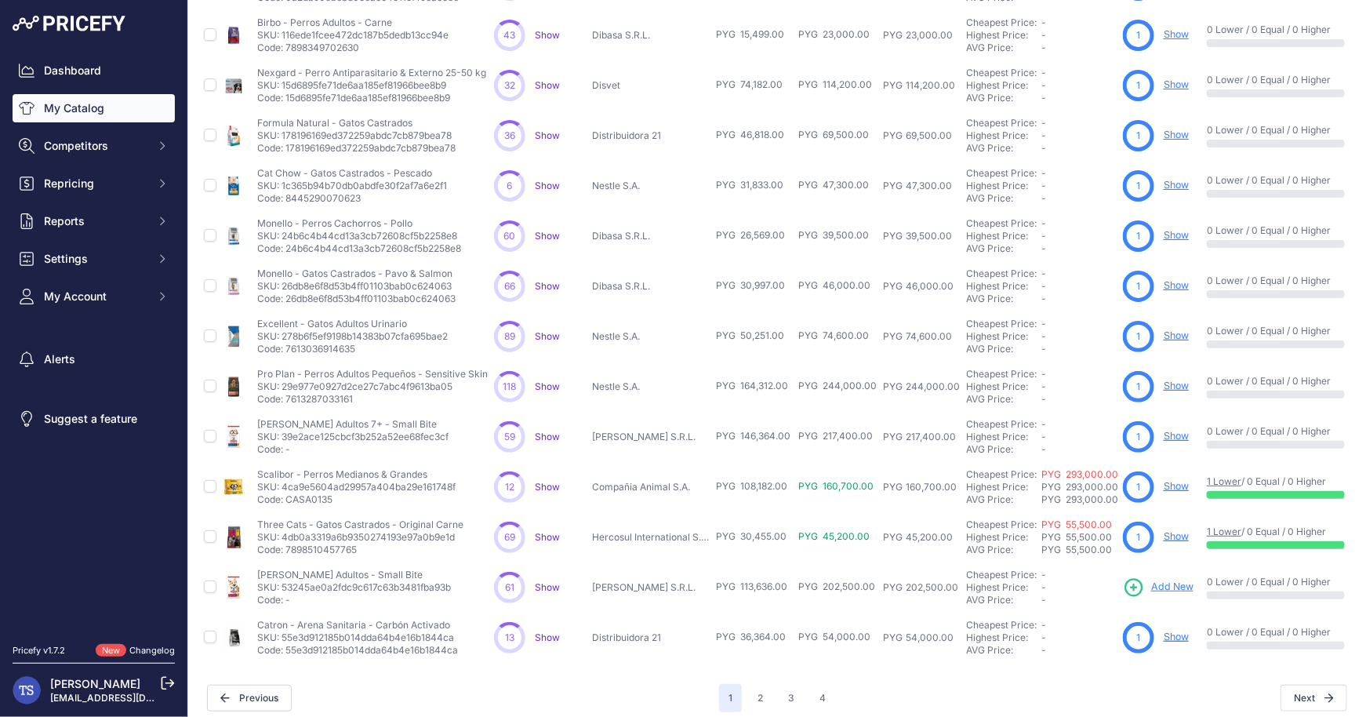
scroll to position [257, 0]
drag, startPoint x: 254, startPoint y: 468, endPoint x: 432, endPoint y: 471, distance: 178.0
click at [432, 471] on td "Scalibor - Perros Medianos & Grandes Scalibor - Perros Medianos & Grandes SKU: …" at bounding box center [372, 486] width 237 height 50
copy p "Scalibor - Perros Medianos & Grandes"
click at [1165, 482] on link "Show" at bounding box center [1176, 485] width 25 height 12
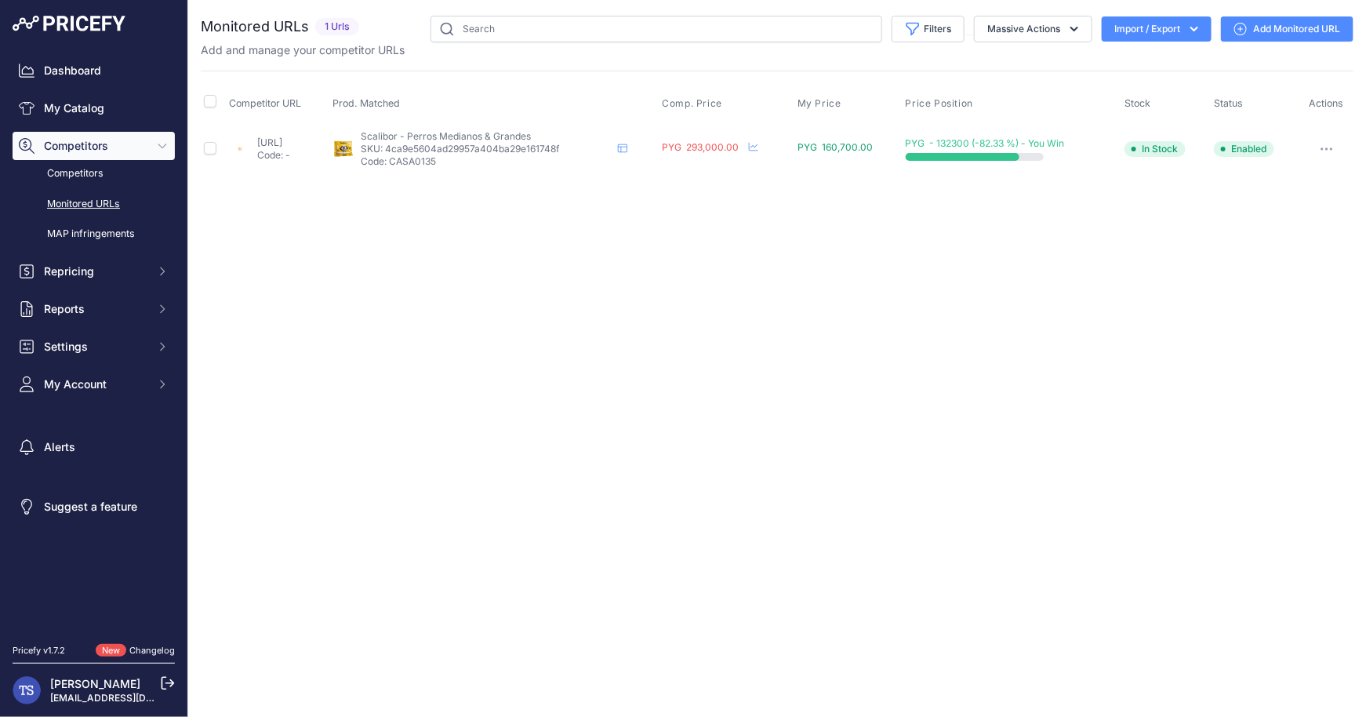
click at [1321, 146] on button "button" at bounding box center [1326, 149] width 31 height 22
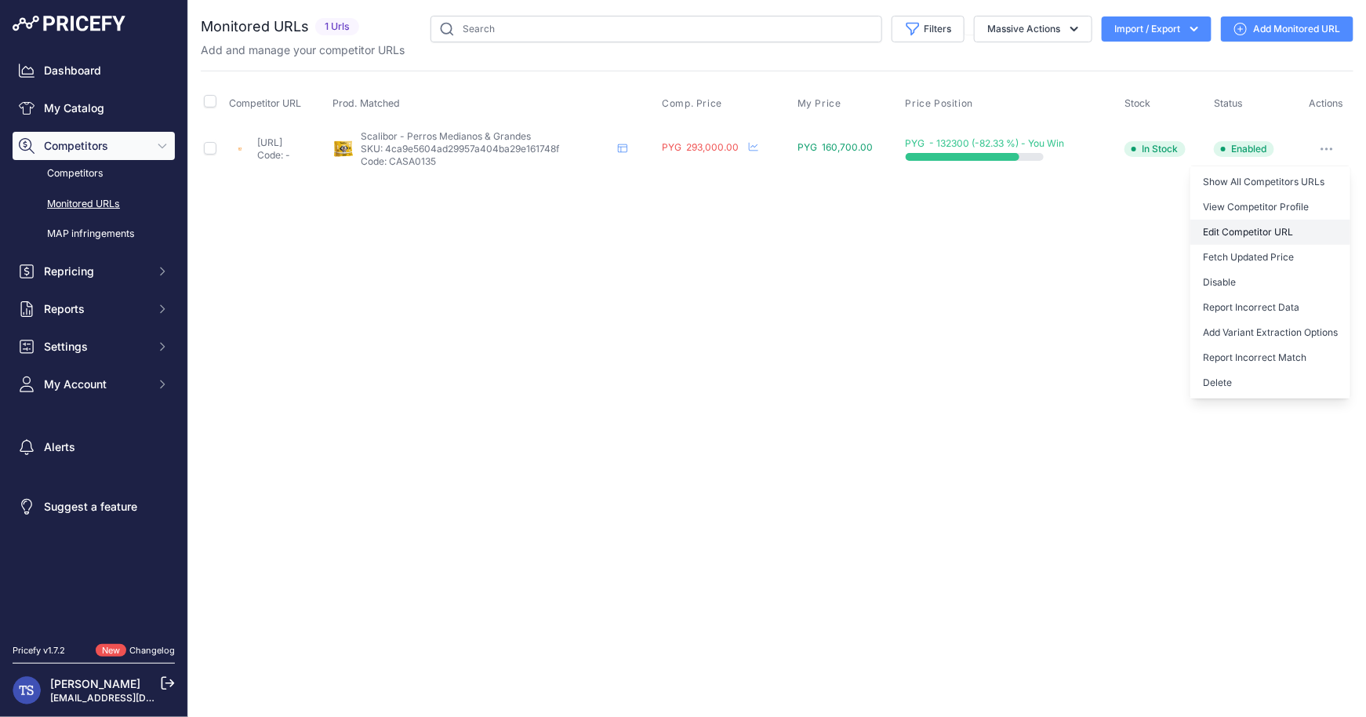
click at [1245, 235] on link "Edit Competitor URL" at bounding box center [1271, 232] width 160 height 25
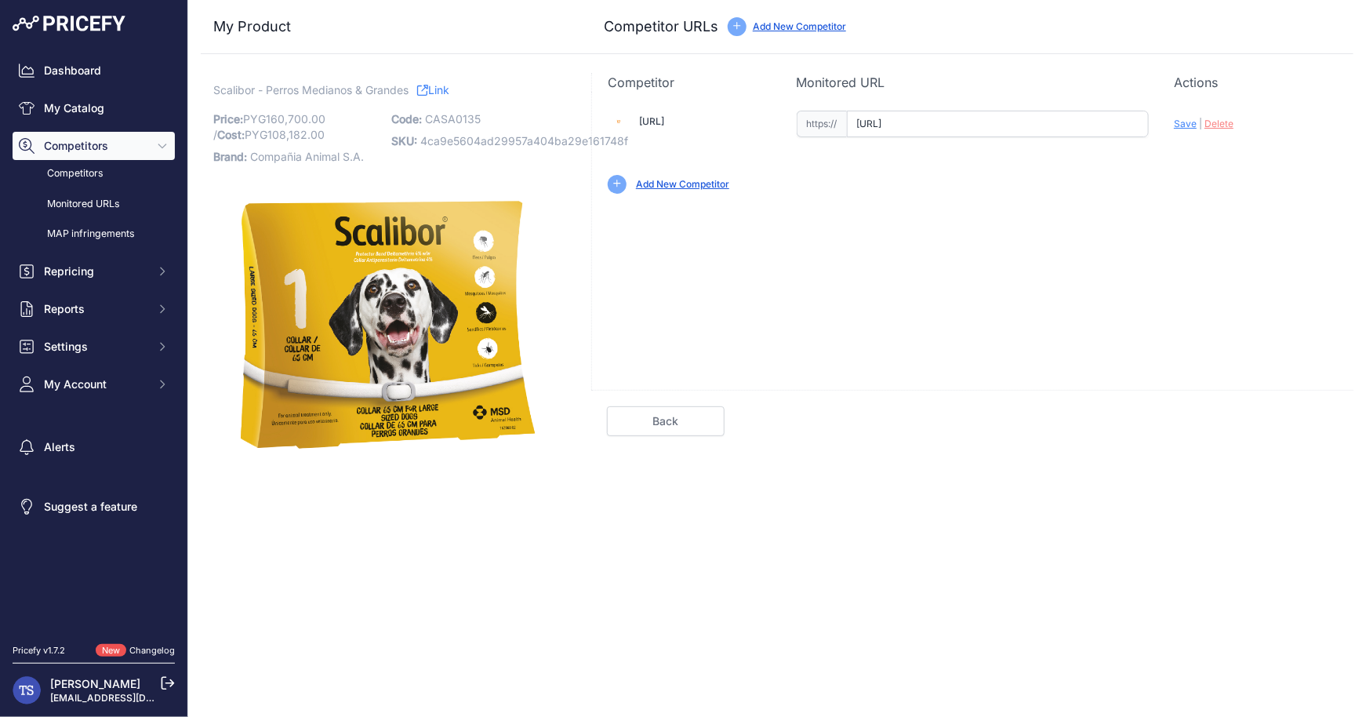
click at [818, 26] on link "Add New Competitor" at bounding box center [799, 26] width 93 height 12
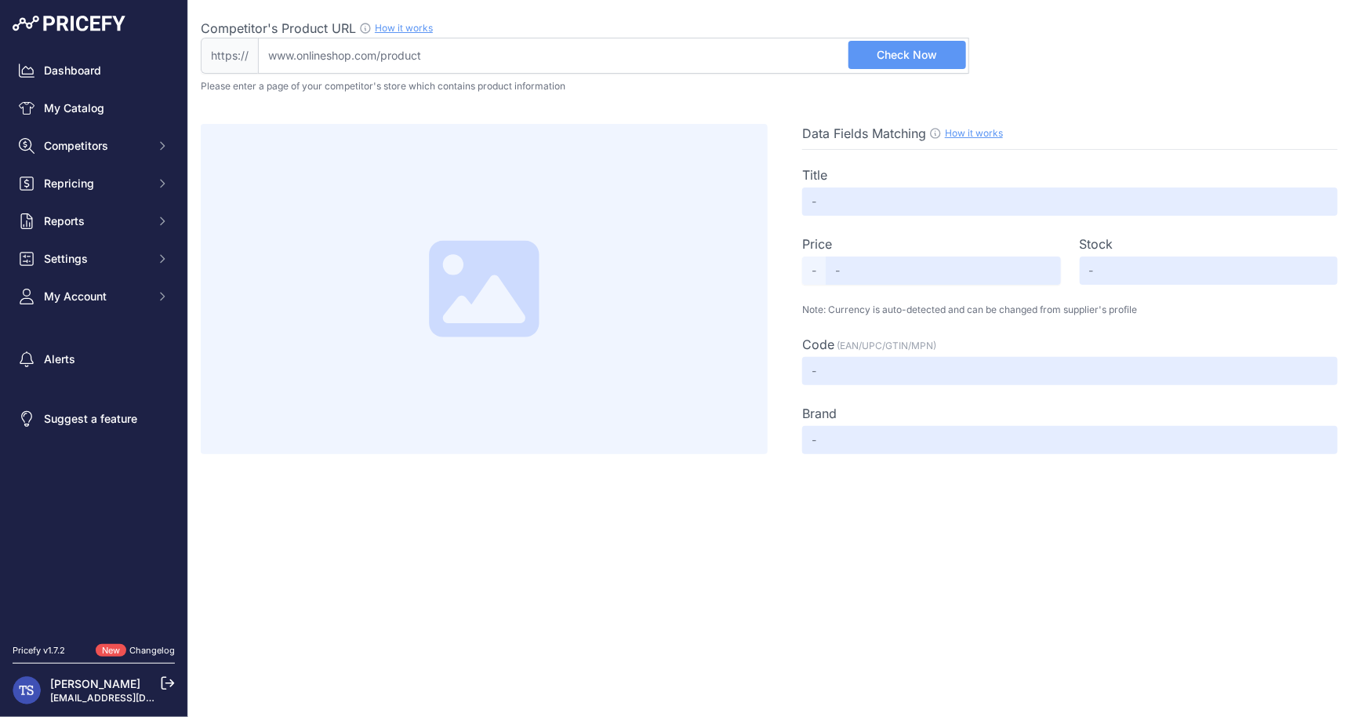
click at [685, 47] on input "Competitor's Product URL How it works In order to create your competitor's extr…" at bounding box center [613, 56] width 711 height 36
paste input "[URL]"
type input "enviospet.com.py/product/6319441272e31b7a45538ab1/65-cm-collar-antiparasitario-…"
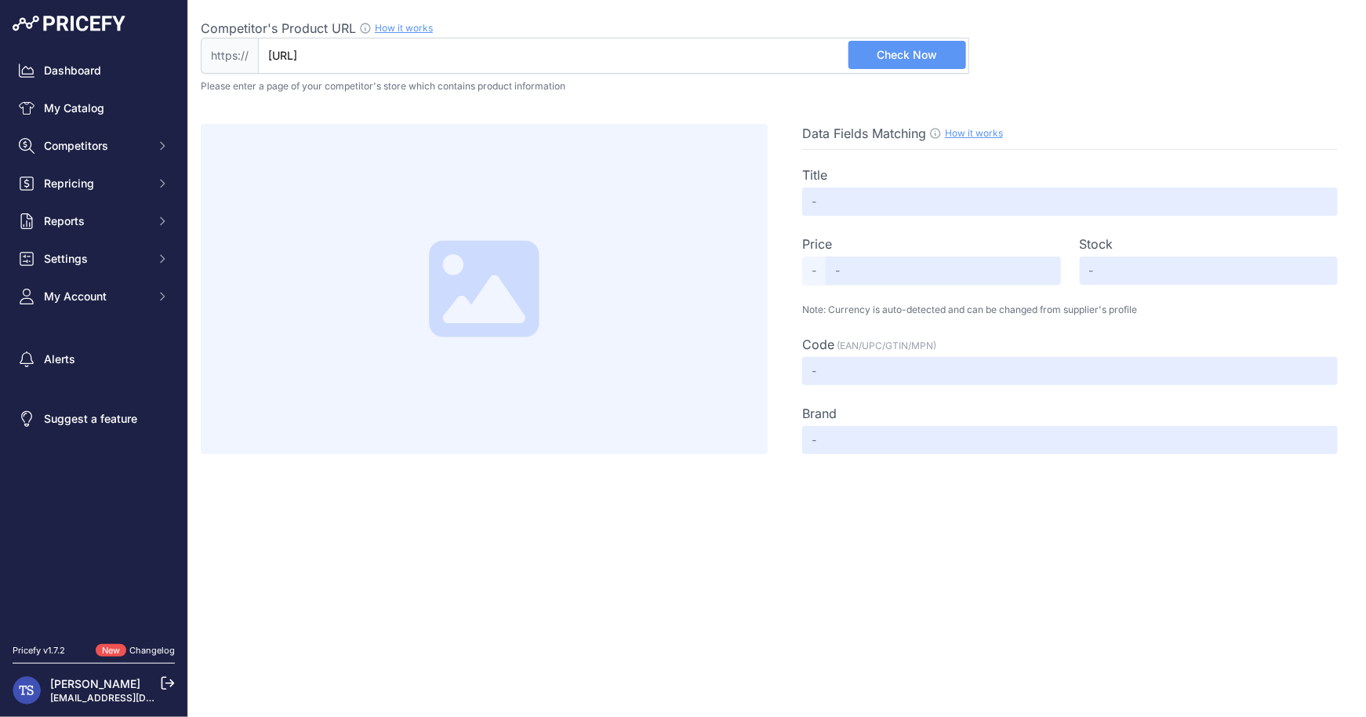
click at [911, 54] on span "Check Now" at bounding box center [908, 55] width 60 height 16
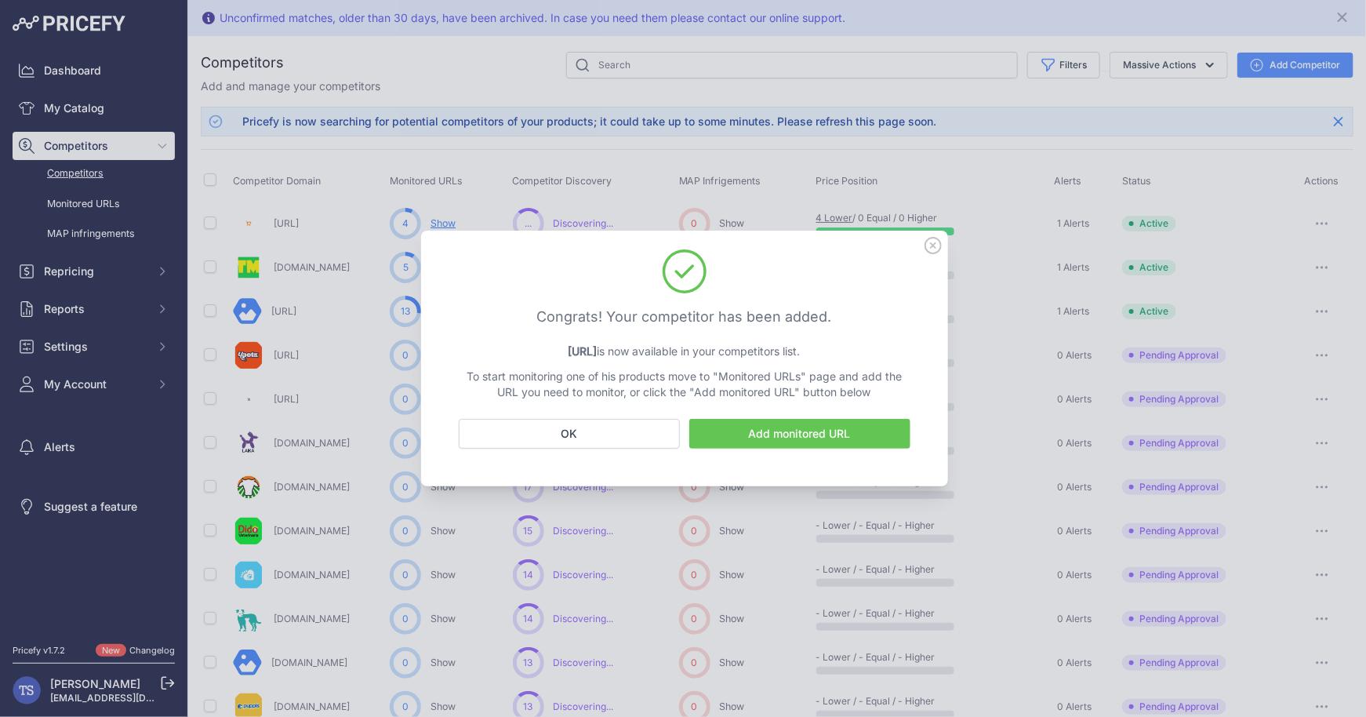
click at [814, 436] on link "Add monitored URL" at bounding box center [799, 434] width 221 height 30
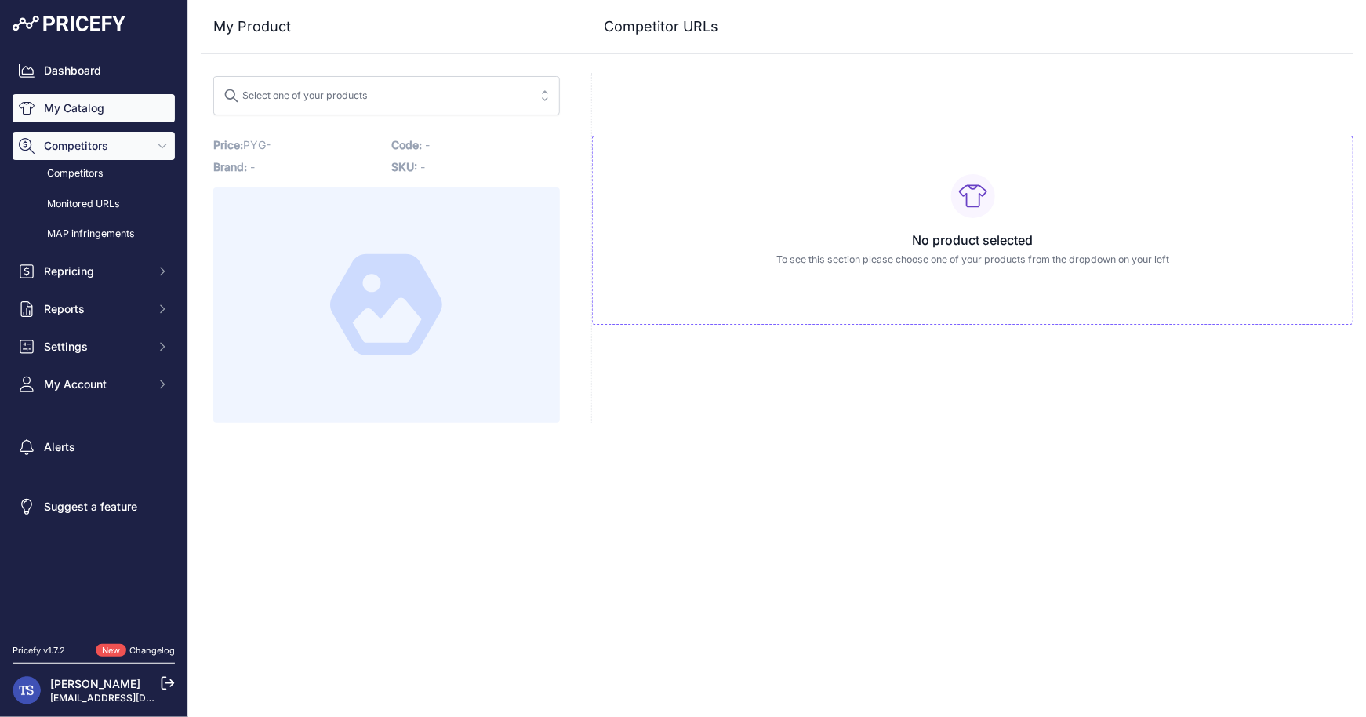
click at [97, 107] on link "My Catalog" at bounding box center [94, 108] width 162 height 28
click at [106, 115] on link "My Catalog" at bounding box center [94, 108] width 162 height 28
click at [78, 118] on link "My Catalog" at bounding box center [94, 108] width 162 height 28
click at [89, 106] on link "My Catalog" at bounding box center [94, 108] width 162 height 28
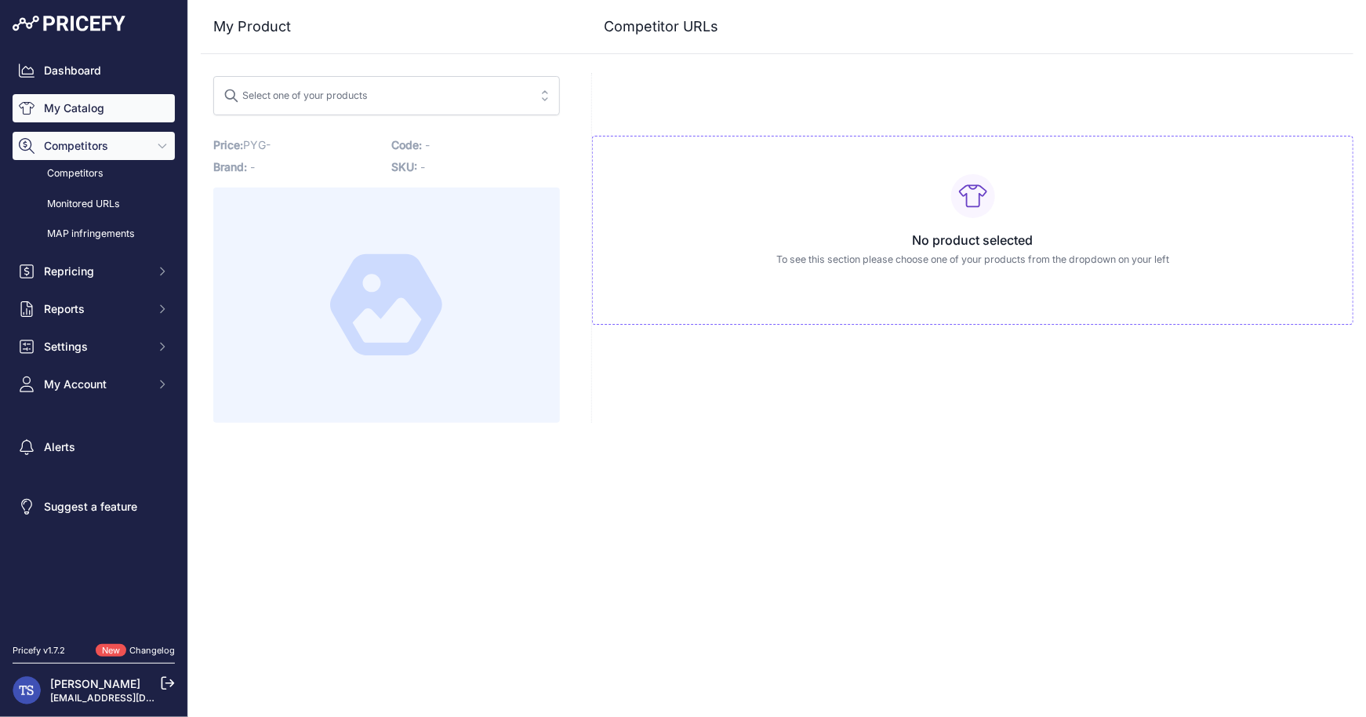
click at [89, 106] on link "My Catalog" at bounding box center [94, 108] width 162 height 28
click at [83, 102] on link "My Catalog" at bounding box center [94, 108] width 162 height 28
click at [91, 111] on link "My Catalog" at bounding box center [94, 108] width 162 height 28
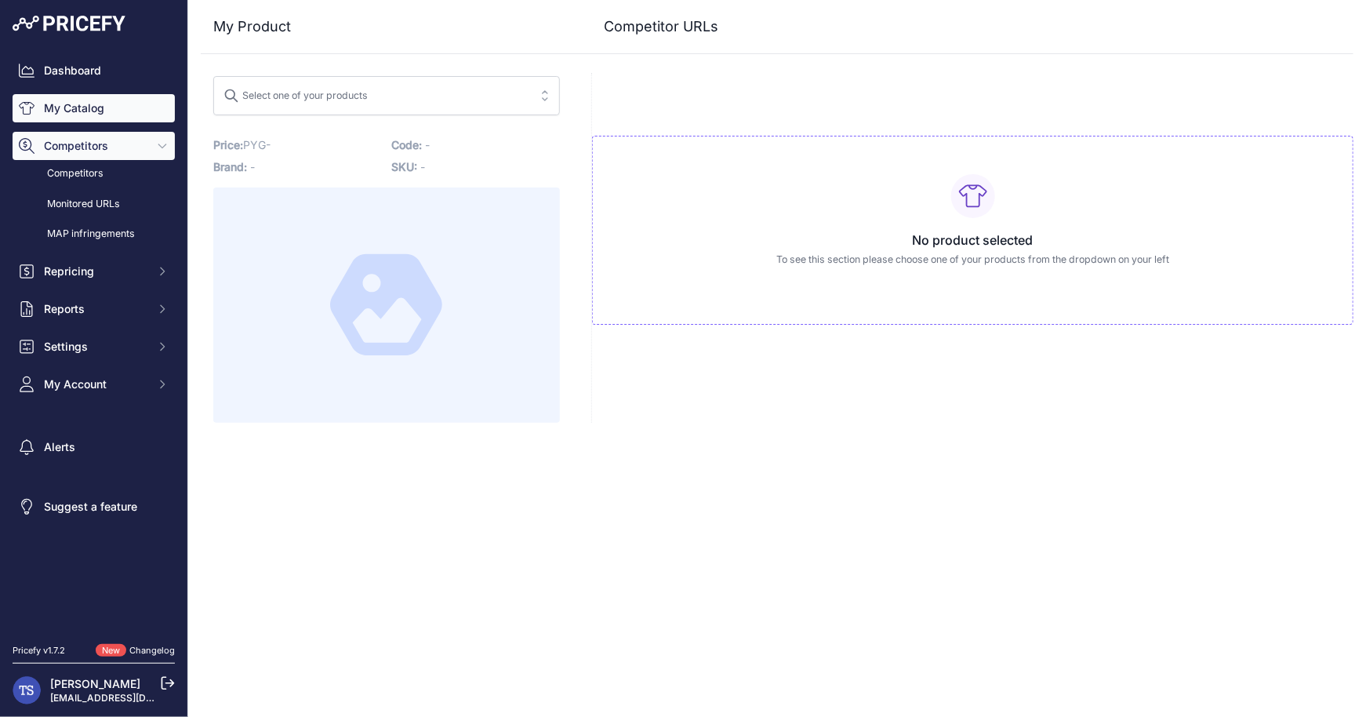
click at [85, 110] on link "My Catalog" at bounding box center [94, 108] width 162 height 28
click at [102, 102] on link "My Catalog" at bounding box center [94, 108] width 162 height 28
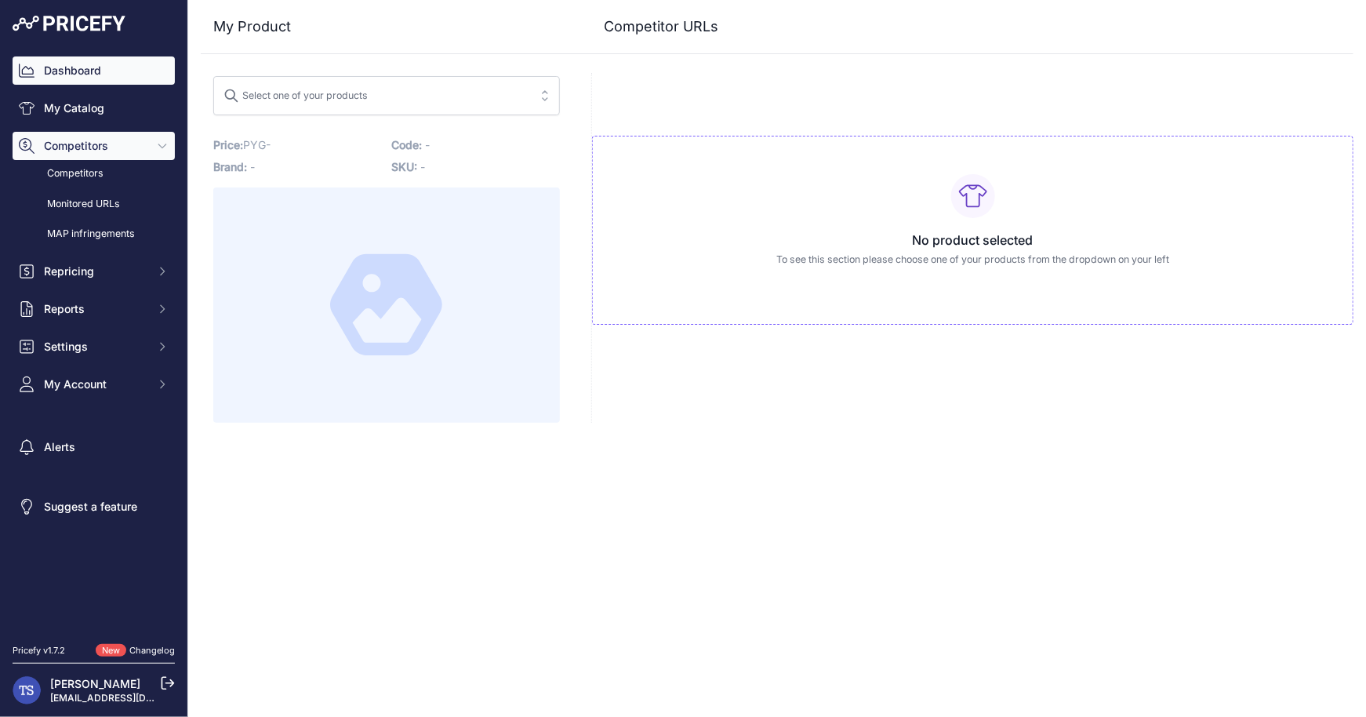
click at [92, 75] on link "Dashboard" at bounding box center [94, 70] width 162 height 28
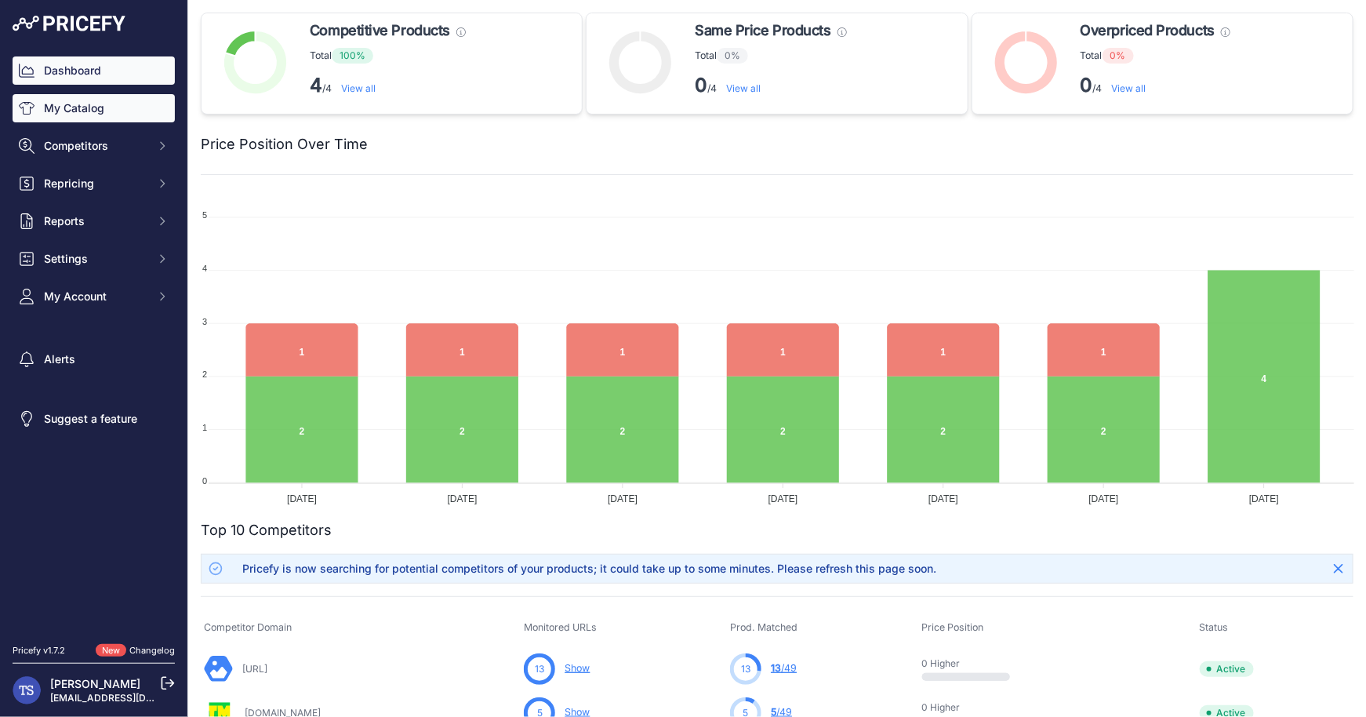
click at [112, 116] on link "My Catalog" at bounding box center [94, 108] width 162 height 28
click at [105, 115] on link "My Catalog" at bounding box center [94, 108] width 162 height 28
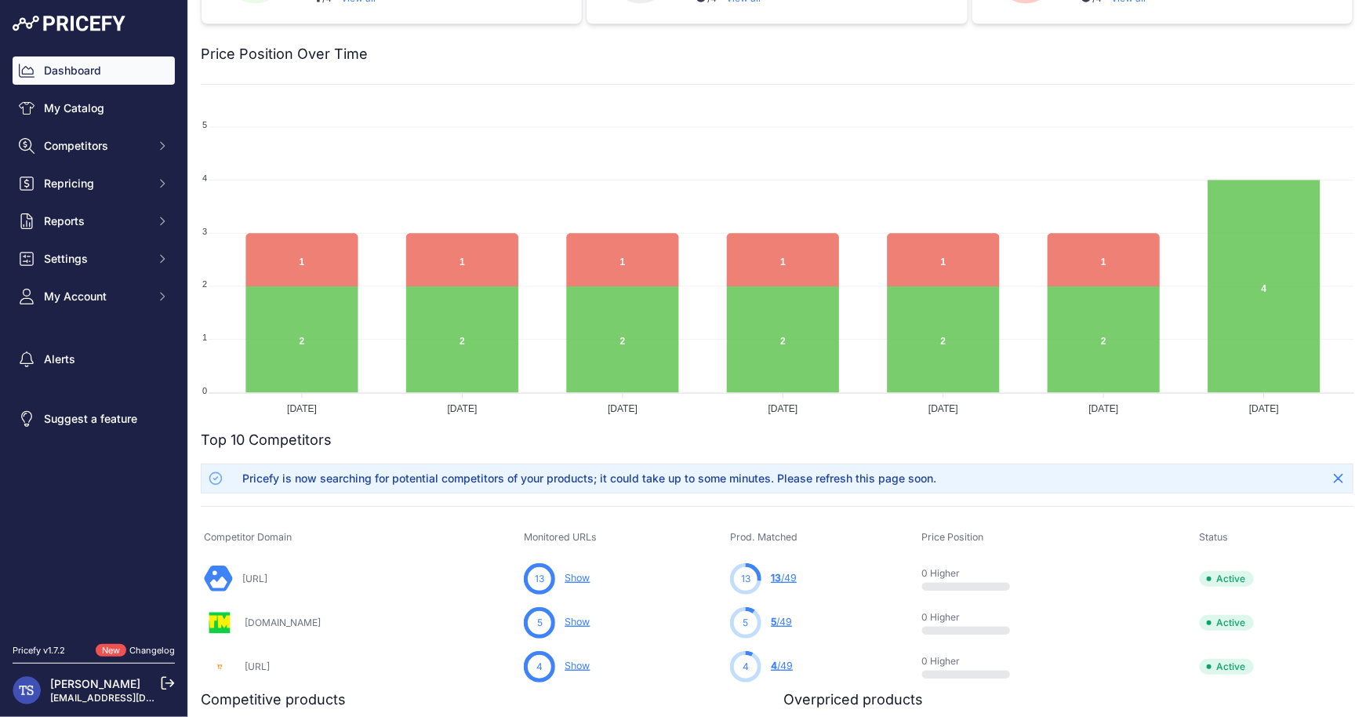
scroll to position [94, 0]
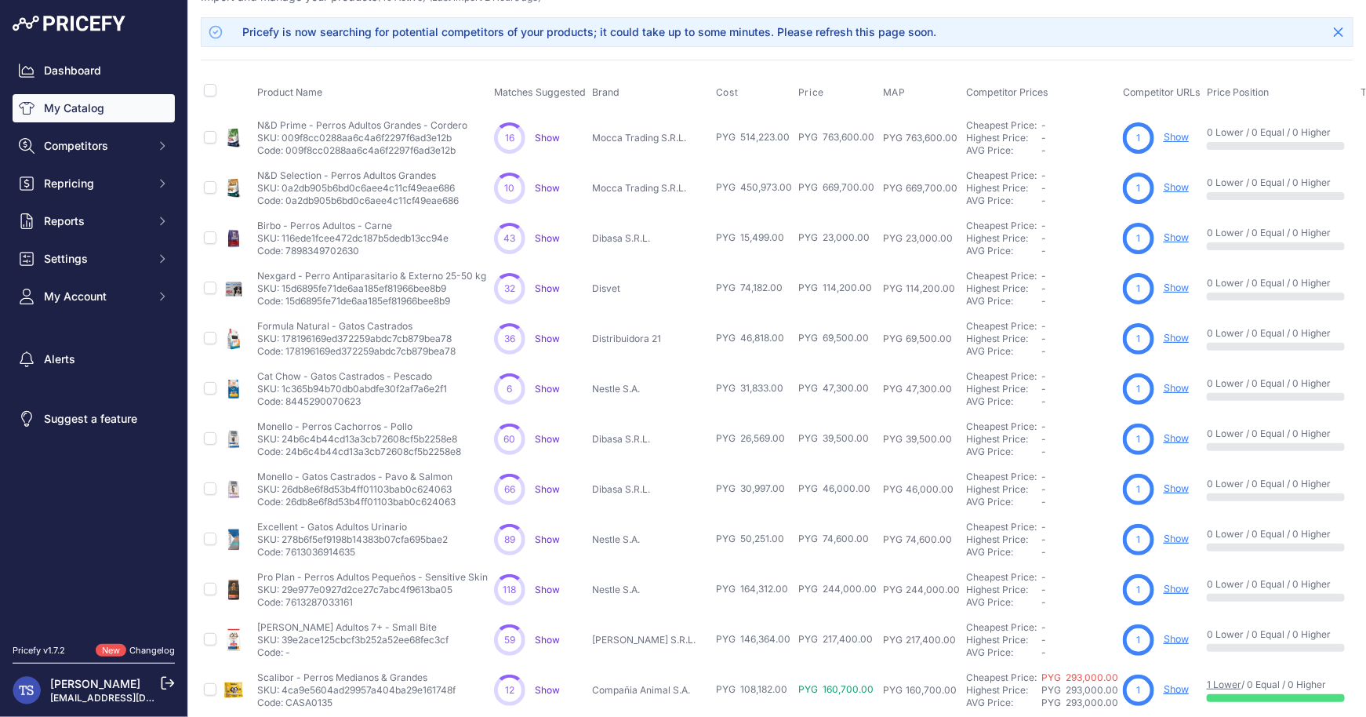
scroll to position [122, 0]
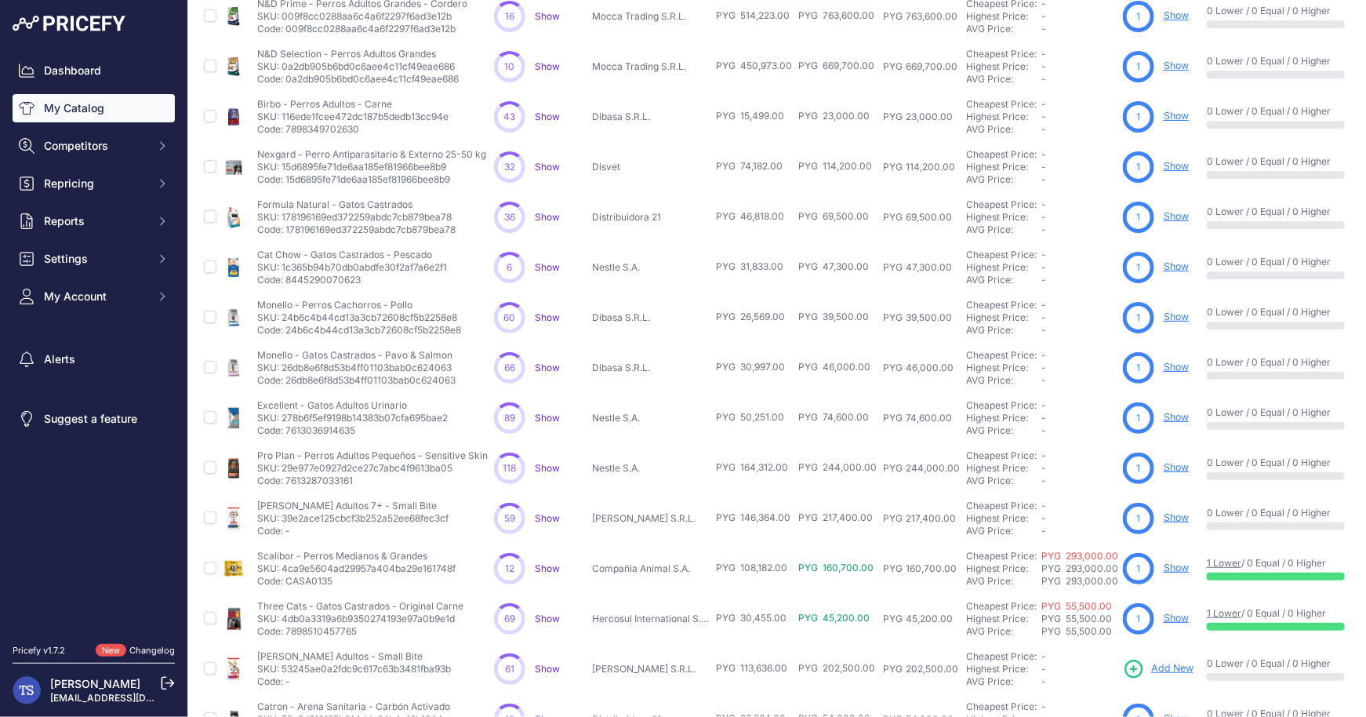
scroll to position [265, 0]
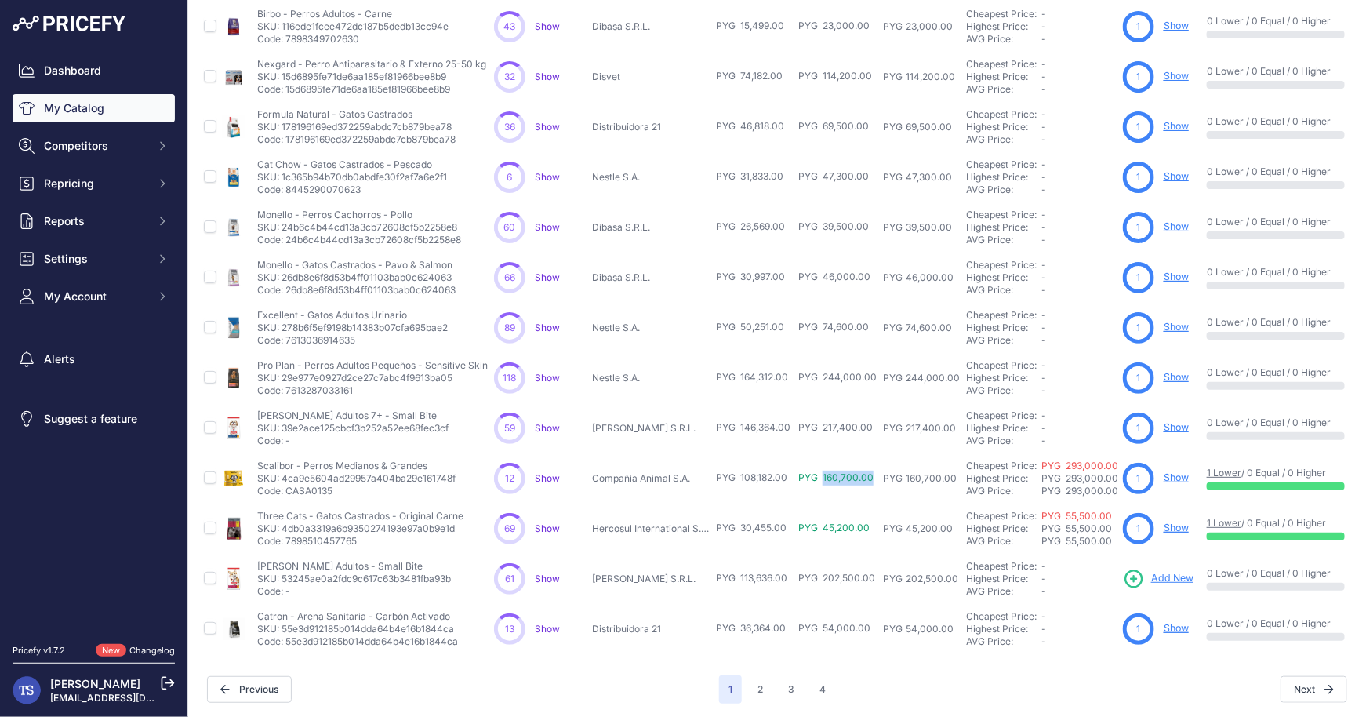
drag, startPoint x: 823, startPoint y: 474, endPoint x: 874, endPoint y: 475, distance: 51.8
click at [874, 475] on td "PYG 160,700.00" at bounding box center [837, 478] width 85 height 50
click at [1177, 476] on link "Show" at bounding box center [1176, 477] width 25 height 12
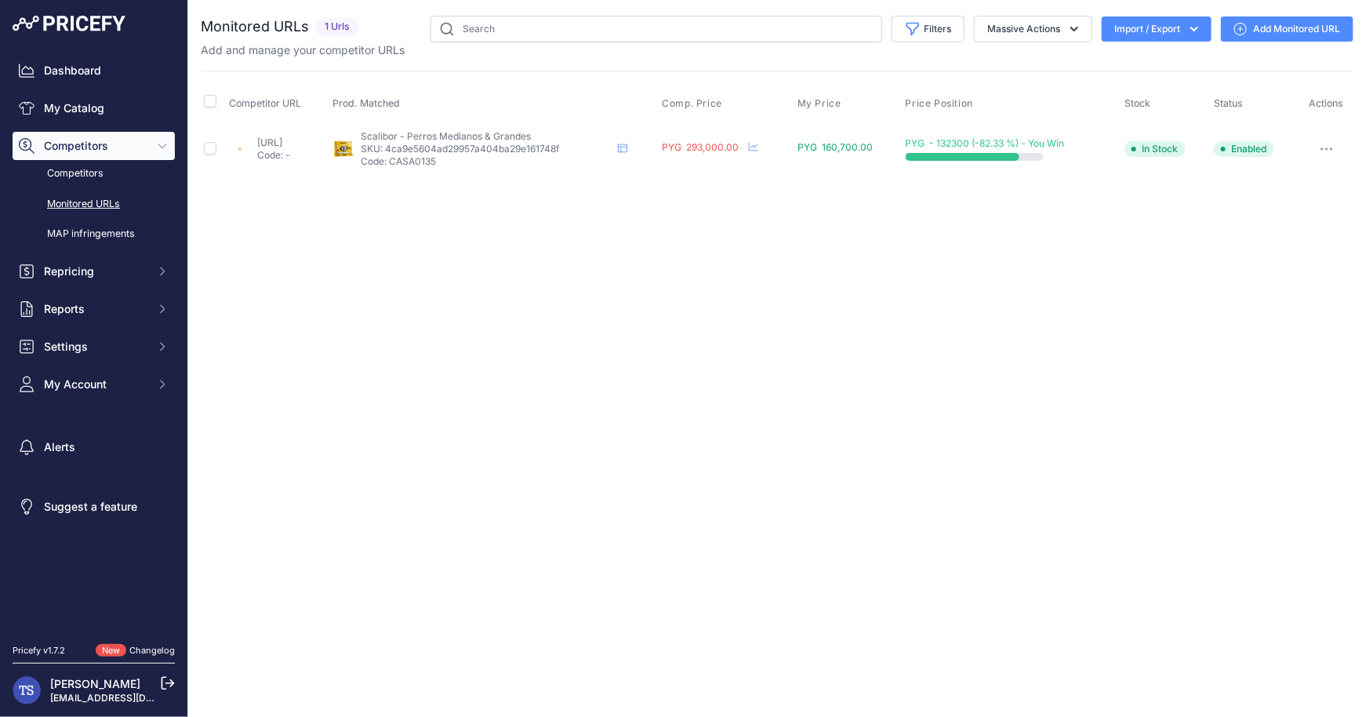
click at [1220, 260] on div "Close You are not connected to the internet." at bounding box center [777, 358] width 1178 height 717
click at [1268, 31] on link "Add Monitored URL" at bounding box center [1287, 28] width 133 height 25
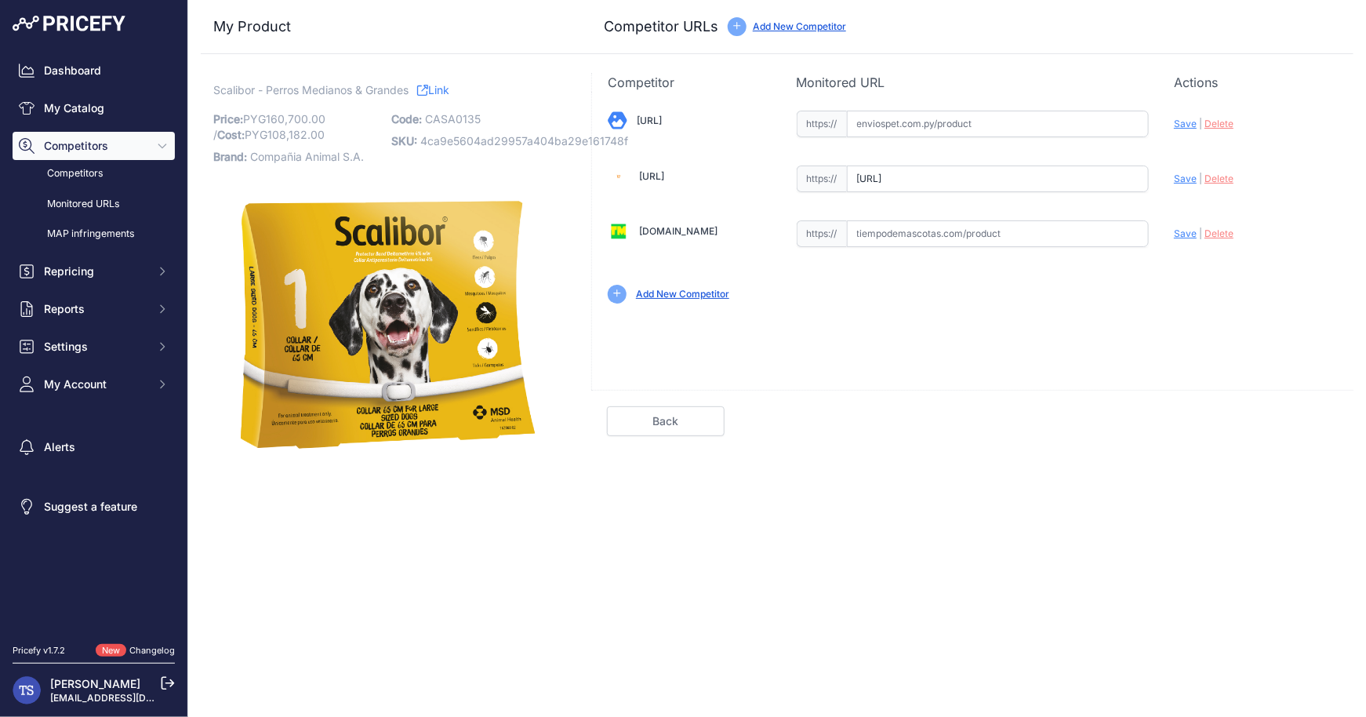
click at [964, 129] on input "text" at bounding box center [998, 124] width 303 height 27
paste input "[URL]"
click at [1186, 125] on span "Save" at bounding box center [1185, 124] width 23 height 12
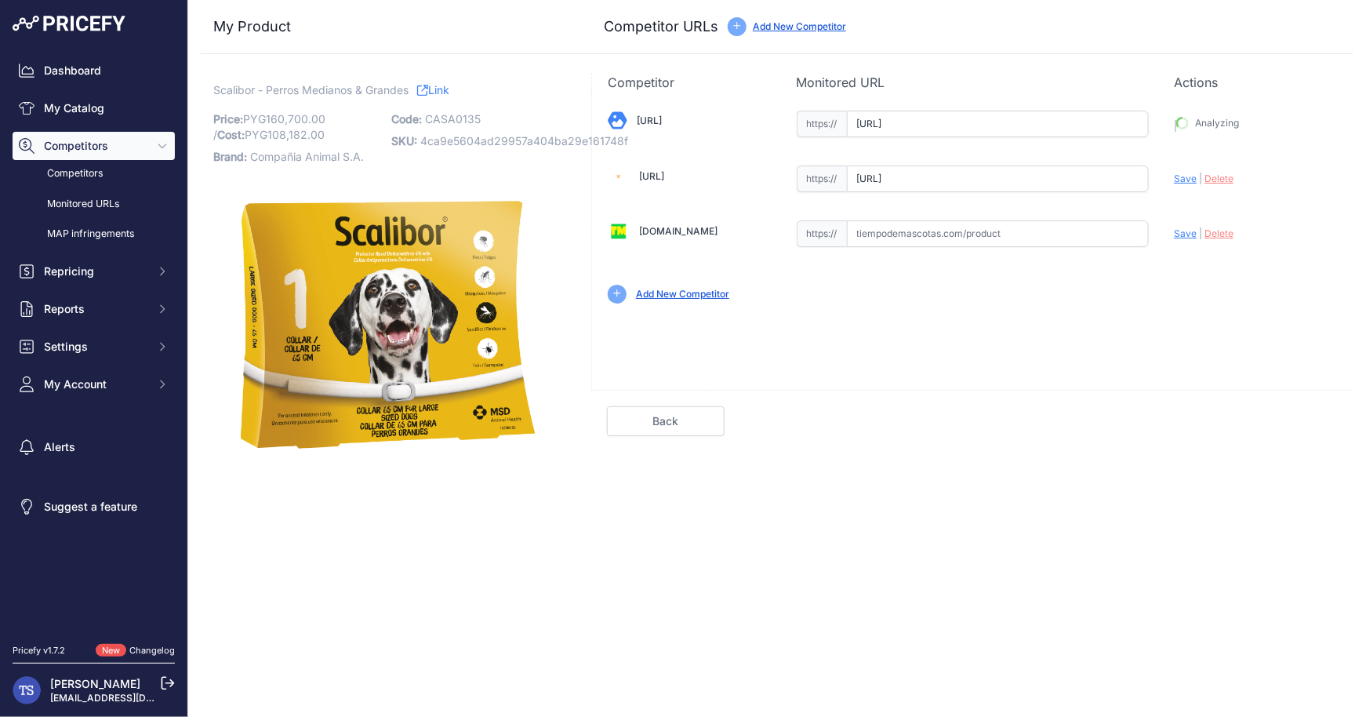
type input "[URL]"
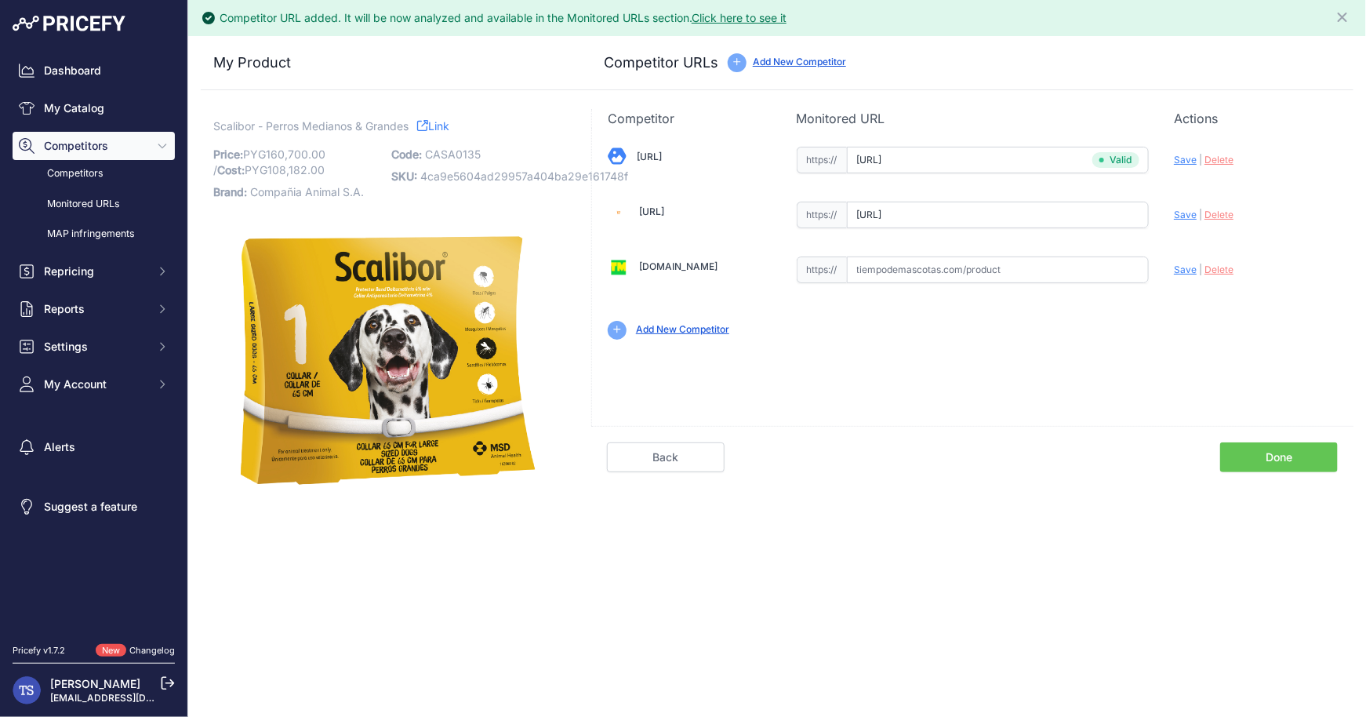
click at [1281, 467] on link "Done" at bounding box center [1279, 457] width 118 height 30
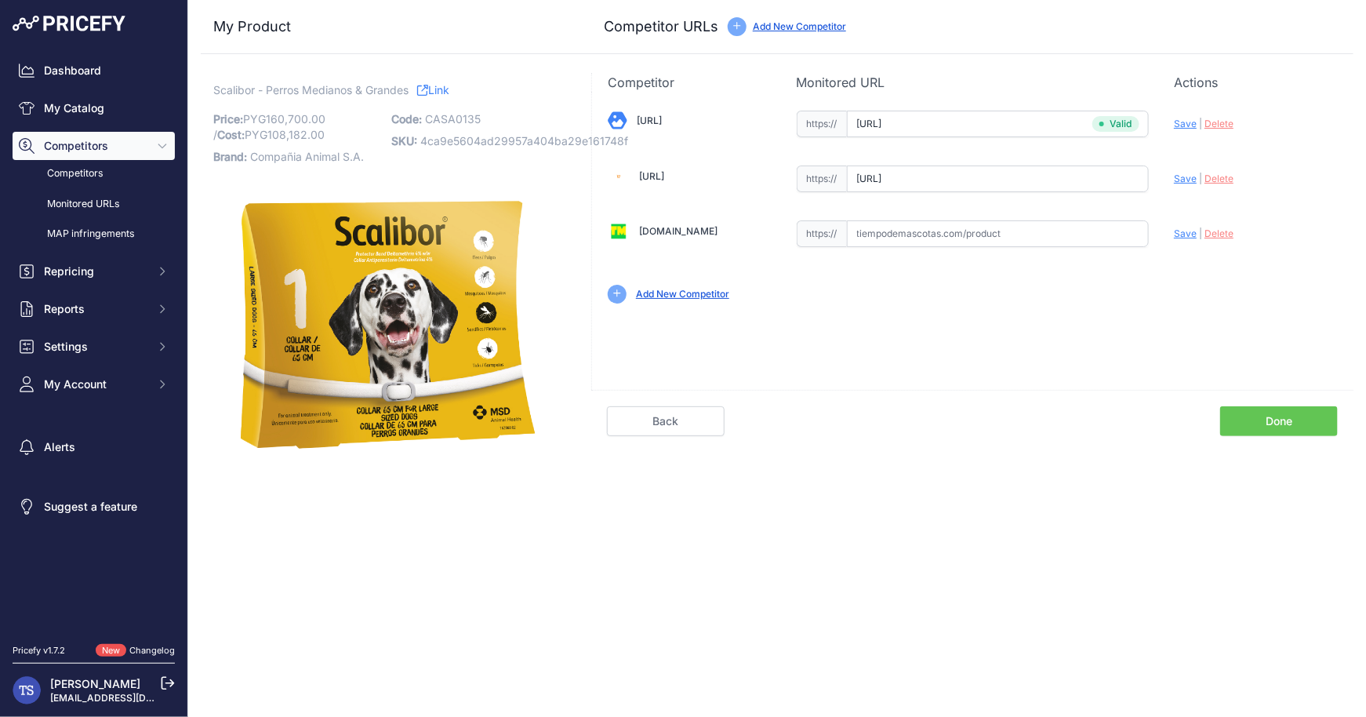
click at [1272, 456] on div "Competitor Monitored URL Actions Valid Invalid Save | Delete Analyzing Valid" at bounding box center [972, 269] width 762 height 393
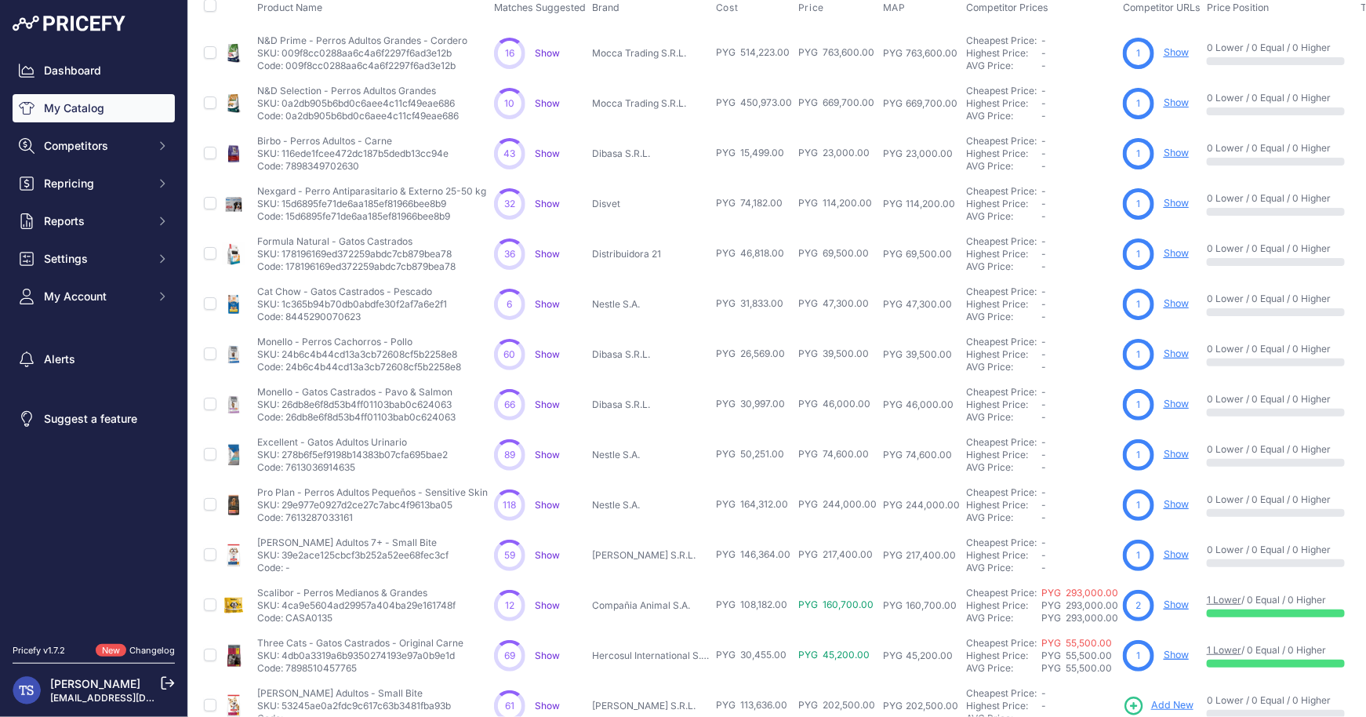
scroll to position [265, 0]
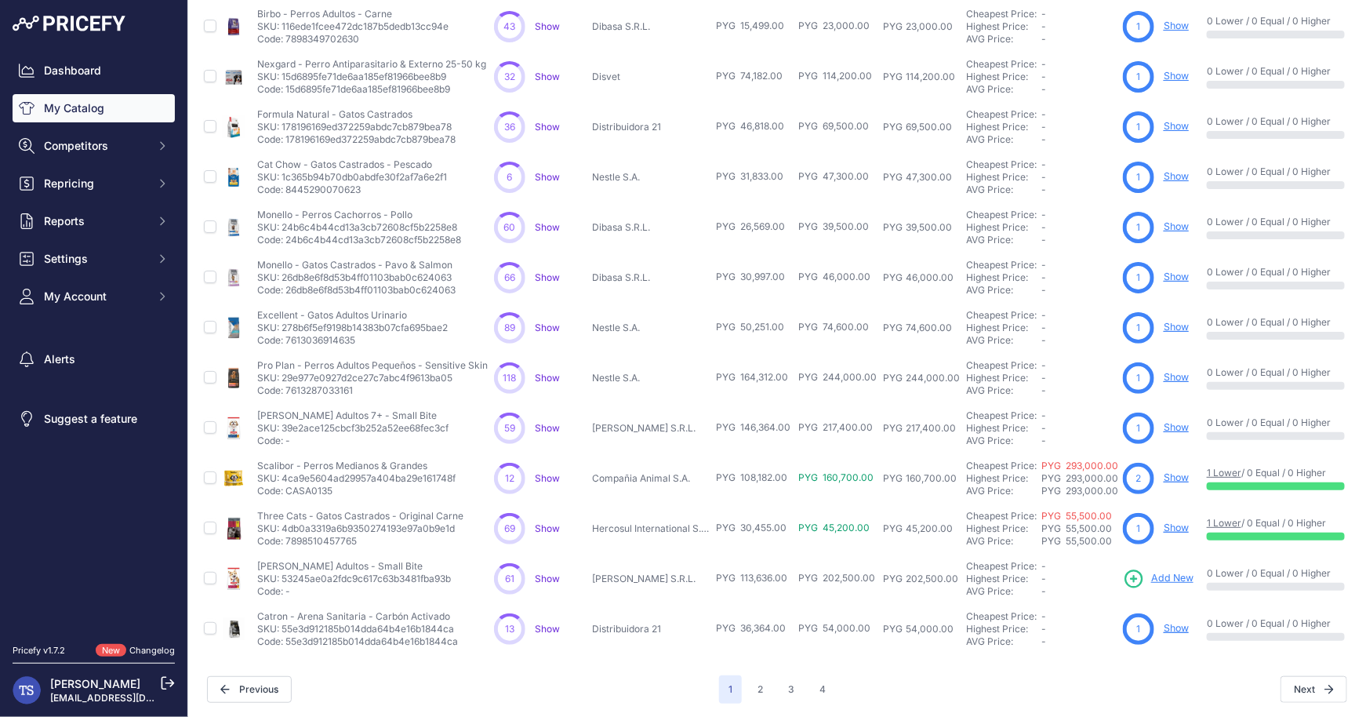
drag, startPoint x: 256, startPoint y: 509, endPoint x: 465, endPoint y: 511, distance: 208.6
click at [465, 511] on div "Three Cats - Gatos Castrados - Original Carne Three Cats - Gatos Castrados - Or…" at bounding box center [372, 529] width 231 height 38
click at [311, 528] on p "SKU: 4db0a3319a6b9350274193e97a0b9e1d" at bounding box center [360, 528] width 206 height 13
click at [1171, 525] on link "Show" at bounding box center [1176, 528] width 25 height 12
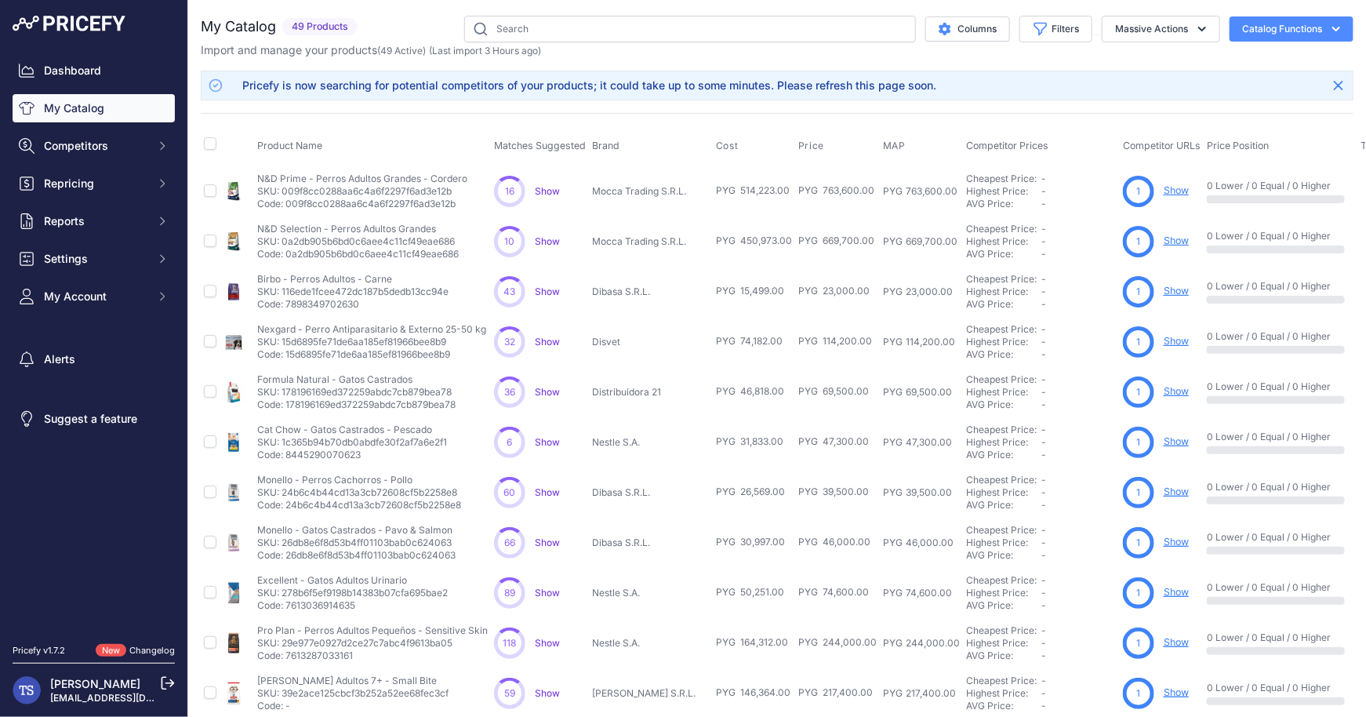
scroll to position [265, 0]
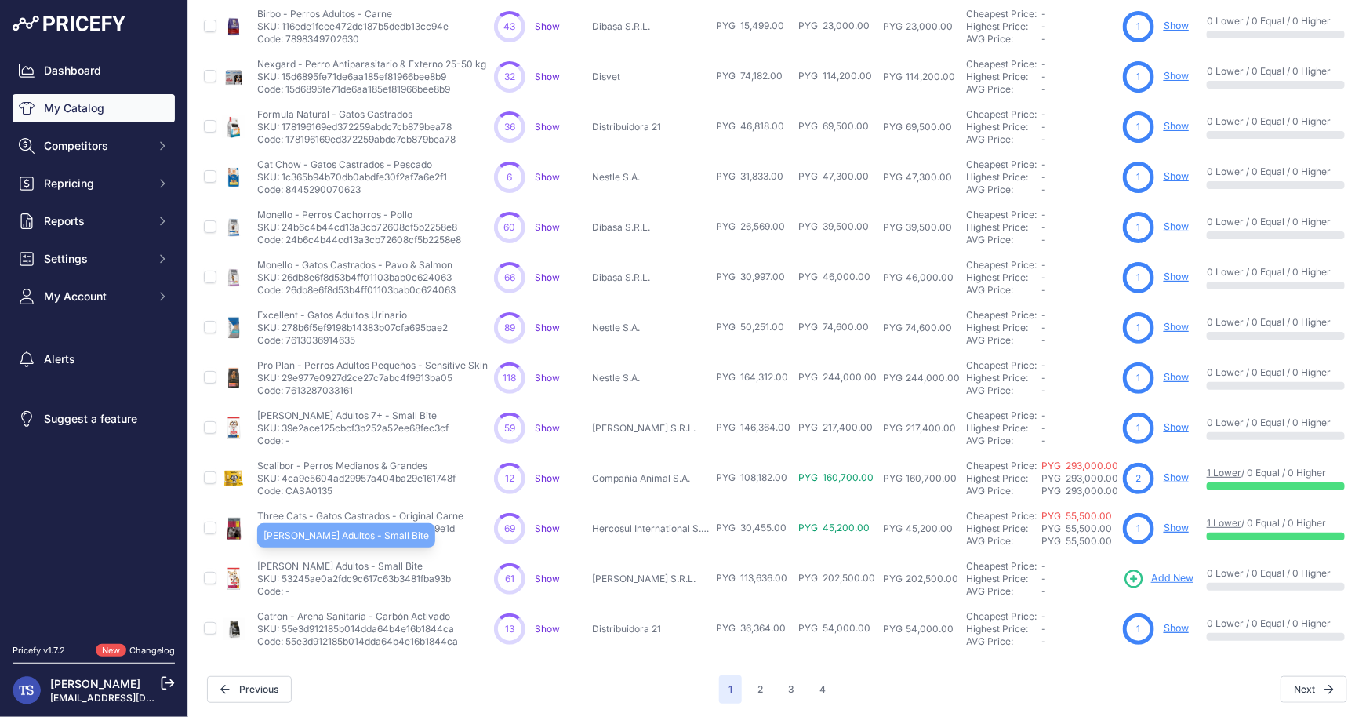
click at [259, 562] on p "[PERSON_NAME] Adultos - Small Bite" at bounding box center [354, 566] width 194 height 13
click at [1153, 574] on span "Add New" at bounding box center [1172, 578] width 42 height 15
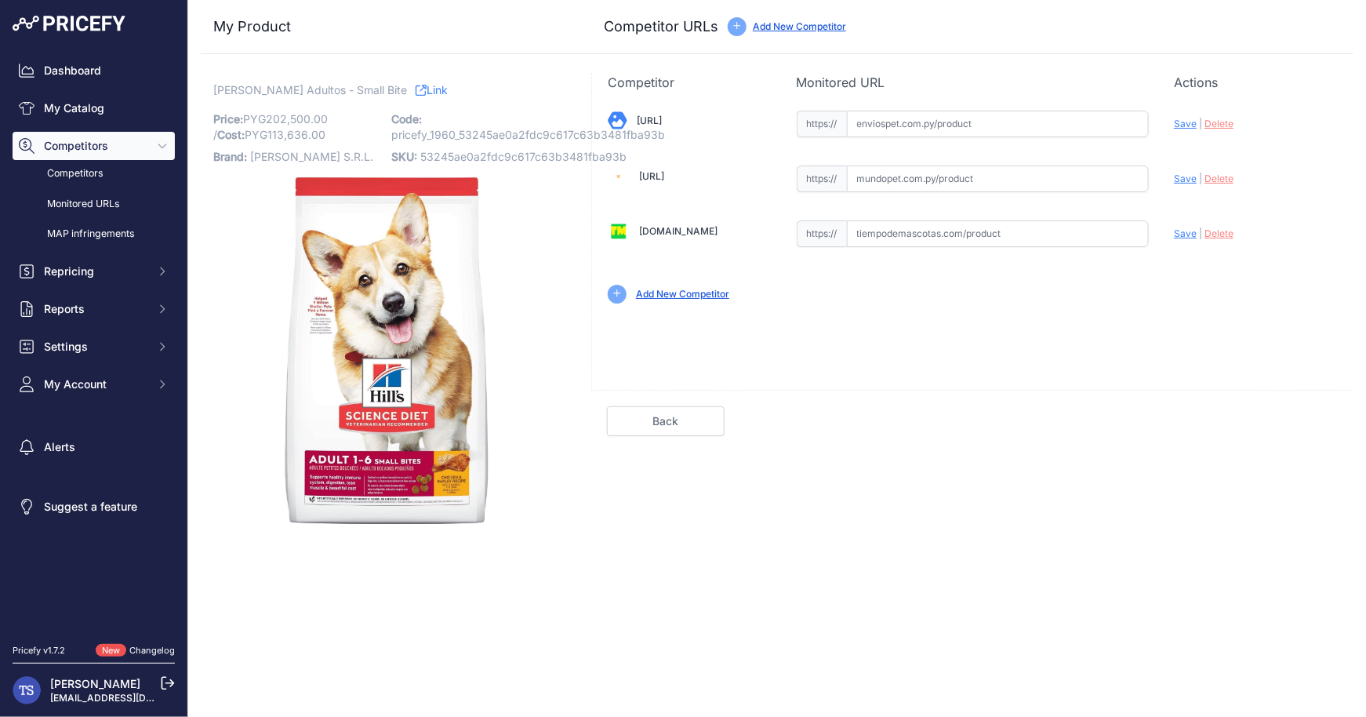
click at [919, 133] on input "text" at bounding box center [998, 124] width 303 height 27
paste input "[URL]"
click at [1182, 124] on span "Save" at bounding box center [1185, 124] width 23 height 12
type input "[URL]"
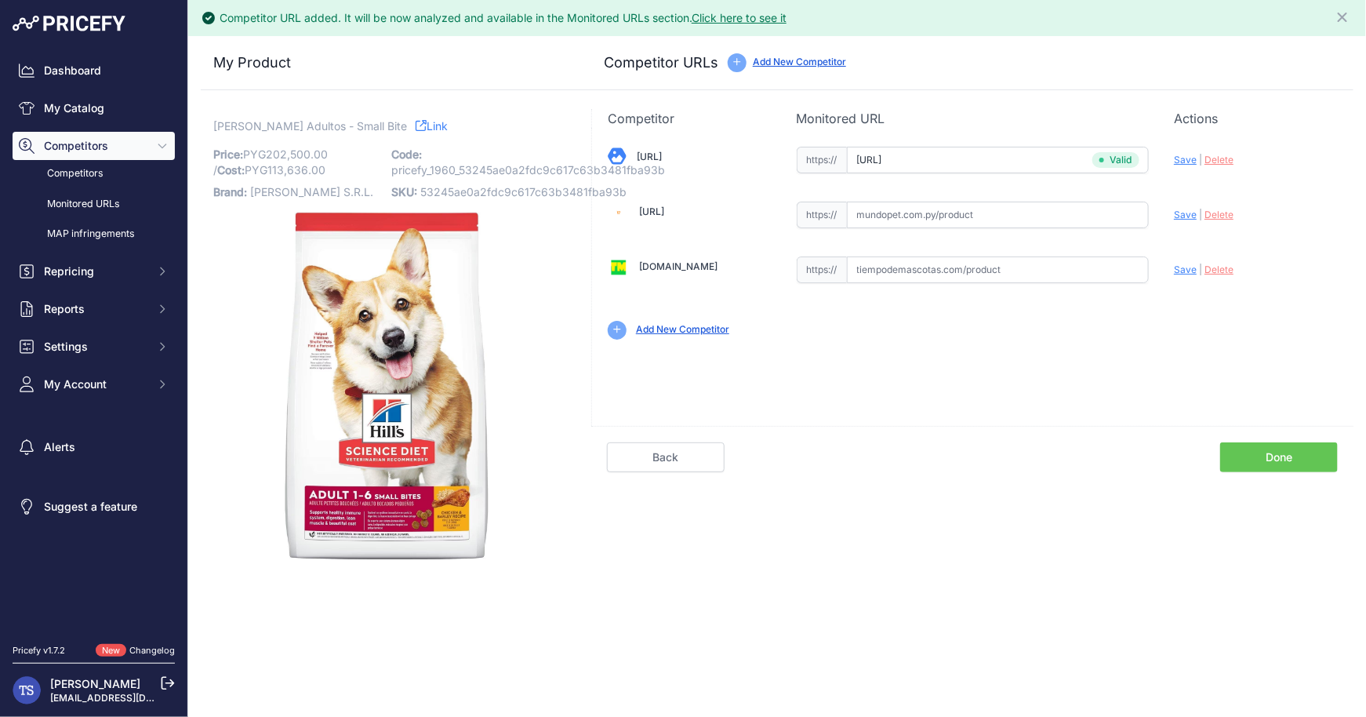
click at [1294, 467] on link "Done" at bounding box center [1279, 457] width 118 height 30
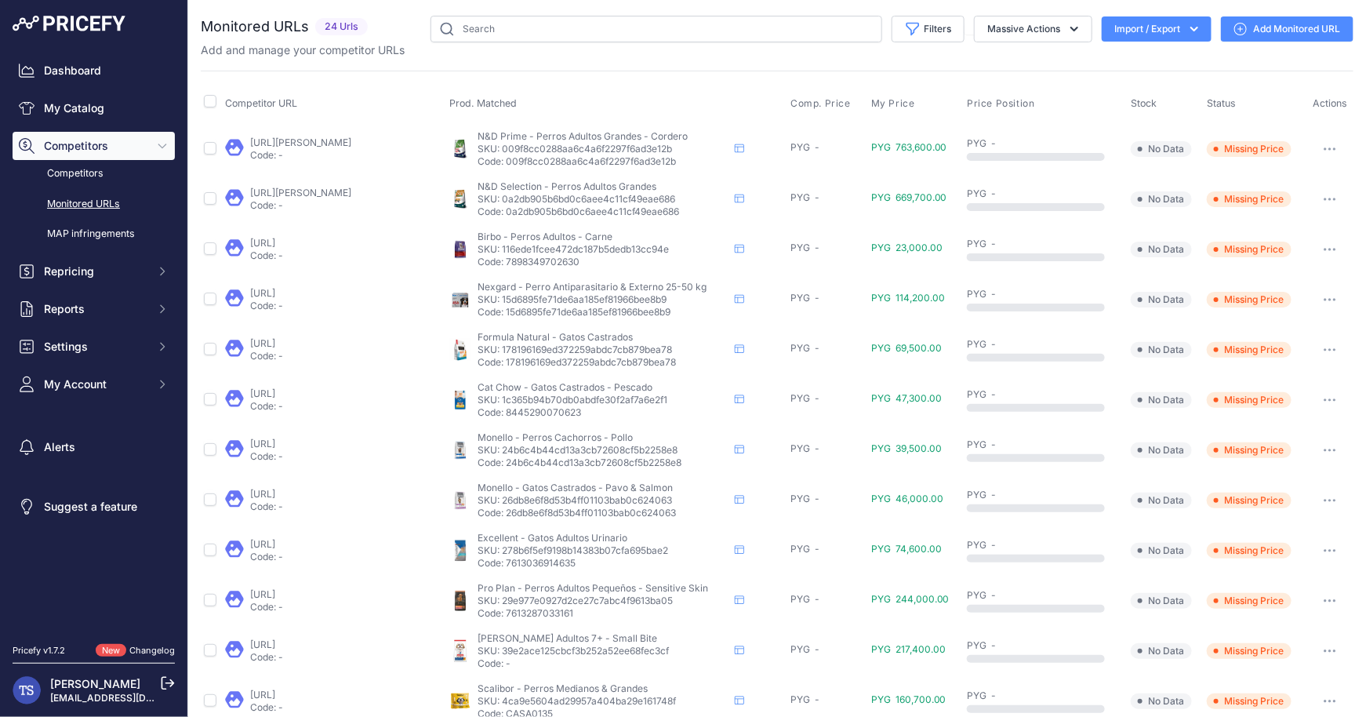
scroll to position [474, 0]
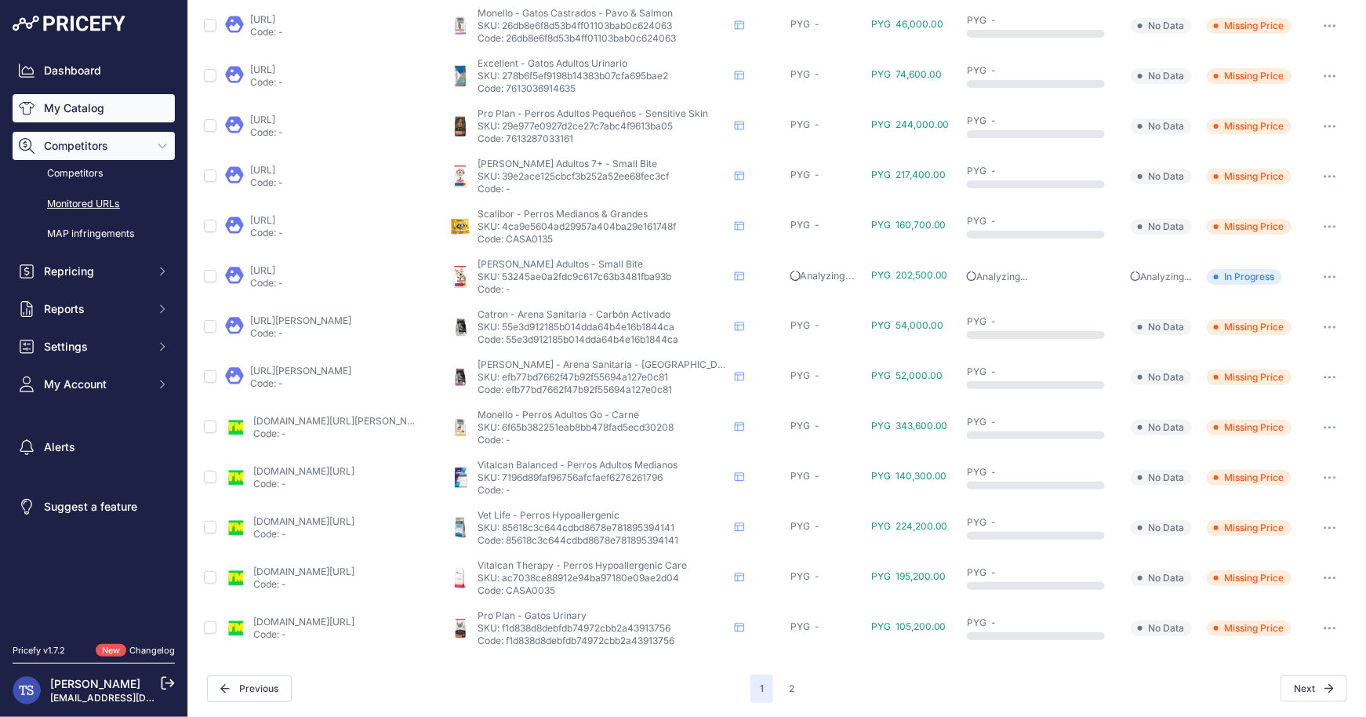
click at [112, 109] on link "My Catalog" at bounding box center [94, 108] width 162 height 28
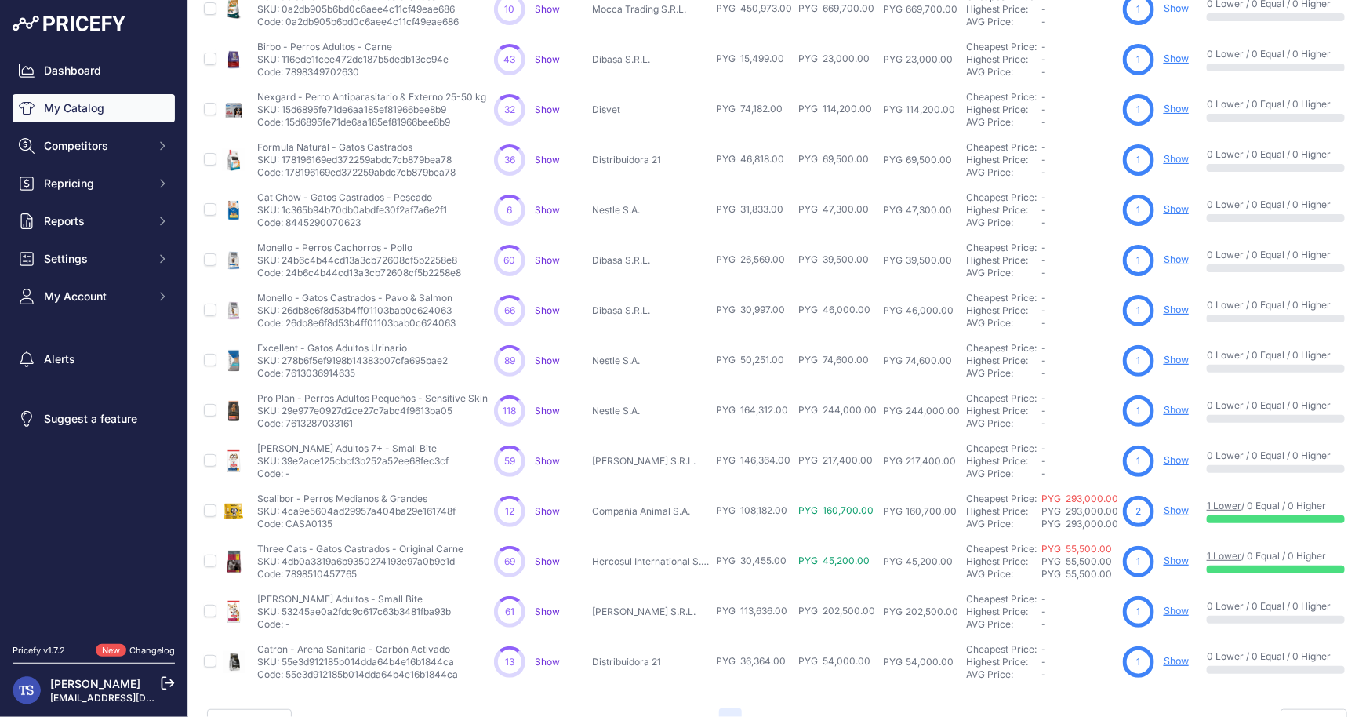
scroll to position [265, 0]
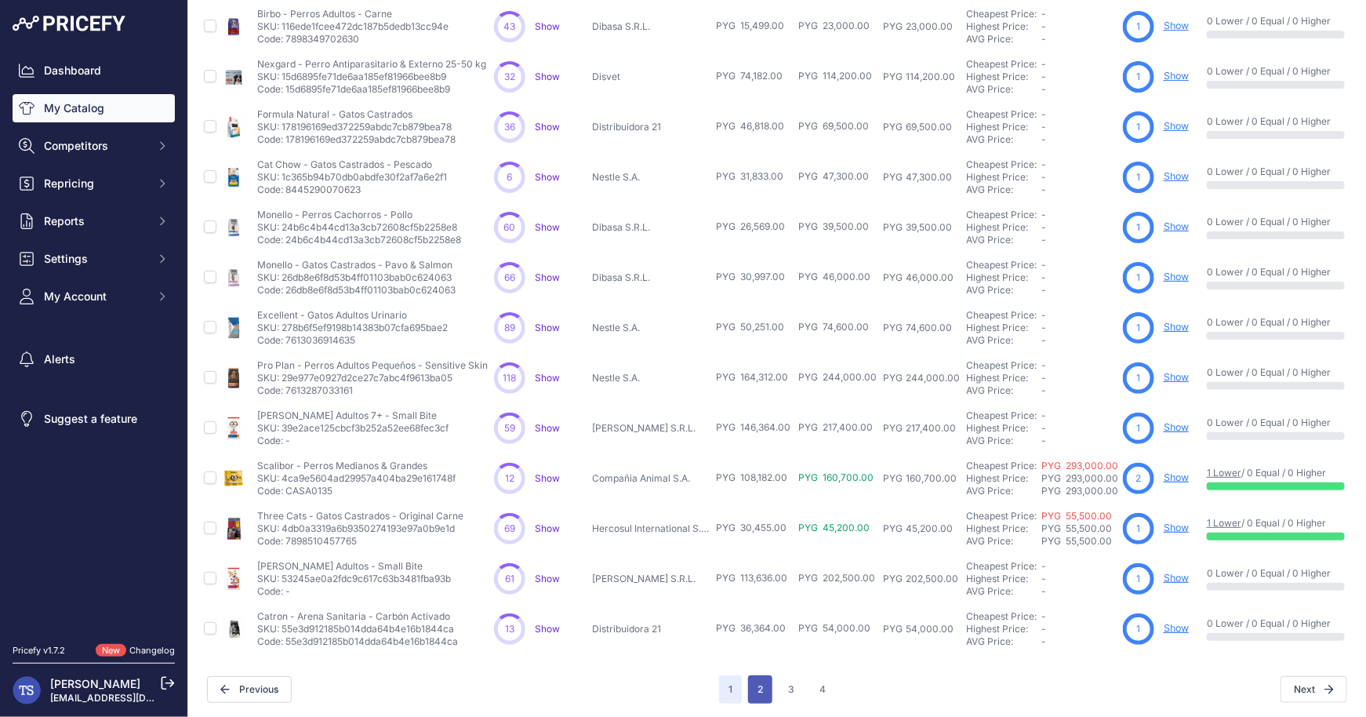
click at [763, 678] on button "2" at bounding box center [760, 689] width 24 height 28
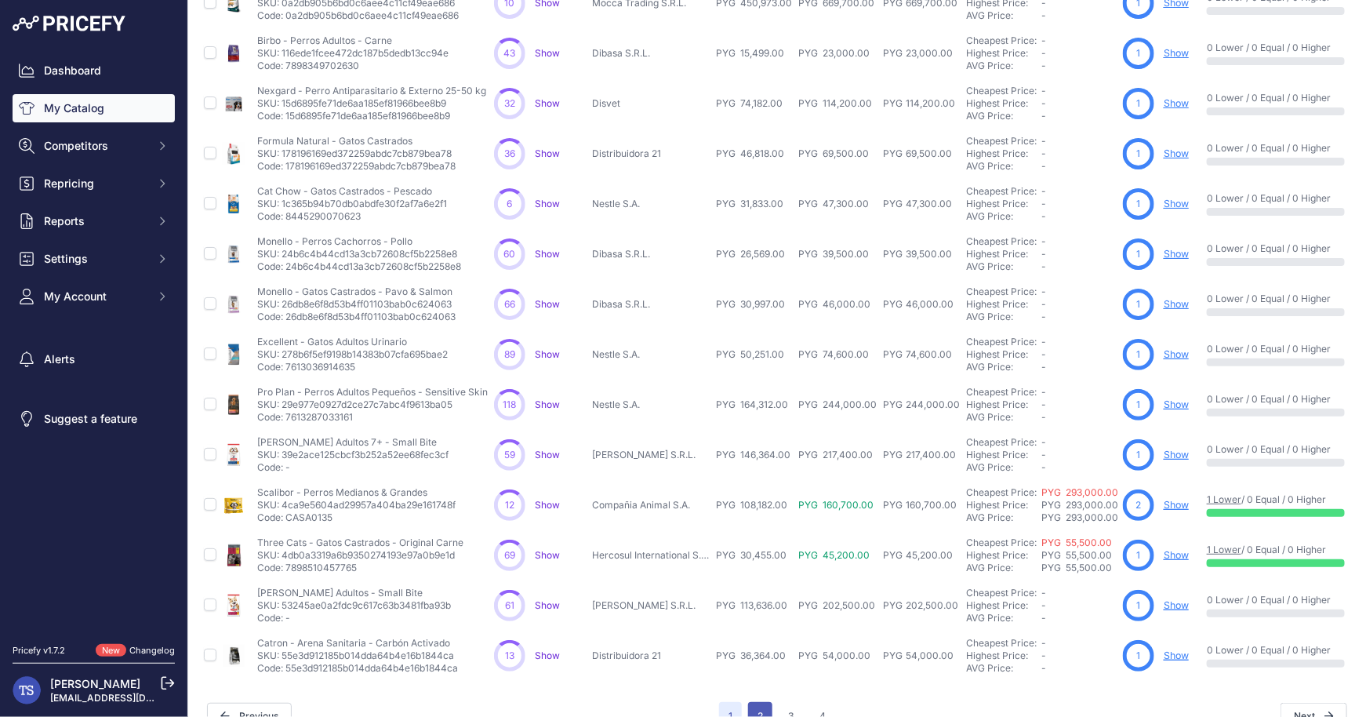
scroll to position [292, 0]
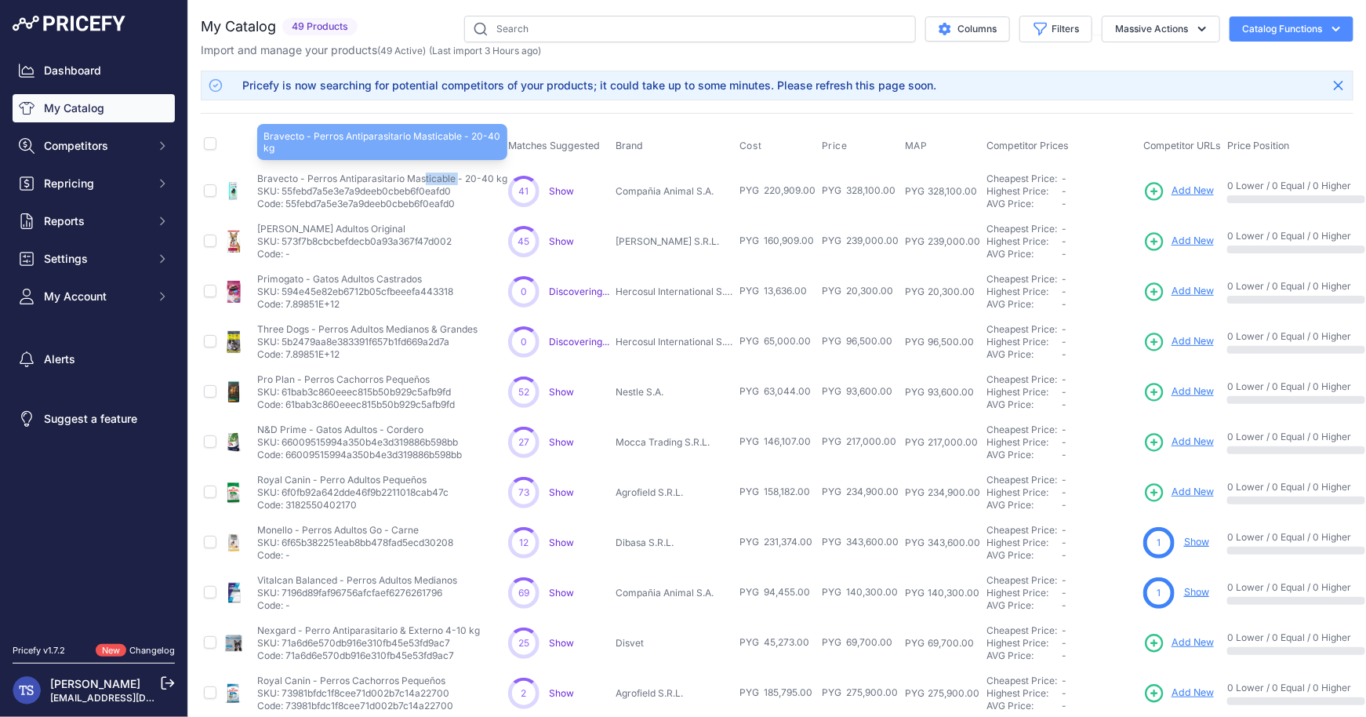
drag, startPoint x: 254, startPoint y: 177, endPoint x: 296, endPoint y: 178, distance: 41.6
click at [296, 178] on td "Bravecto - Perros Antiparasitario Masticable - 20-40 kg Bravecto - Perros Antip…" at bounding box center [379, 190] width 251 height 51
copy p "Bravecto"
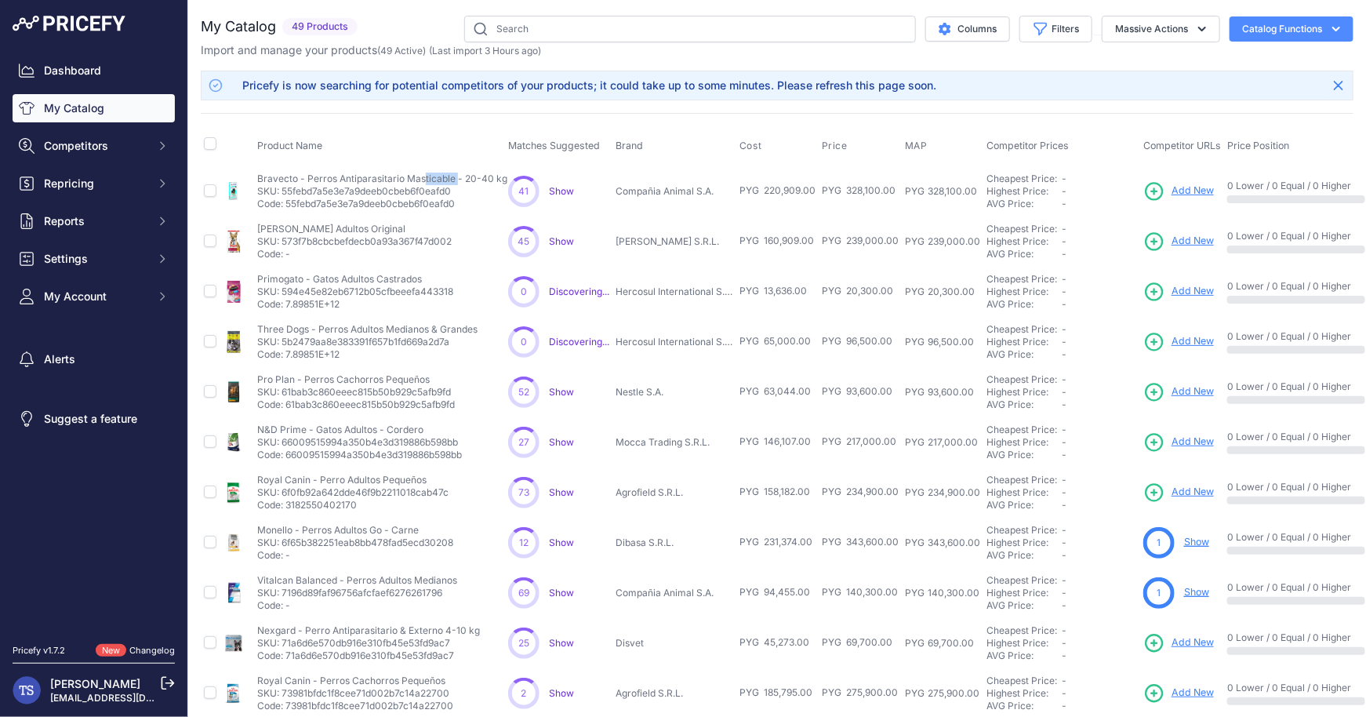
click at [1191, 189] on span "Add New" at bounding box center [1193, 191] width 42 height 15
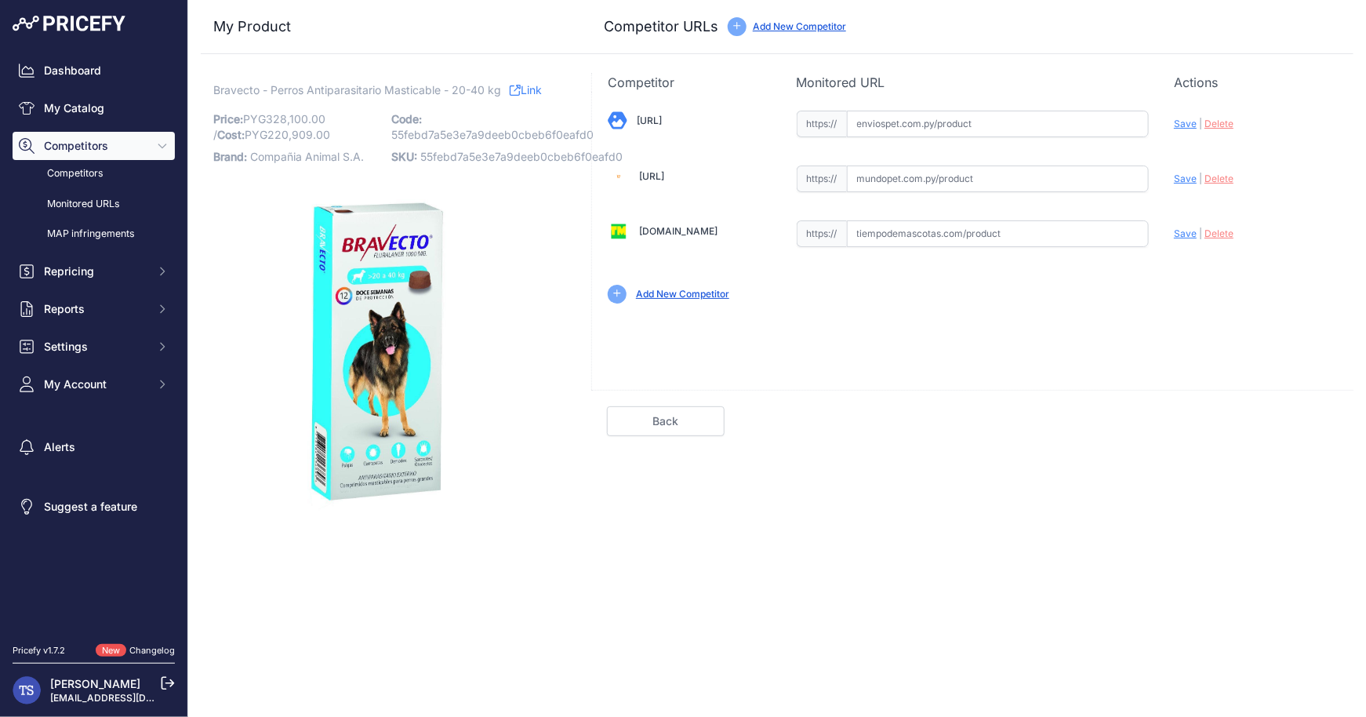
click at [917, 118] on input "text" at bounding box center [998, 124] width 303 height 27
paste input "https://enviospet.com.py/product/62ebbb7864abfa5317d875ad/20-40kg-perros-1-tabl…"
click at [1187, 123] on span "Save" at bounding box center [1185, 124] width 23 height 12
type input "https://enviospet.com.py/product/62ebbb7864abfa5317d875ad/20-40kg-perros-1-tabl…"
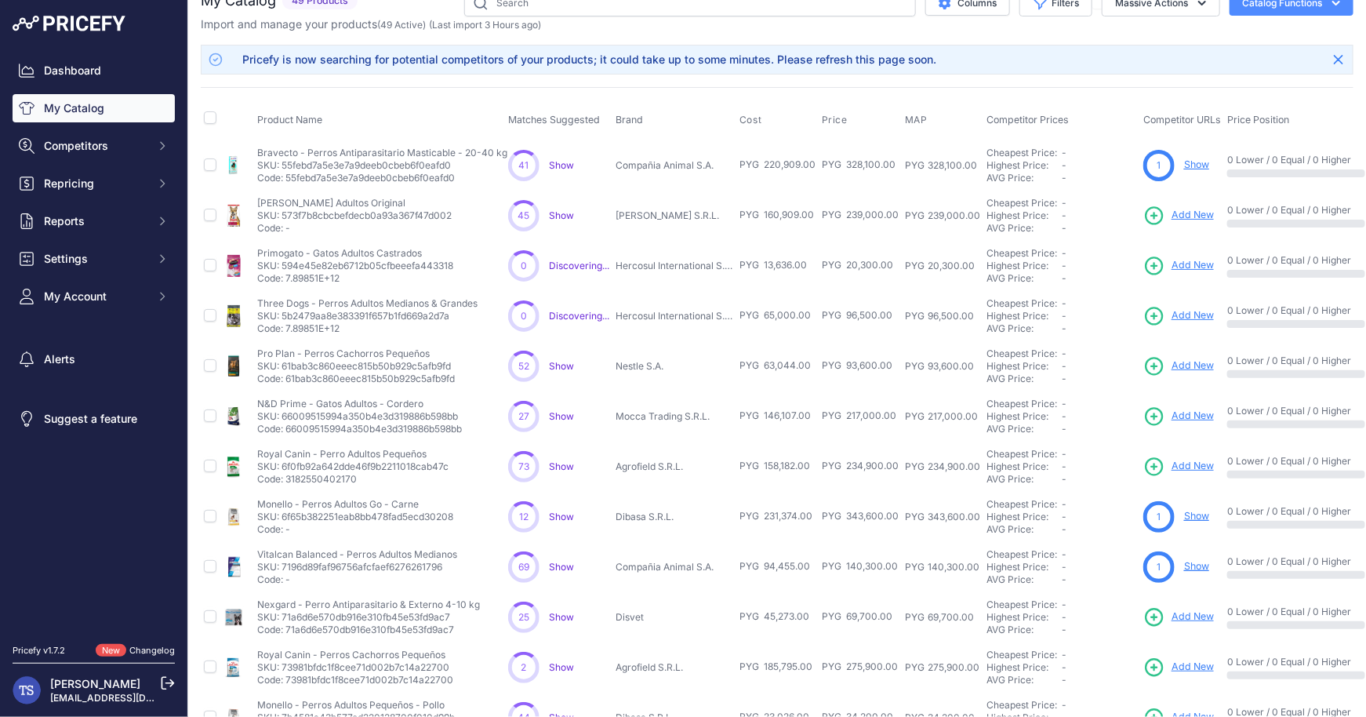
scroll to position [265, 0]
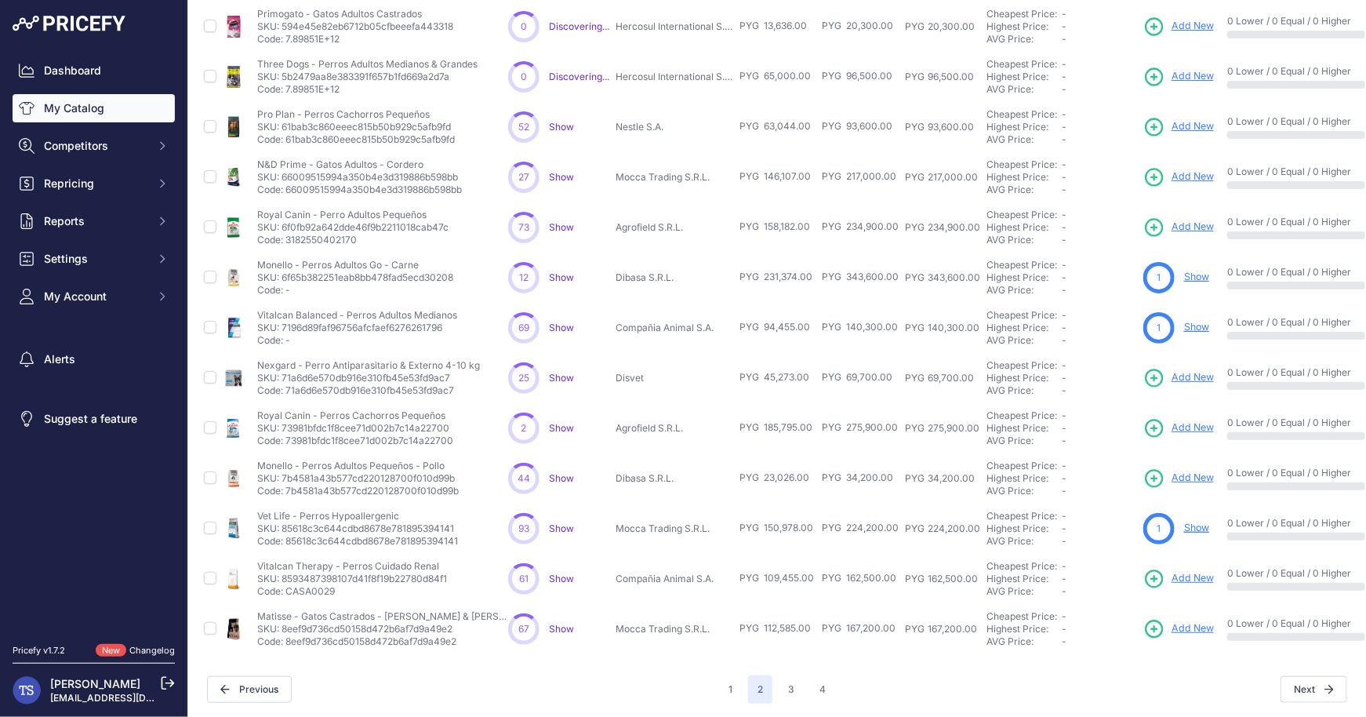
drag, startPoint x: 794, startPoint y: 685, endPoint x: 776, endPoint y: 659, distance: 31.8
click at [776, 659] on div "My Catalog 49 Products" at bounding box center [777, 227] width 1153 height 953
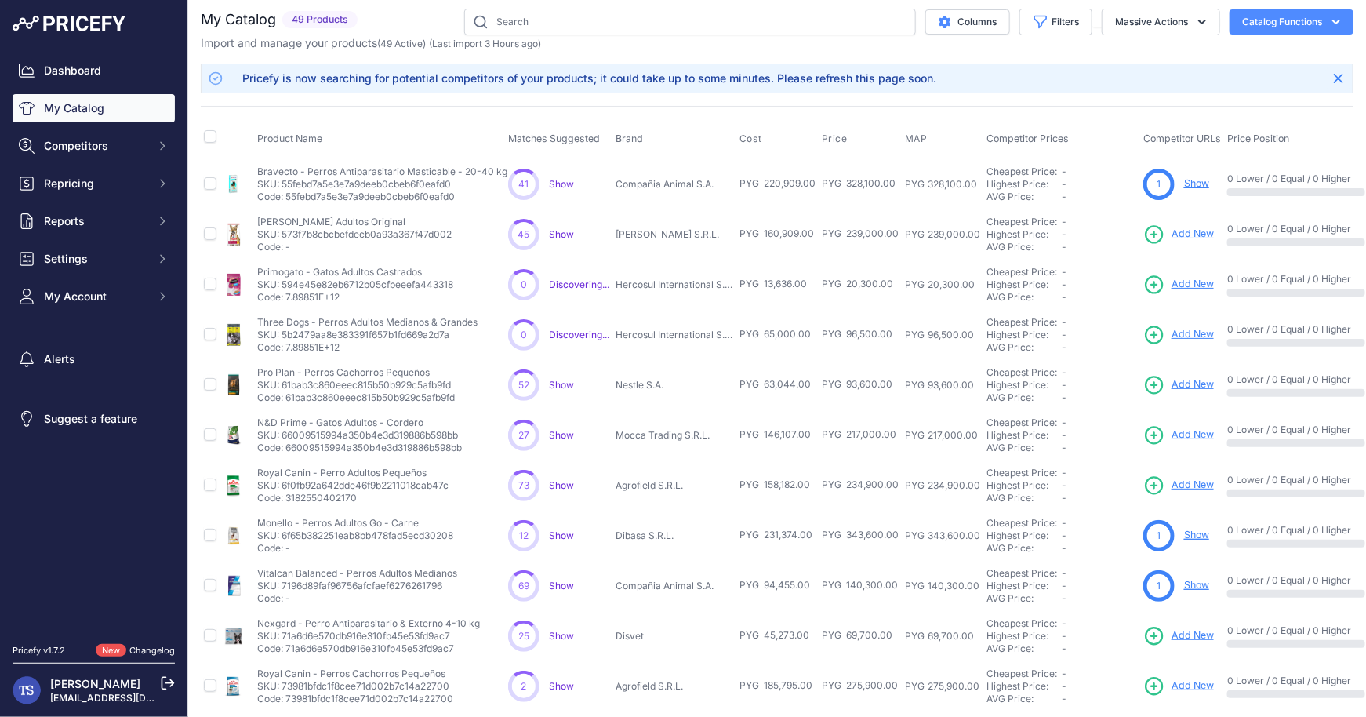
scroll to position [0, 0]
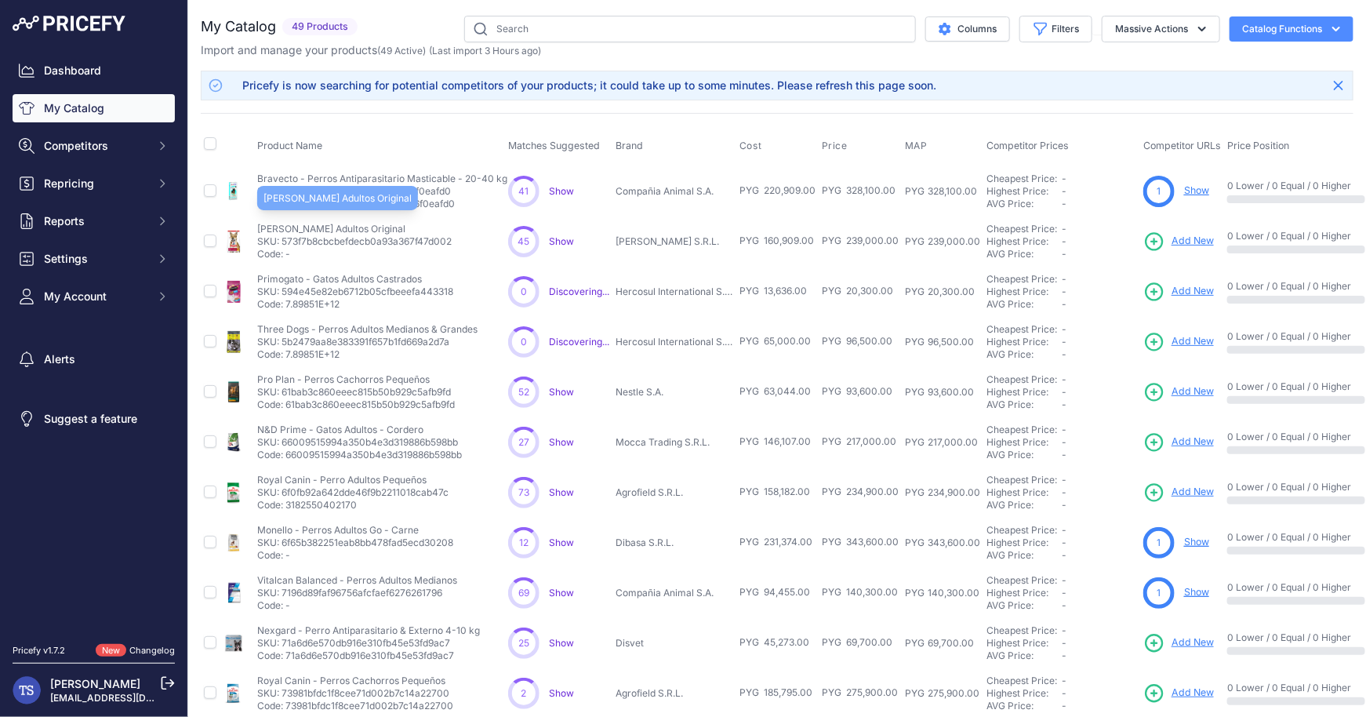
drag, startPoint x: 257, startPoint y: 228, endPoint x: 398, endPoint y: 230, distance: 140.4
click at [398, 230] on p "[PERSON_NAME] Adultos Original" at bounding box center [354, 229] width 194 height 13
copy p "[PERSON_NAME] Adultos Original"
click at [1187, 238] on span "Add New" at bounding box center [1193, 241] width 42 height 15
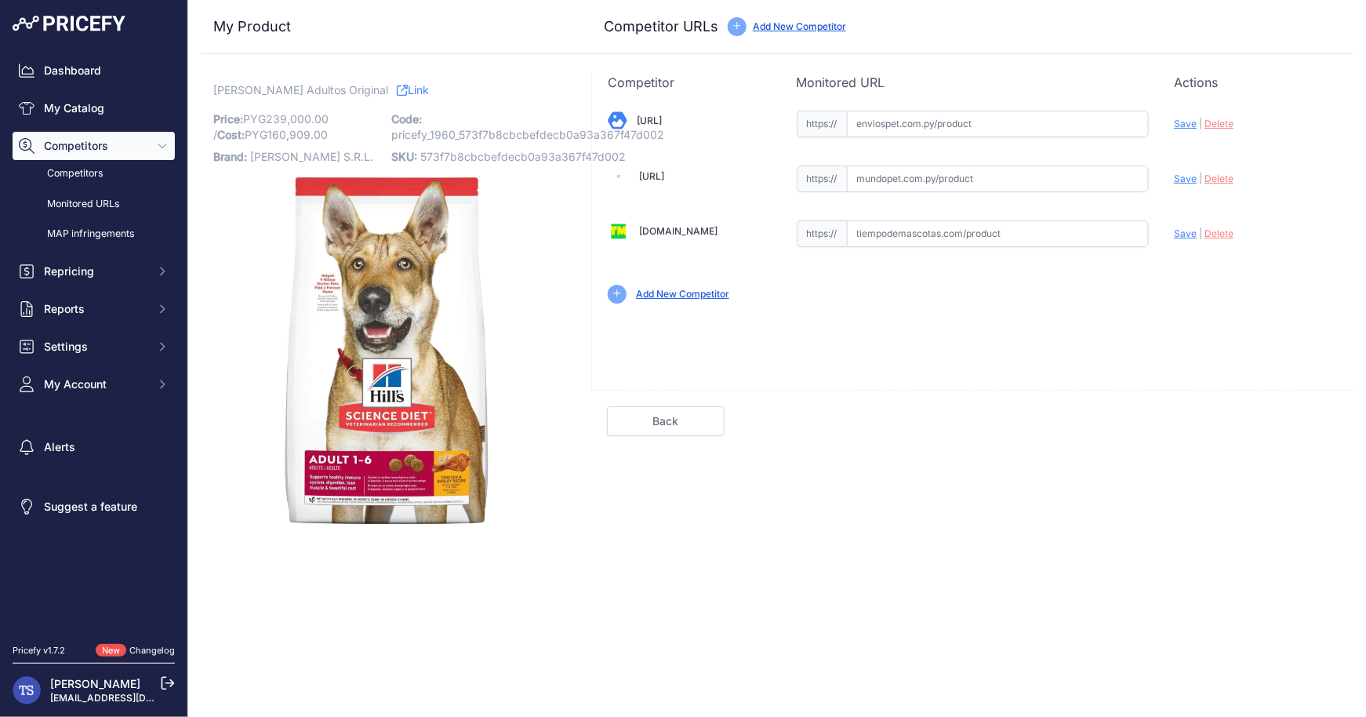
click at [982, 131] on input "text" at bounding box center [998, 124] width 303 height 27
paste input "[URL]"
click at [1177, 129] on span "Save" at bounding box center [1185, 124] width 23 height 12
type input "[URL]"
click at [1289, 440] on div "Competitor Monitored URL Actions Valid Invalid Save | Delete Analyzing Valid" at bounding box center [972, 298] width 762 height 451
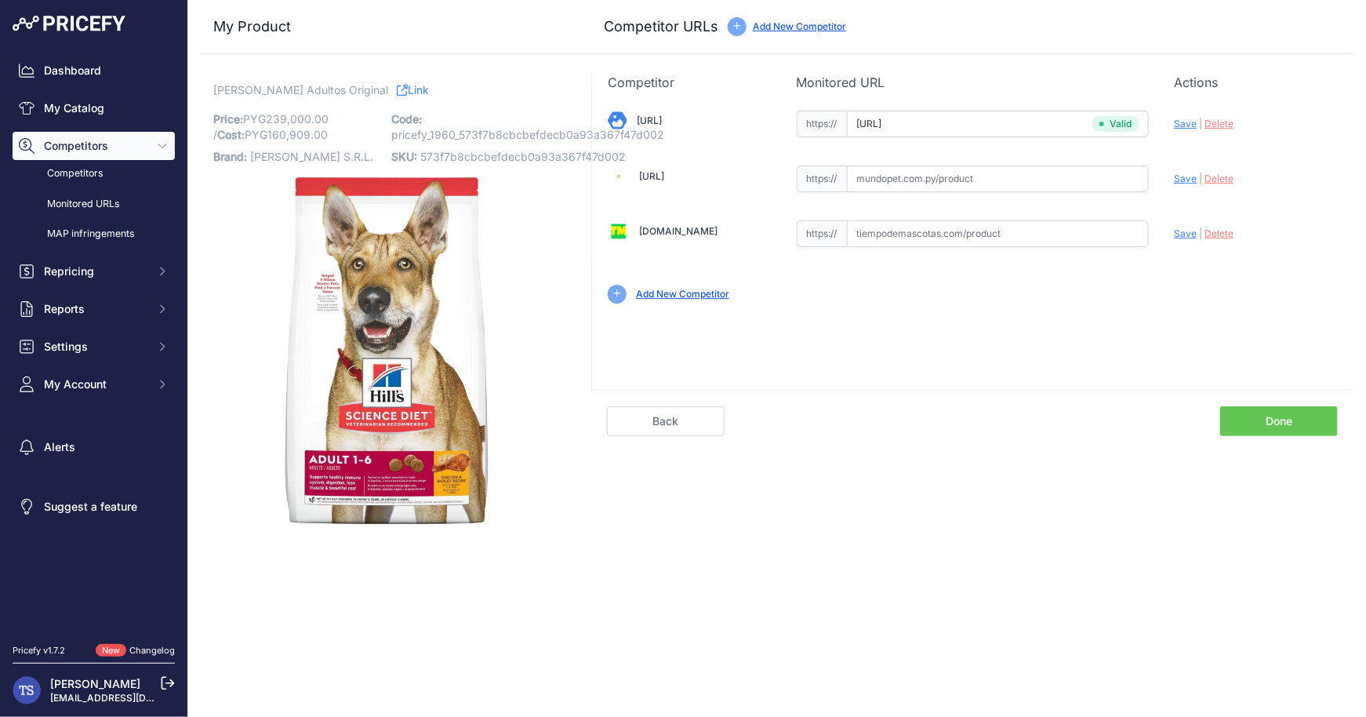
click at [1289, 434] on link "Done" at bounding box center [1279, 421] width 118 height 30
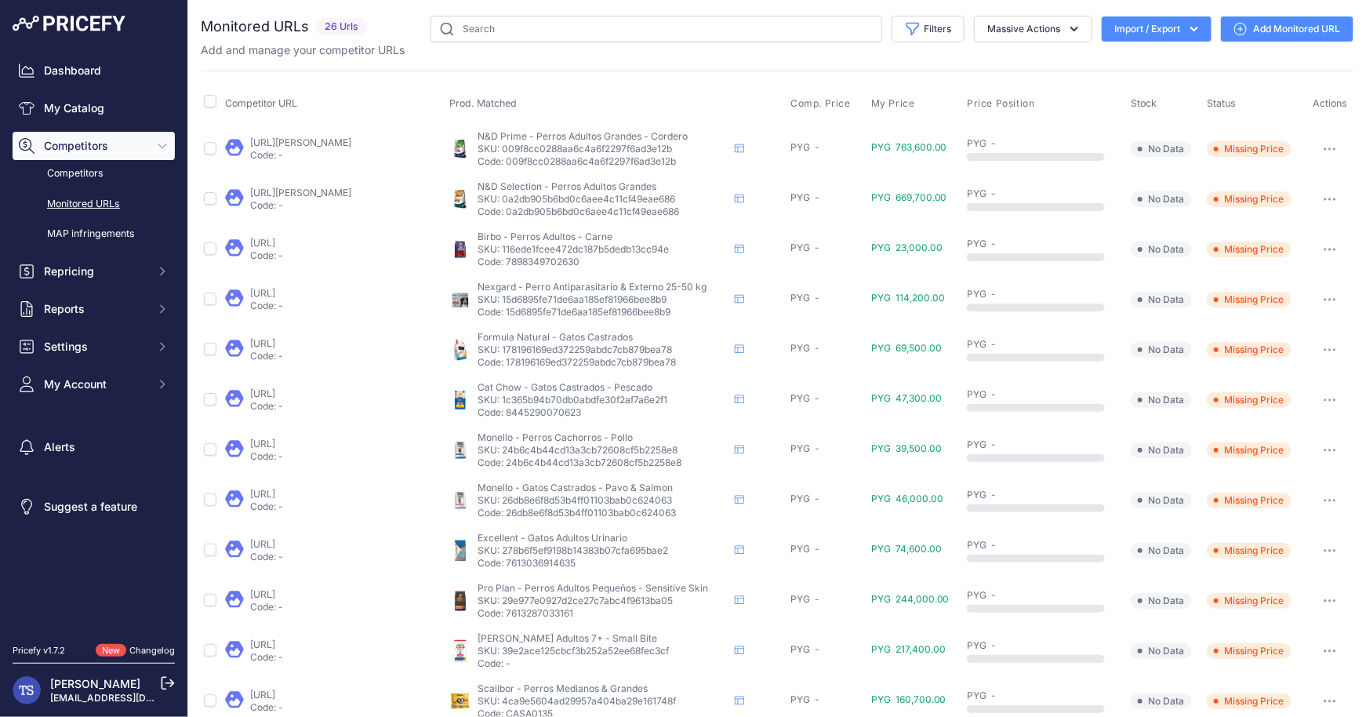
scroll to position [29, 0]
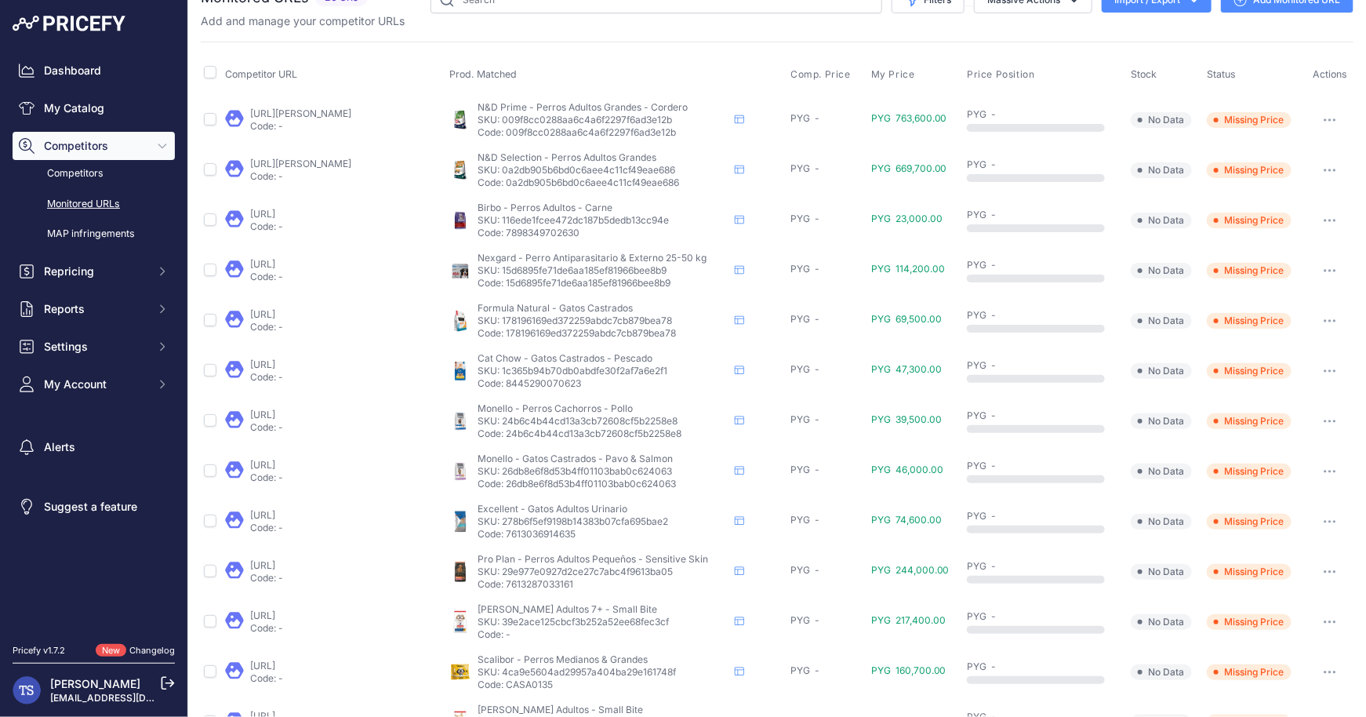
click at [68, 91] on div "Dashboard My Catalog Competitors Competitors Monitored URLs MAP infringements R…" at bounding box center [94, 227] width 162 height 342
click at [68, 107] on link "My Catalog" at bounding box center [94, 108] width 162 height 28
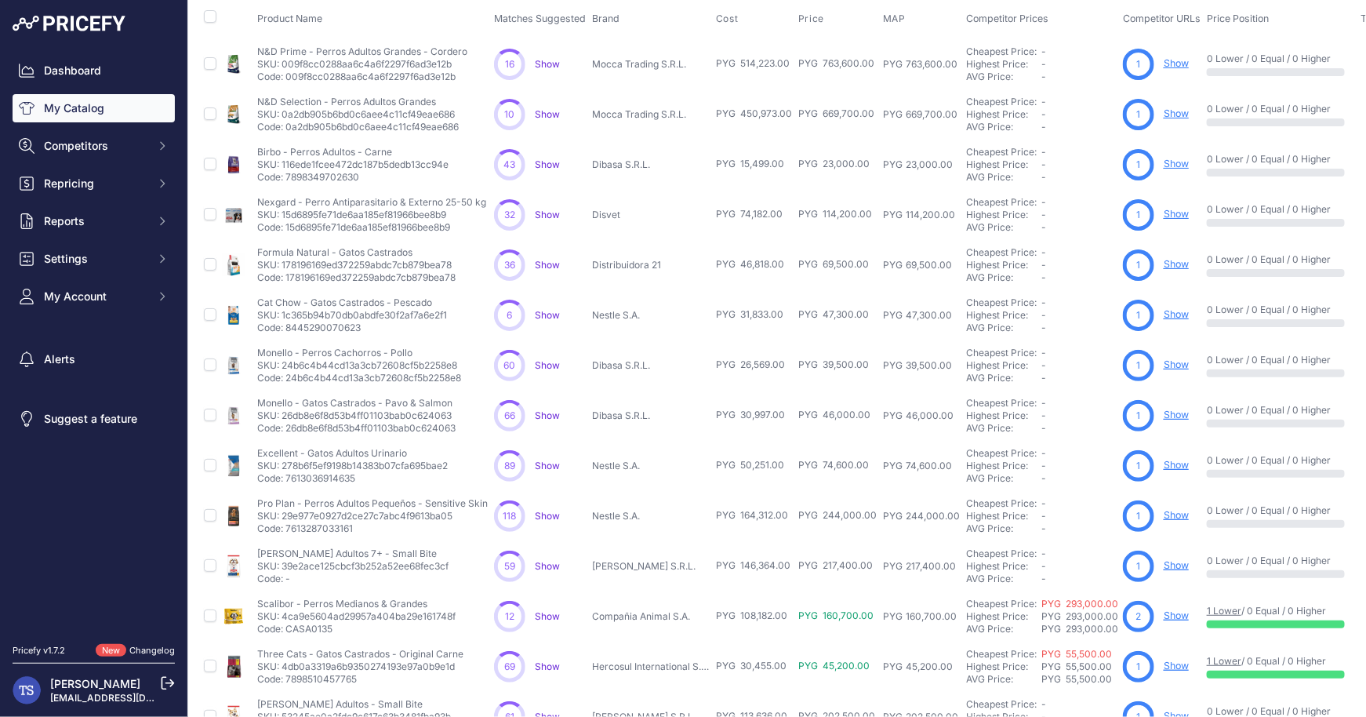
scroll to position [265, 0]
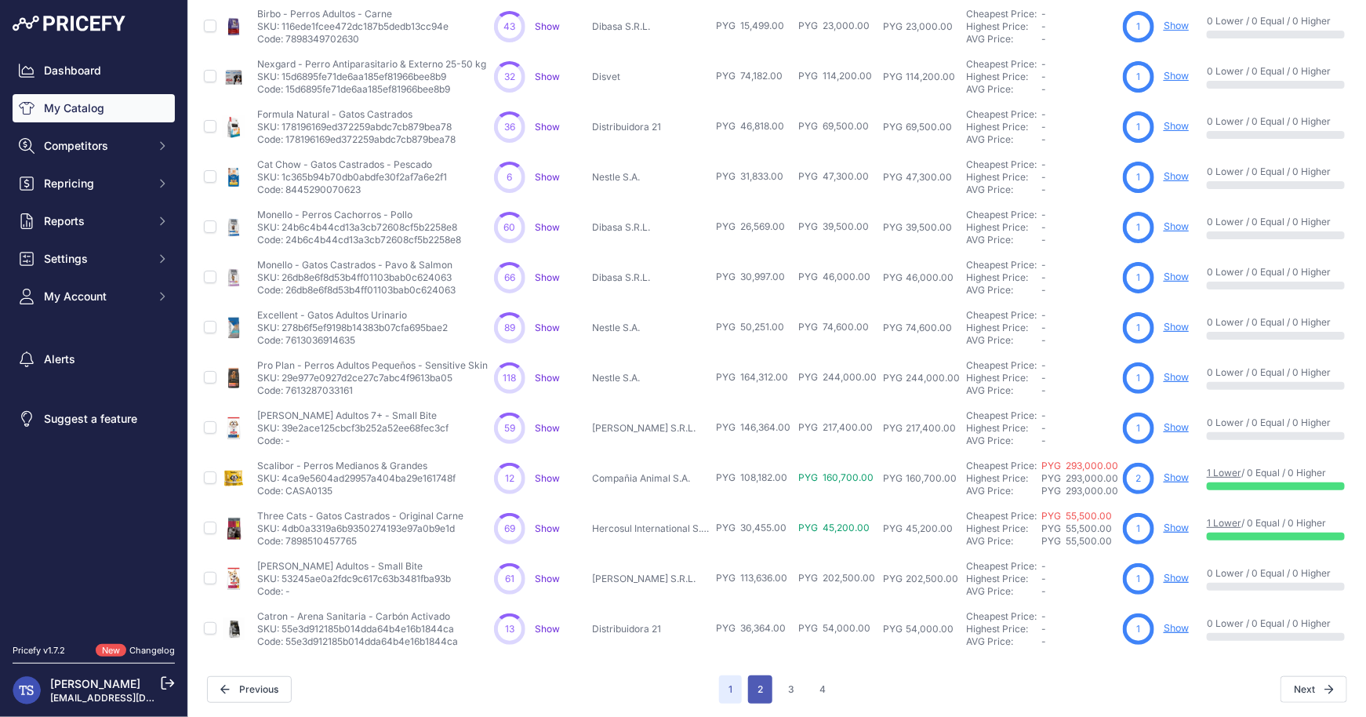
click at [769, 683] on button "2" at bounding box center [760, 689] width 24 height 28
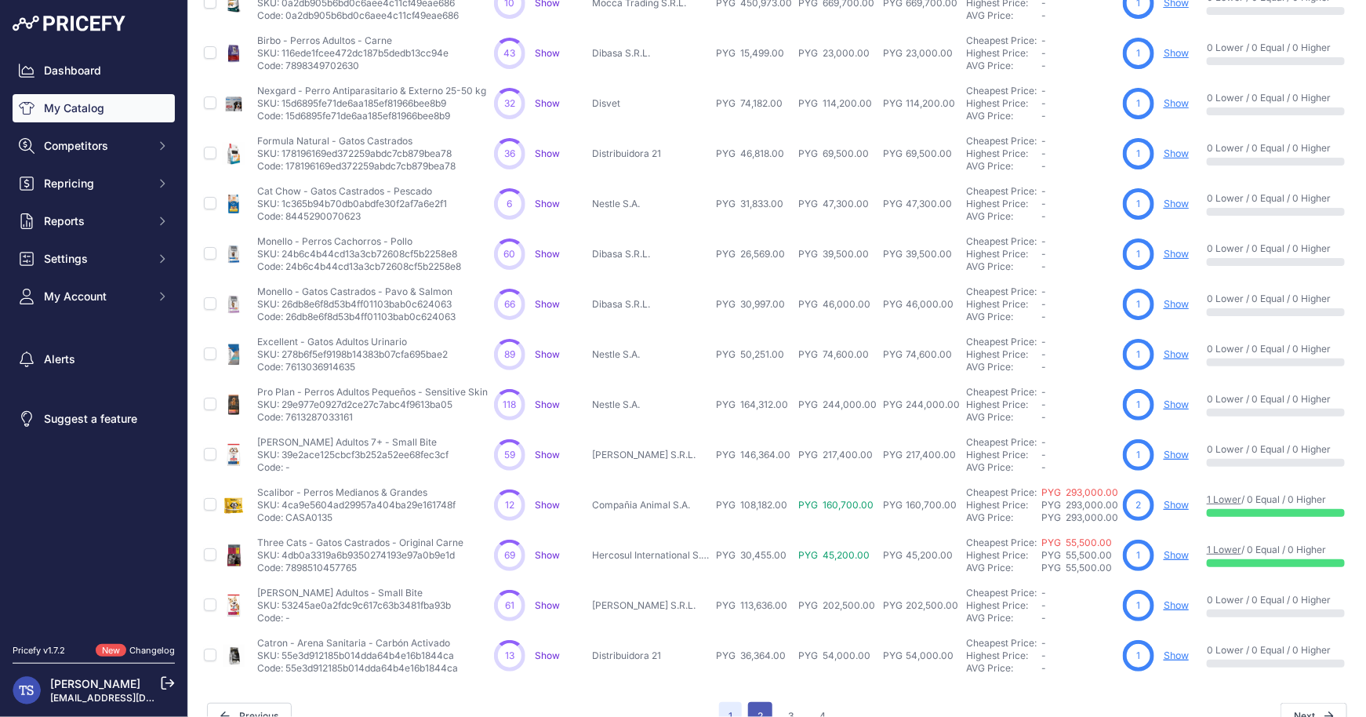
scroll to position [292, 0]
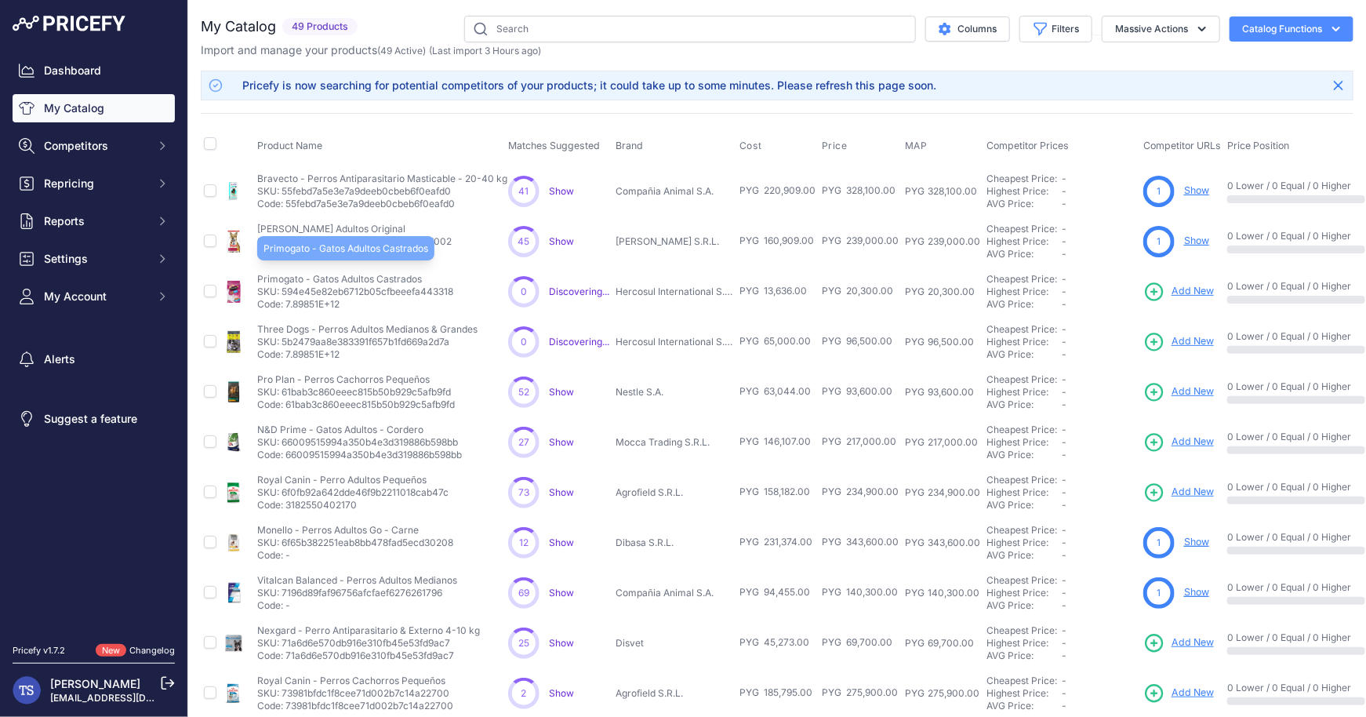
drag, startPoint x: 258, startPoint y: 278, endPoint x: 423, endPoint y: 282, distance: 164.7
click at [423, 282] on p "Primogato - Gatos Adultos Castrados" at bounding box center [355, 279] width 196 height 13
click at [1183, 286] on span "Add New" at bounding box center [1193, 291] width 42 height 15
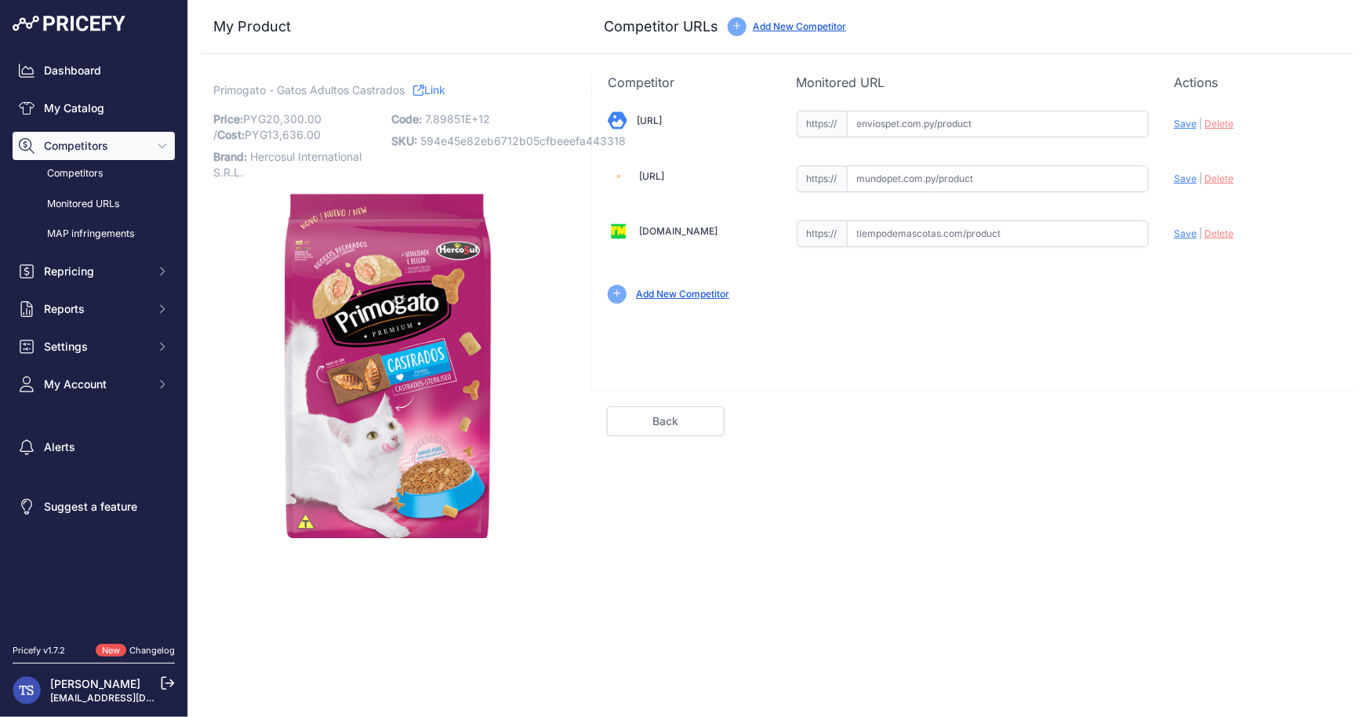
click at [962, 108] on div "https:// Valid" at bounding box center [973, 122] width 353 height 30
click at [961, 125] on input "text" at bounding box center [998, 124] width 303 height 27
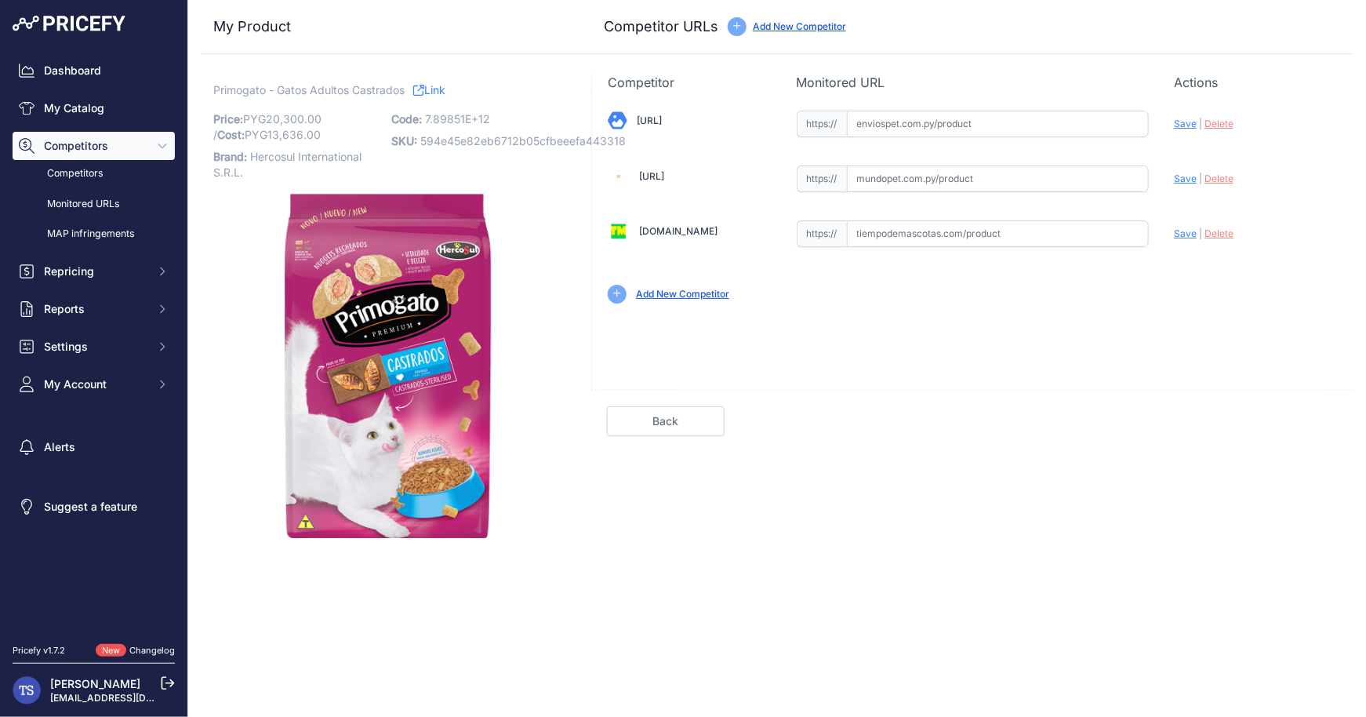
paste input "https://enviospet.com.py/product/63e2822c3a53cc5575f7bef0/1kg-gato-castrado-pri…"
click at [1187, 118] on span "Save" at bounding box center [1185, 124] width 23 height 12
type input "[URL]"
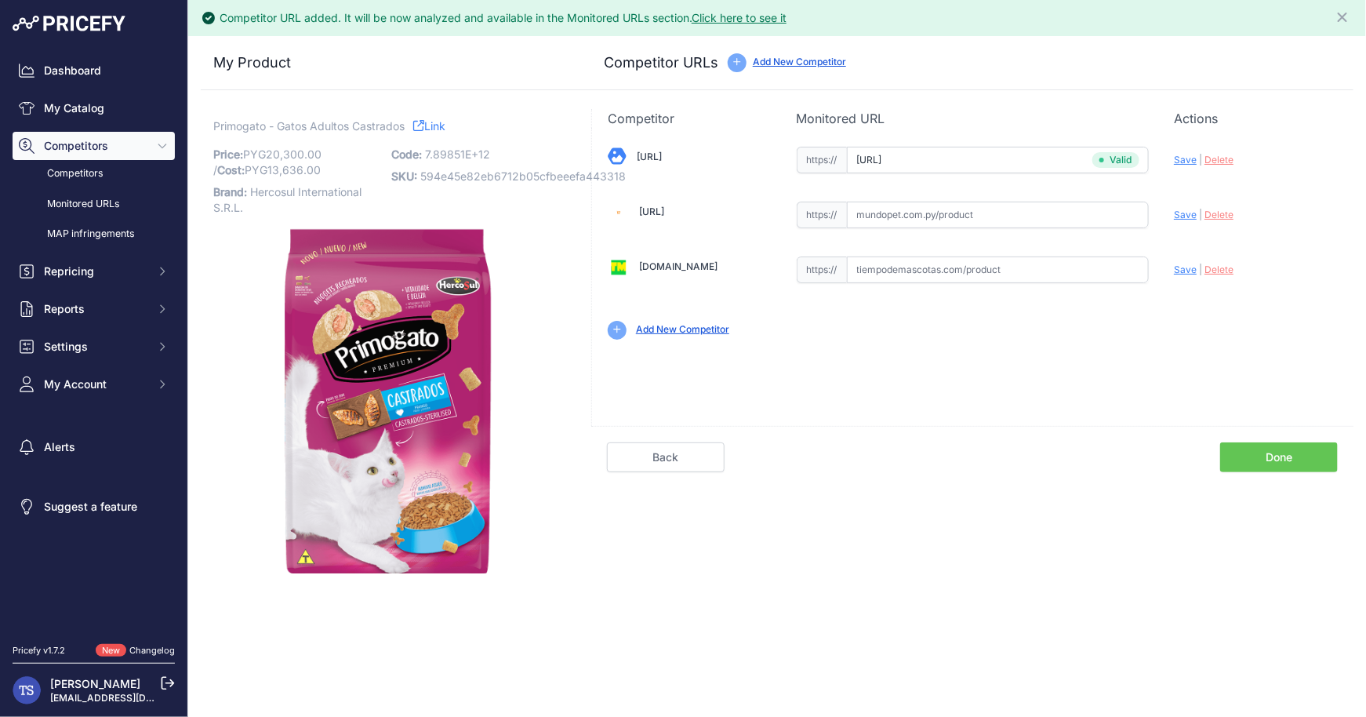
click at [1232, 455] on link "Done" at bounding box center [1279, 457] width 118 height 30
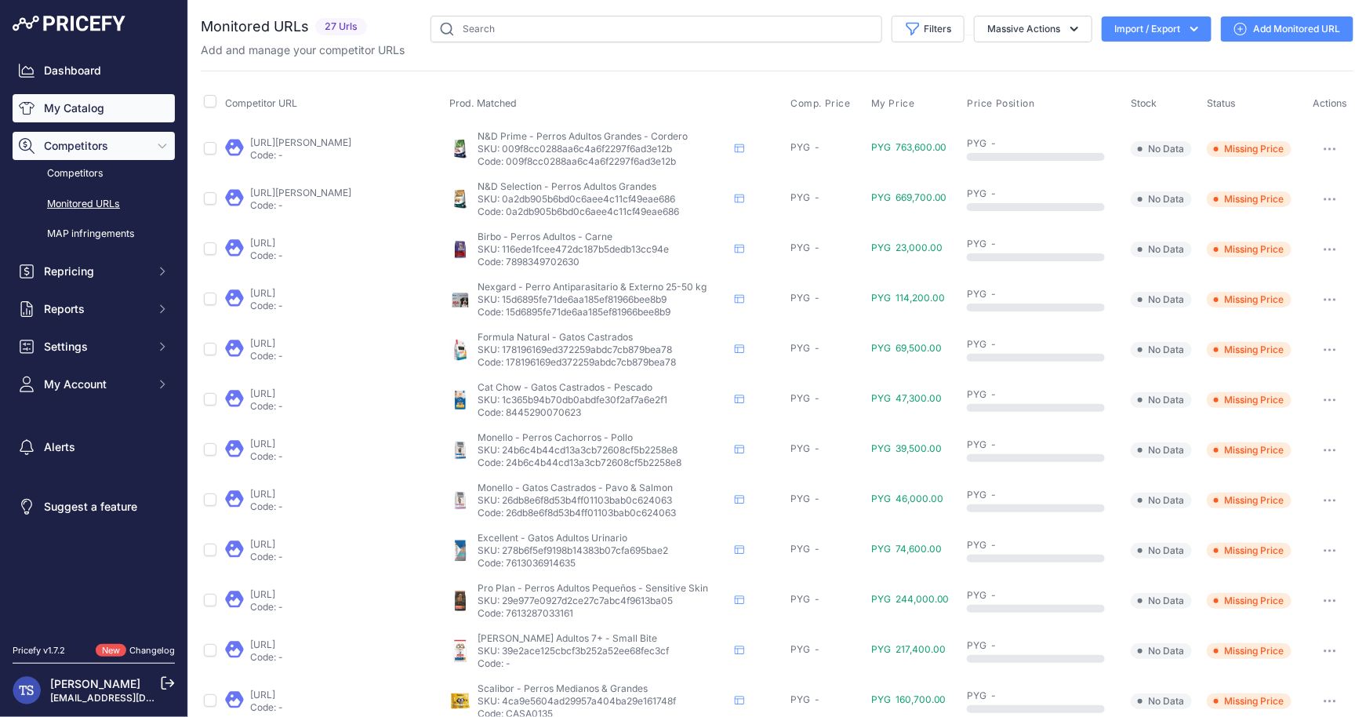
click at [61, 107] on link "My Catalog" at bounding box center [94, 108] width 162 height 28
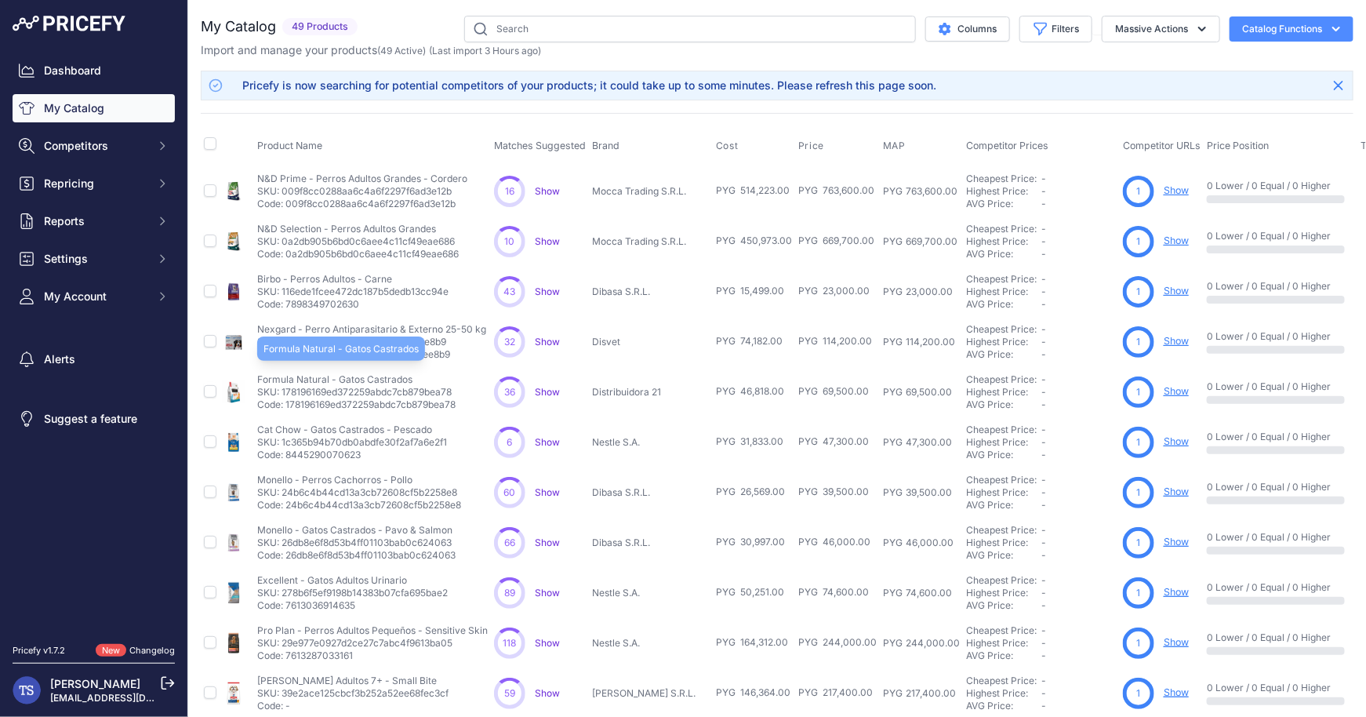
scroll to position [265, 0]
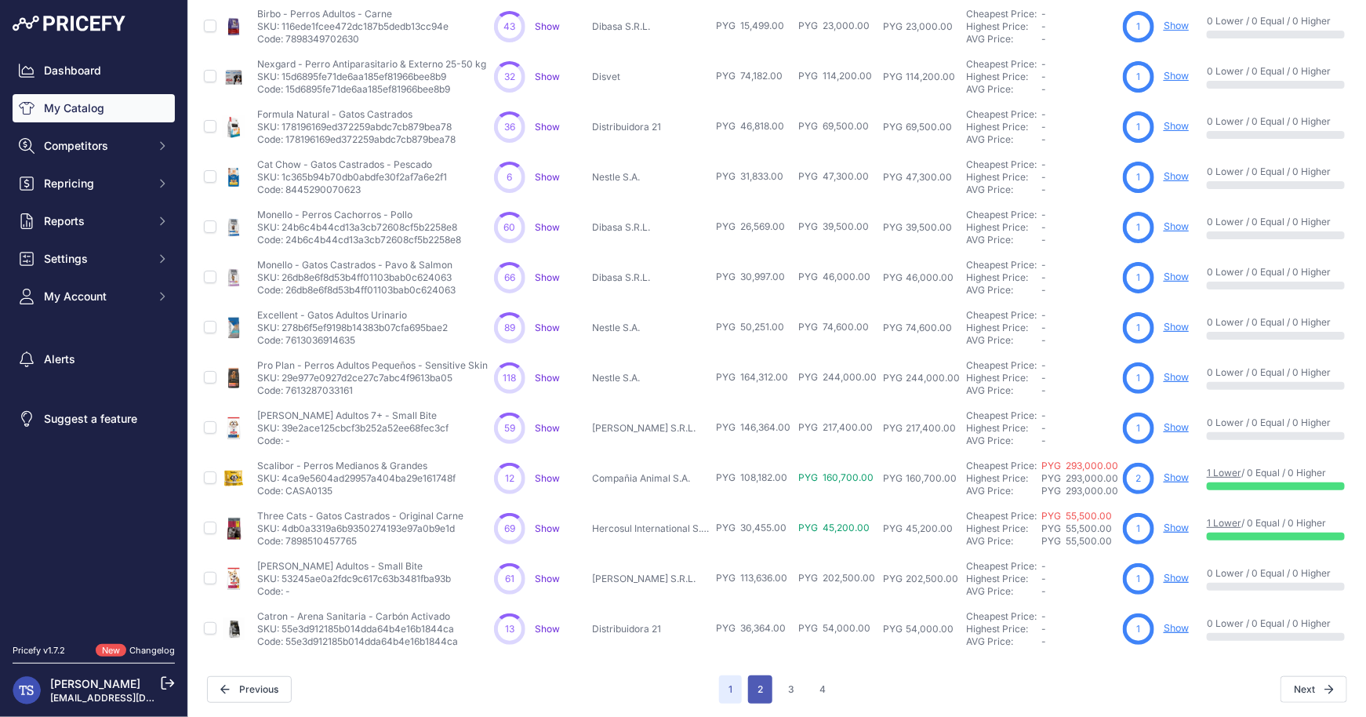
click at [765, 685] on button "2" at bounding box center [760, 689] width 24 height 28
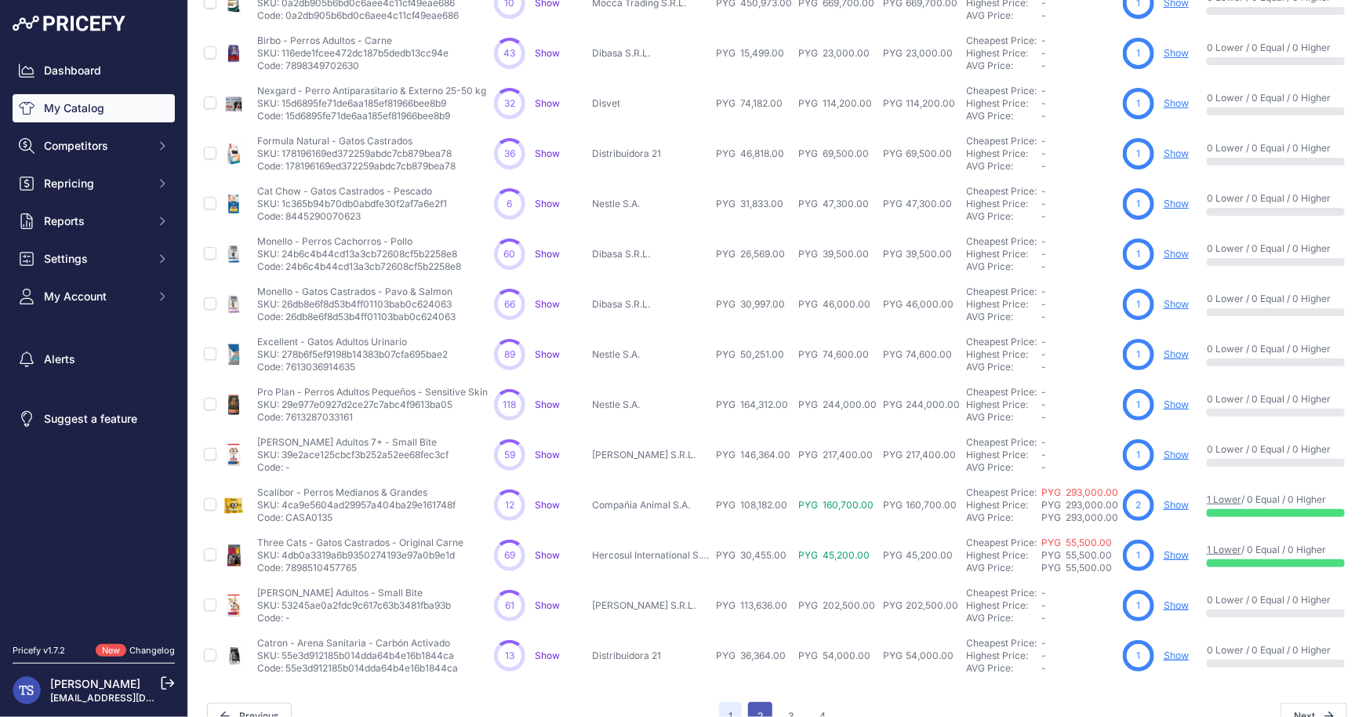
scroll to position [292, 0]
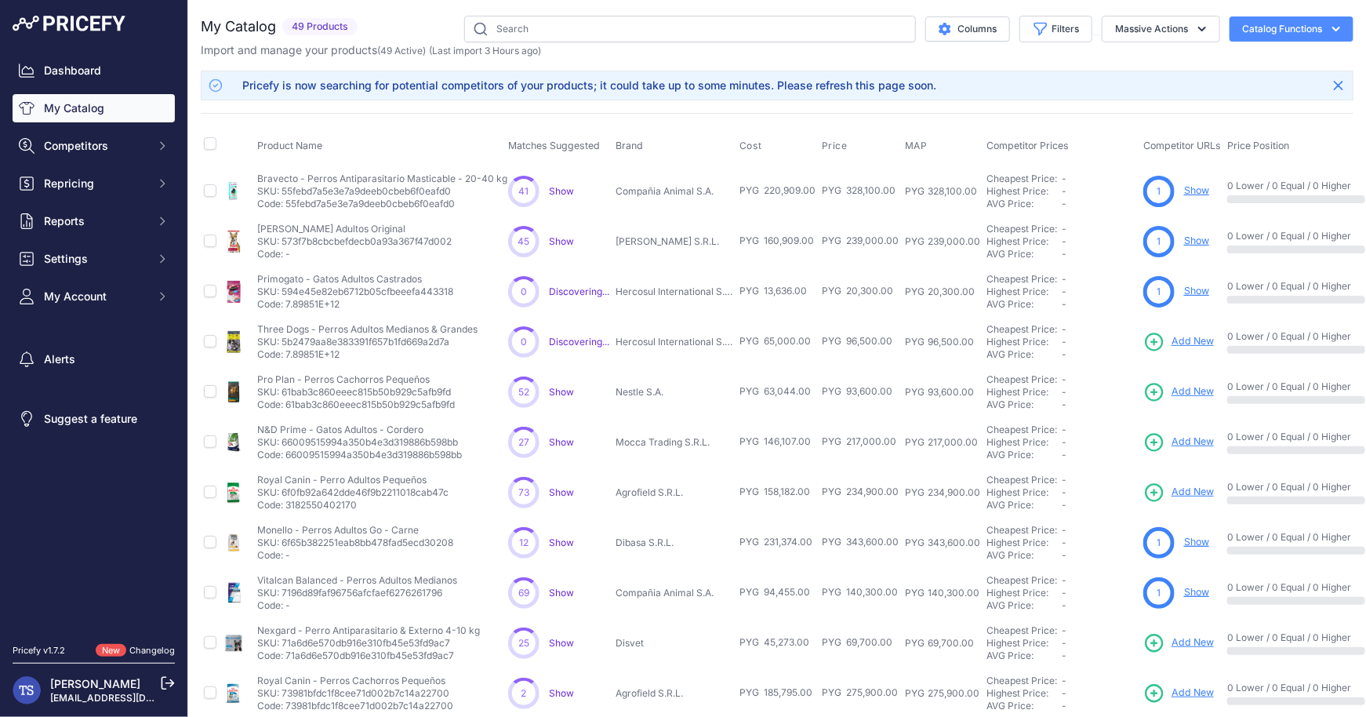
click at [1183, 344] on span "Add New" at bounding box center [1193, 341] width 42 height 15
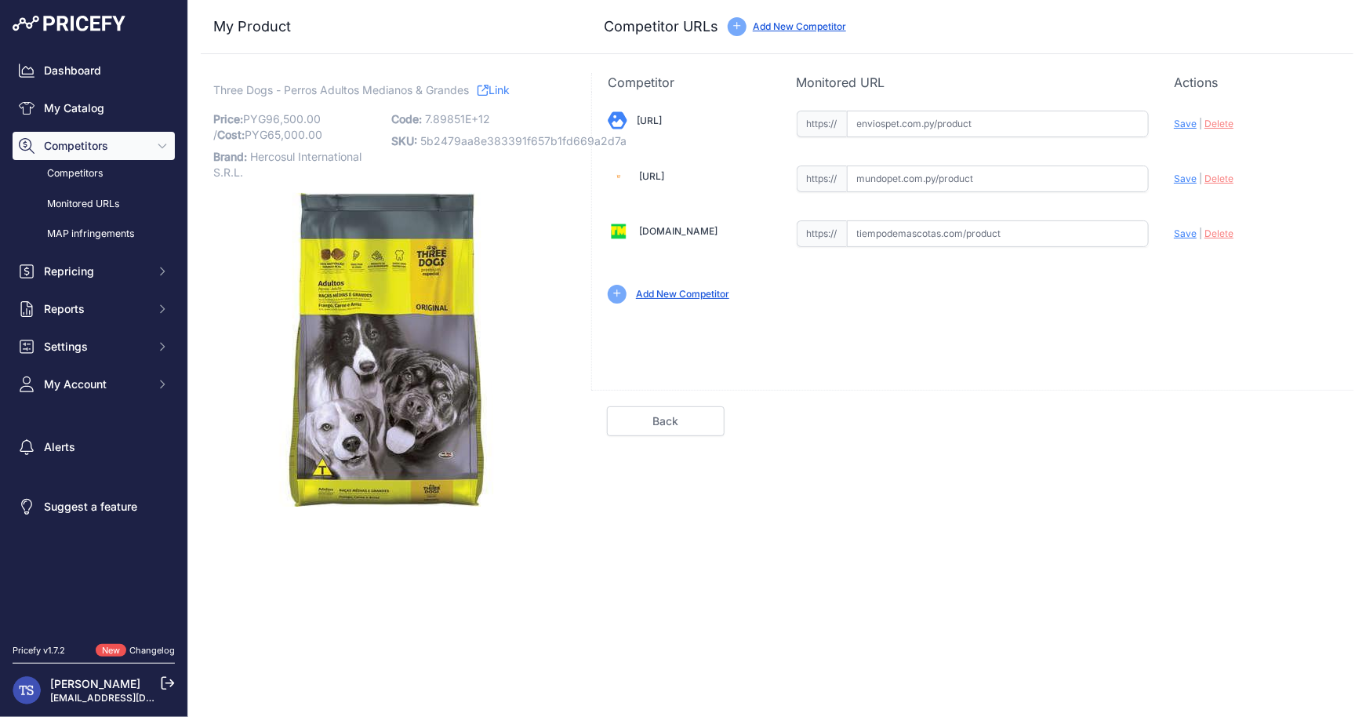
click at [943, 130] on input "text" at bounding box center [998, 124] width 303 height 27
paste input "[URL]"
click at [1181, 122] on span "Save" at bounding box center [1185, 124] width 23 height 12
type input "https://enviospet.com.py/product/631b6357acd7a53d667a4ffe/3kg-adulto-raza-med-y…"
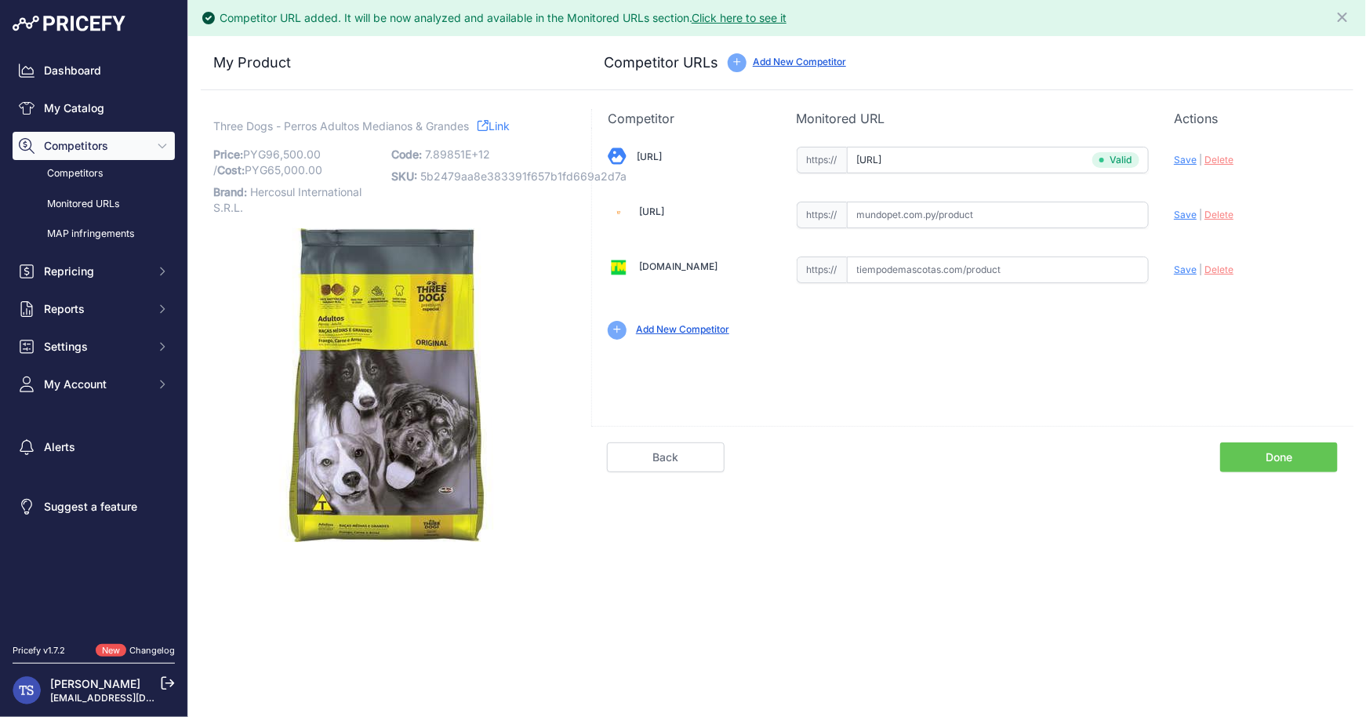
click at [1265, 455] on link "Done" at bounding box center [1279, 457] width 118 height 30
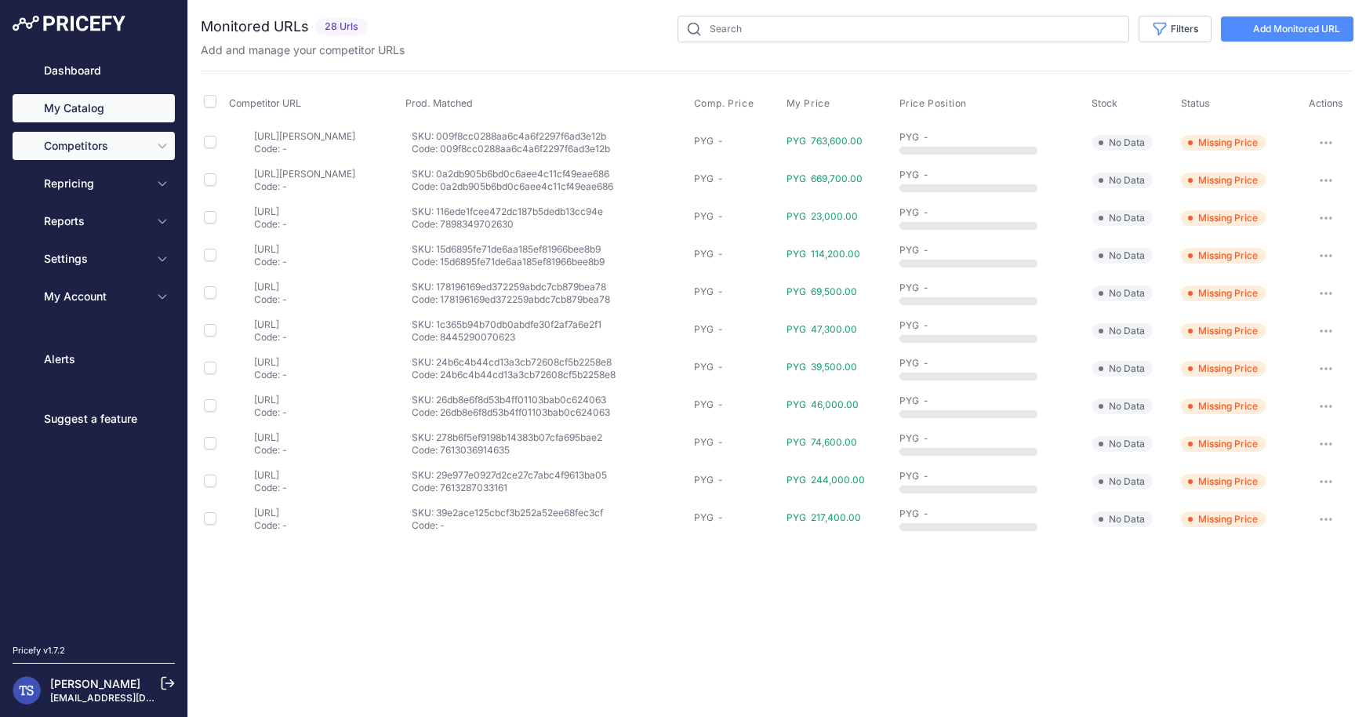
click at [97, 109] on link "My Catalog" at bounding box center [94, 108] width 162 height 28
click at [85, 109] on link "My Catalog" at bounding box center [94, 108] width 162 height 28
